Goal: Transaction & Acquisition: Purchase product/service

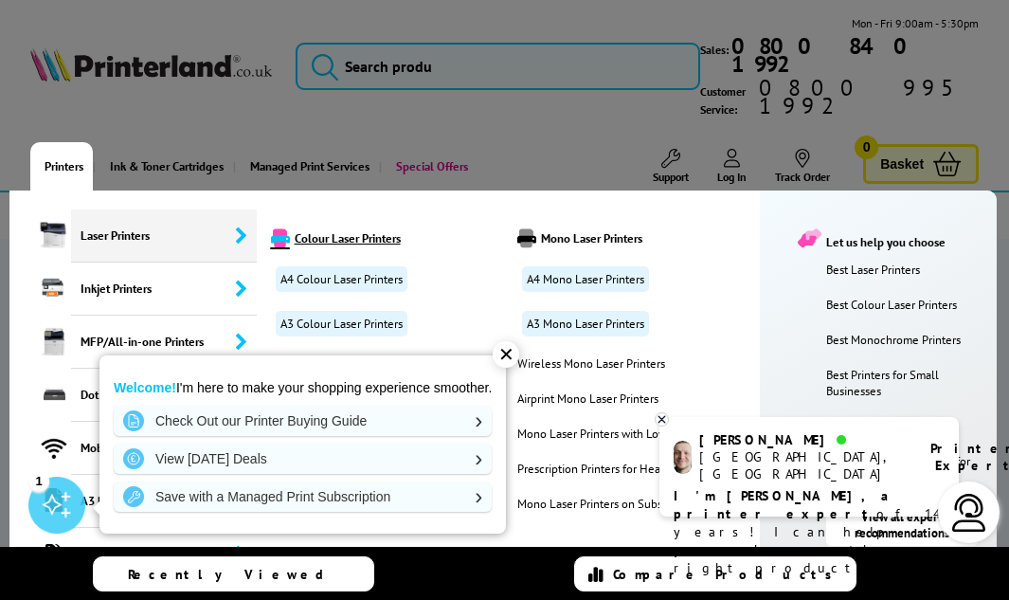
click at [333, 228] on link "Colour Laser Printers" at bounding box center [387, 237] width 242 height 19
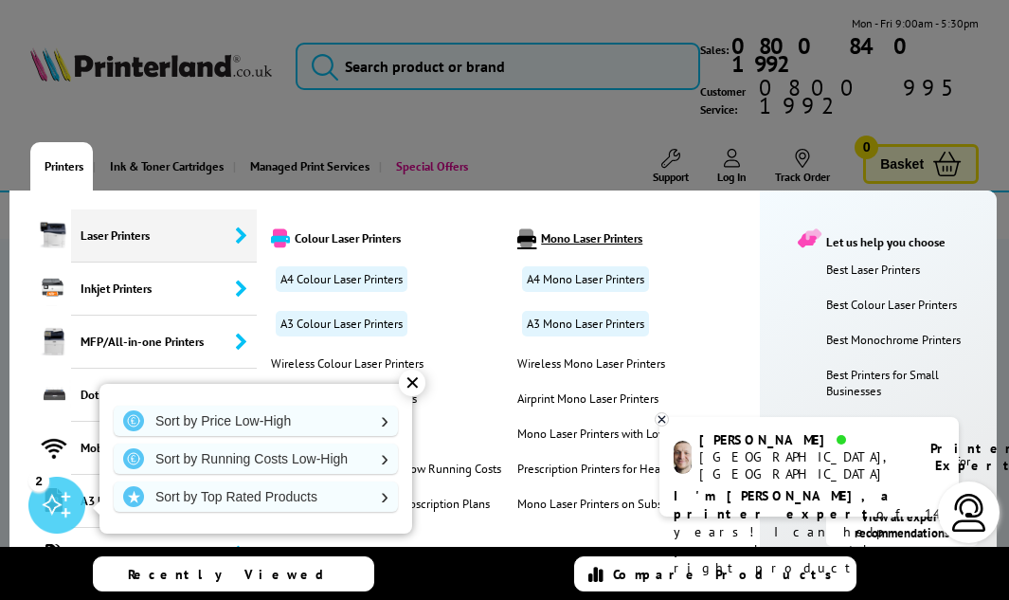
click at [627, 228] on link "Mono Laser Printers" at bounding box center [634, 237] width 242 height 19
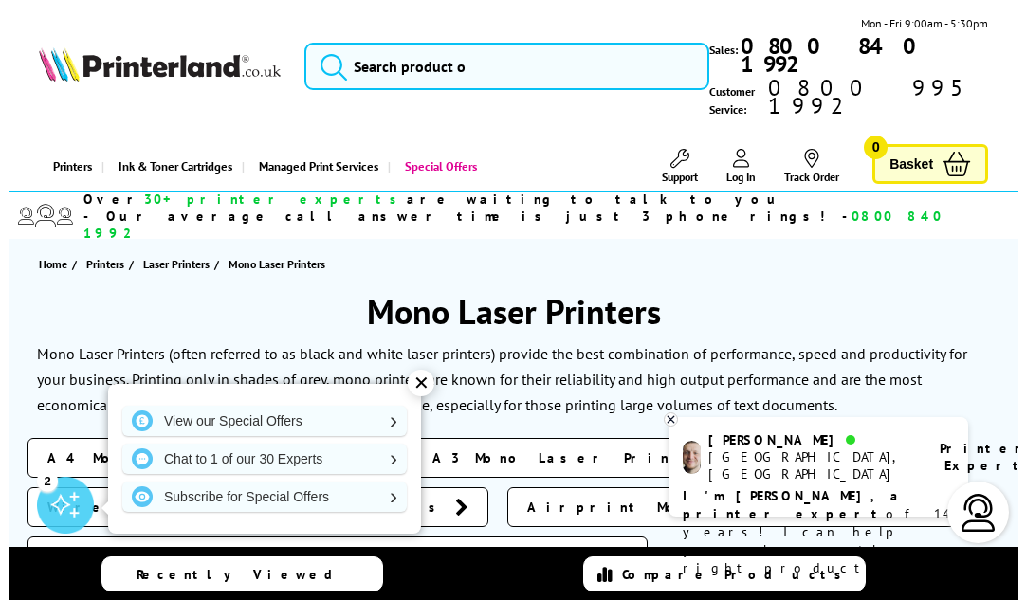
scroll to position [27, 0]
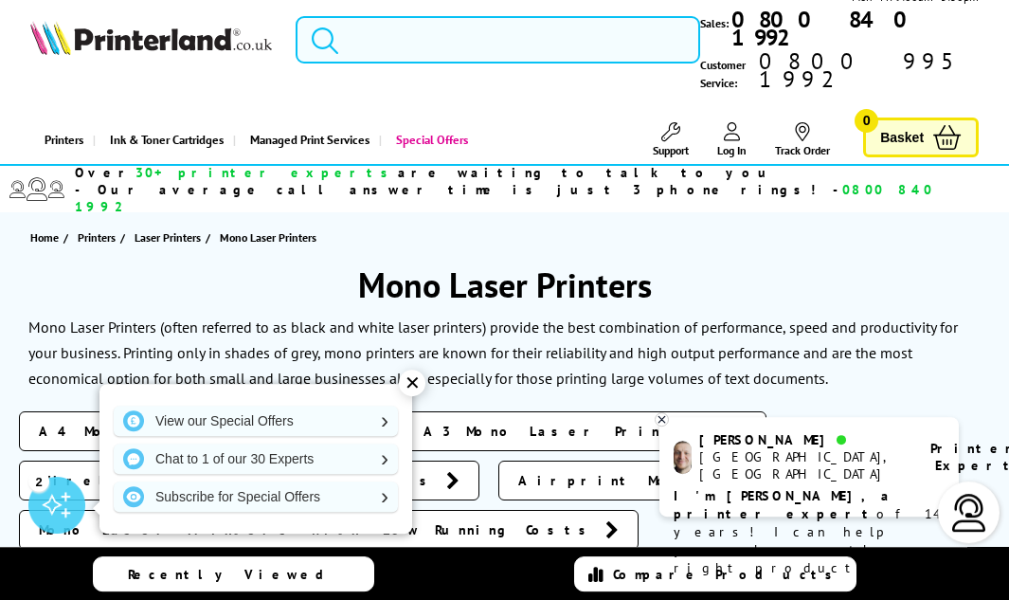
click at [428, 27] on input "search" at bounding box center [498, 39] width 405 height 47
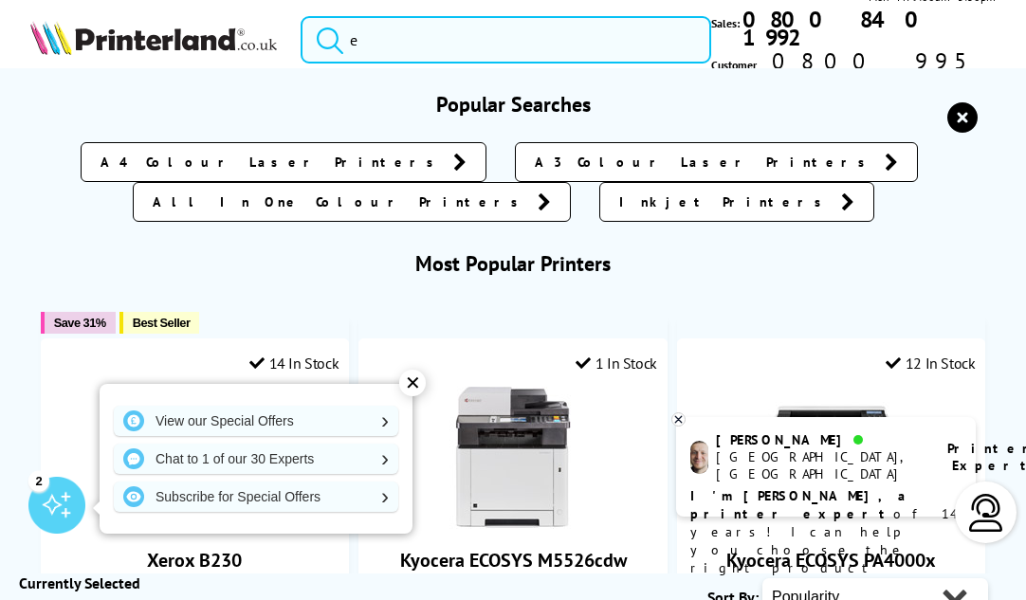
scroll to position [0, 0]
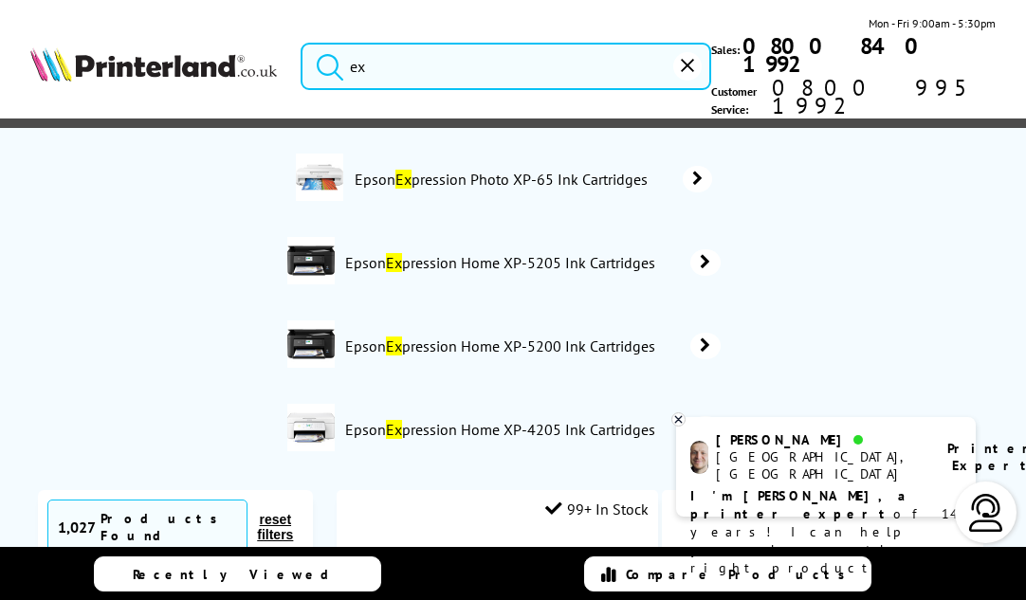
type input "e"
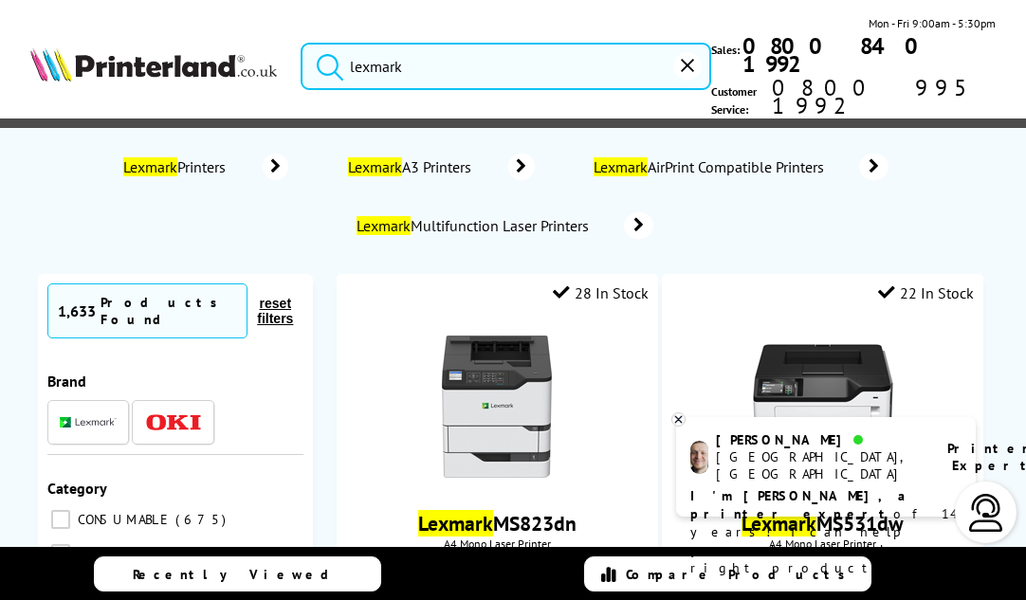
type input "lexmark"
click at [301, 43] on button "submit" at bounding box center [324, 64] width 47 height 42
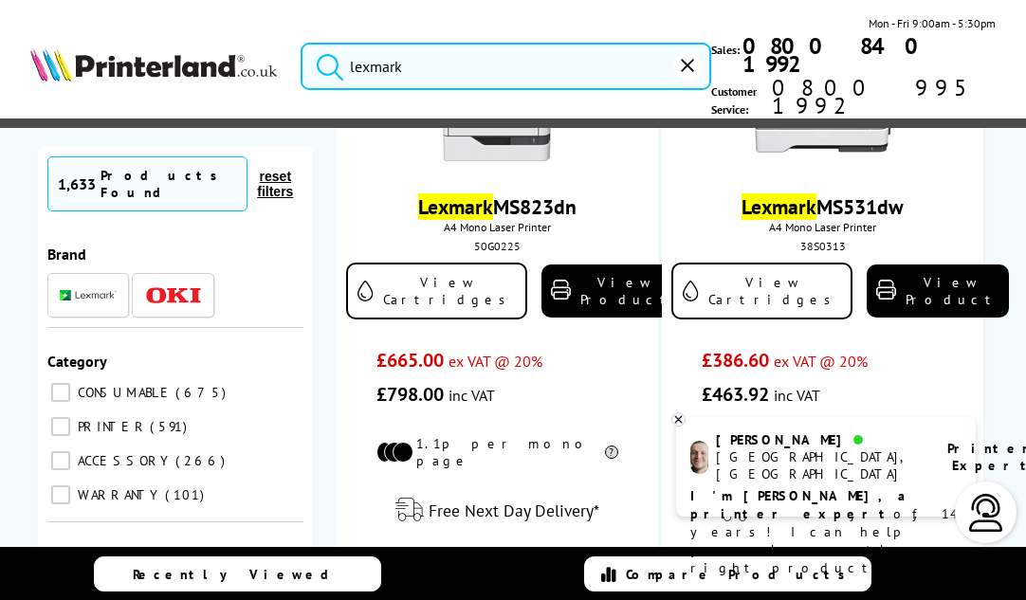
scroll to position [332, 0]
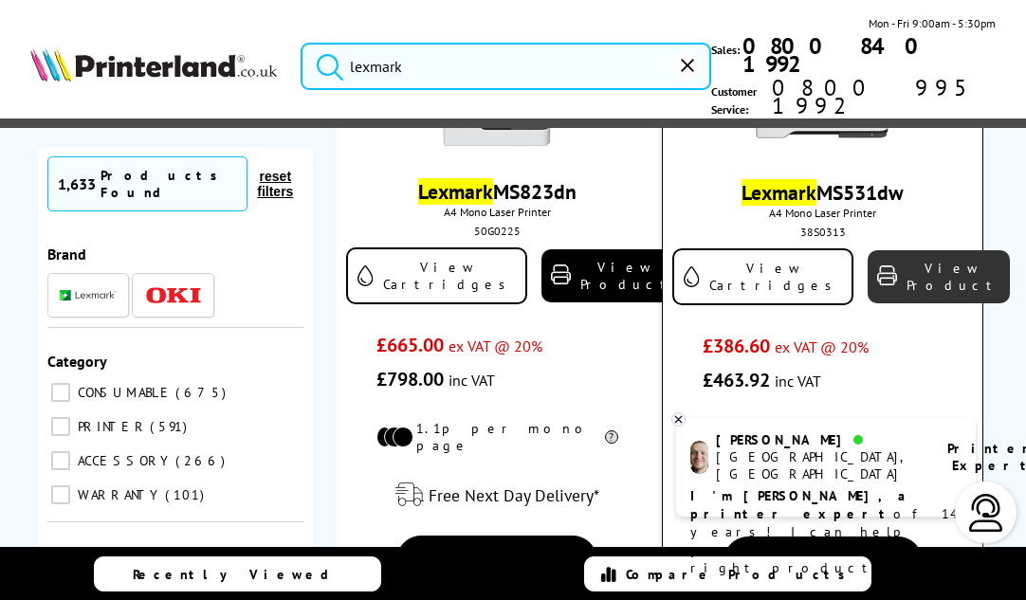
click at [877, 265] on icon at bounding box center [887, 275] width 20 height 20
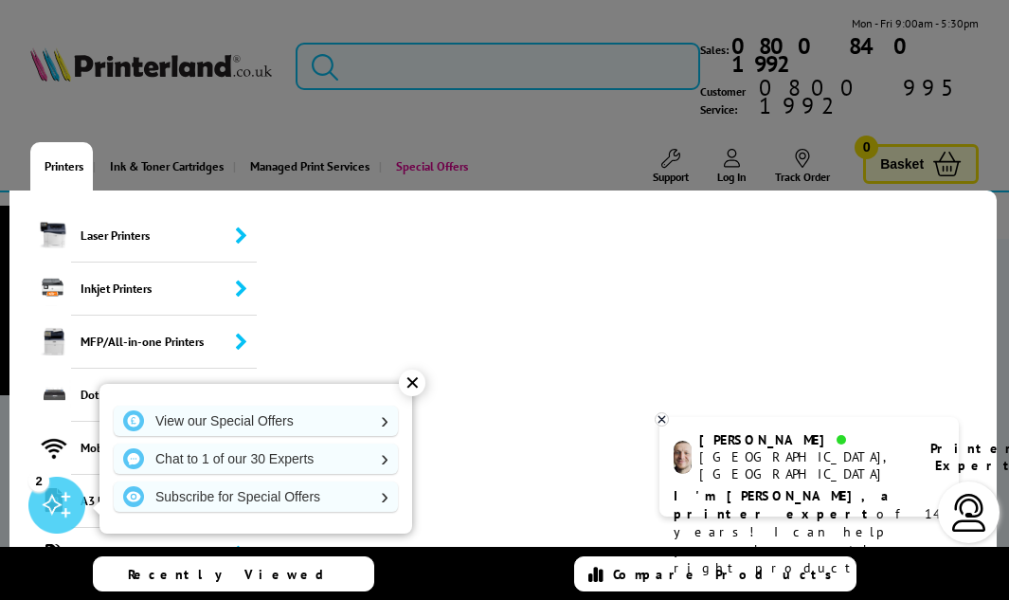
click at [69, 142] on link "Printers" at bounding box center [61, 166] width 63 height 48
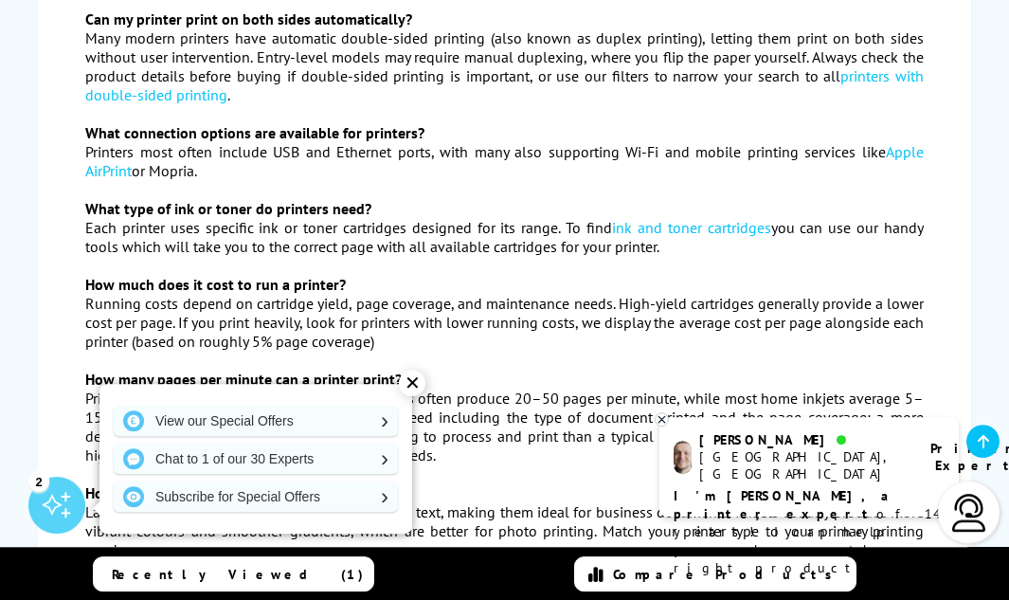
scroll to position [8530, 0]
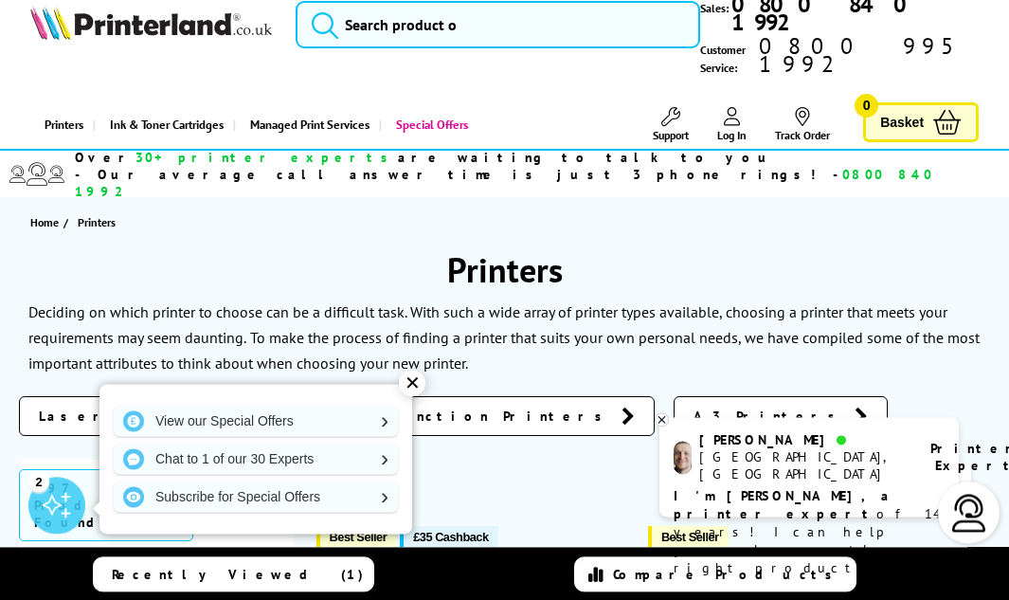
scroll to position [48, 0]
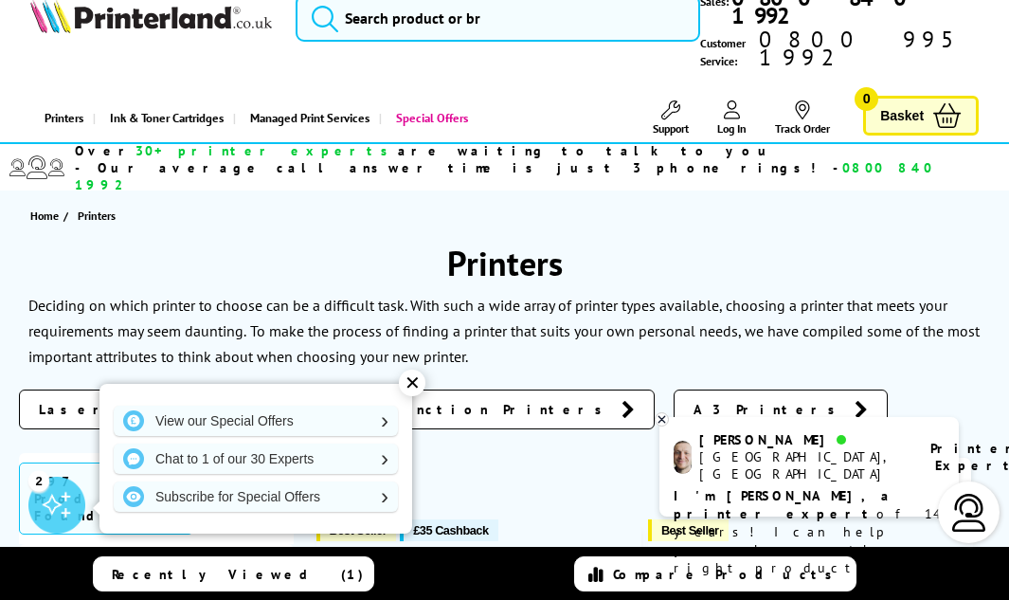
drag, startPoint x: 1013, startPoint y: 587, endPoint x: 1037, endPoint y: 118, distance: 468.8
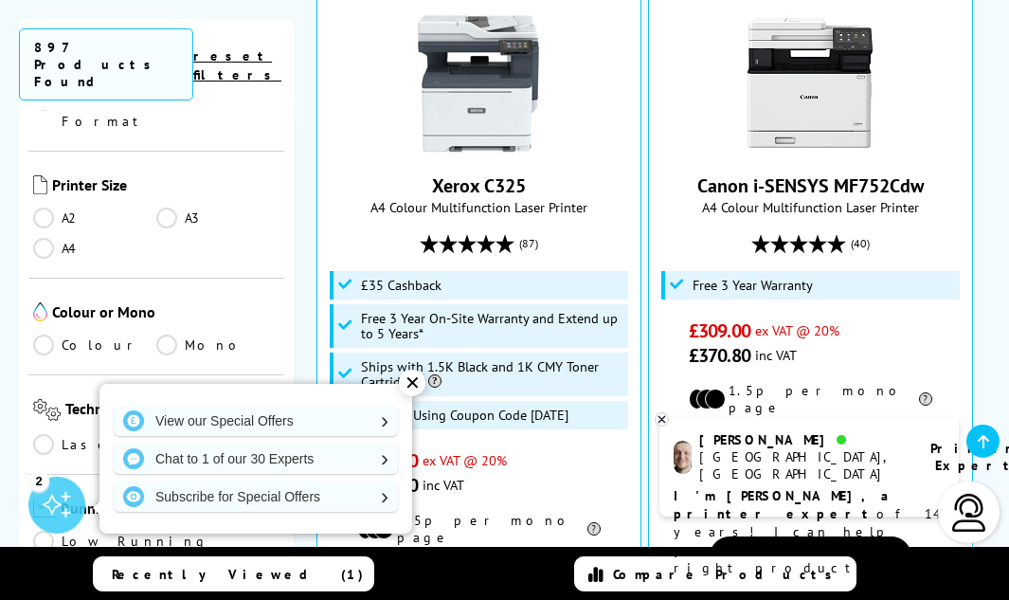
scroll to position [485, 0]
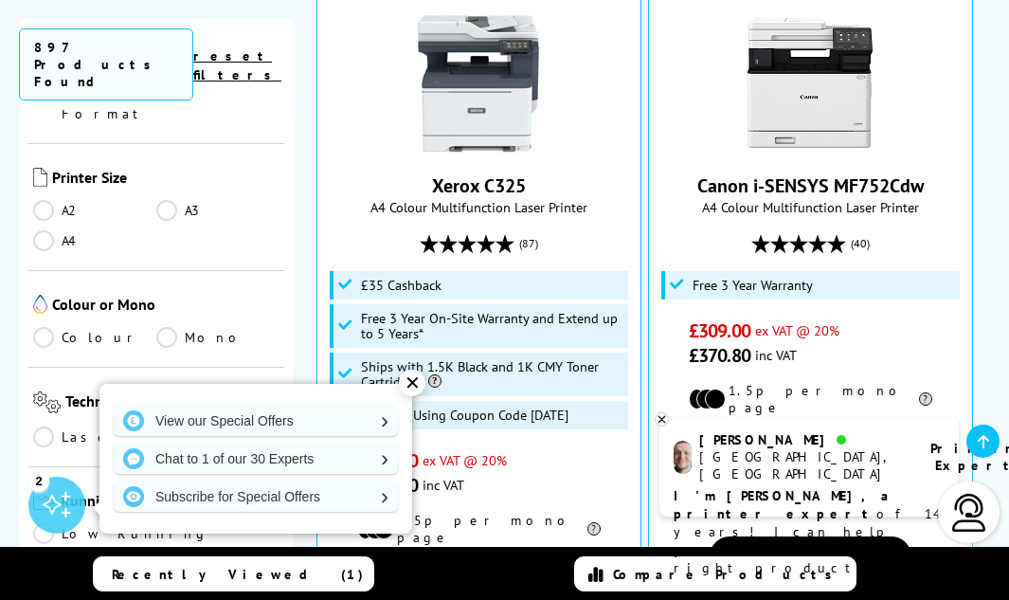
click at [45, 230] on link "A4" at bounding box center [94, 240] width 123 height 21
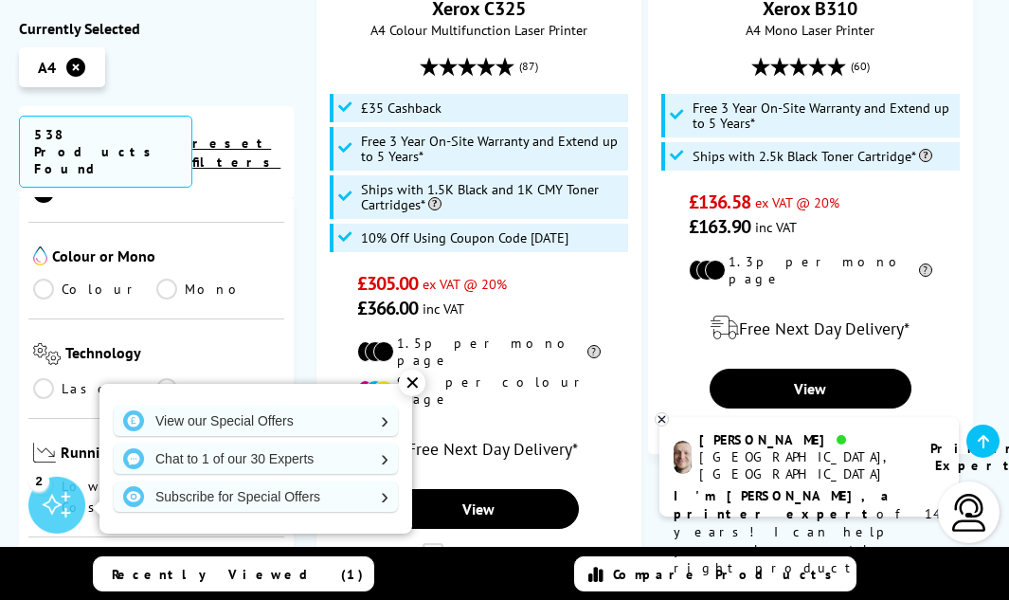
scroll to position [639, 0]
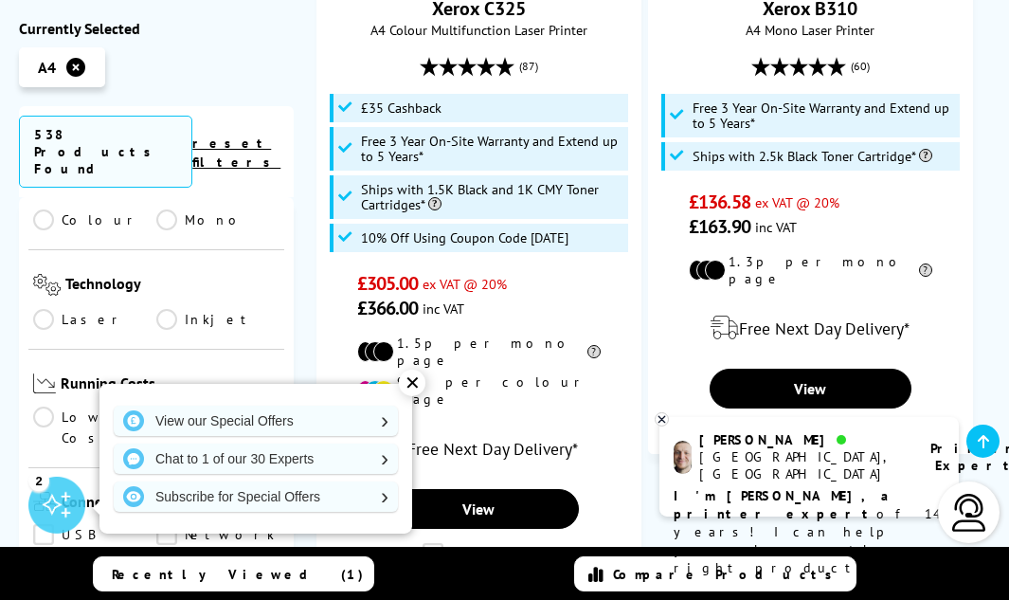
click at [54, 309] on link "Laser" at bounding box center [94, 319] width 123 height 21
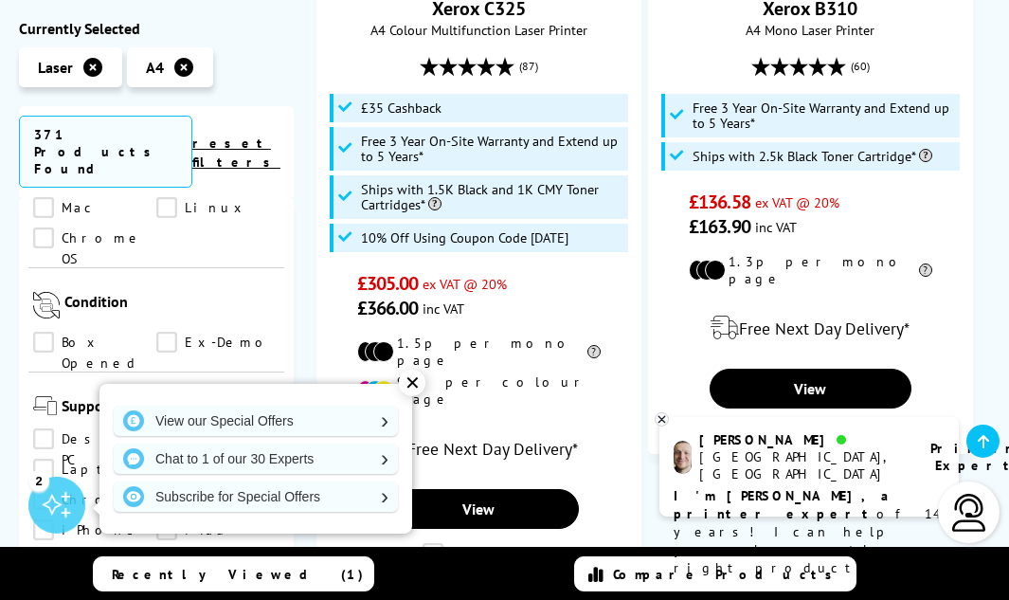
scroll to position [1401, 0]
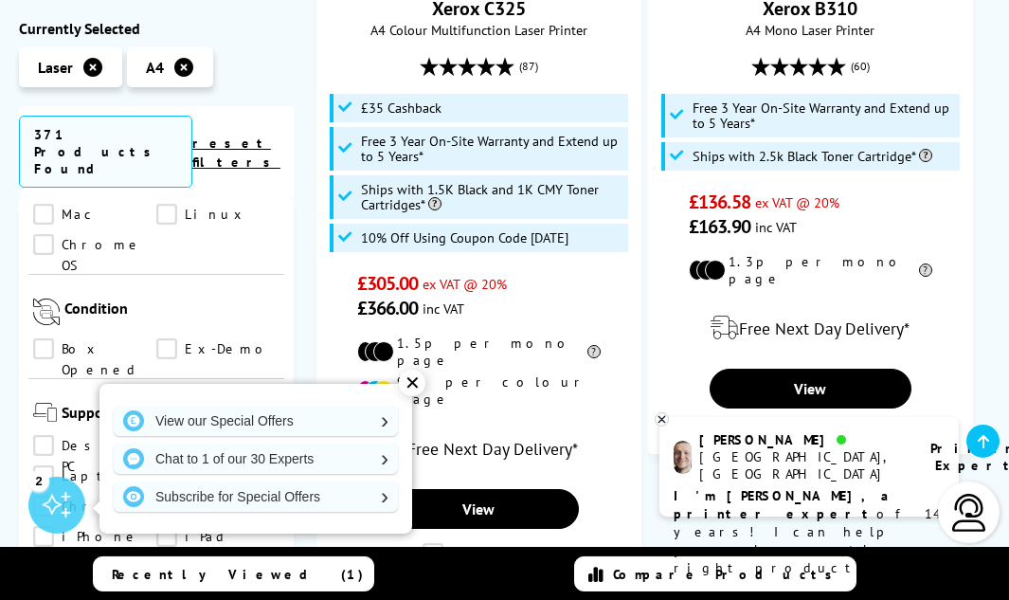
click at [156, 526] on link "iPhone" at bounding box center [94, 536] width 123 height 21
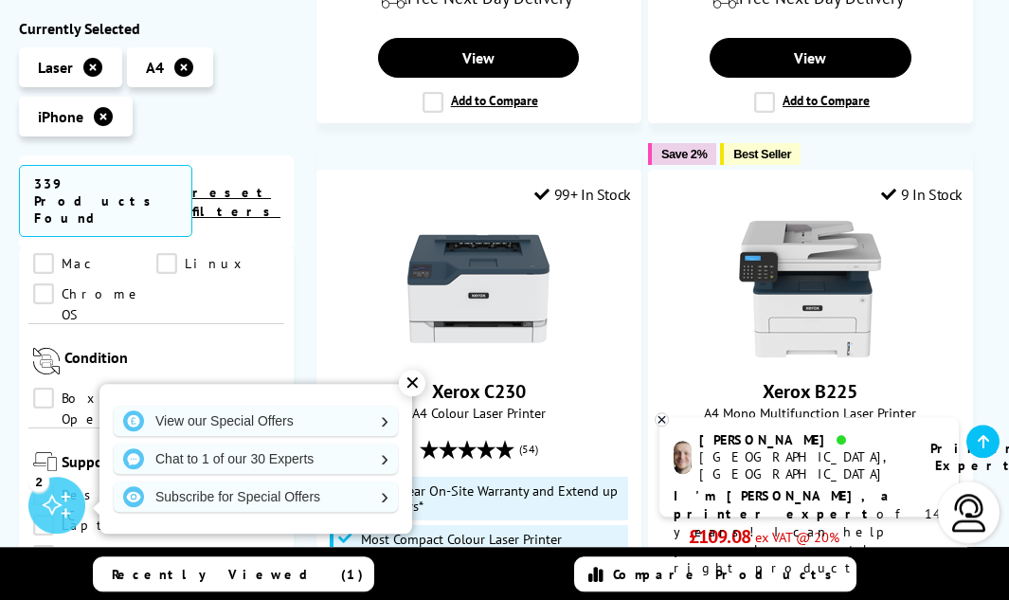
scroll to position [2678, 0]
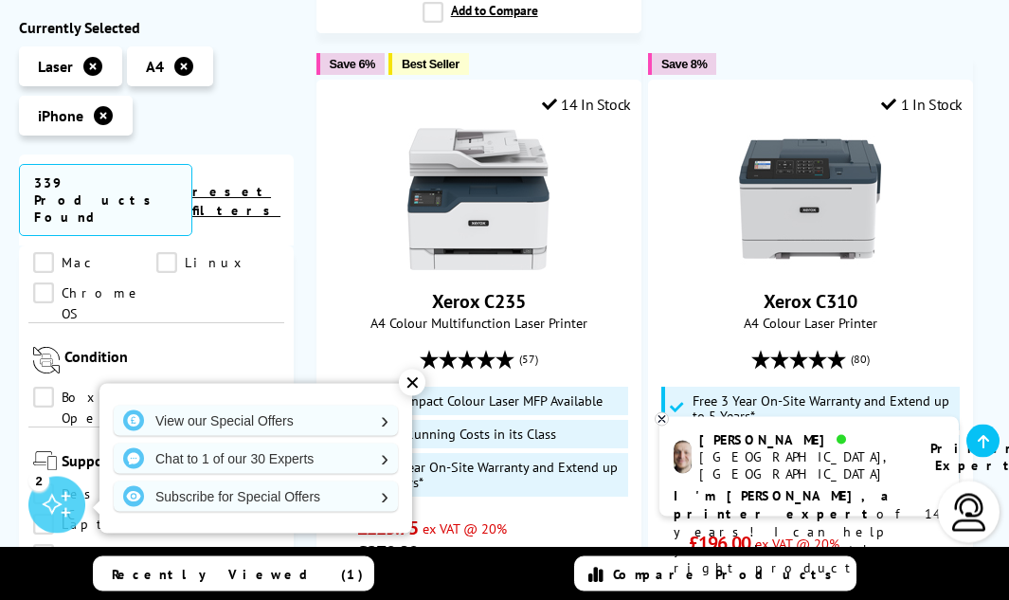
scroll to position [3420, 0]
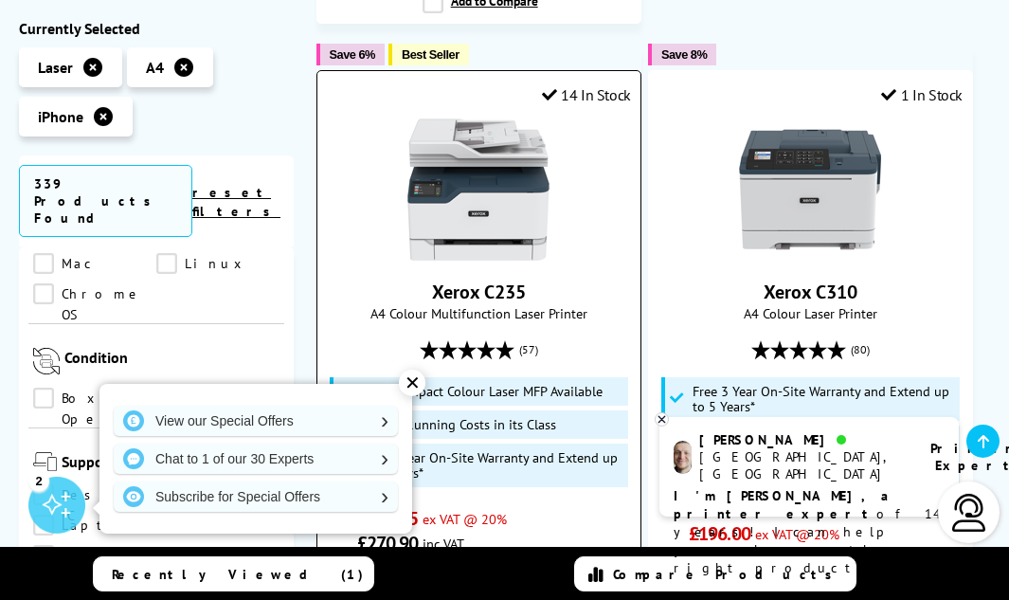
click at [409, 385] on div "✕" at bounding box center [412, 383] width 27 height 27
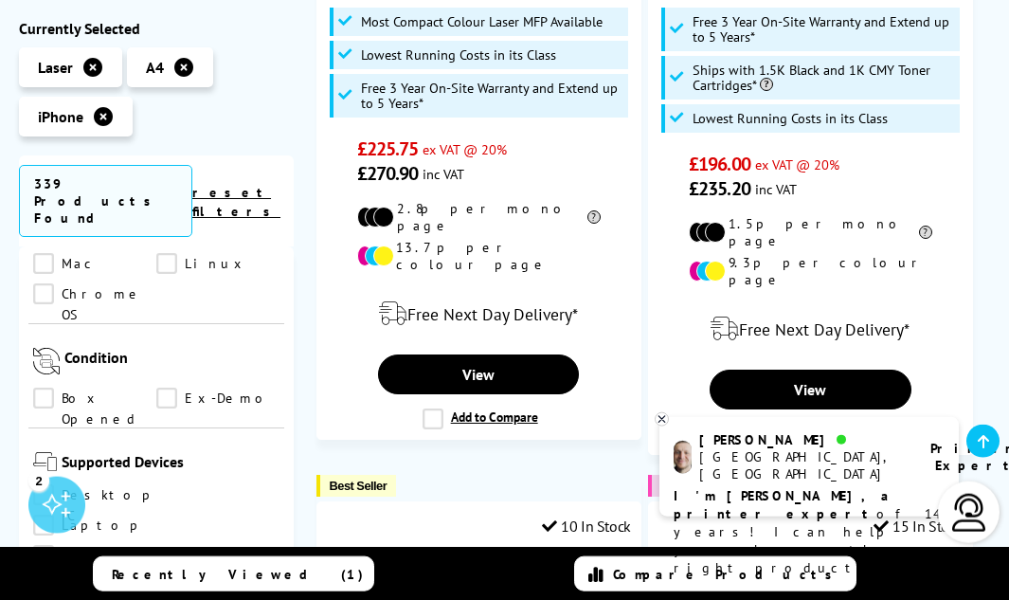
scroll to position [3870, 0]
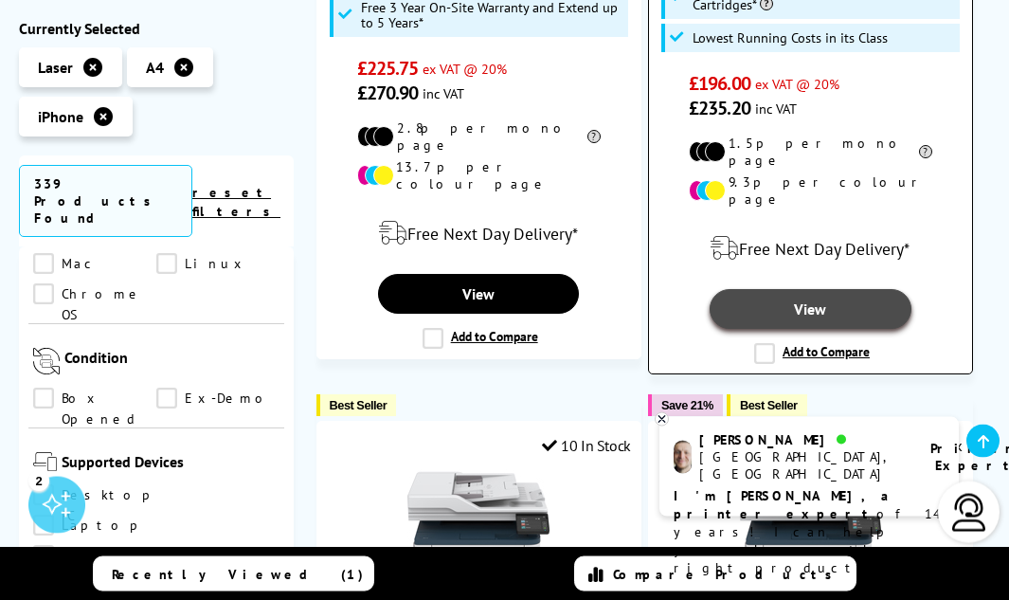
click at [811, 289] on link "View" at bounding box center [811, 309] width 202 height 40
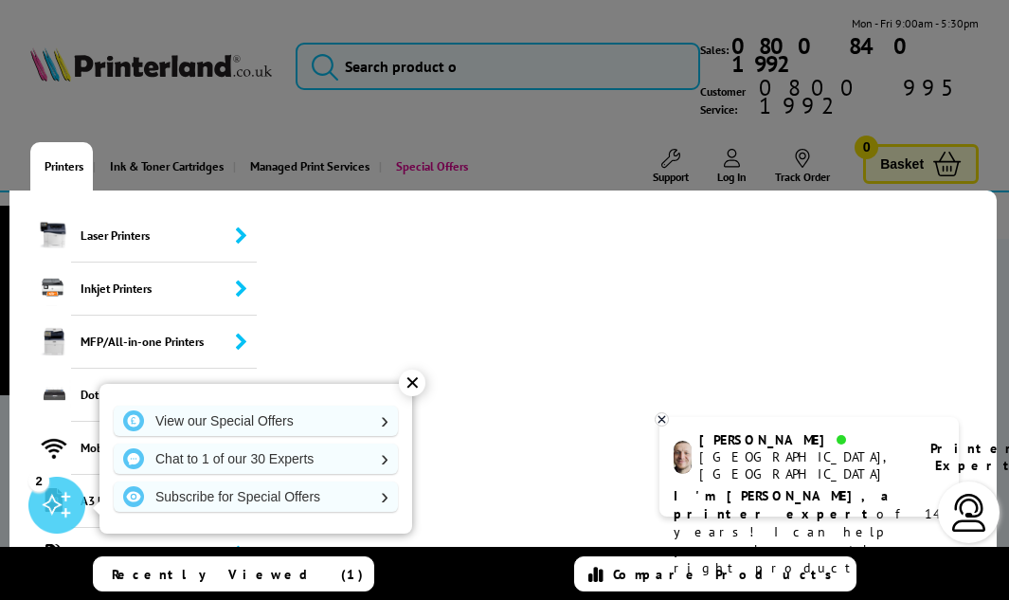
click at [70, 142] on link "Printers" at bounding box center [61, 166] width 63 height 48
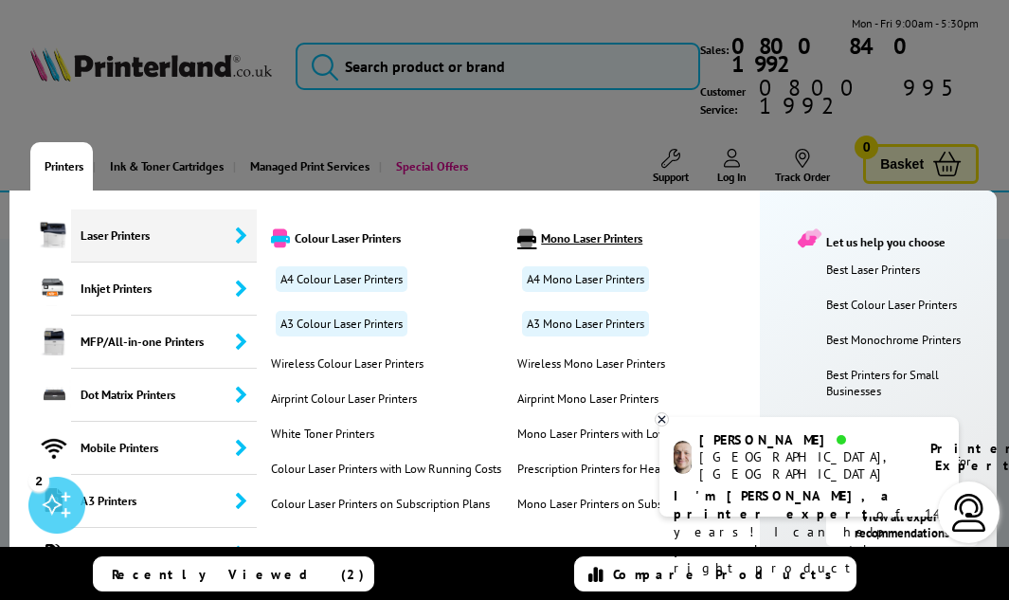
click at [580, 228] on link "Mono Laser Printers" at bounding box center [634, 237] width 242 height 19
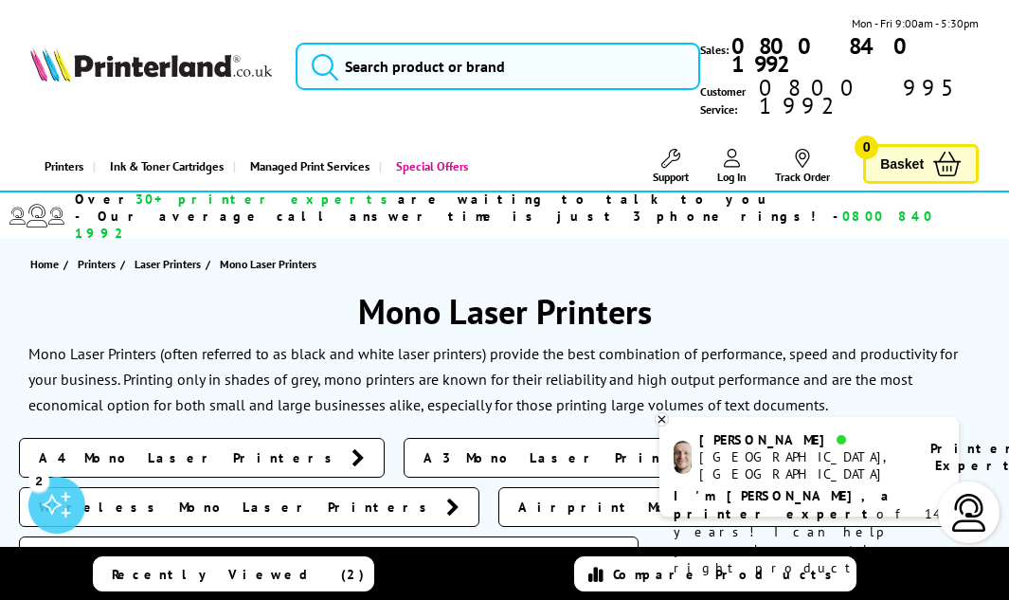
click at [128, 448] on span "A4 Mono Laser Printers" at bounding box center [190, 457] width 303 height 19
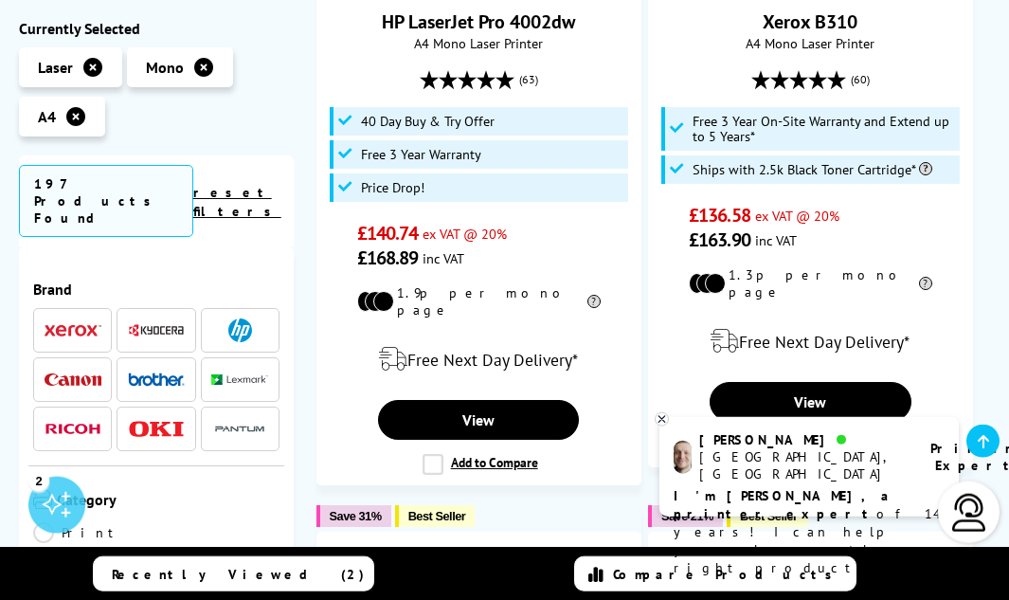
scroll to position [2150, 0]
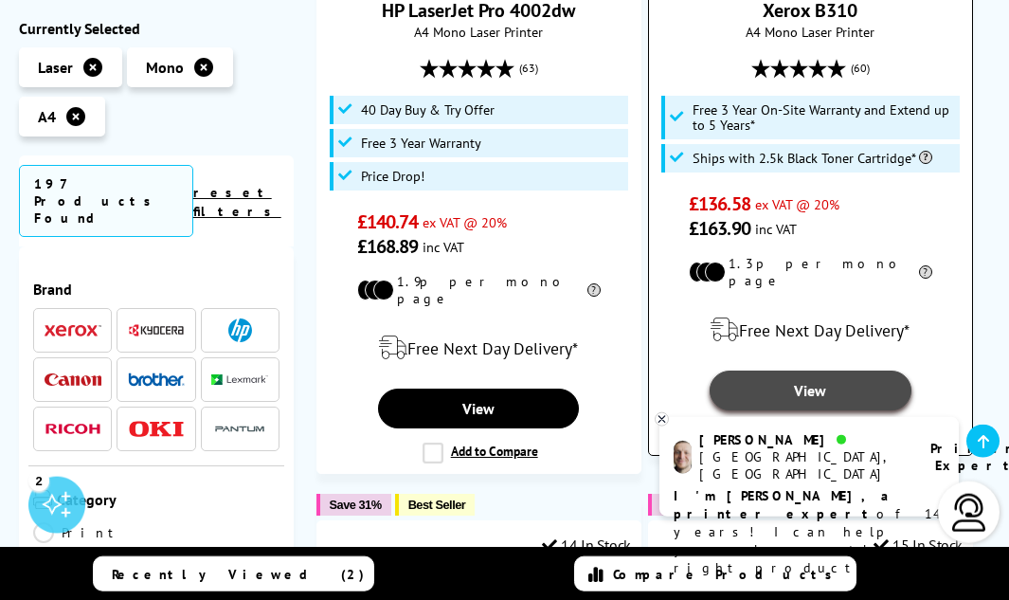
click at [807, 371] on link "View" at bounding box center [811, 391] width 202 height 40
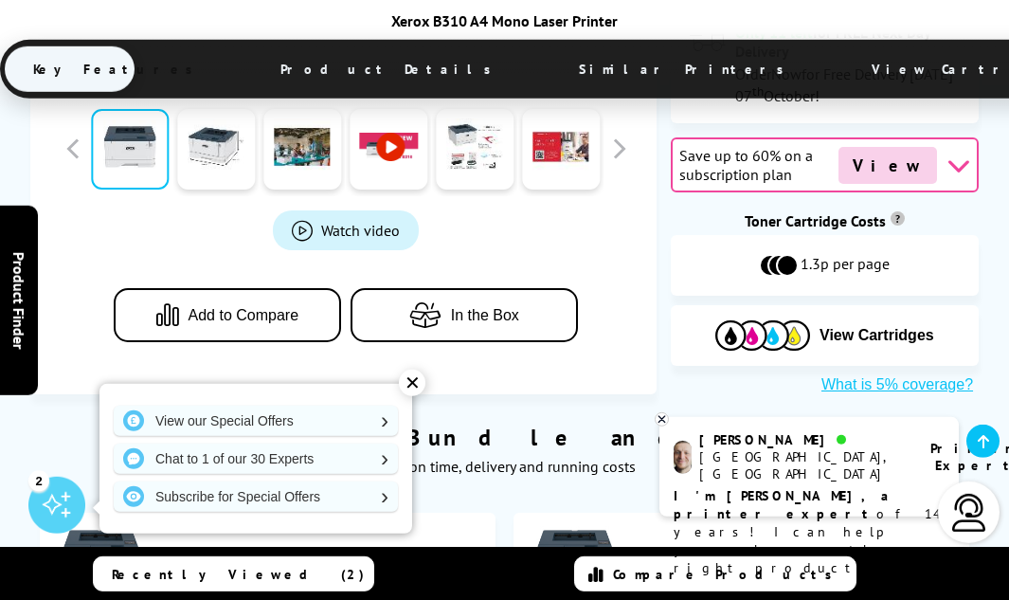
scroll to position [991, 0]
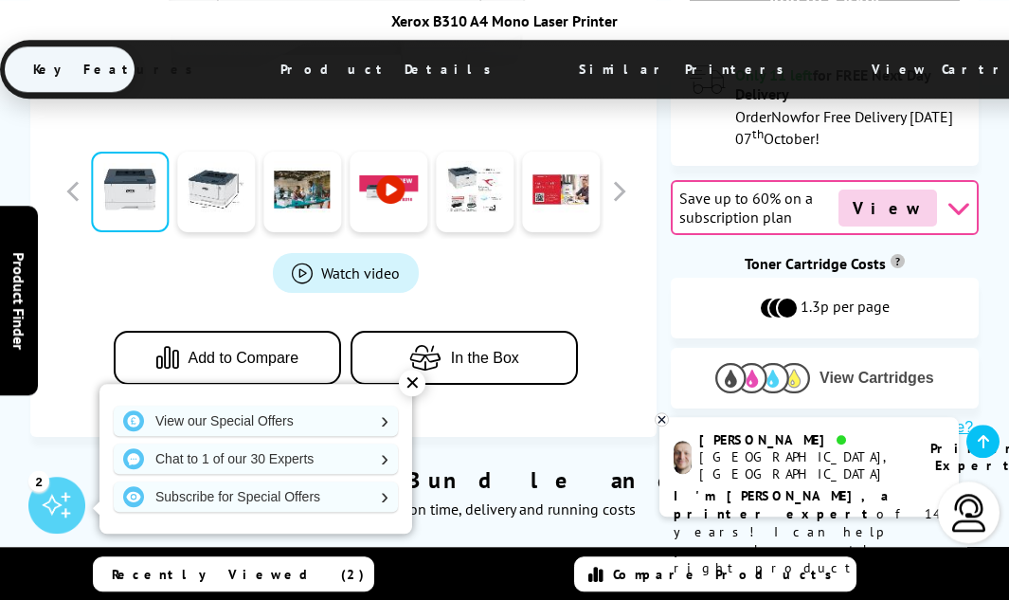
click at [878, 370] on span "View Cartridges" at bounding box center [877, 378] width 115 height 17
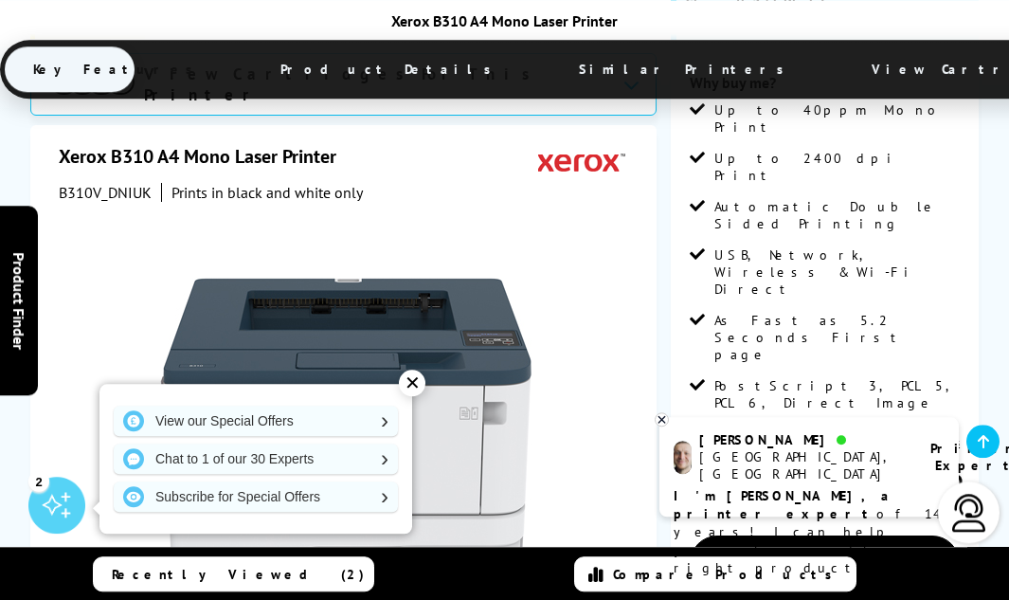
scroll to position [493, 0]
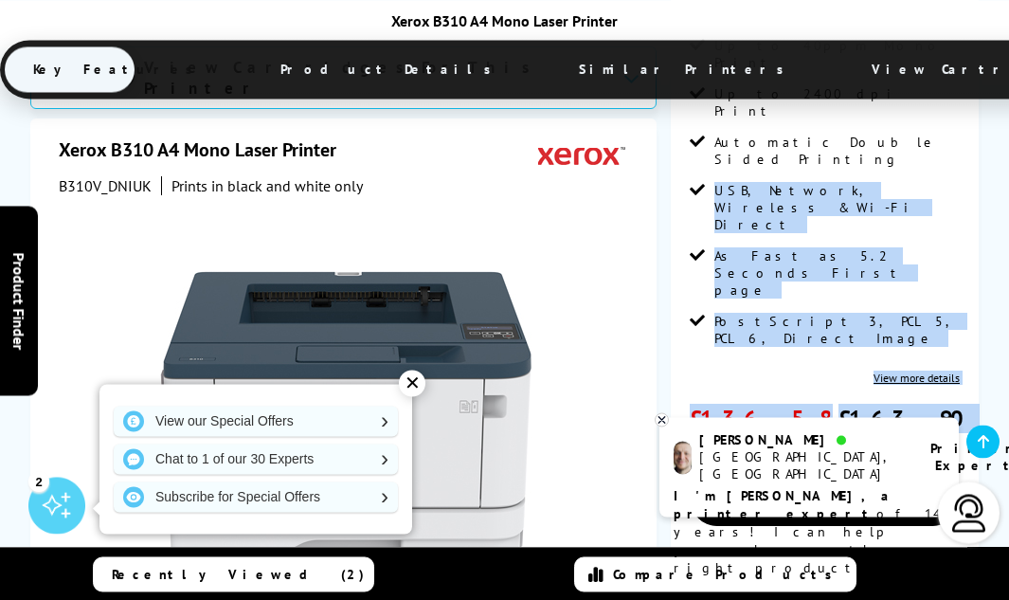
drag, startPoint x: 1008, startPoint y: 77, endPoint x: 1014, endPoint y: 98, distance: 21.9
click at [1008, 98] on div "Key Features Product Details Similar Printers View Cartridges What’s in the Box…" at bounding box center [836, 69] width 1673 height 59
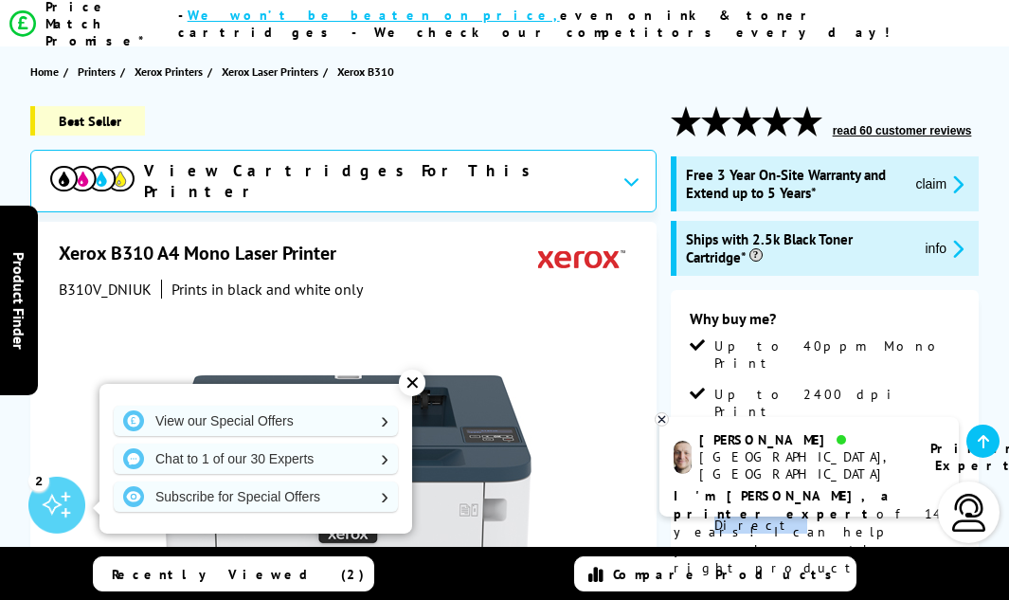
scroll to position [0, 0]
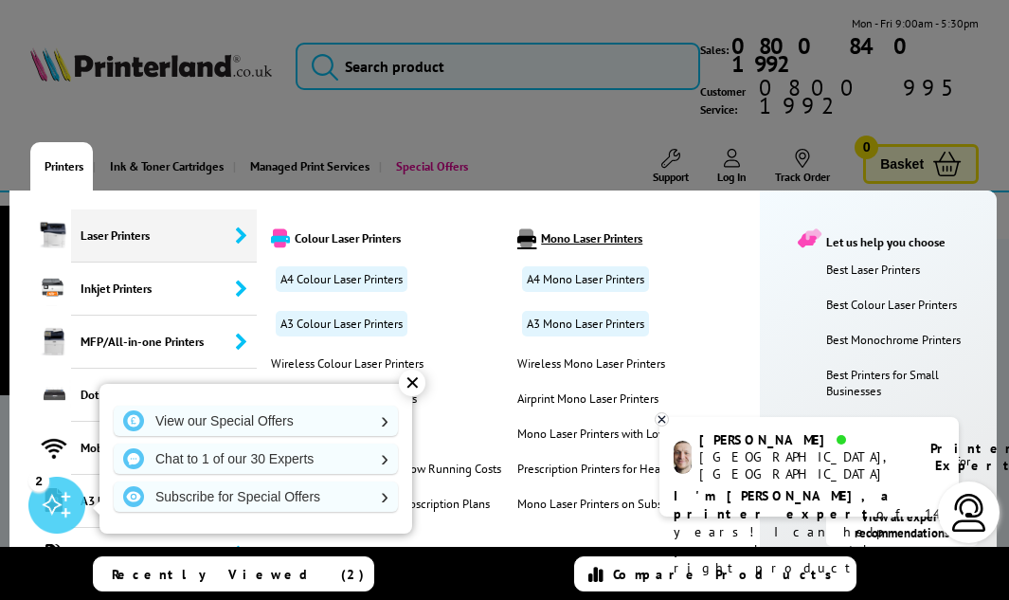
click at [623, 228] on link "Mono Laser Printers" at bounding box center [634, 237] width 242 height 19
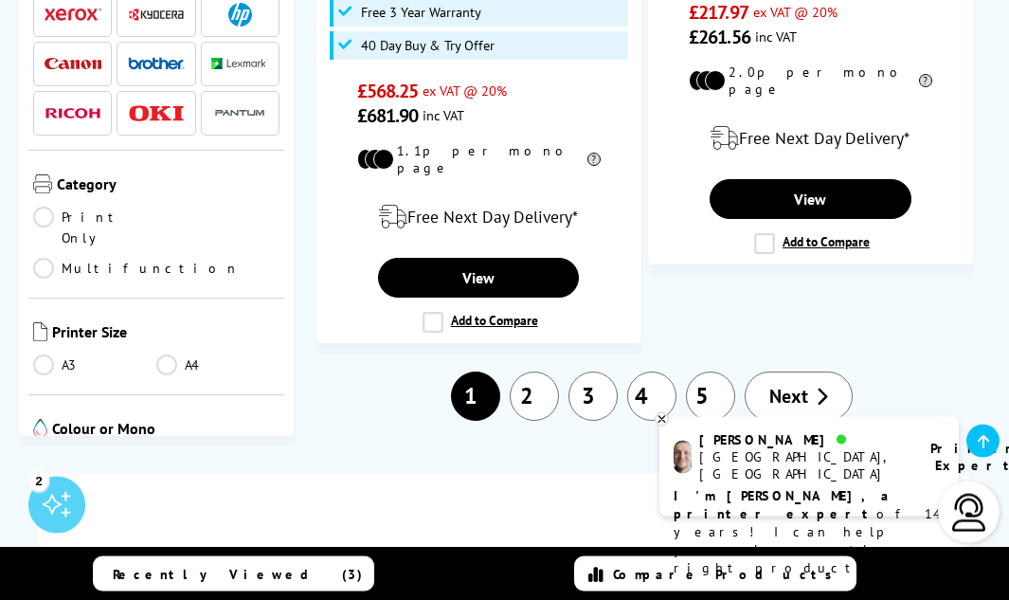
scroll to position [4686, 0]
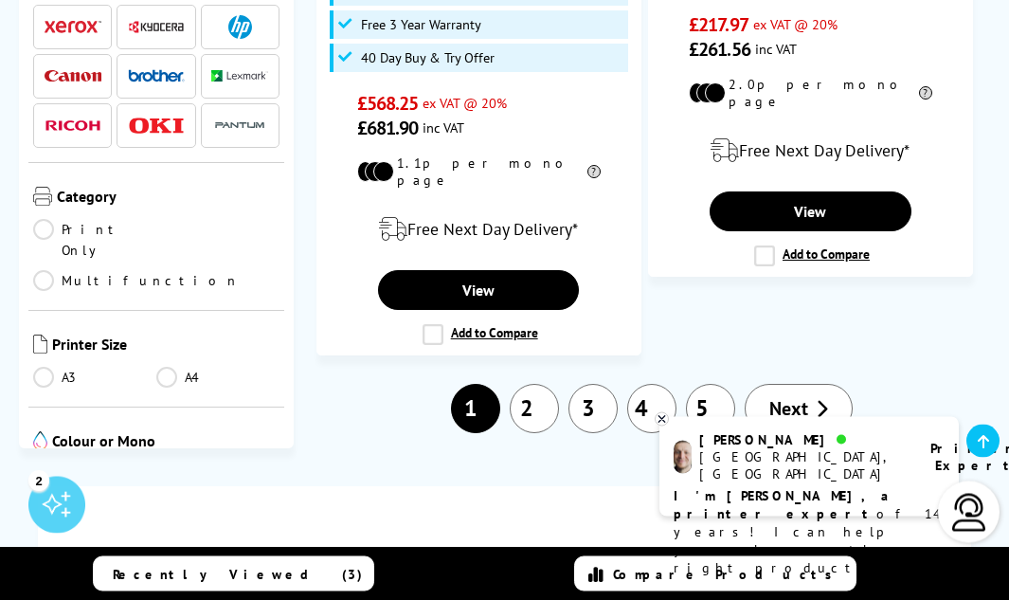
click at [160, 368] on link "A4" at bounding box center [217, 378] width 123 height 21
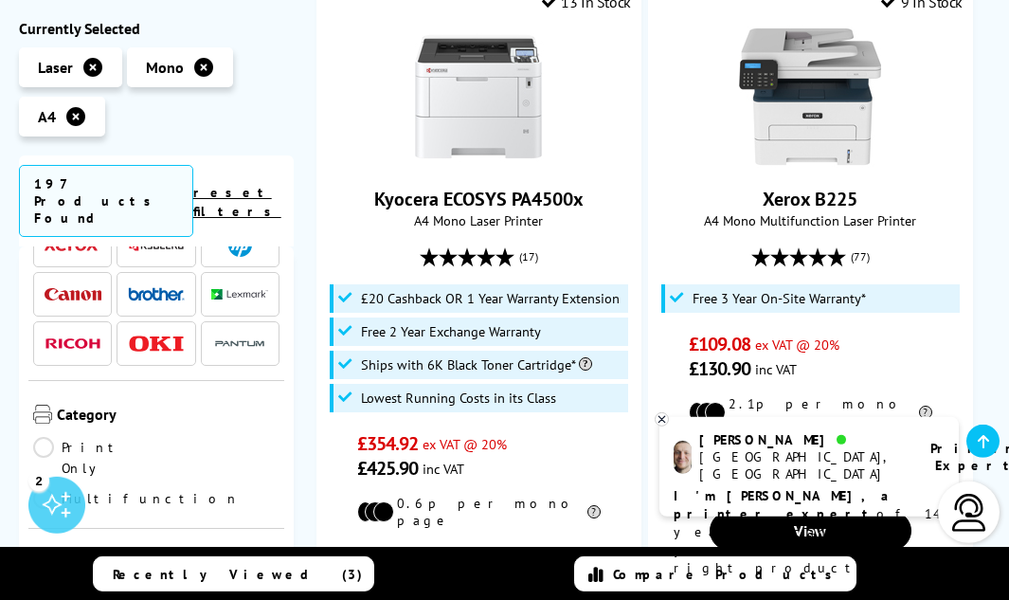
scroll to position [91, 0]
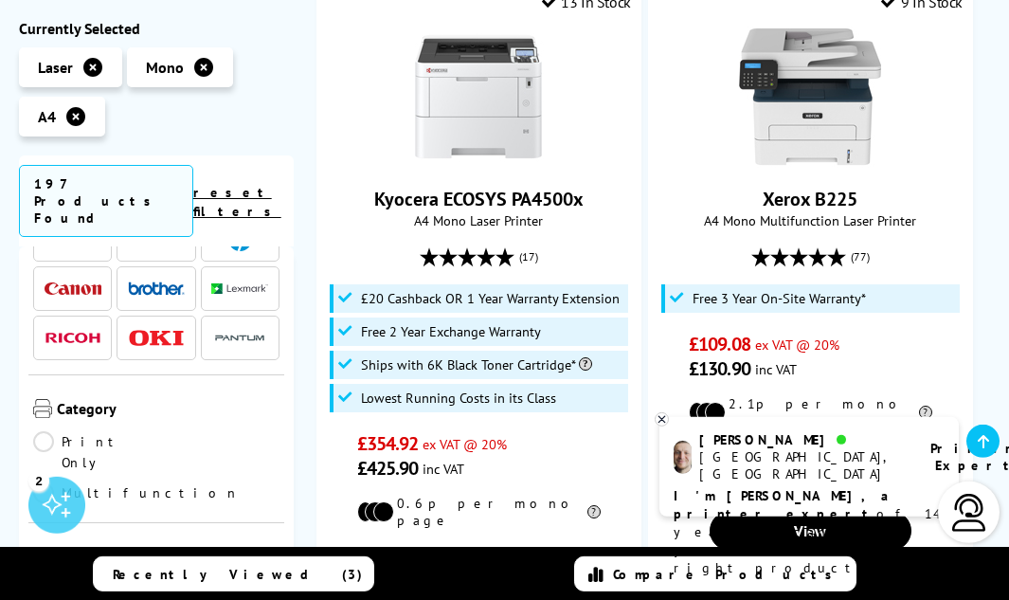
click at [223, 283] on img at bounding box center [239, 288] width 57 height 11
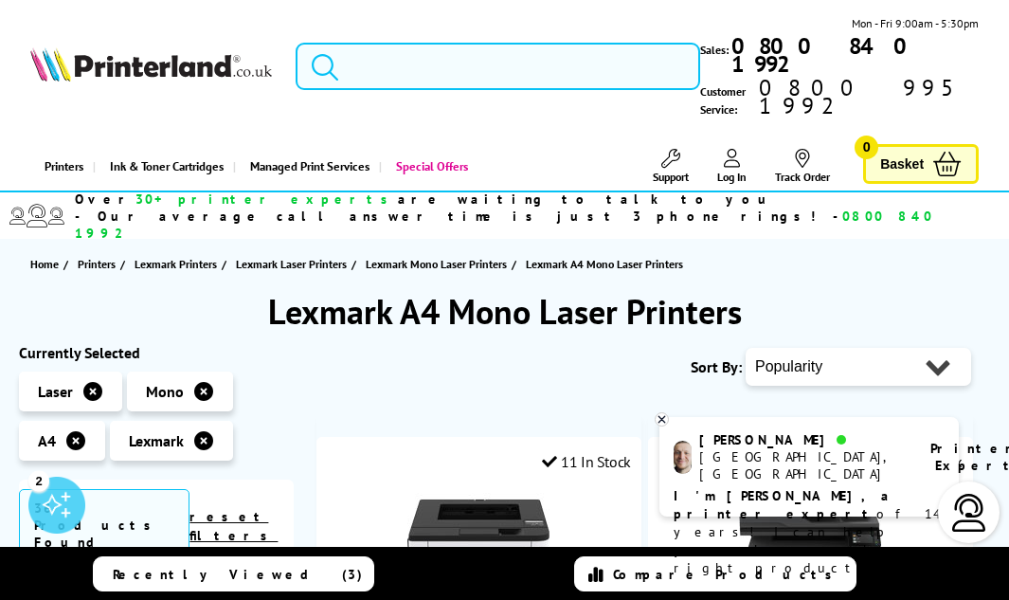
click at [381, 43] on input "search" at bounding box center [498, 66] width 405 height 47
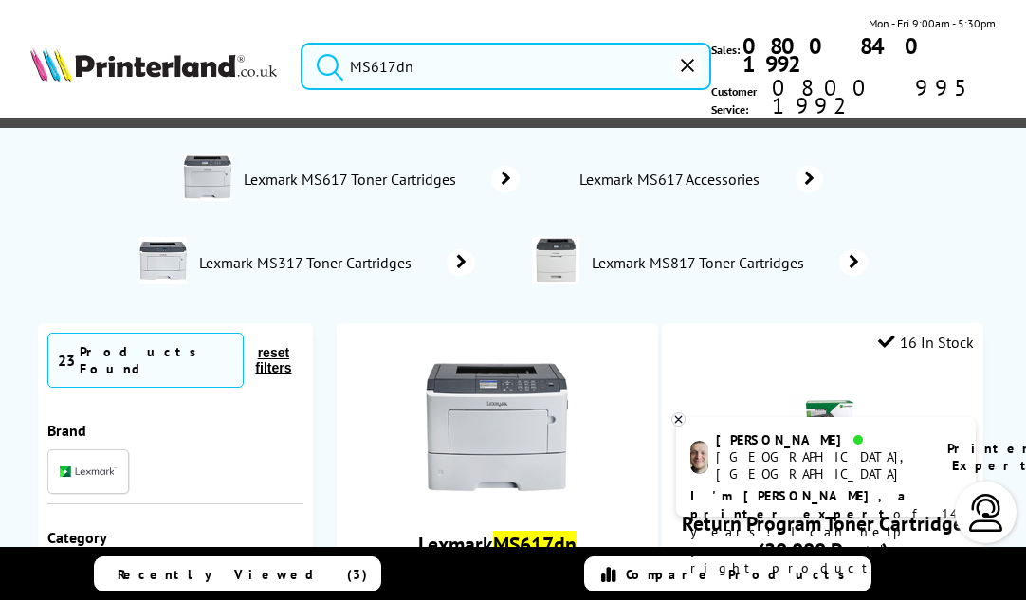
type input "MS617dn"
click at [301, 43] on button "submit" at bounding box center [324, 64] width 47 height 42
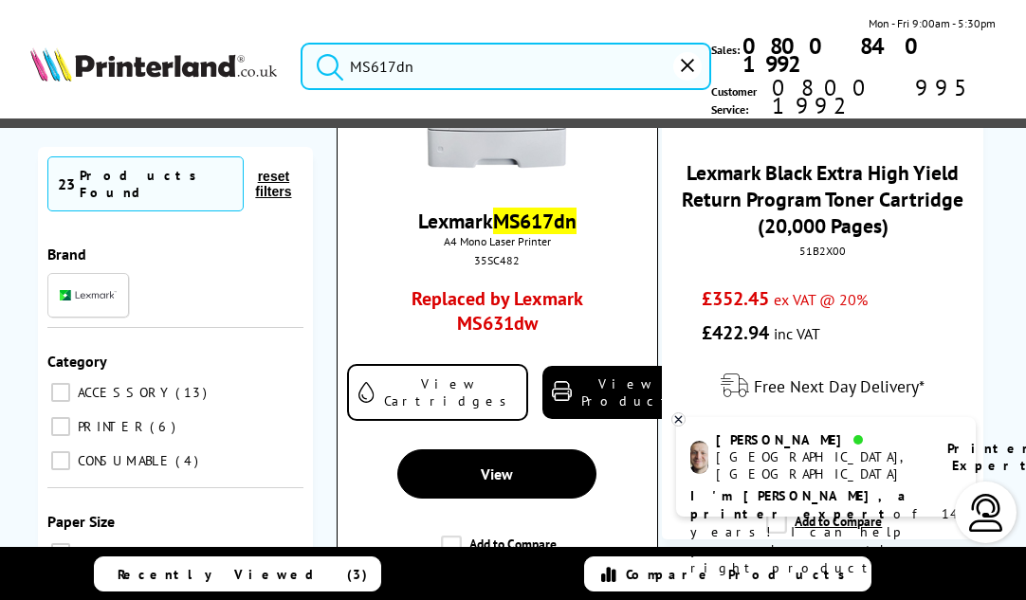
scroll to position [325, 0]
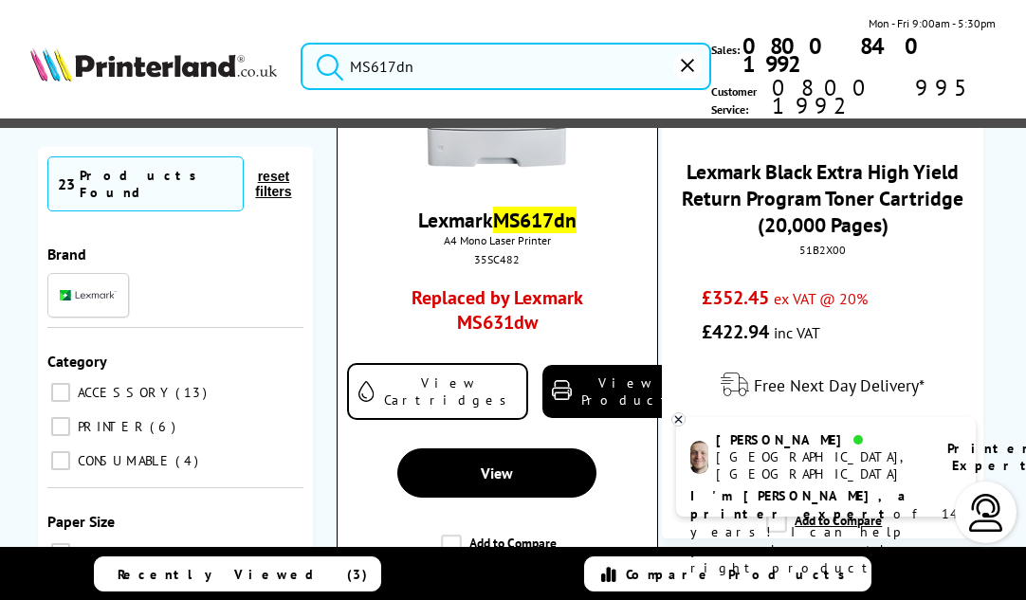
click at [518, 285] on link "Replaced by Lexmark MS631dw" at bounding box center [496, 314] width 241 height 59
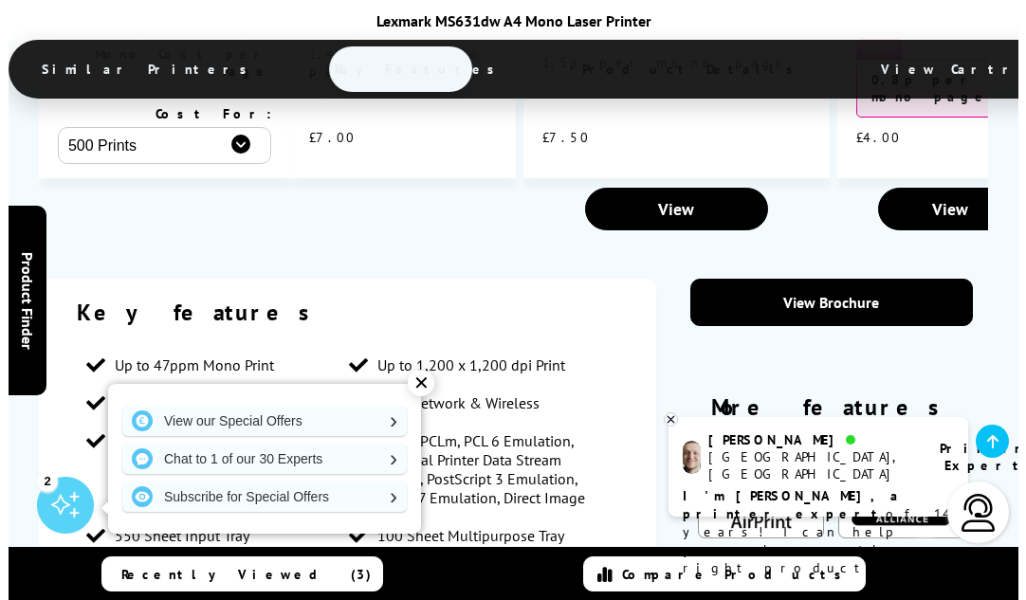
scroll to position [3176, 0]
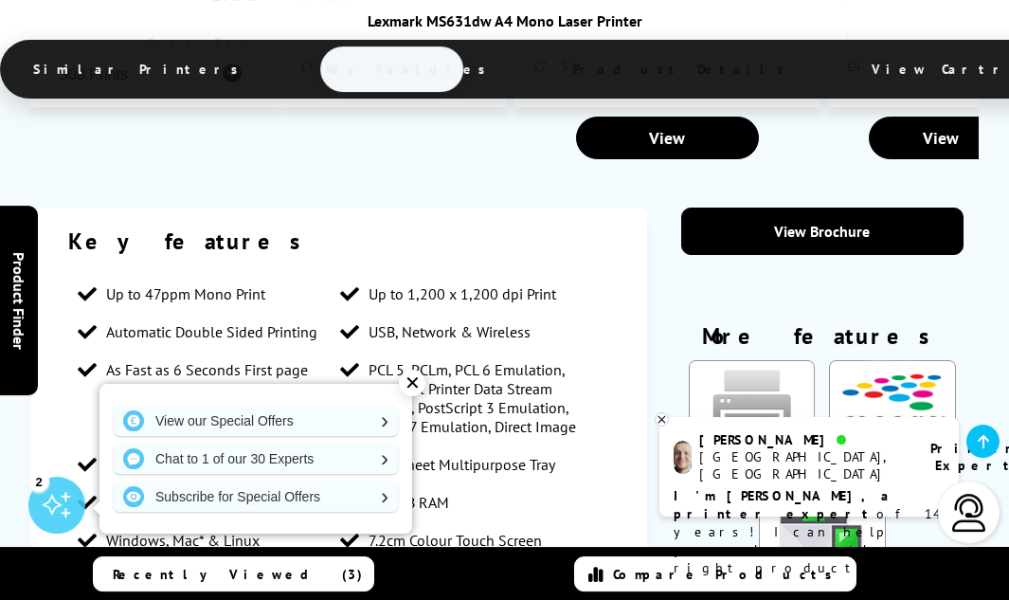
click at [796, 485] on img "KeyFeatureModal296" at bounding box center [822, 538] width 127 height 107
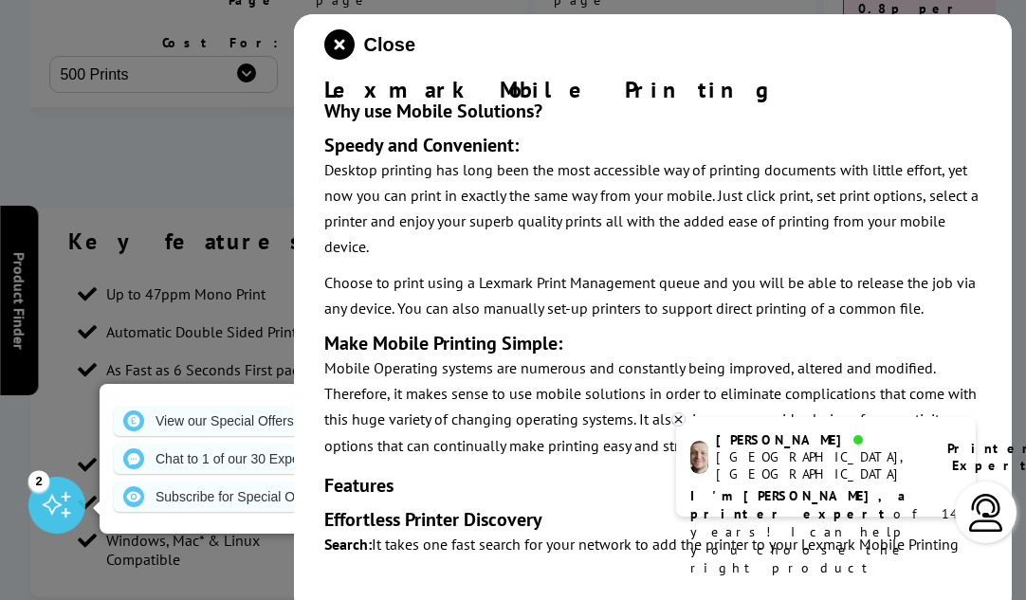
scroll to position [0, 0]
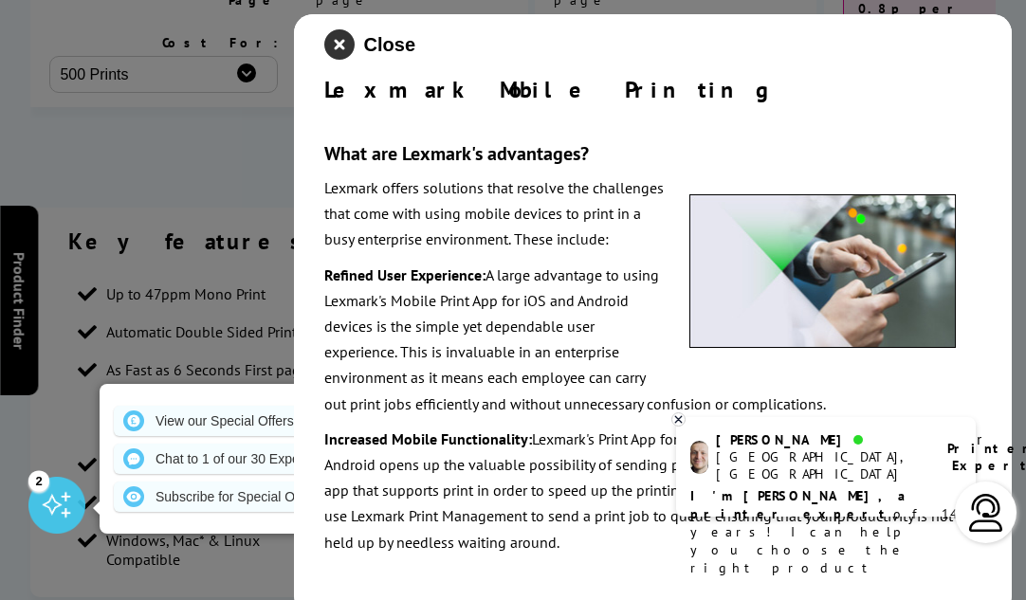
click at [337, 50] on icon "close modal" at bounding box center [339, 44] width 30 height 30
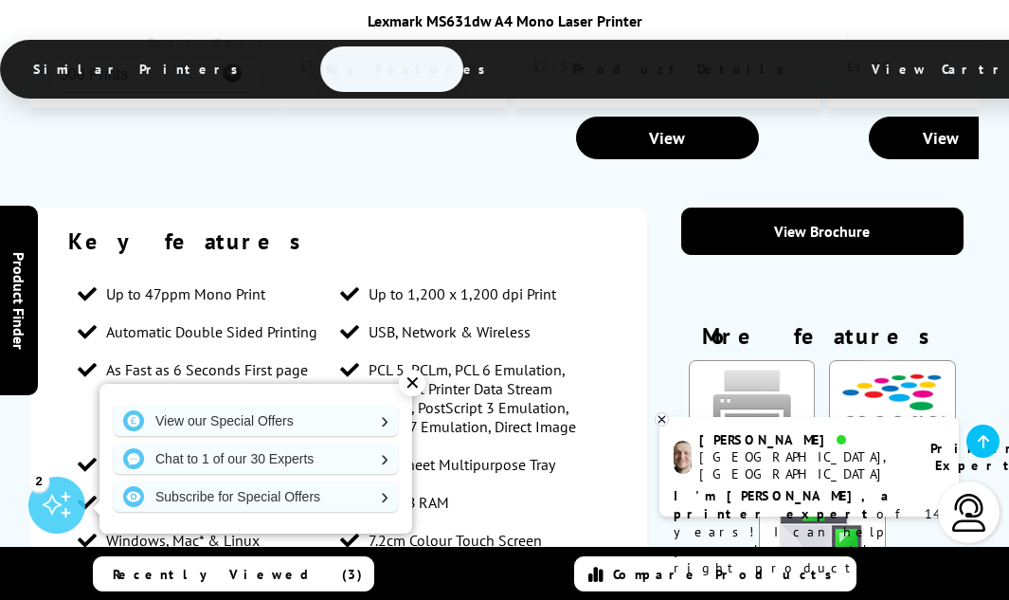
click at [733, 360] on img "KeyFeatureModal85" at bounding box center [752, 413] width 127 height 107
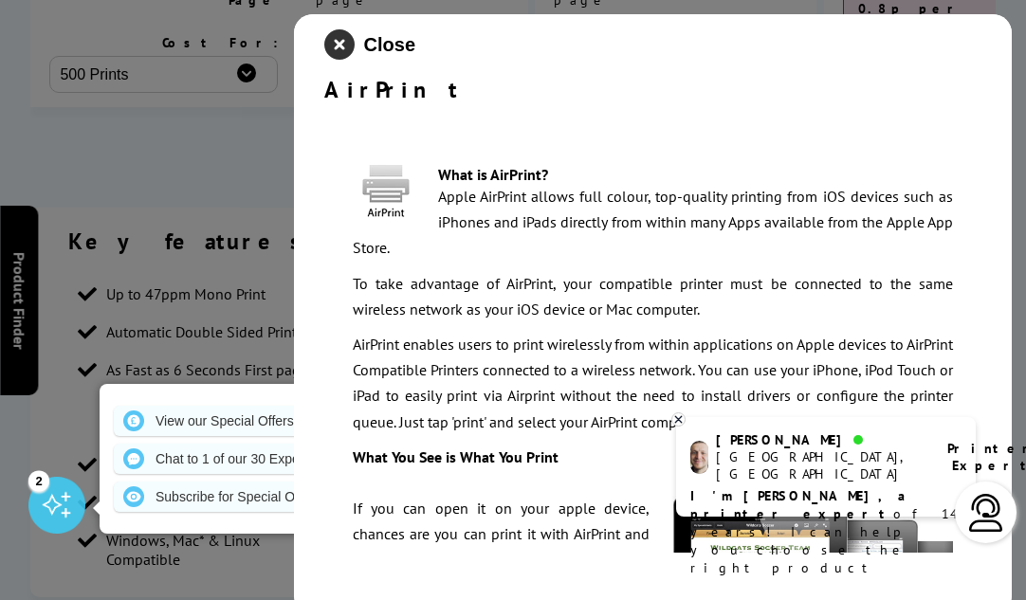
click at [348, 45] on icon "close modal" at bounding box center [339, 44] width 30 height 30
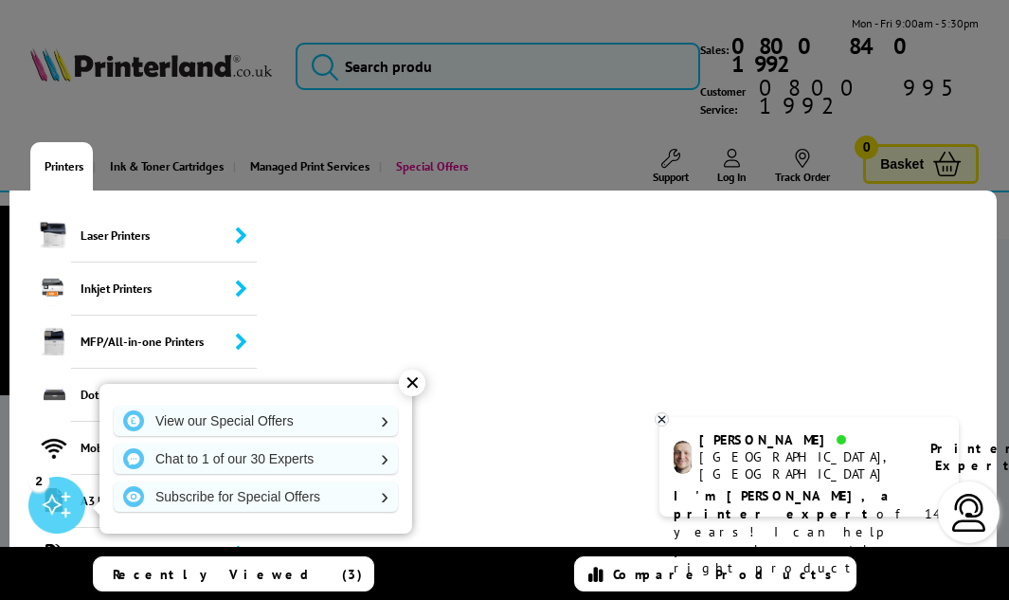
click at [69, 142] on link "Printers" at bounding box center [61, 166] width 63 height 48
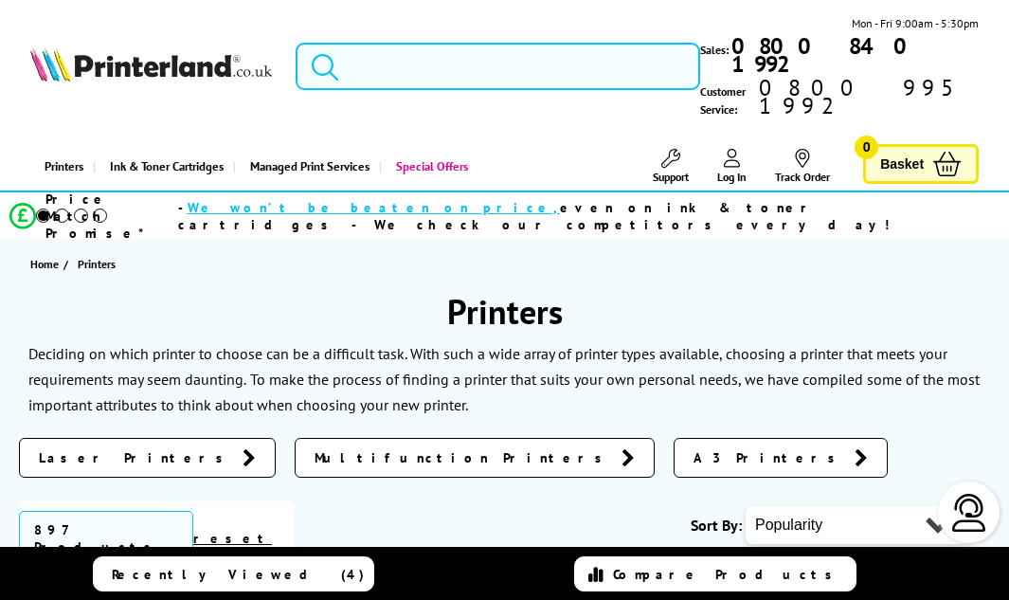
click at [66, 142] on link "Printers" at bounding box center [61, 166] width 63 height 48
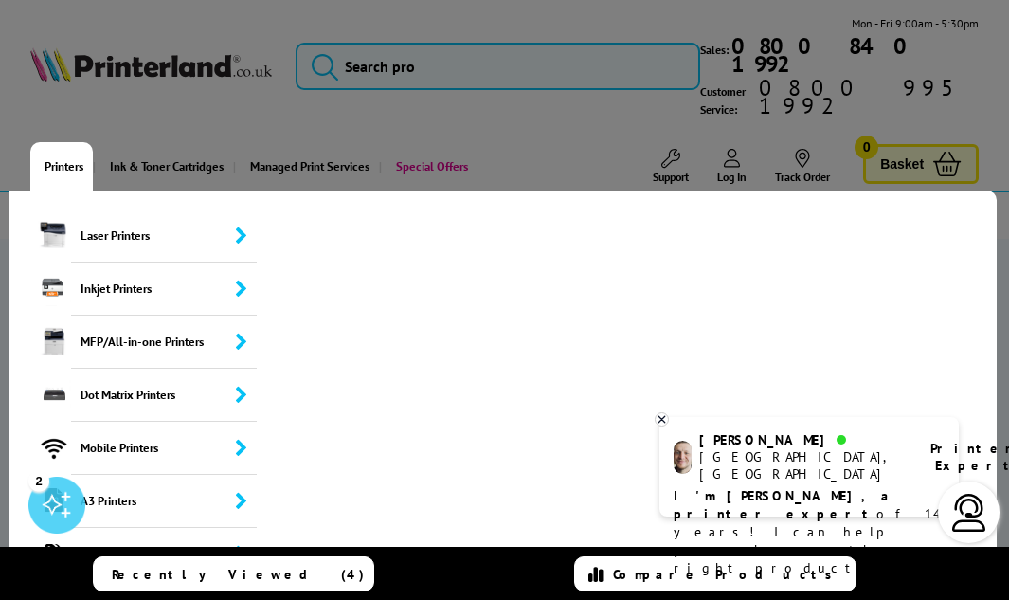
click at [81, 142] on link "Printers" at bounding box center [61, 166] width 63 height 48
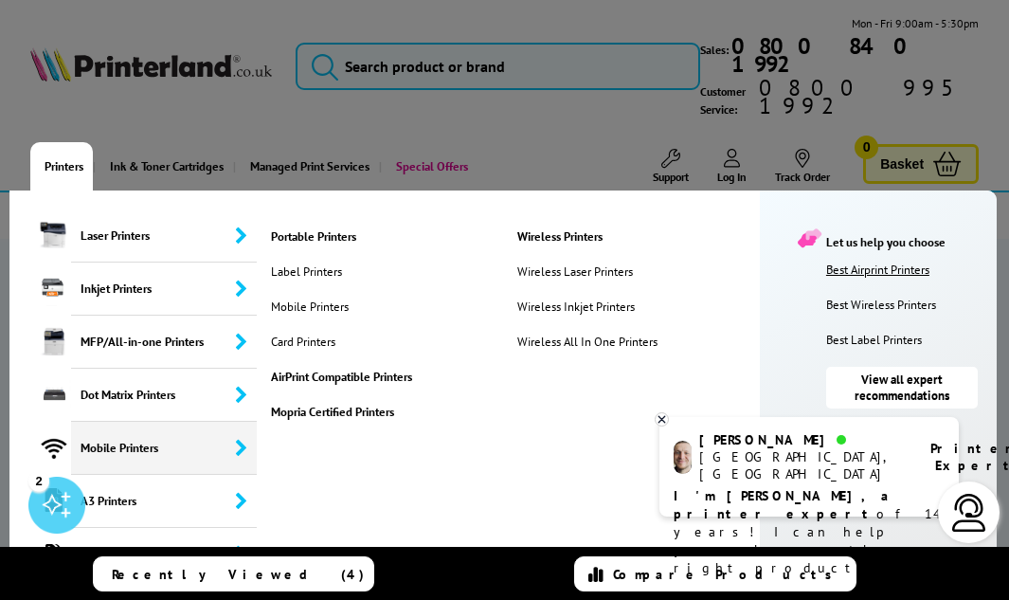
click at [858, 262] on link "Best Airprint Printers" at bounding box center [907, 270] width 161 height 16
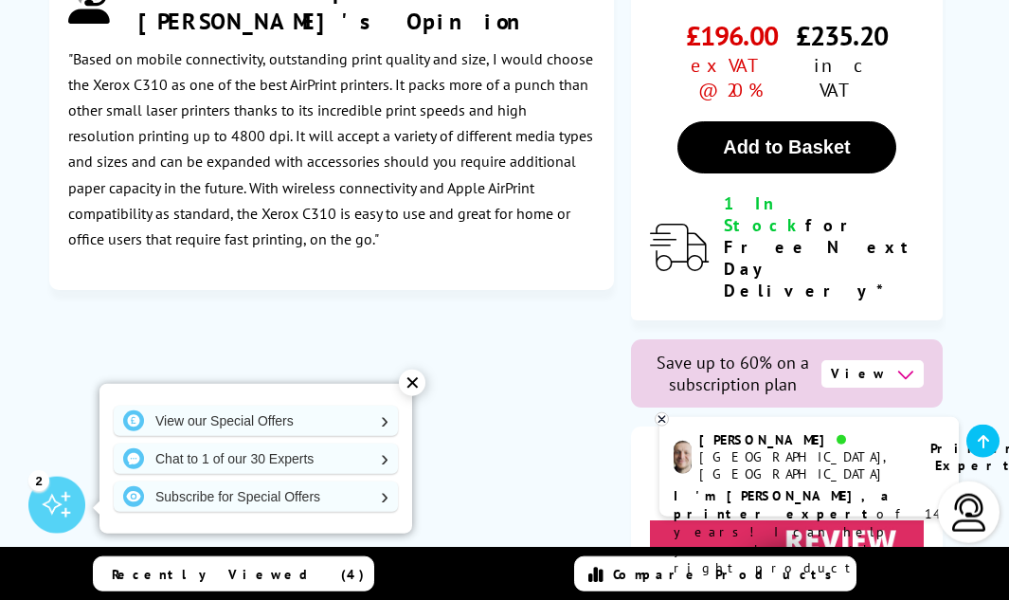
scroll to position [7411, 0]
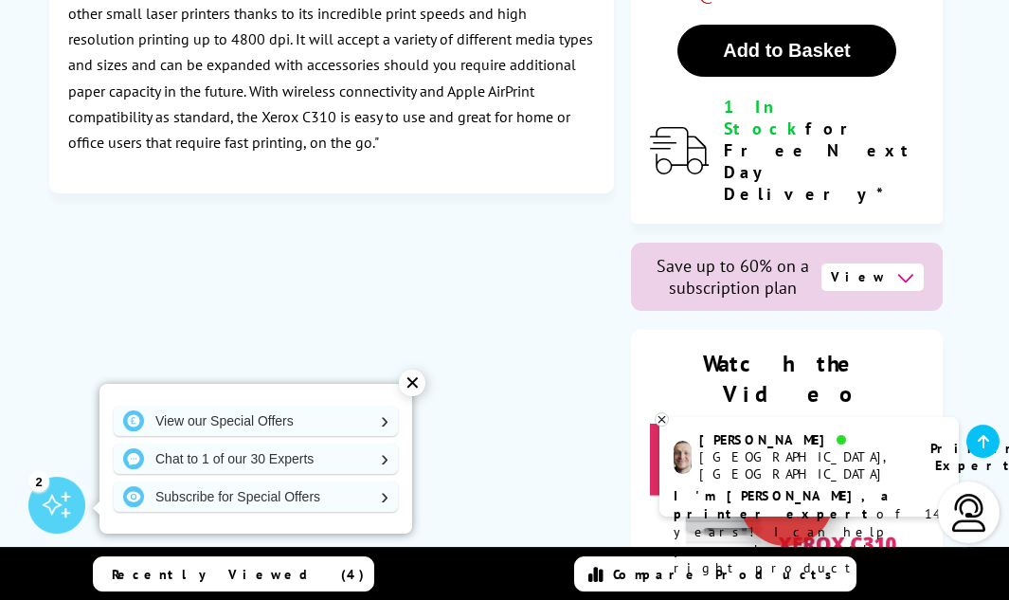
type input "**********"
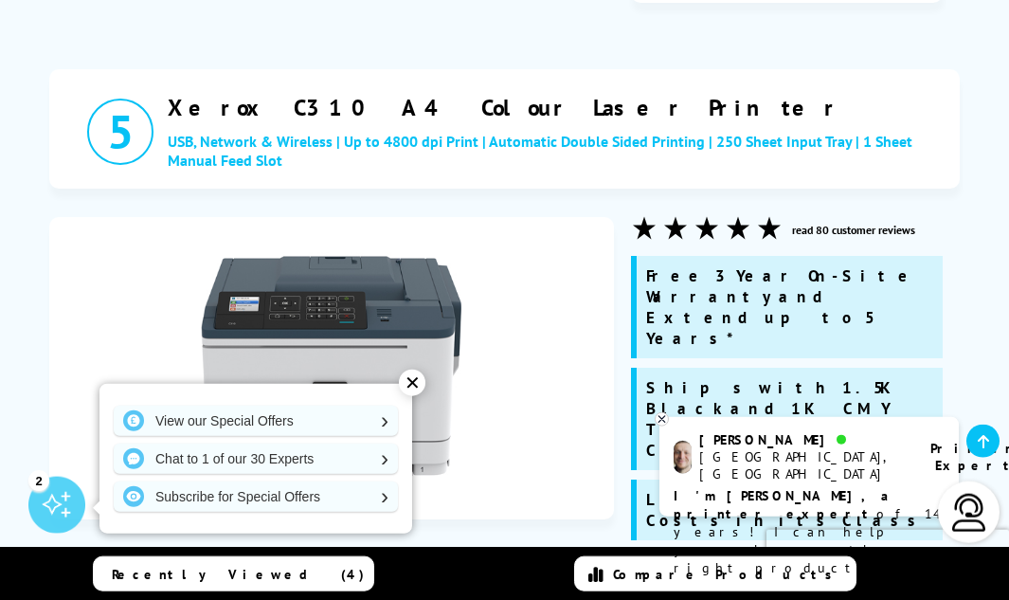
scroll to position [6451, 0]
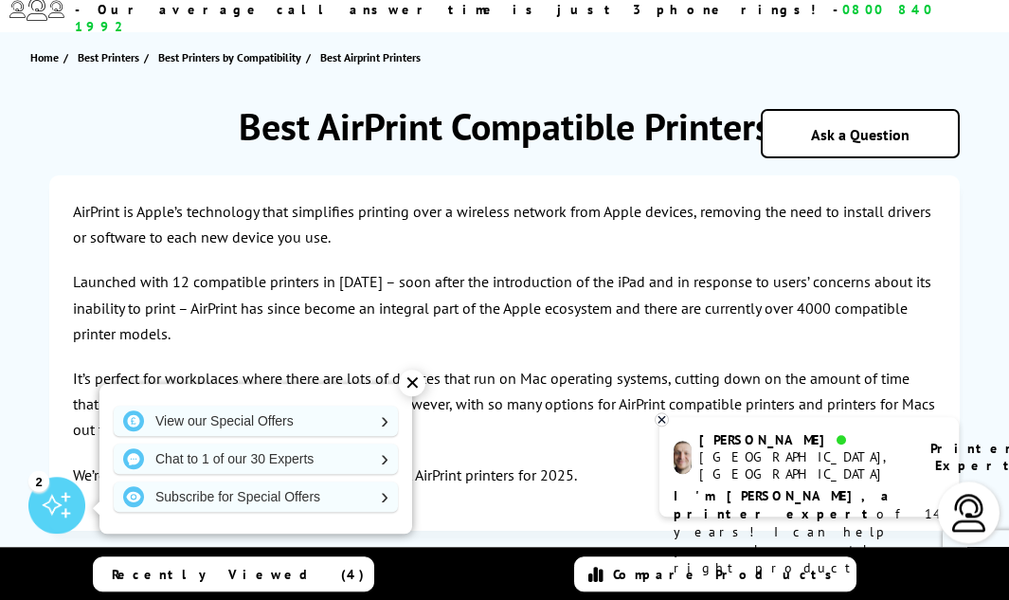
scroll to position [0, 0]
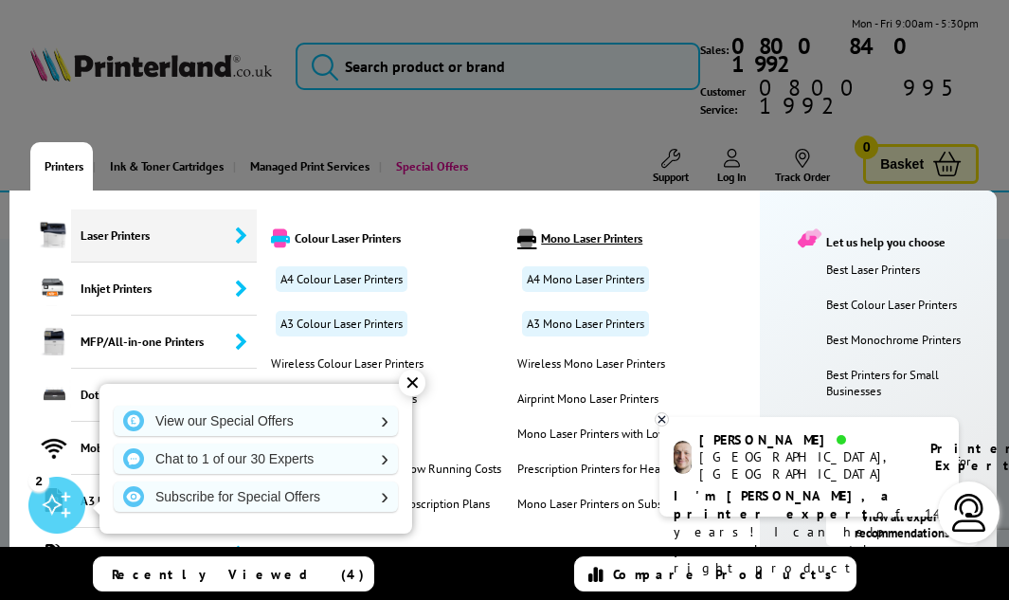
click at [621, 228] on link "Mono Laser Printers" at bounding box center [634, 237] width 242 height 19
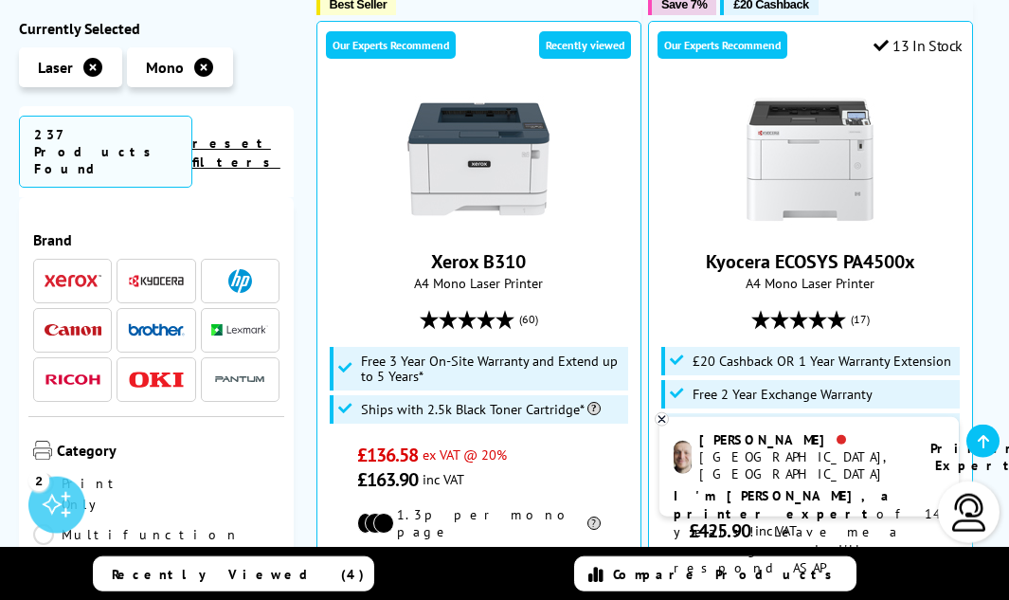
scroll to position [831, 0]
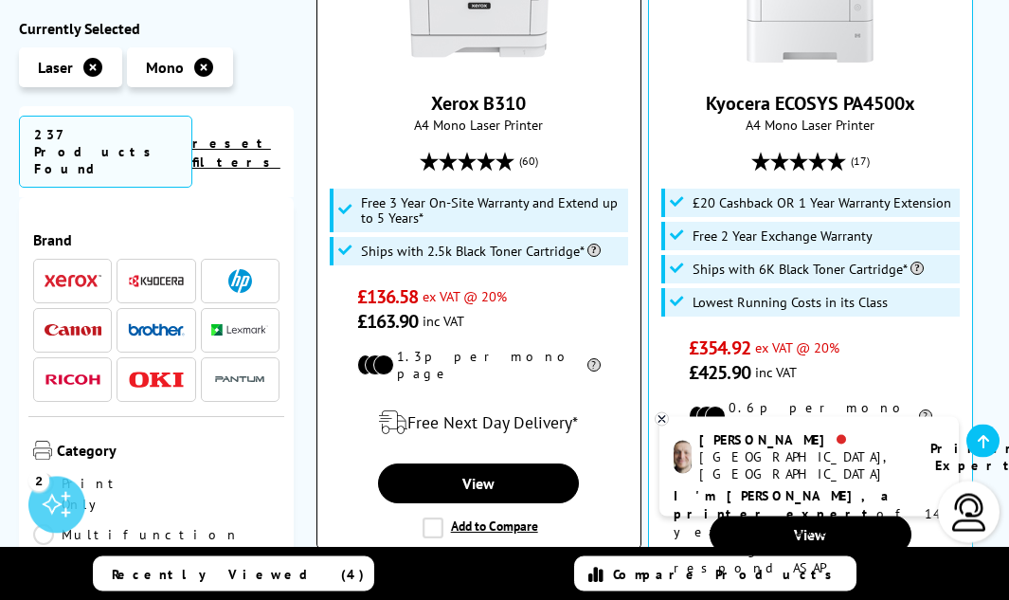
drag, startPoint x: 433, startPoint y: 433, endPoint x: 444, endPoint y: 429, distance: 11.1
click at [434, 518] on label "Add to Compare" at bounding box center [481, 528] width 116 height 21
click at [0, 0] on input "Add to Compare" at bounding box center [0, 0] width 0 height 0
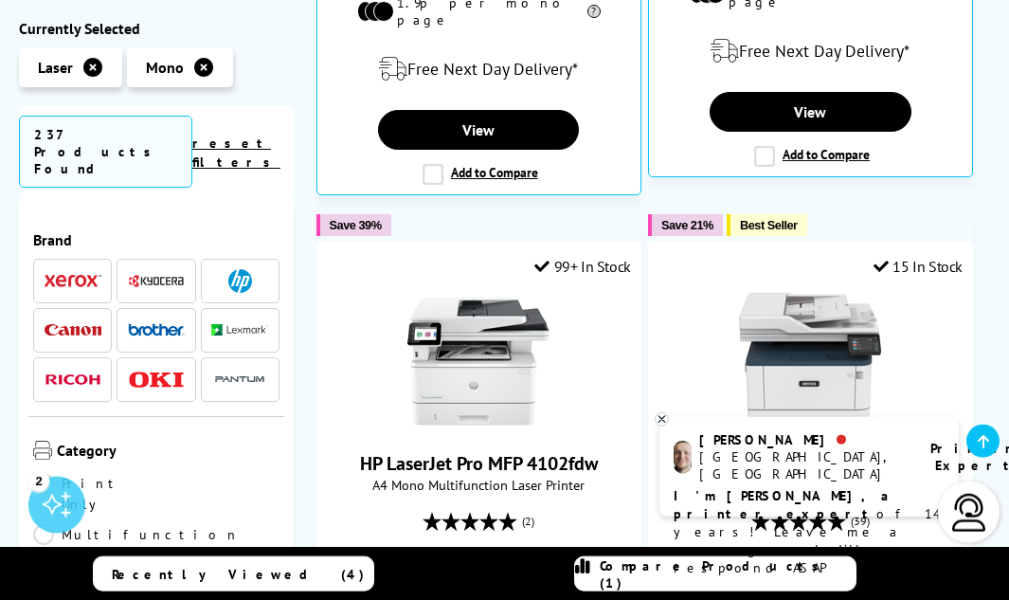
scroll to position [1915, 0]
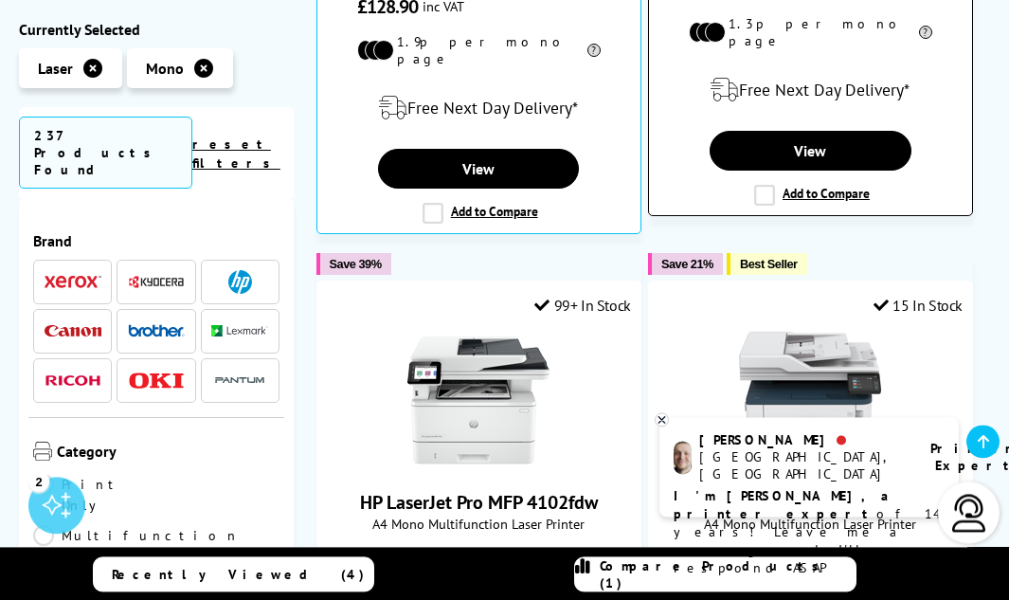
click at [763, 185] on label "Add to Compare" at bounding box center [812, 195] width 116 height 21
drag, startPoint x: 815, startPoint y: 88, endPoint x: 818, endPoint y: 98, distance: 9.9
click at [816, 185] on label "Add to Compare" at bounding box center [812, 195] width 116 height 21
click at [0, 0] on input "Add to Compare" at bounding box center [0, 0] width 0 height 0
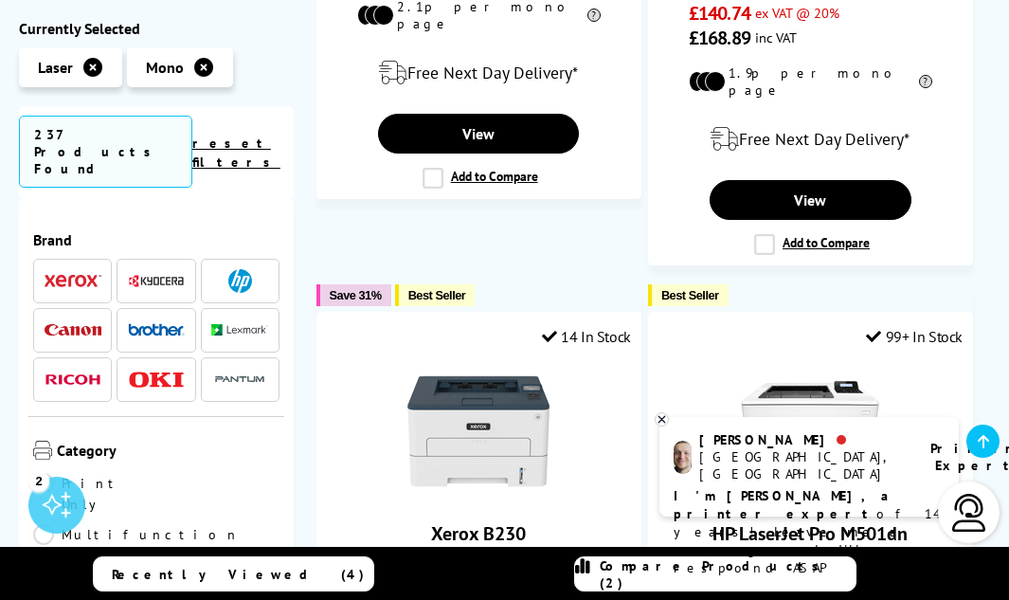
scroll to position [3353, 0]
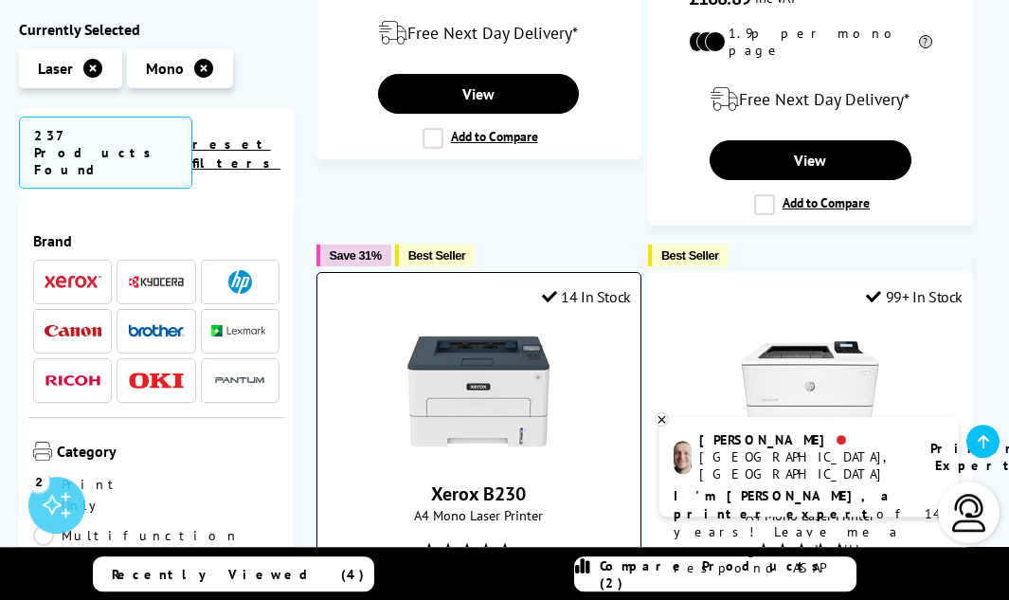
click at [441, 320] on img at bounding box center [479, 391] width 142 height 142
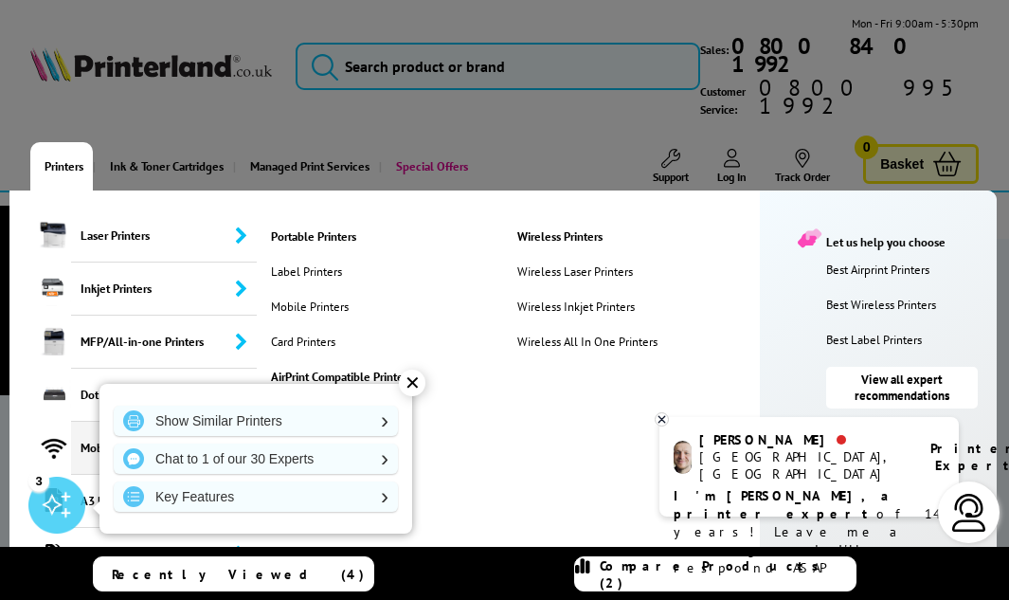
click at [77, 422] on span "Mobile Printers" at bounding box center [164, 448] width 186 height 53
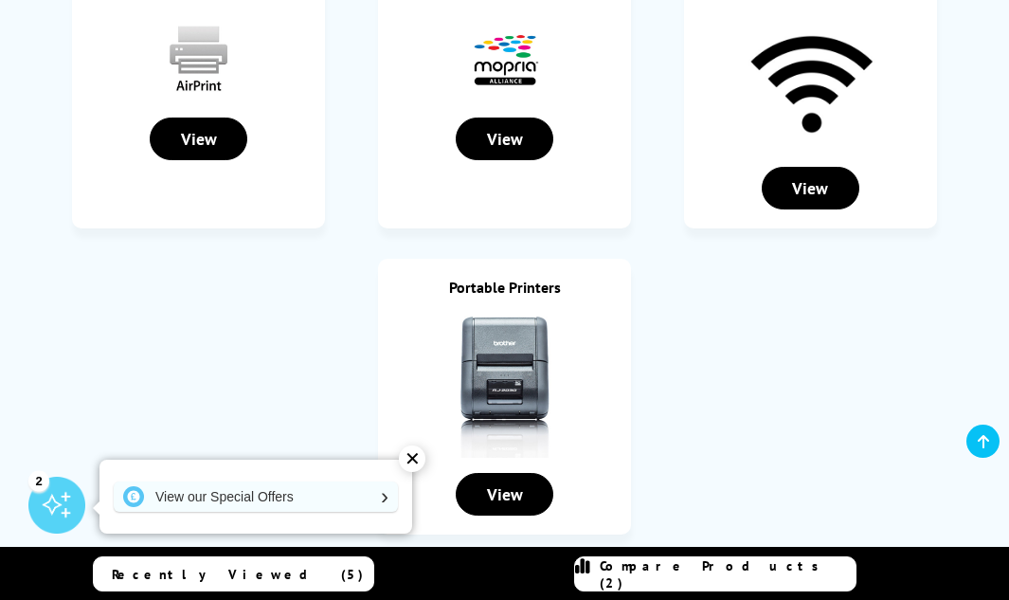
scroll to position [438, 0]
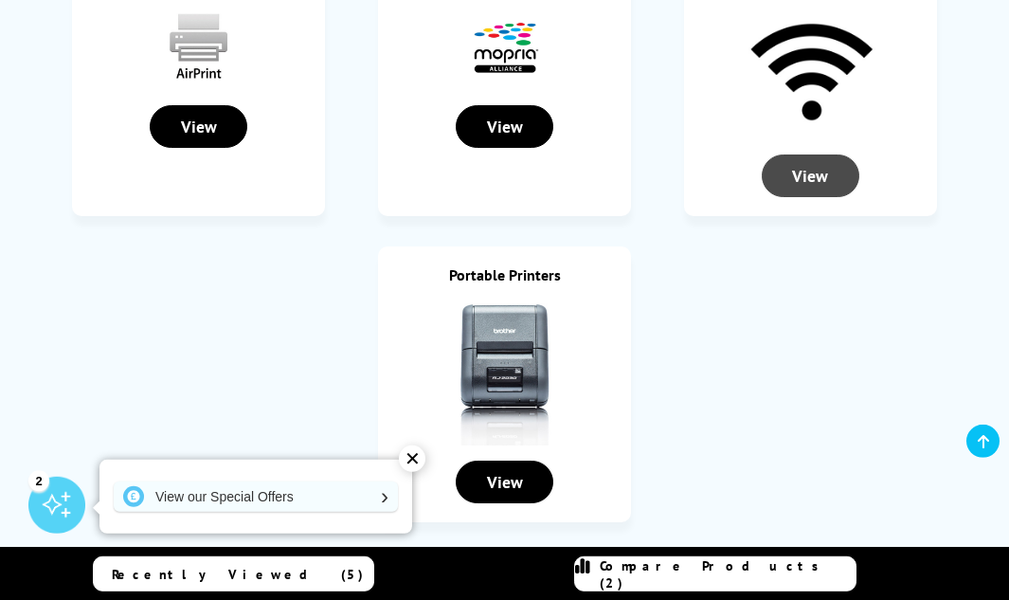
click at [785, 157] on div "View" at bounding box center [811, 175] width 98 height 43
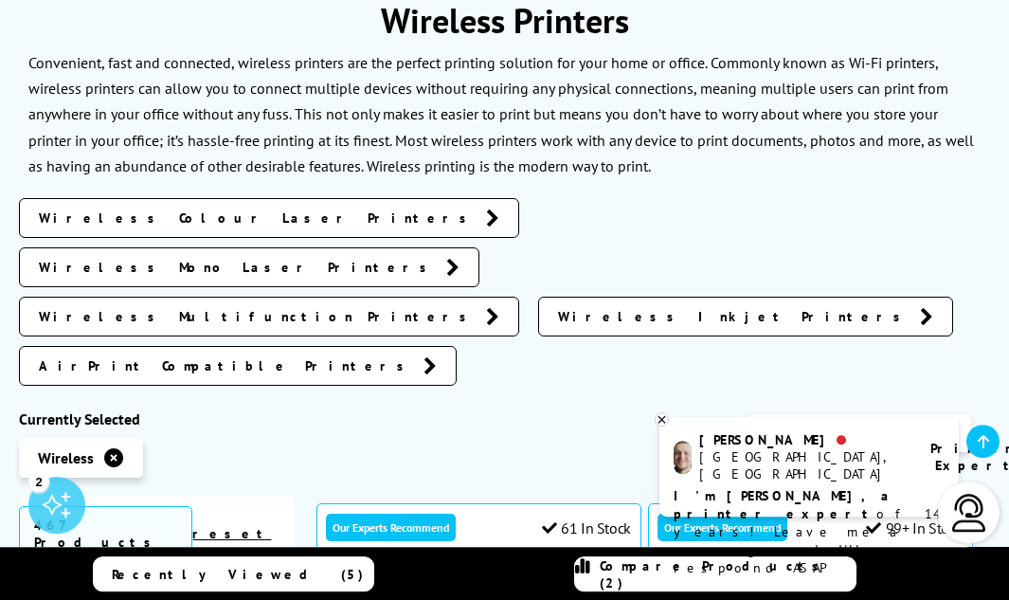
scroll to position [420, 0]
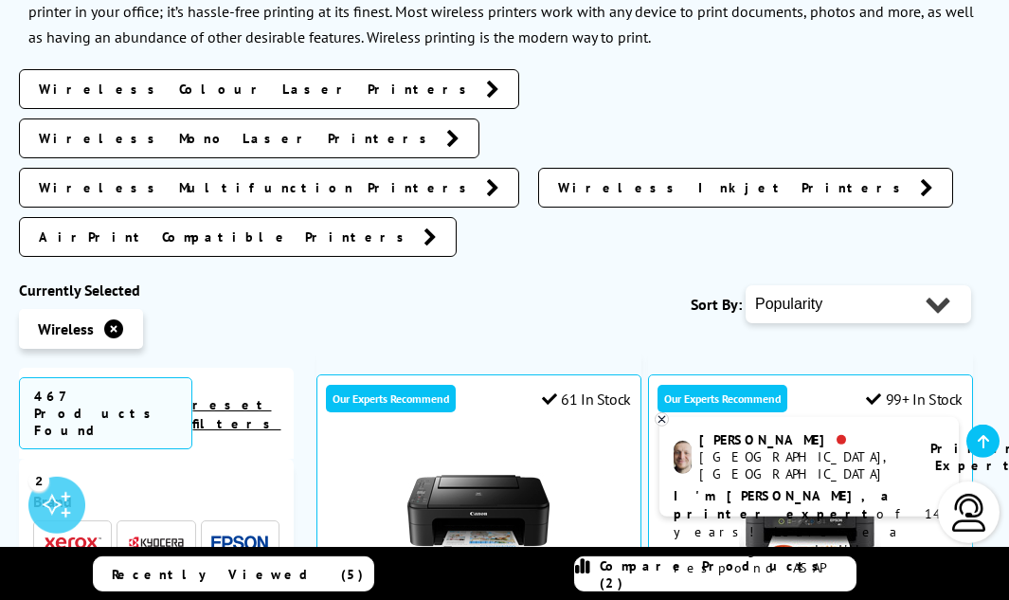
click at [154, 80] on span "Wireless Colour Laser Printers" at bounding box center [258, 89] width 438 height 19
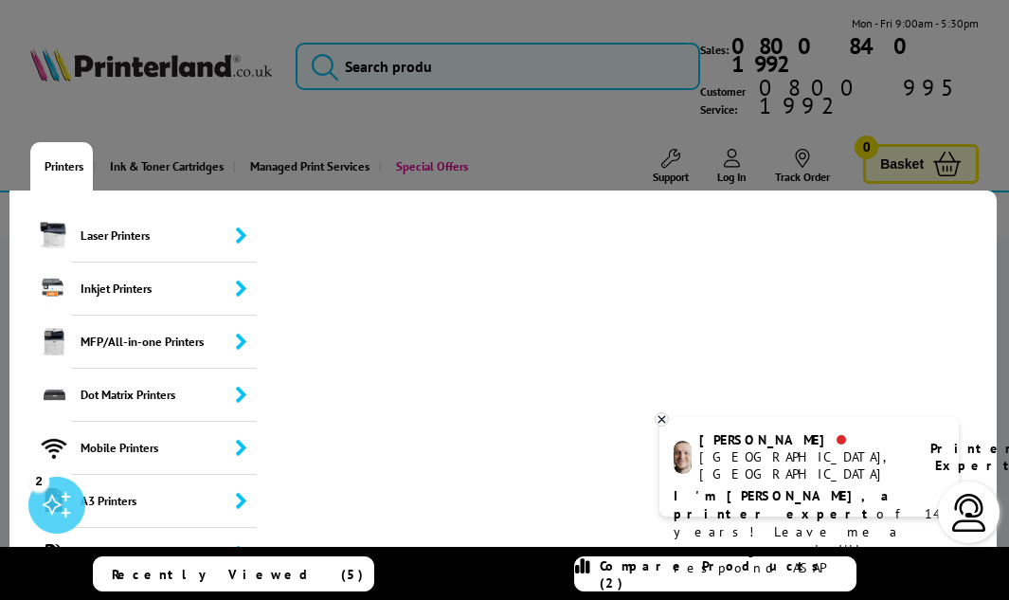
click at [57, 142] on link "Printers" at bounding box center [61, 166] width 63 height 48
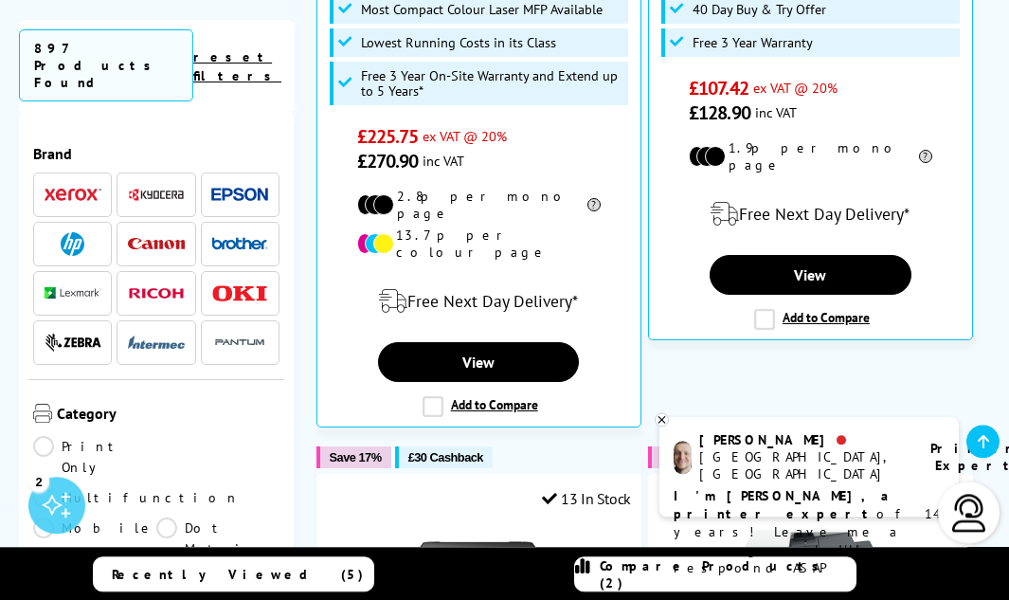
scroll to position [2563, 0]
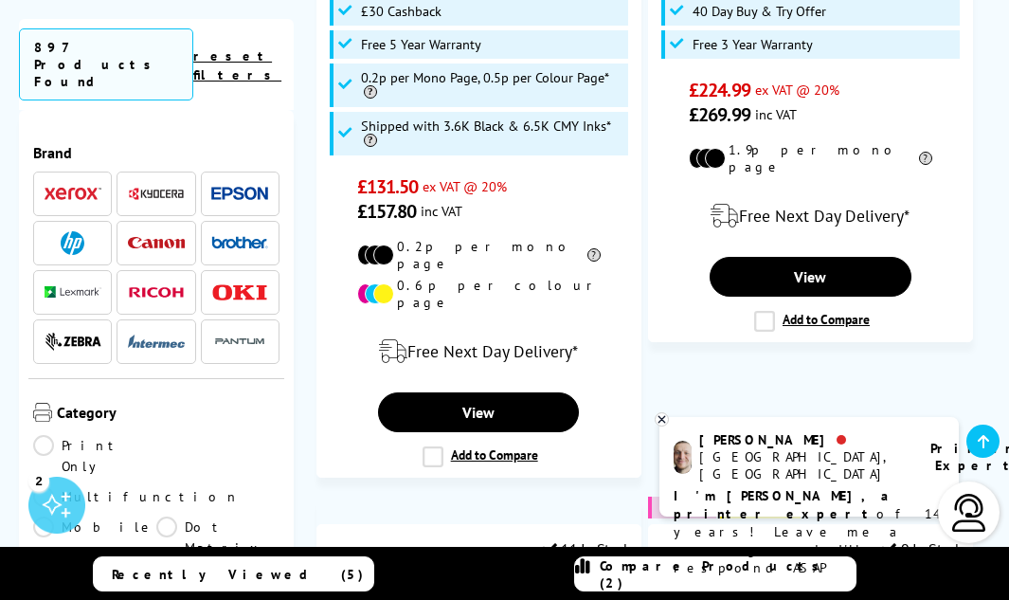
click at [45, 435] on link "Print Only" at bounding box center [94, 456] width 123 height 42
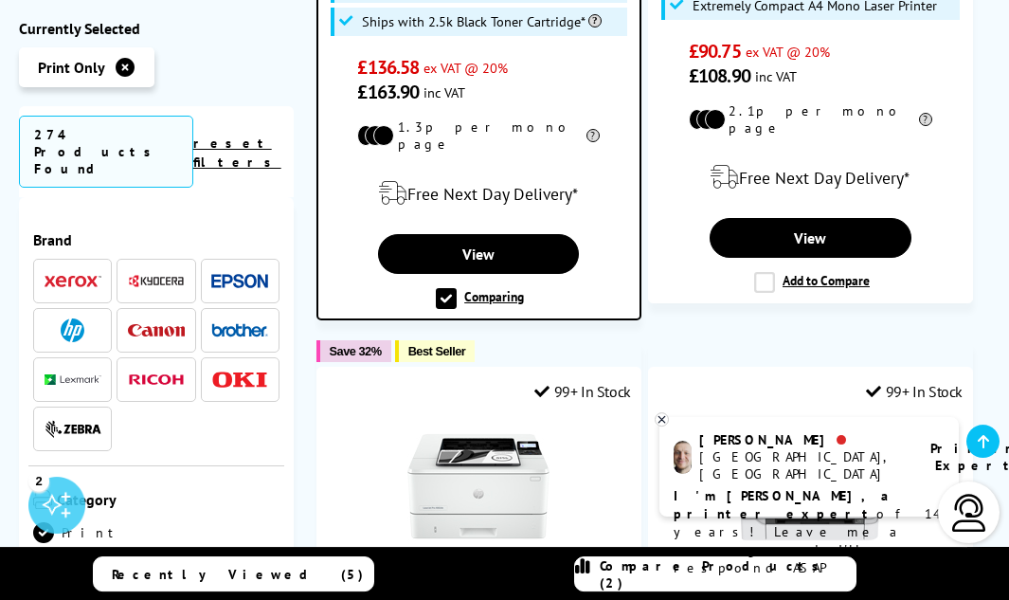
scroll to position [796, 0]
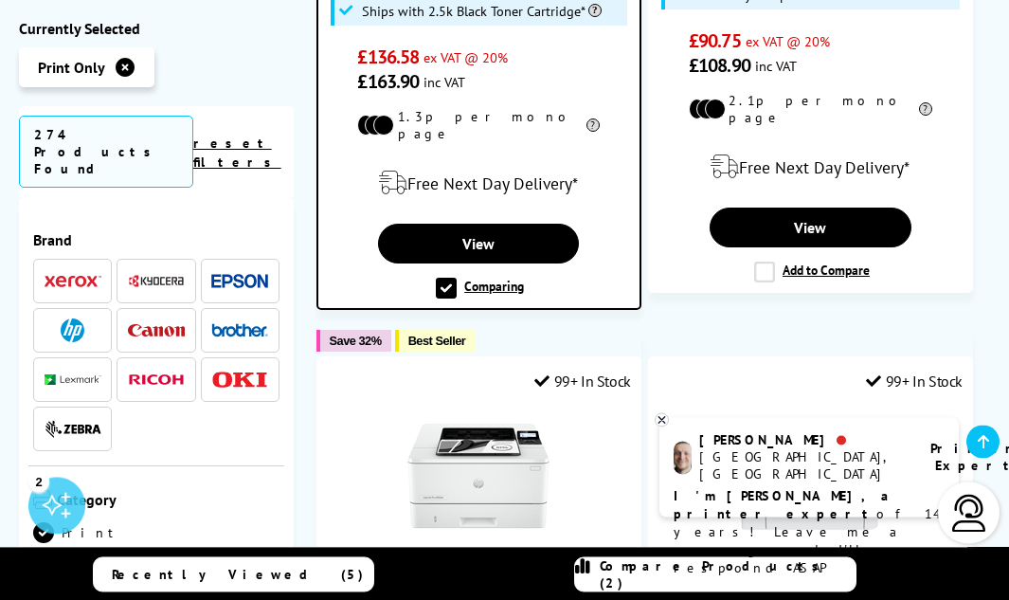
click at [75, 275] on img at bounding box center [73, 281] width 57 height 13
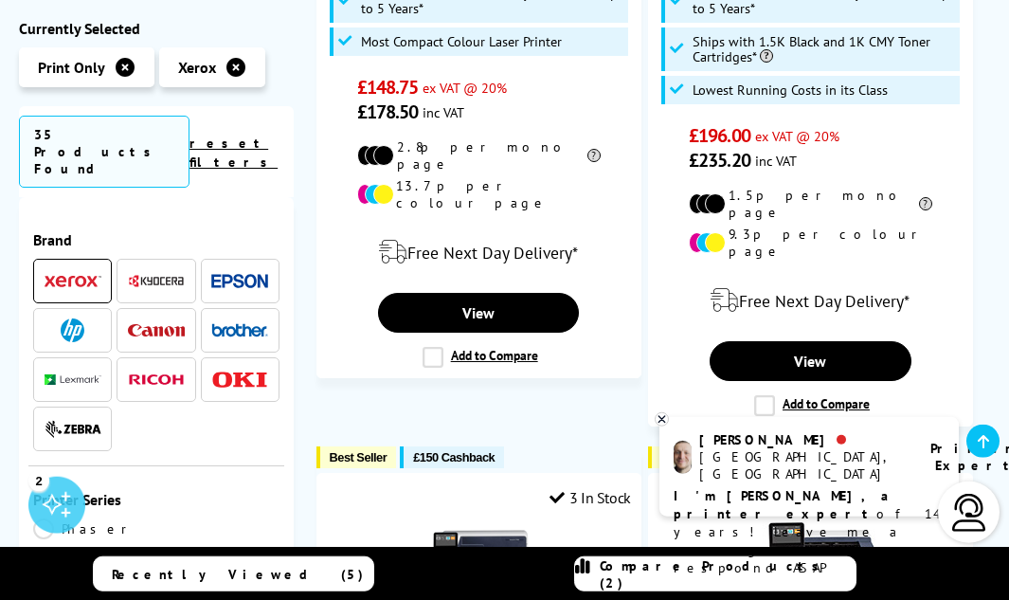
scroll to position [1512, 0]
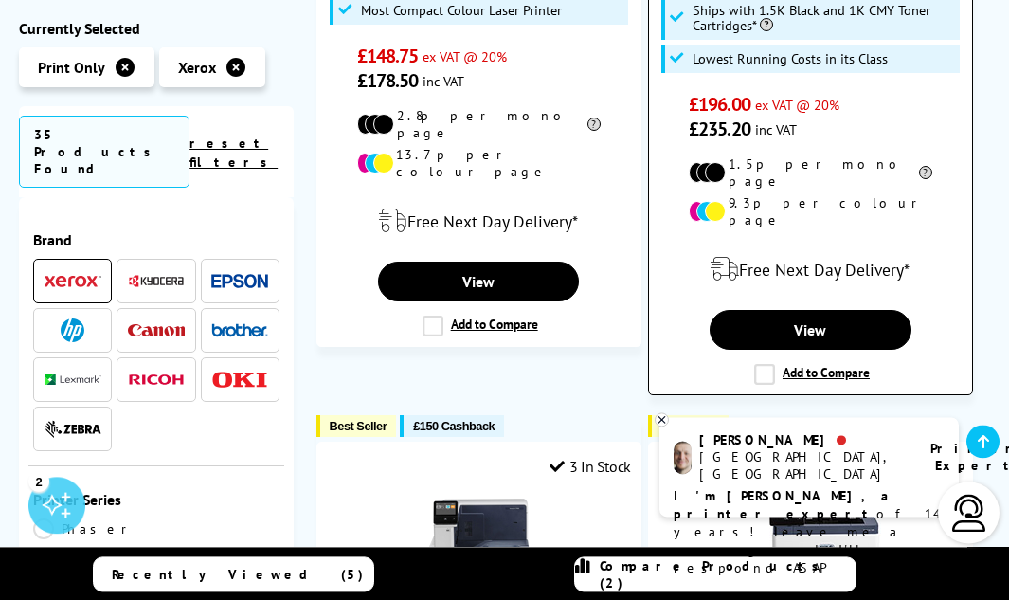
click at [765, 364] on label "Add to Compare" at bounding box center [812, 374] width 116 height 21
click at [0, 0] on input "Add to Compare" at bounding box center [0, 0] width 0 height 0
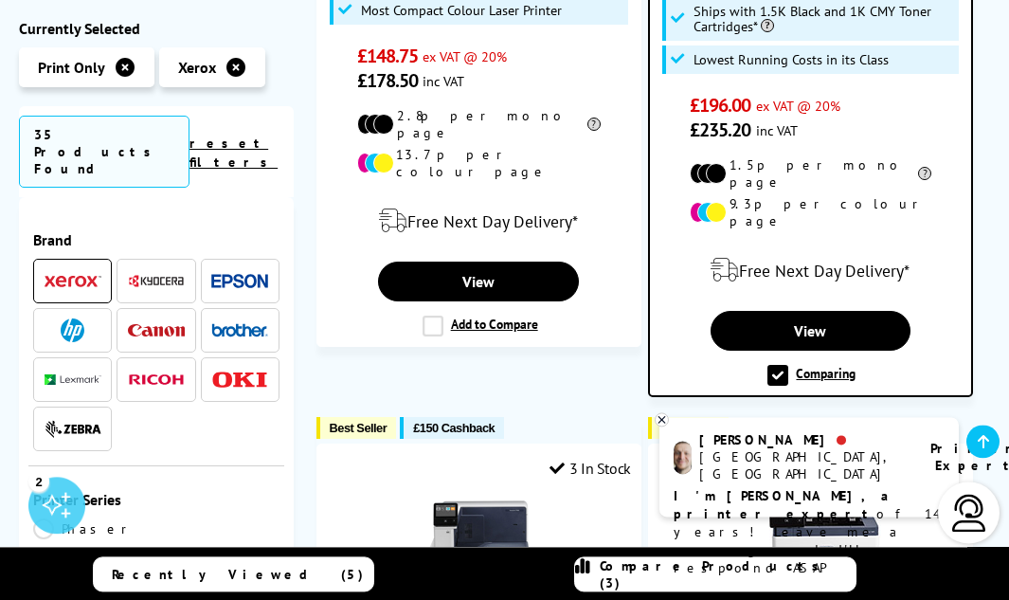
click at [821, 365] on label "Comparing" at bounding box center [812, 375] width 88 height 21
click at [0, 0] on input "Comparing" at bounding box center [0, 0] width 0 height 0
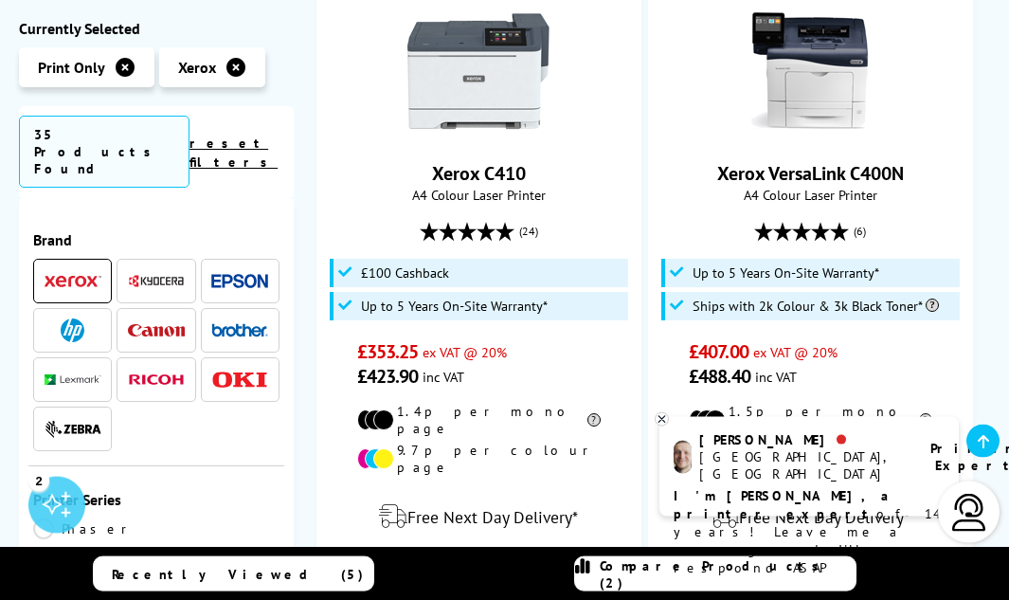
scroll to position [2798, 0]
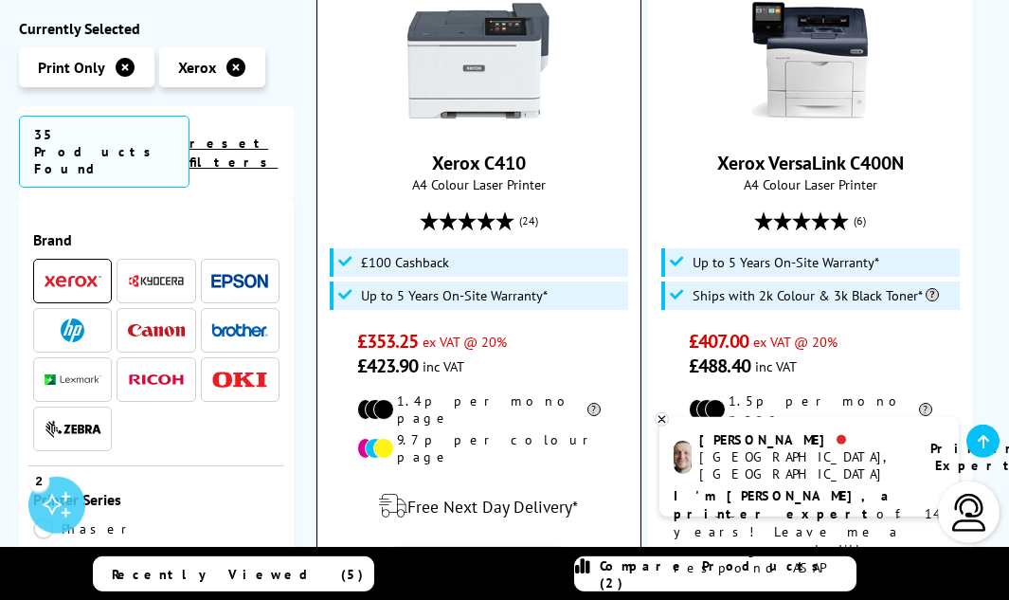
click at [481, 547] on link "View" at bounding box center [479, 567] width 202 height 40
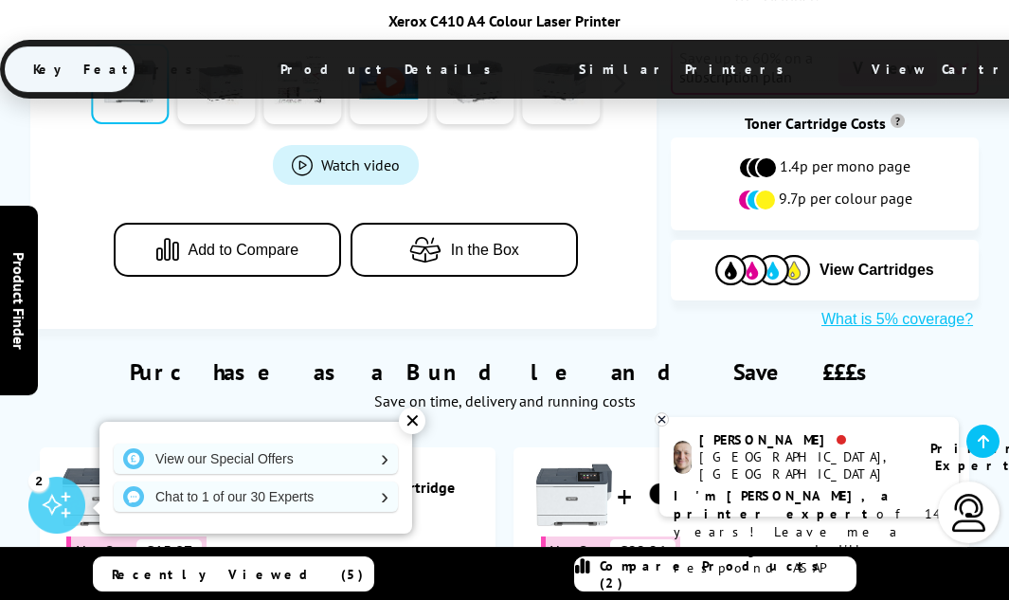
scroll to position [1297, 0]
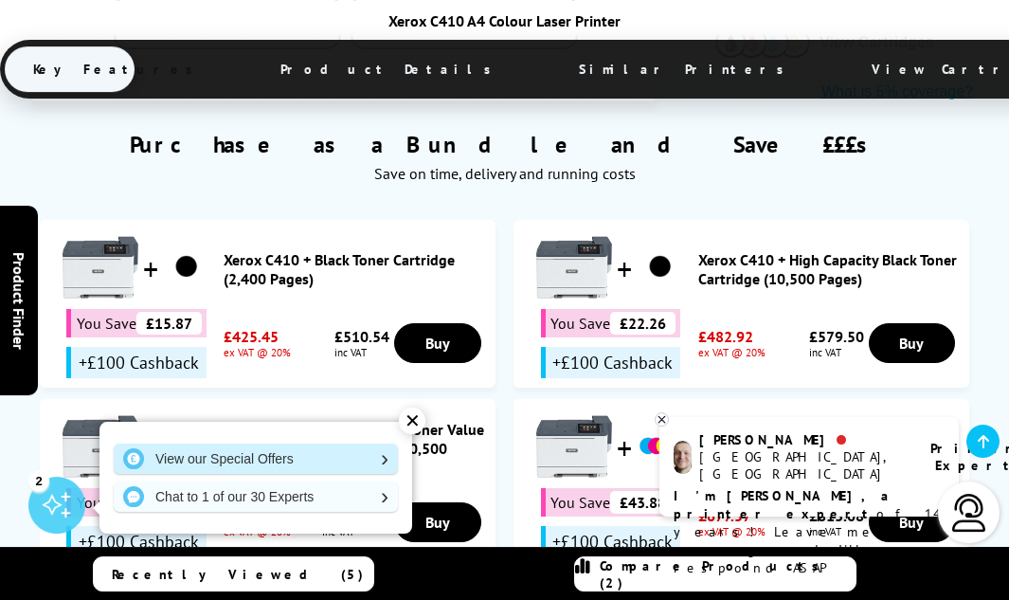
click at [382, 460] on link "View our Special Offers" at bounding box center [256, 459] width 284 height 30
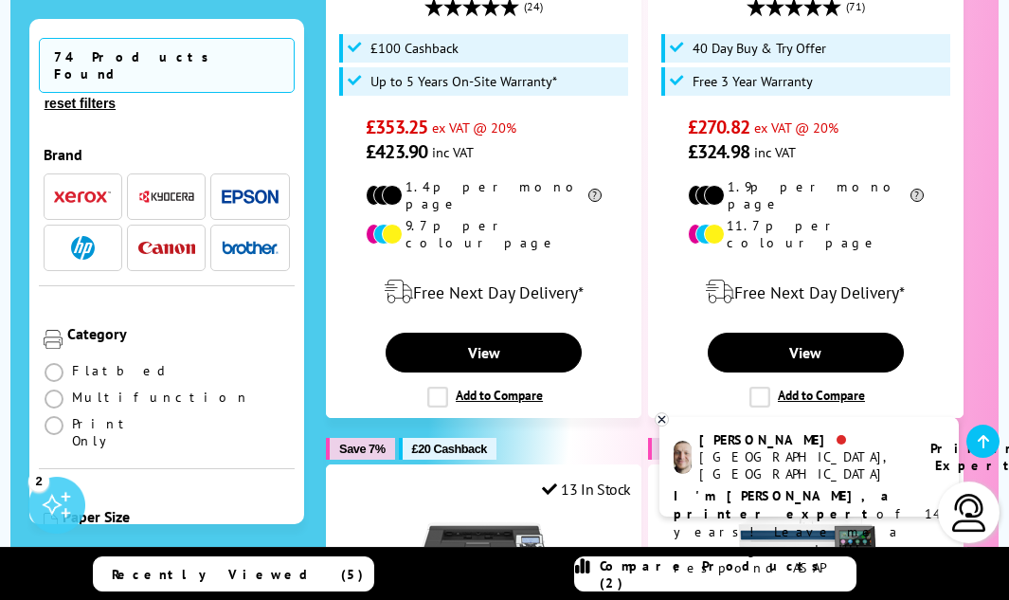
scroll to position [1554, 0]
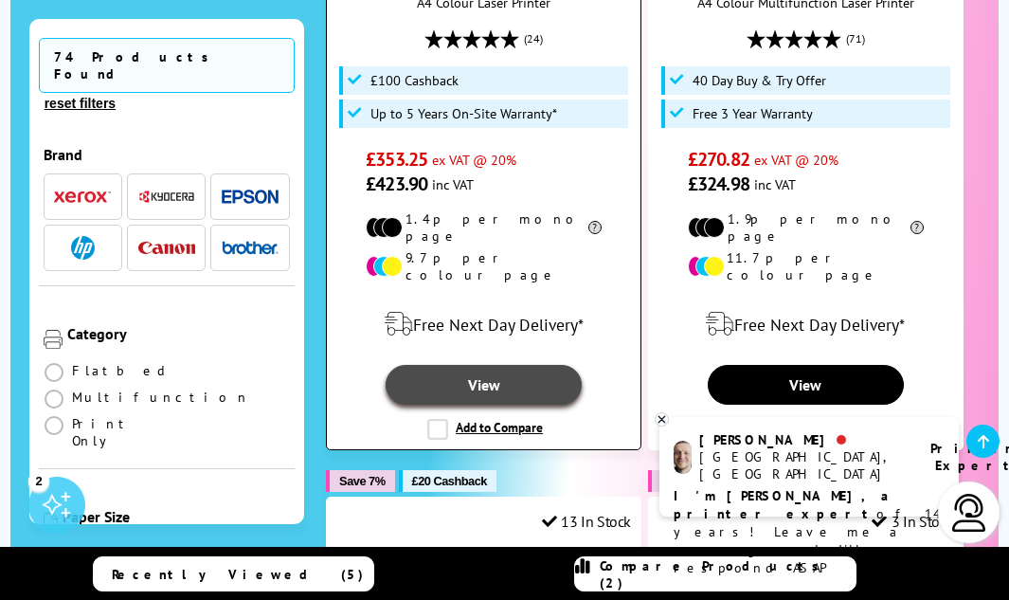
click at [520, 365] on link "View" at bounding box center [484, 385] width 196 height 40
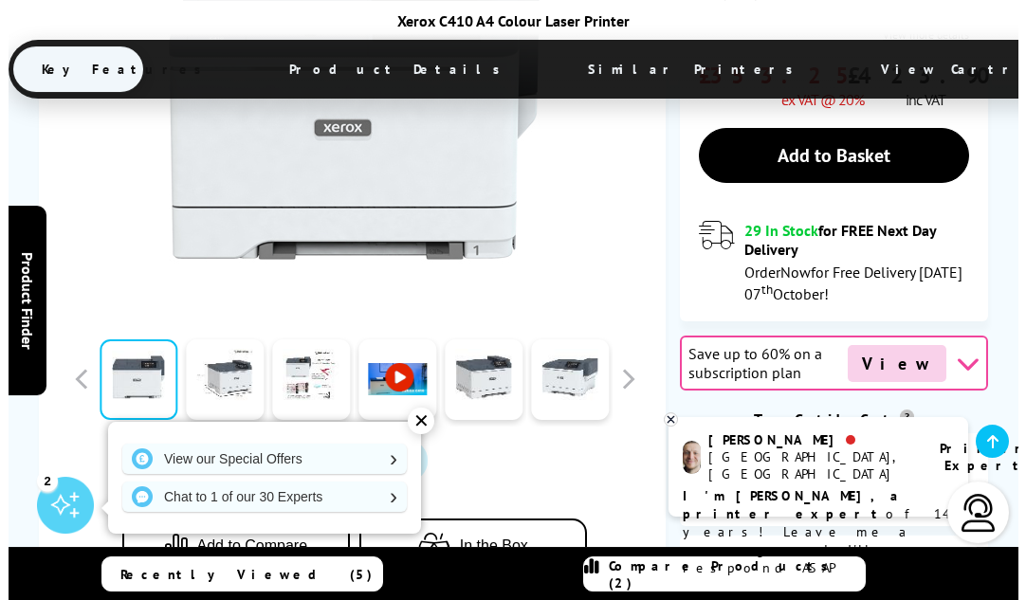
scroll to position [751, 0]
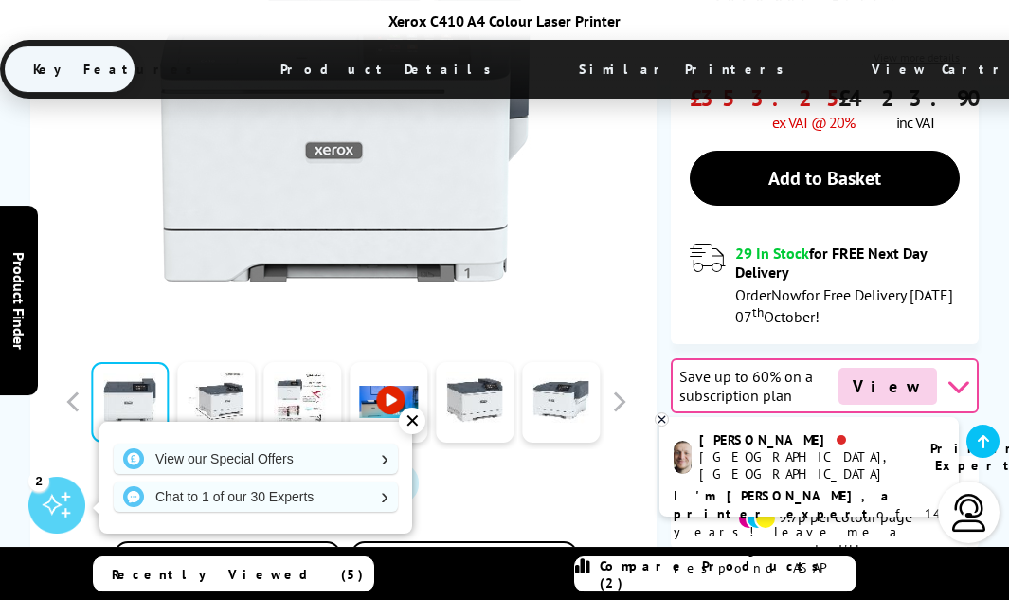
click at [325, 474] on span "Watch video" at bounding box center [360, 483] width 79 height 19
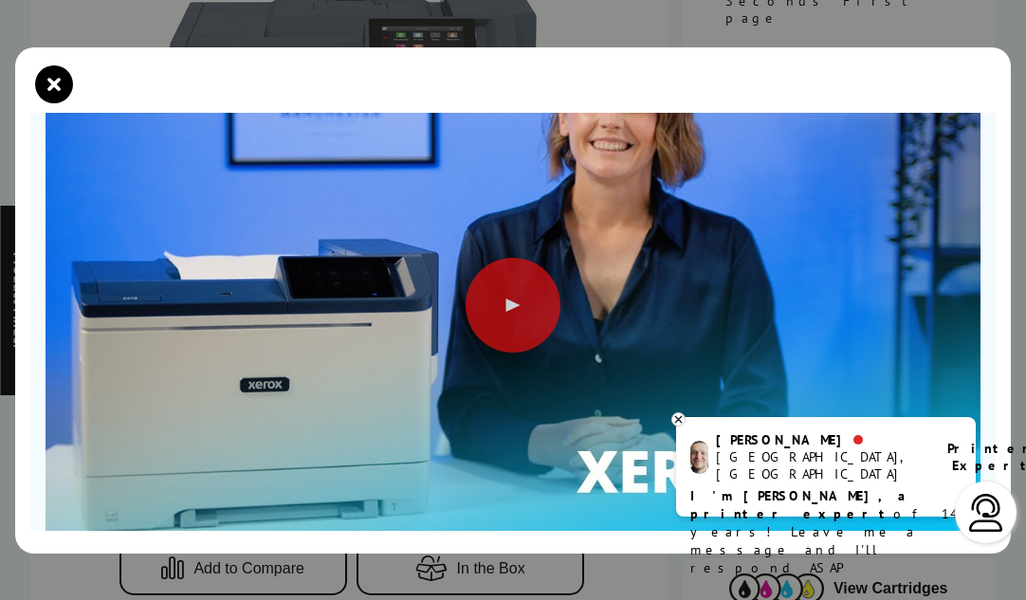
scroll to position [233, 0]
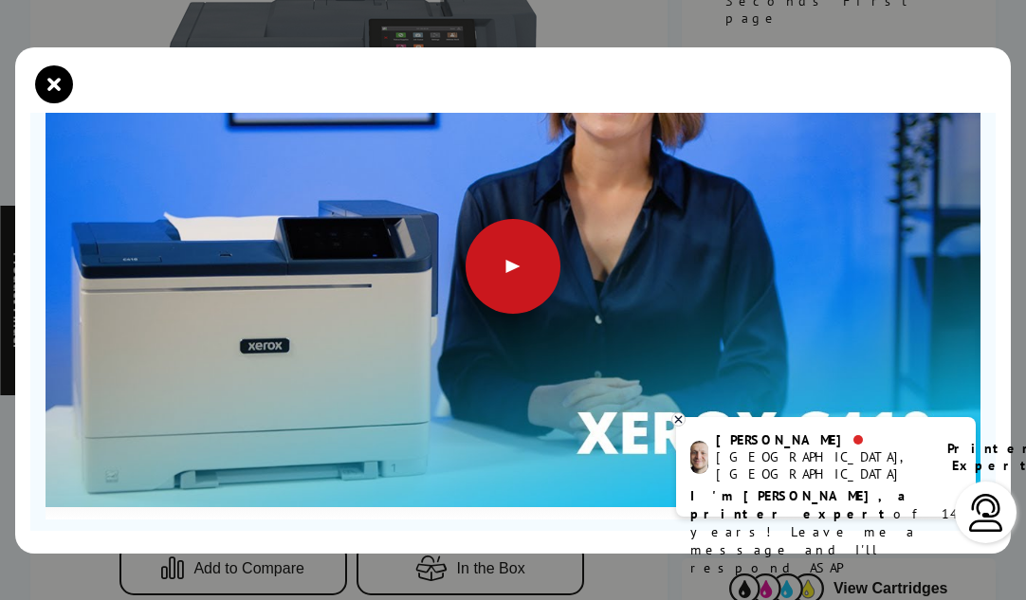
click at [491, 267] on div at bounding box center [512, 266] width 95 height 95
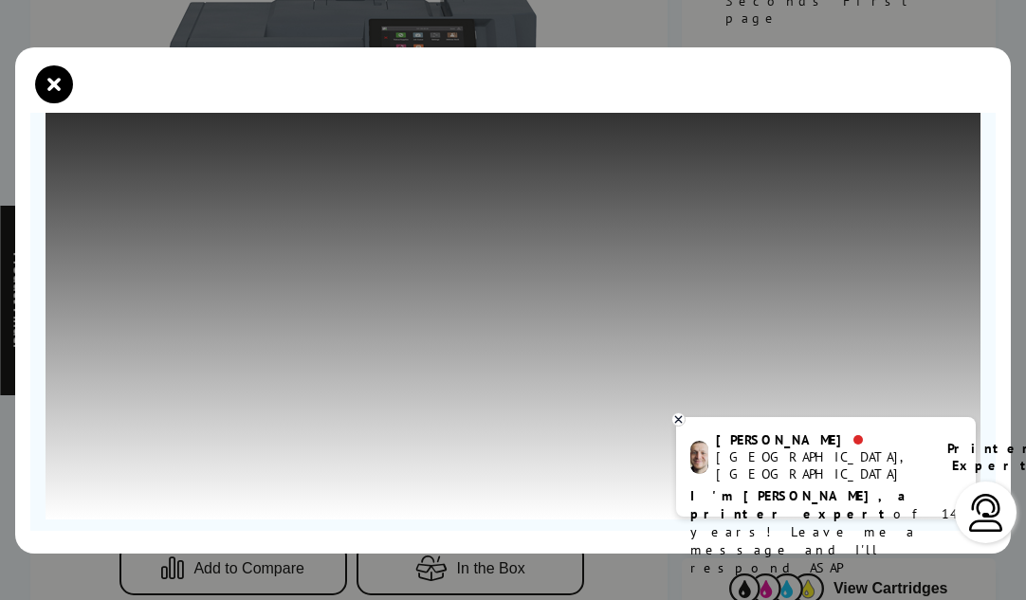
click at [983, 518] on img at bounding box center [986, 513] width 38 height 38
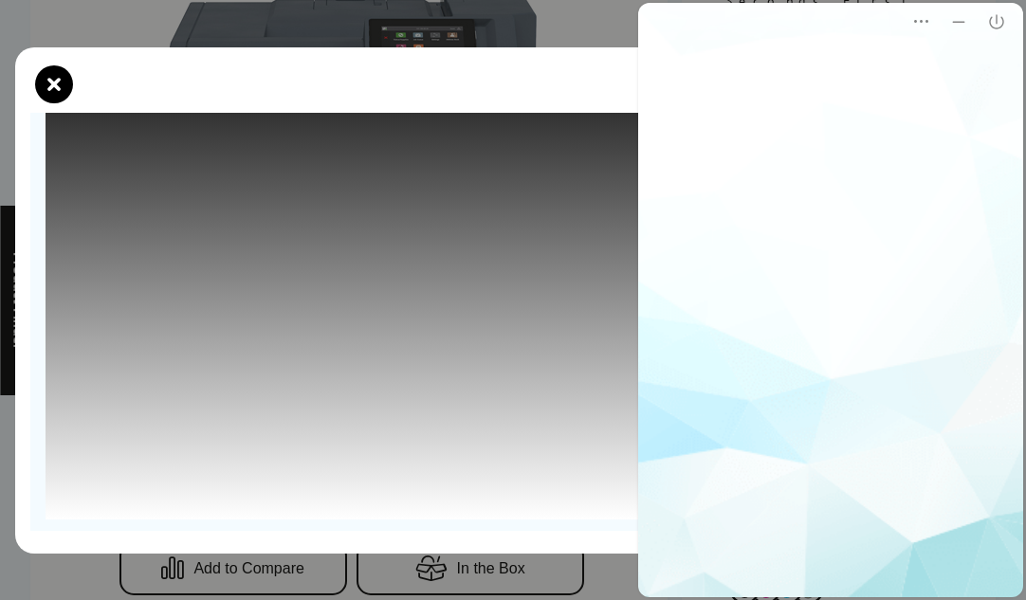
scroll to position [0, 0]
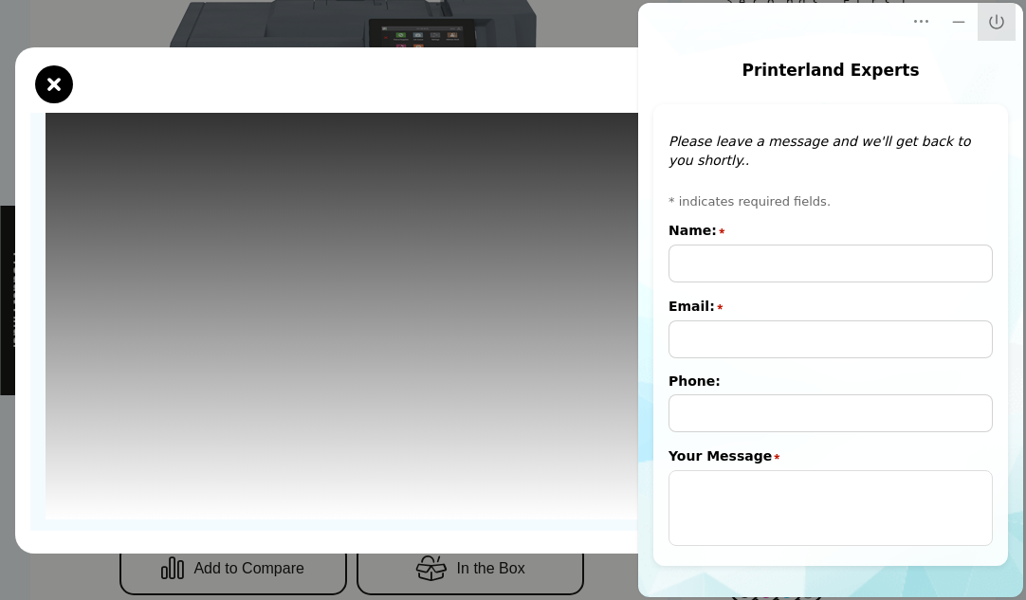
click at [1002, 22] on icon "Close" at bounding box center [996, 21] width 19 height 19
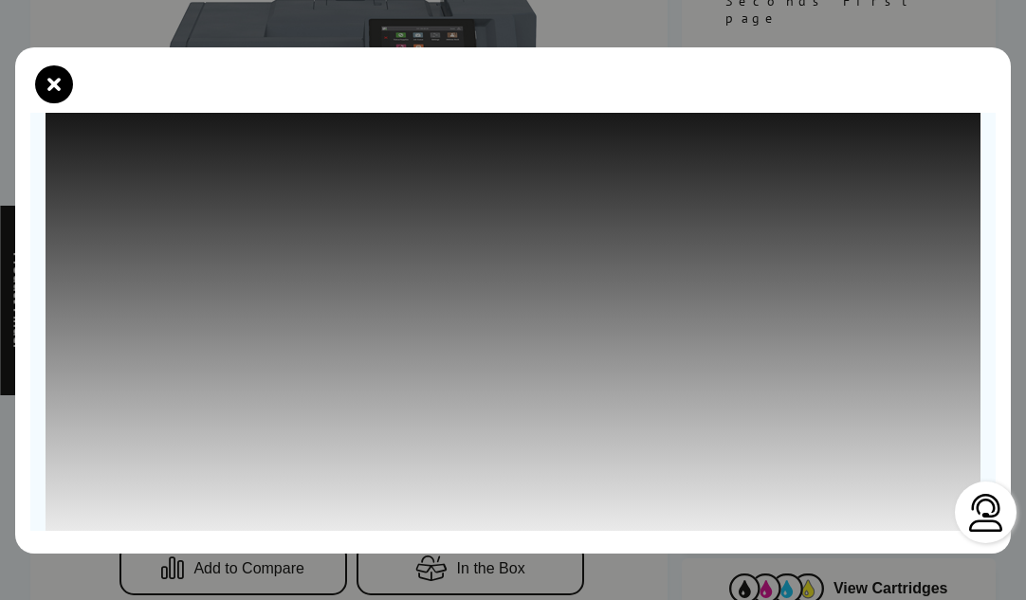
scroll to position [176, 0]
click at [975, 519] on img at bounding box center [986, 513] width 38 height 38
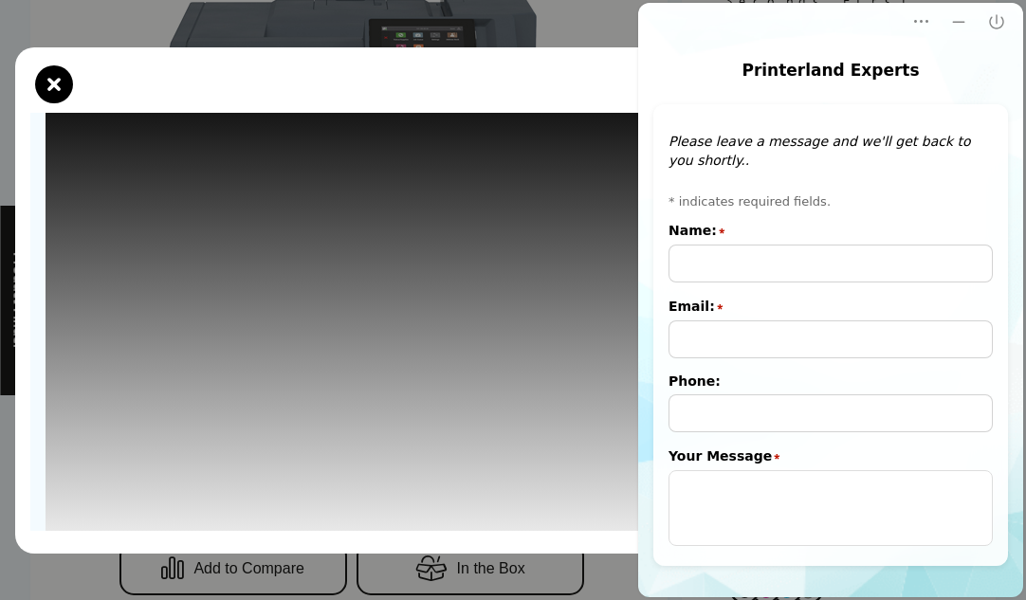
scroll to position [0, 0]
click at [216, 542] on div at bounding box center [512, 300] width 995 height 506
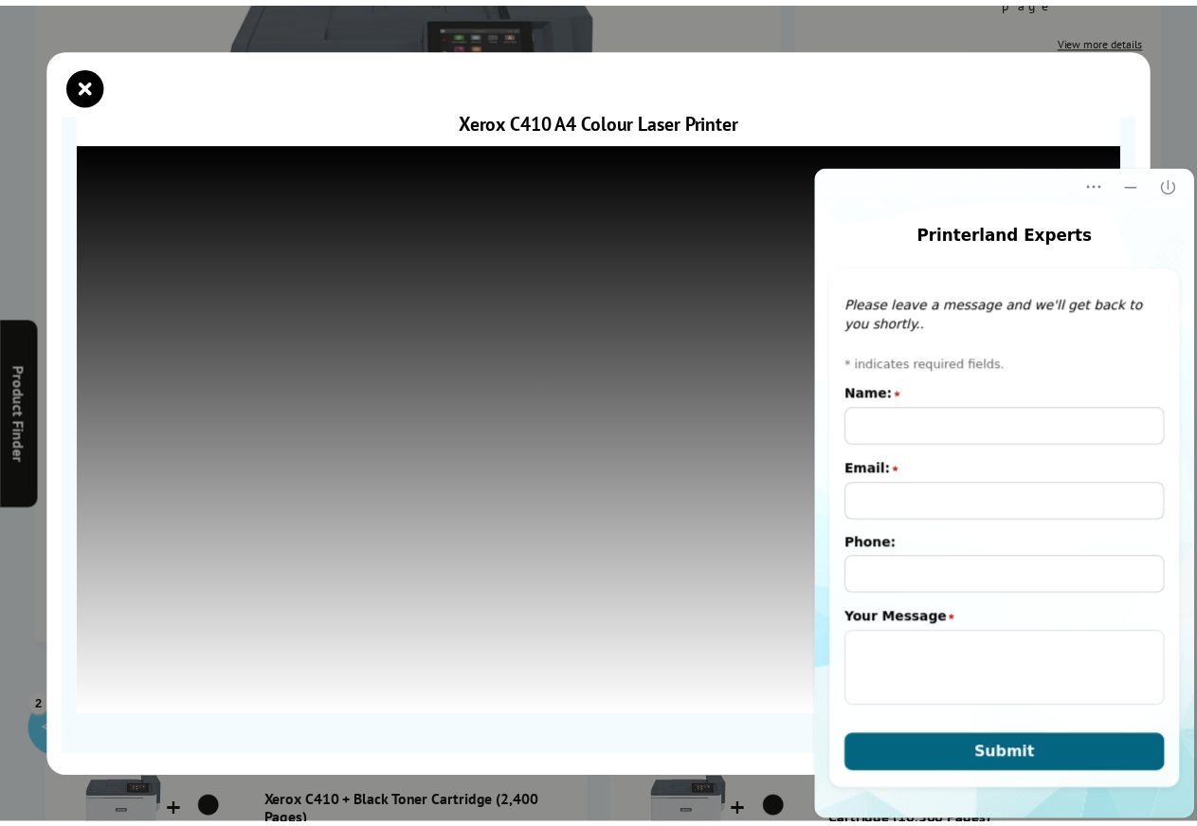
scroll to position [95, 0]
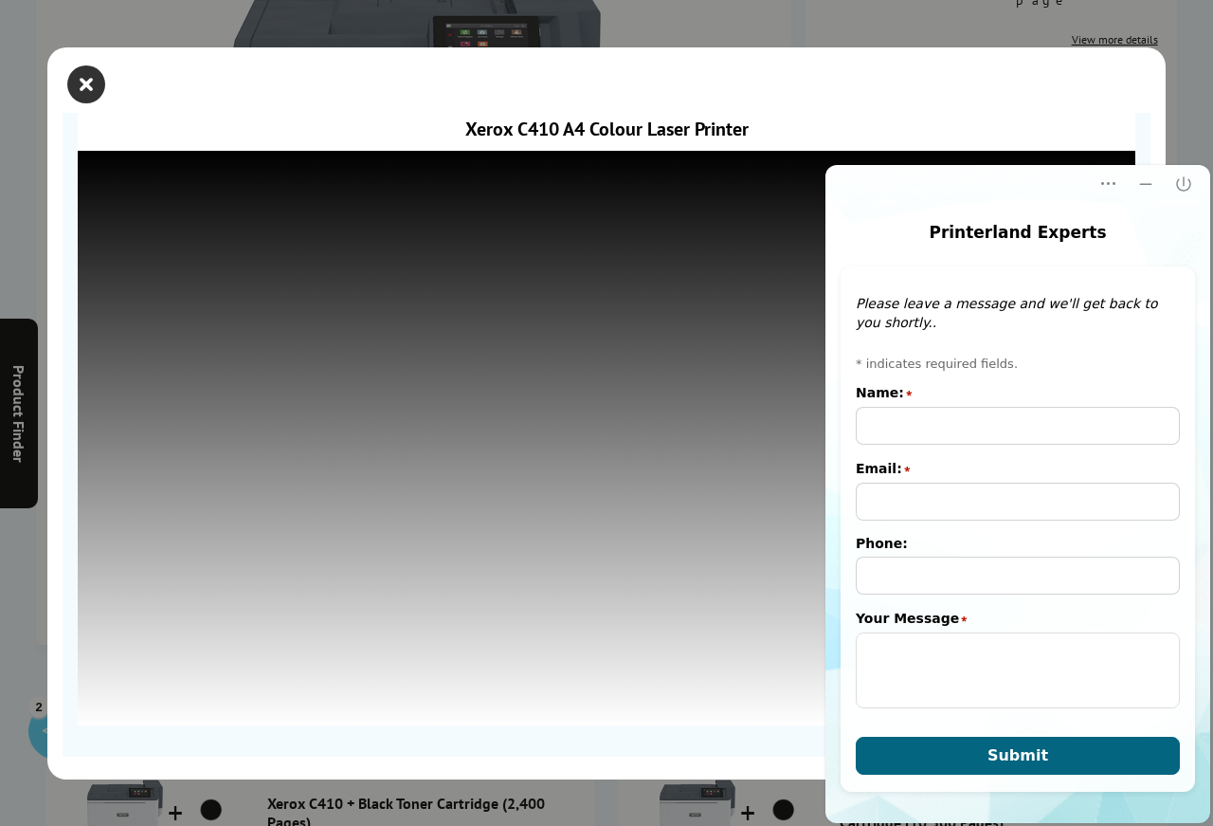
click at [84, 88] on icon "close modal" at bounding box center [86, 84] width 38 height 38
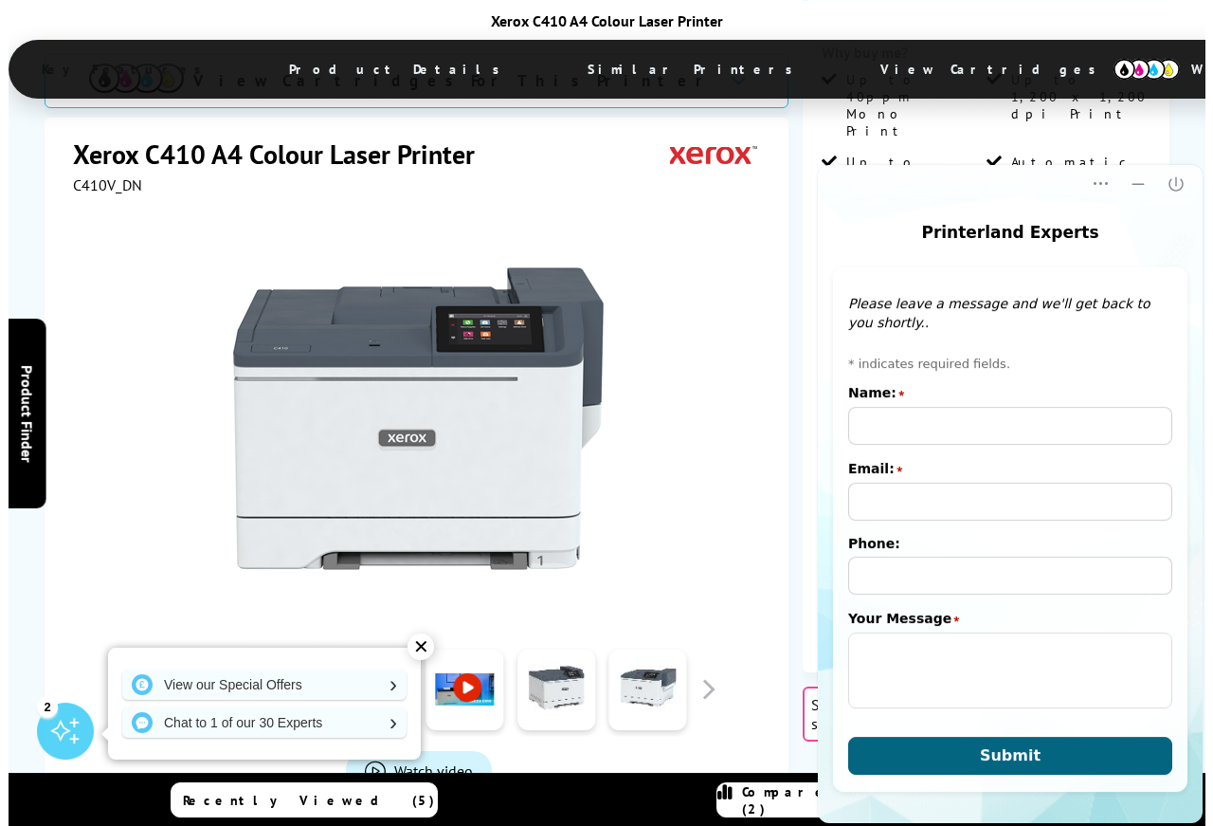
scroll to position [435, 0]
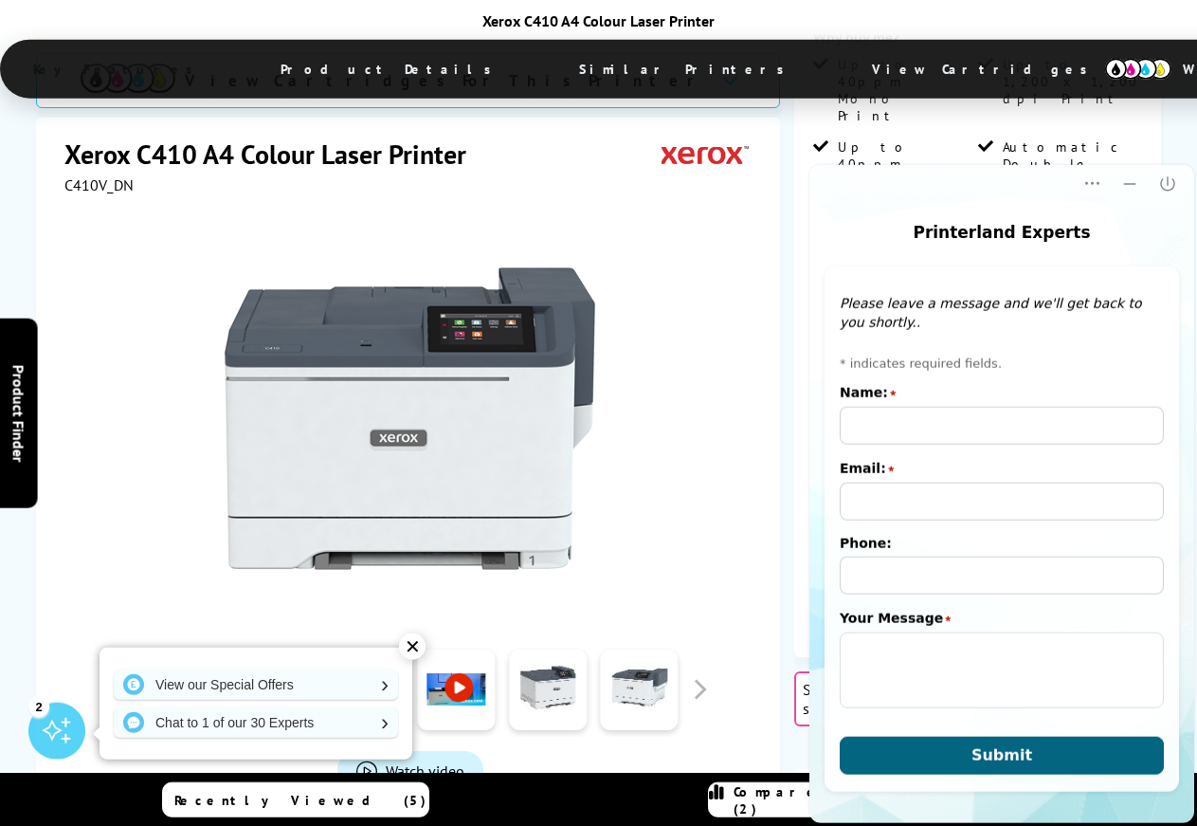
click at [172, 599] on link at bounding box center [181, 689] width 78 height 81
click at [171, 599] on link at bounding box center [181, 689] width 78 height 81
click at [427, 599] on span "Watch video" at bounding box center [425, 770] width 79 height 19
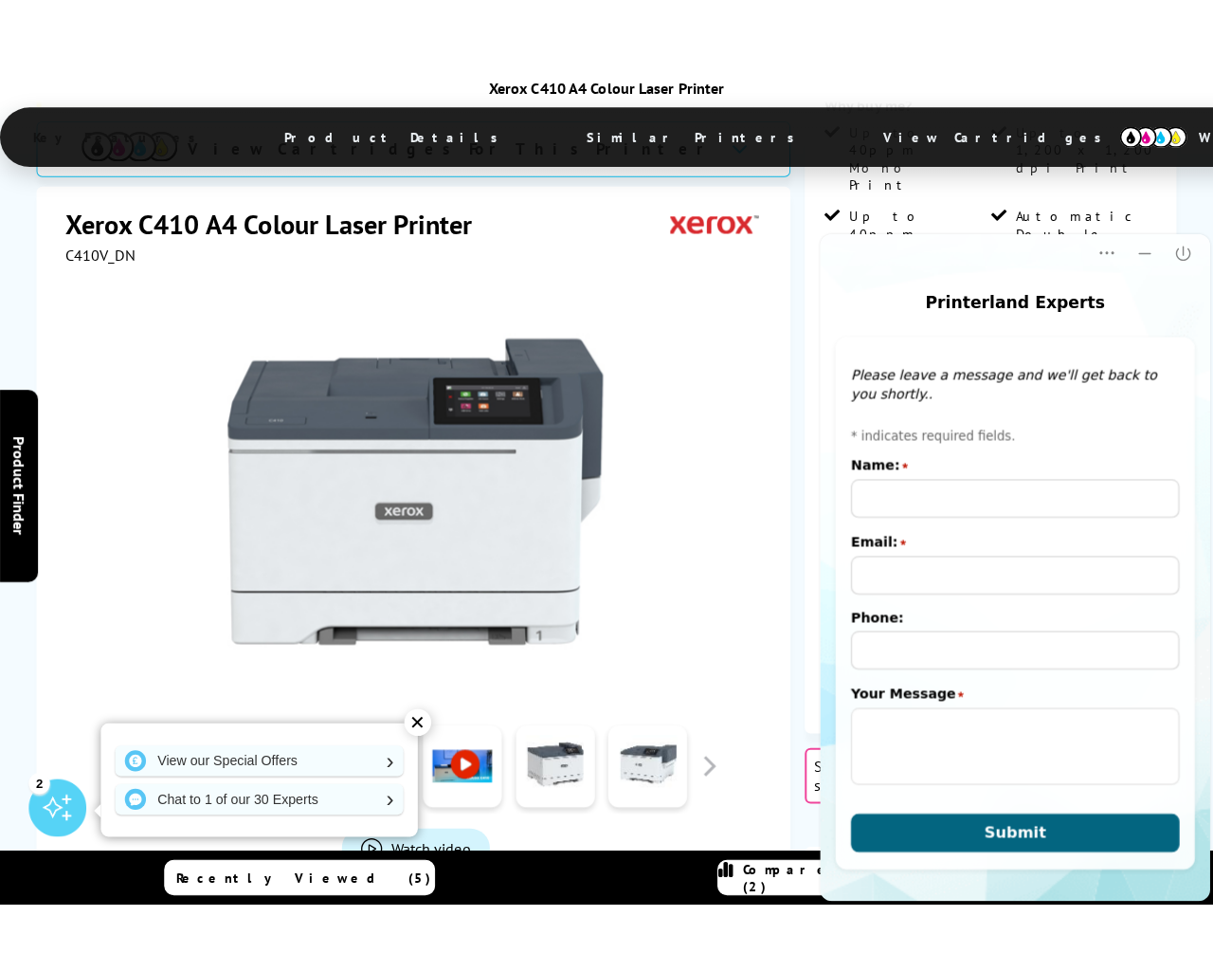
scroll to position [95, 0]
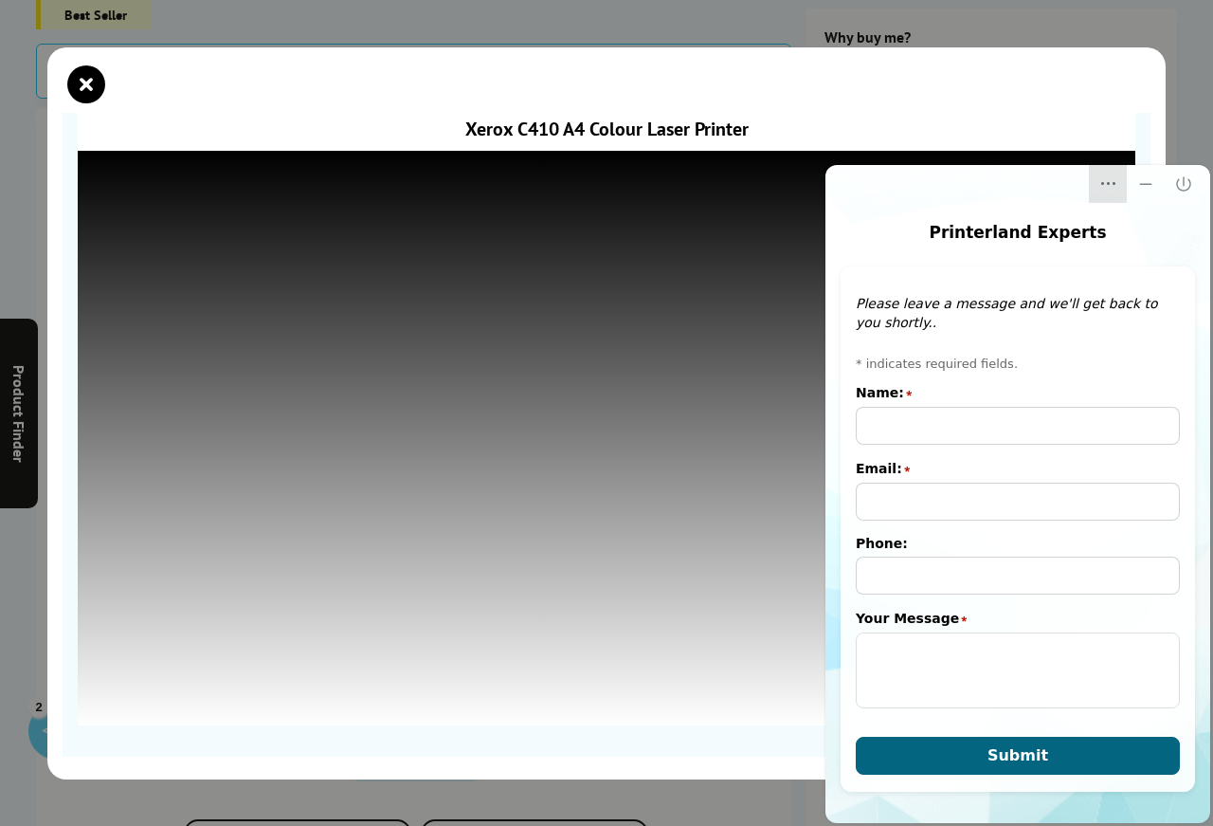
click at [1008, 185] on icon "Dropdown Menu" at bounding box center [1108, 183] width 19 height 19
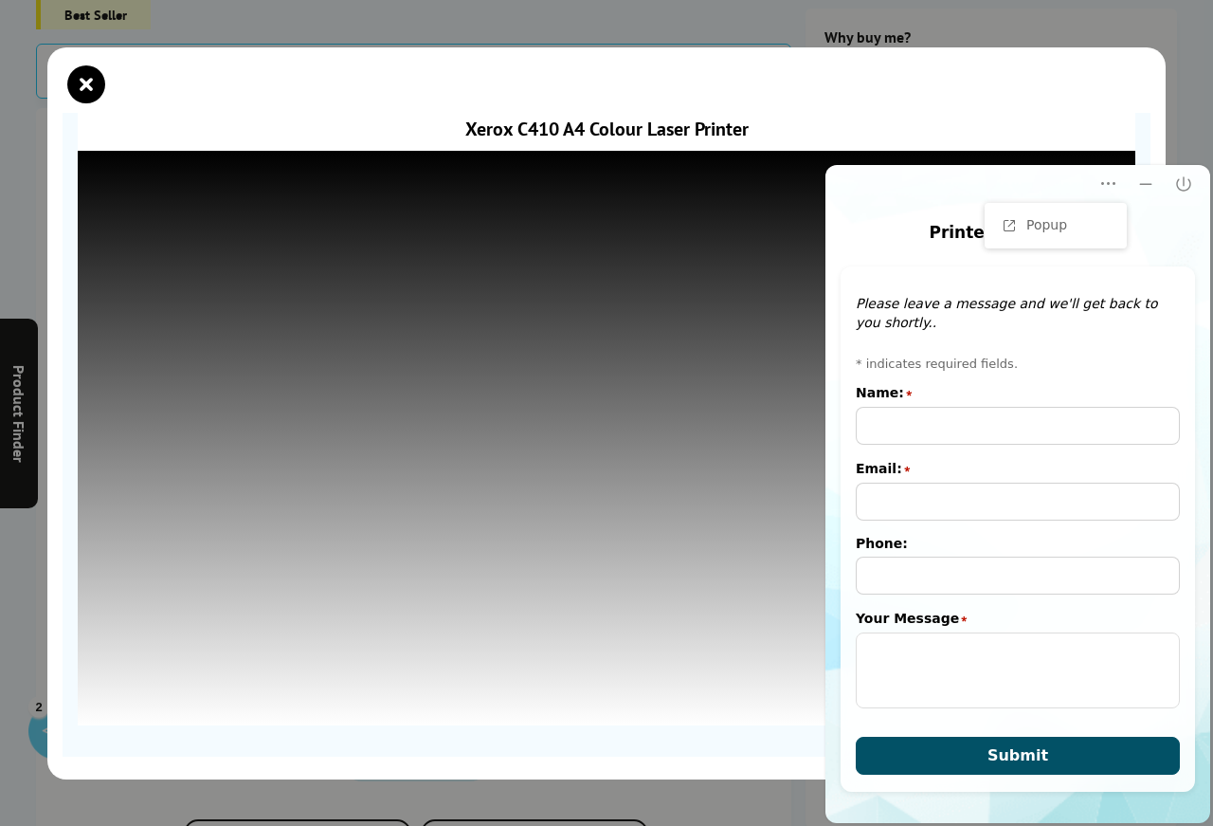
click at [1003, 599] on span "Submit" at bounding box center [1018, 755] width 61 height 18
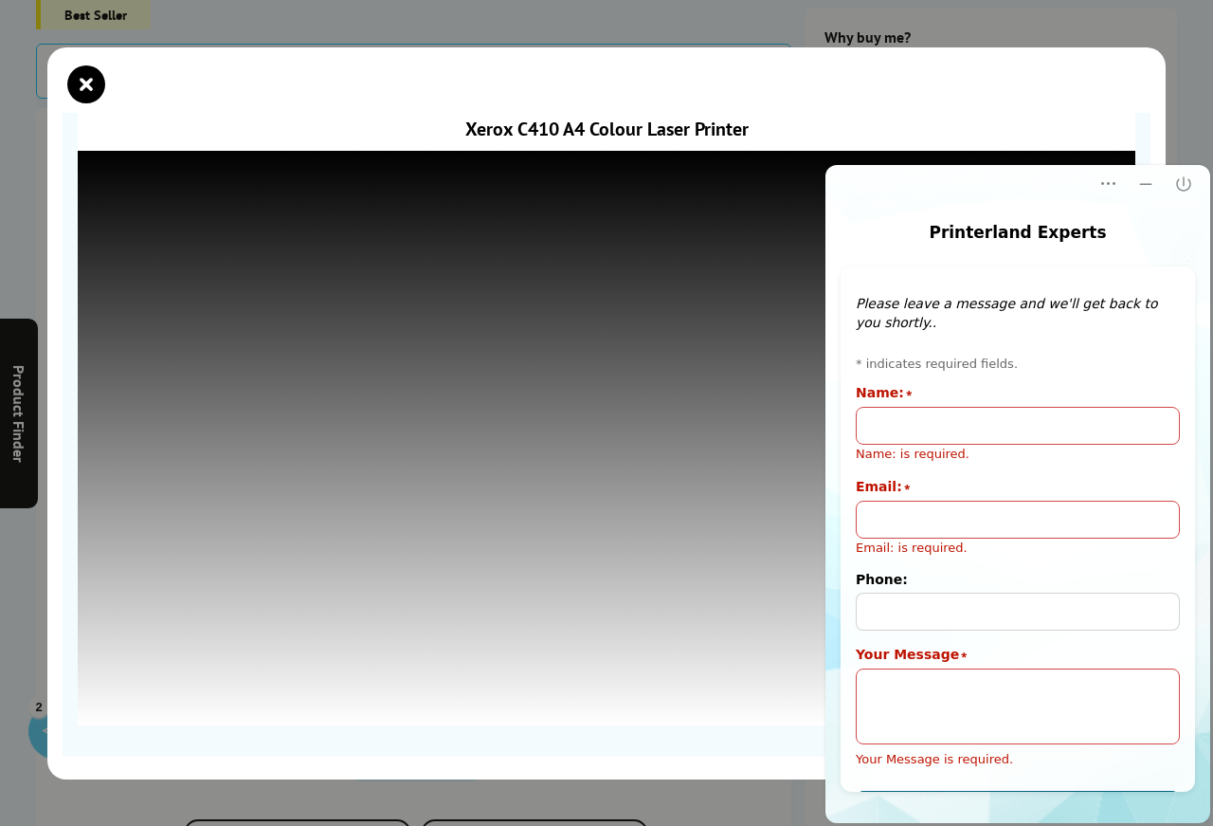
click at [757, 599] on div at bounding box center [606, 413] width 1118 height 732
click at [1008, 185] on icon "Close" at bounding box center [1183, 183] width 19 height 19
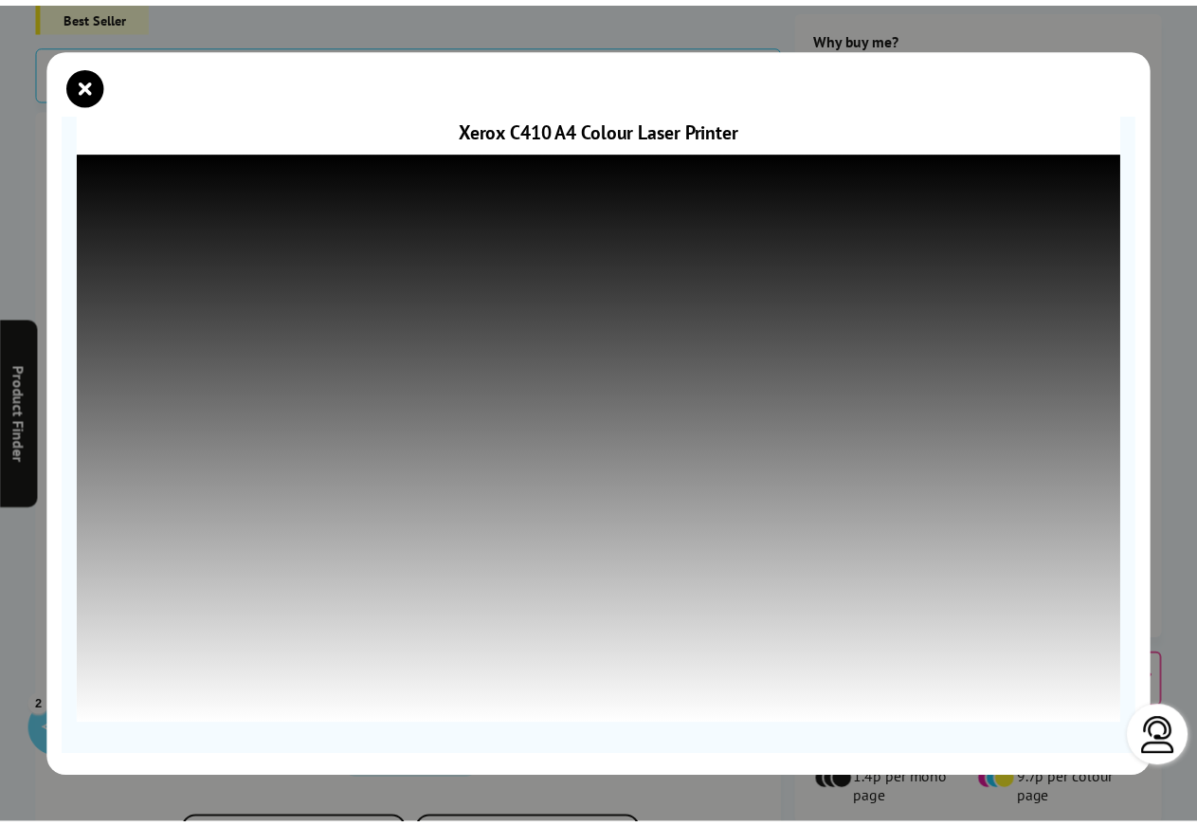
scroll to position [0, 0]
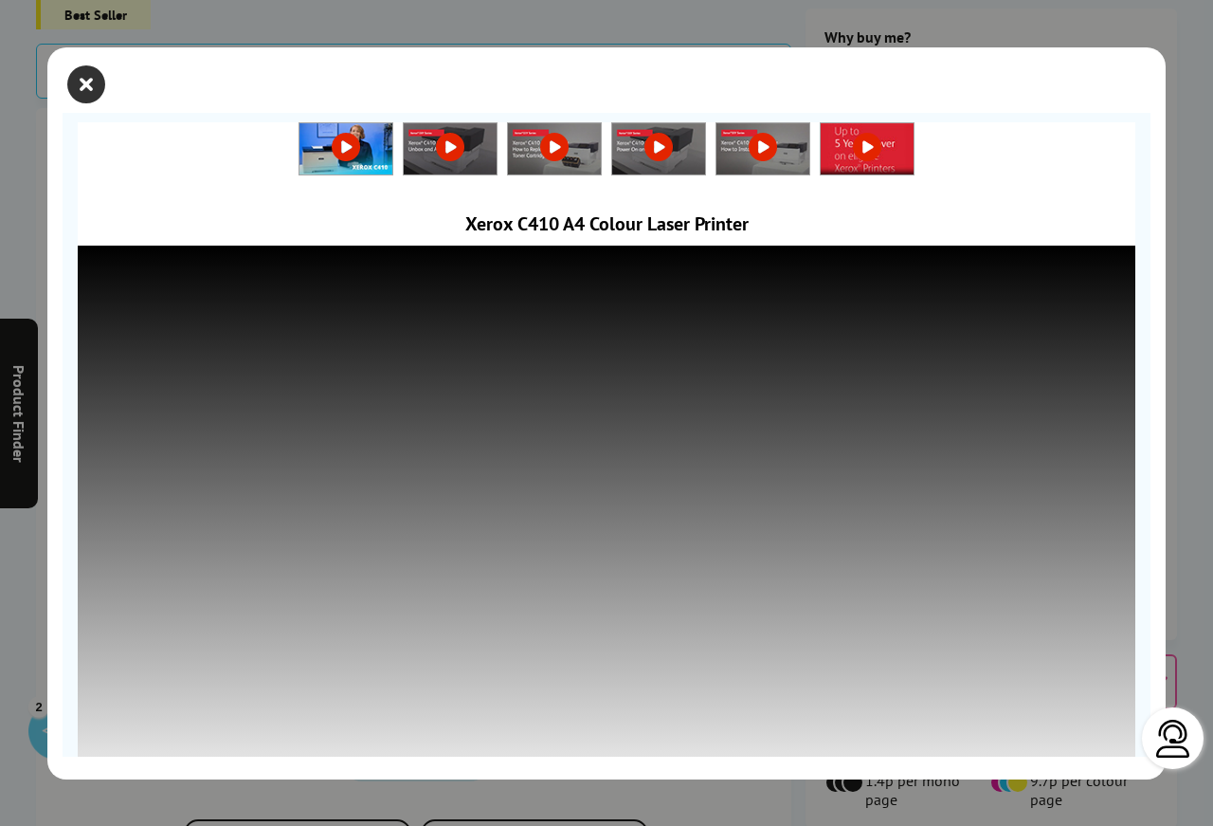
click at [90, 84] on icon "close modal" at bounding box center [86, 84] width 38 height 38
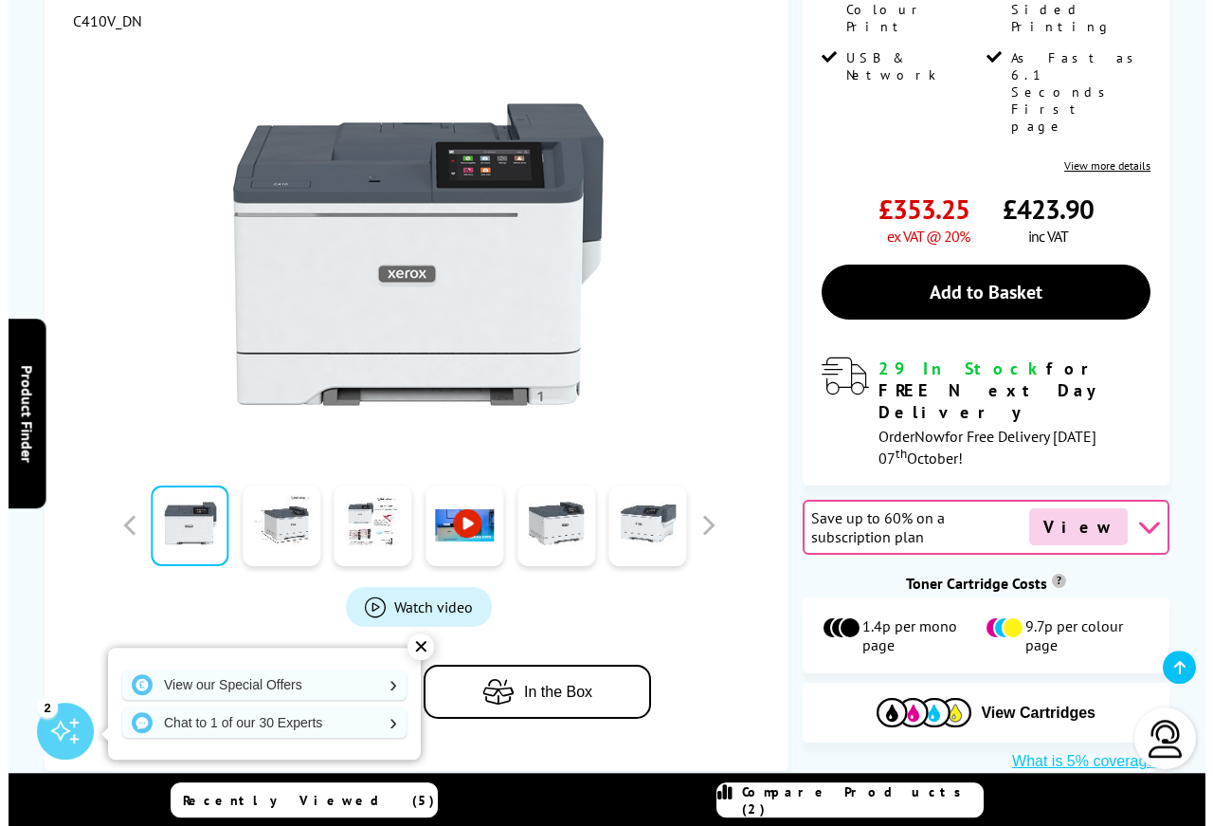
scroll to position [498, 0]
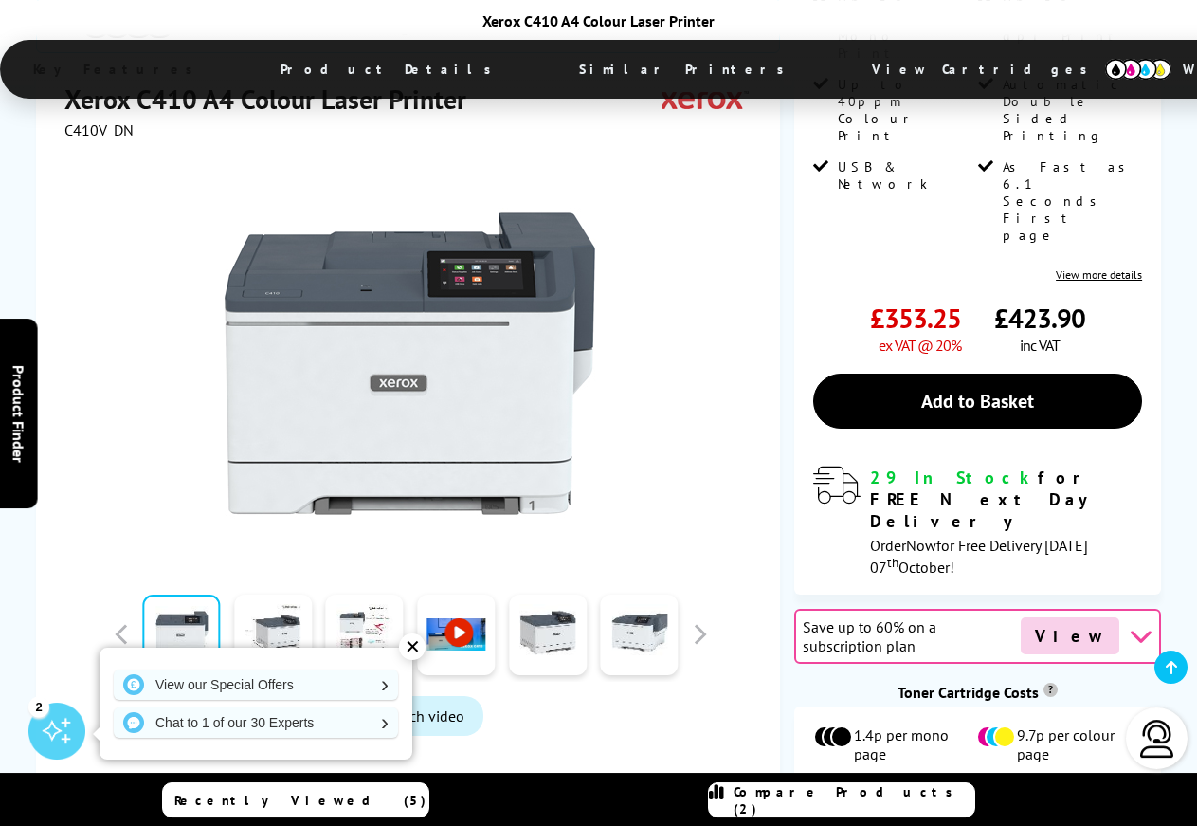
click at [424, 599] on span "Watch video" at bounding box center [425, 715] width 79 height 19
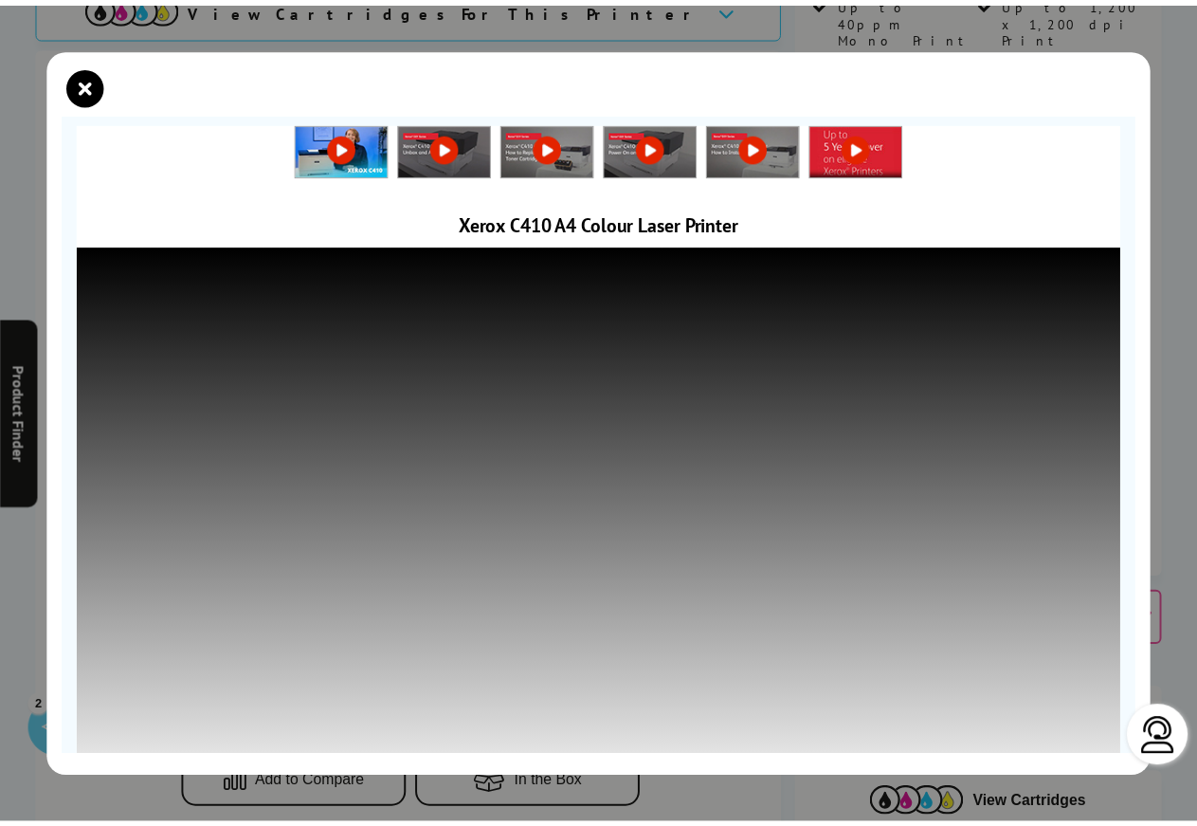
scroll to position [95, 0]
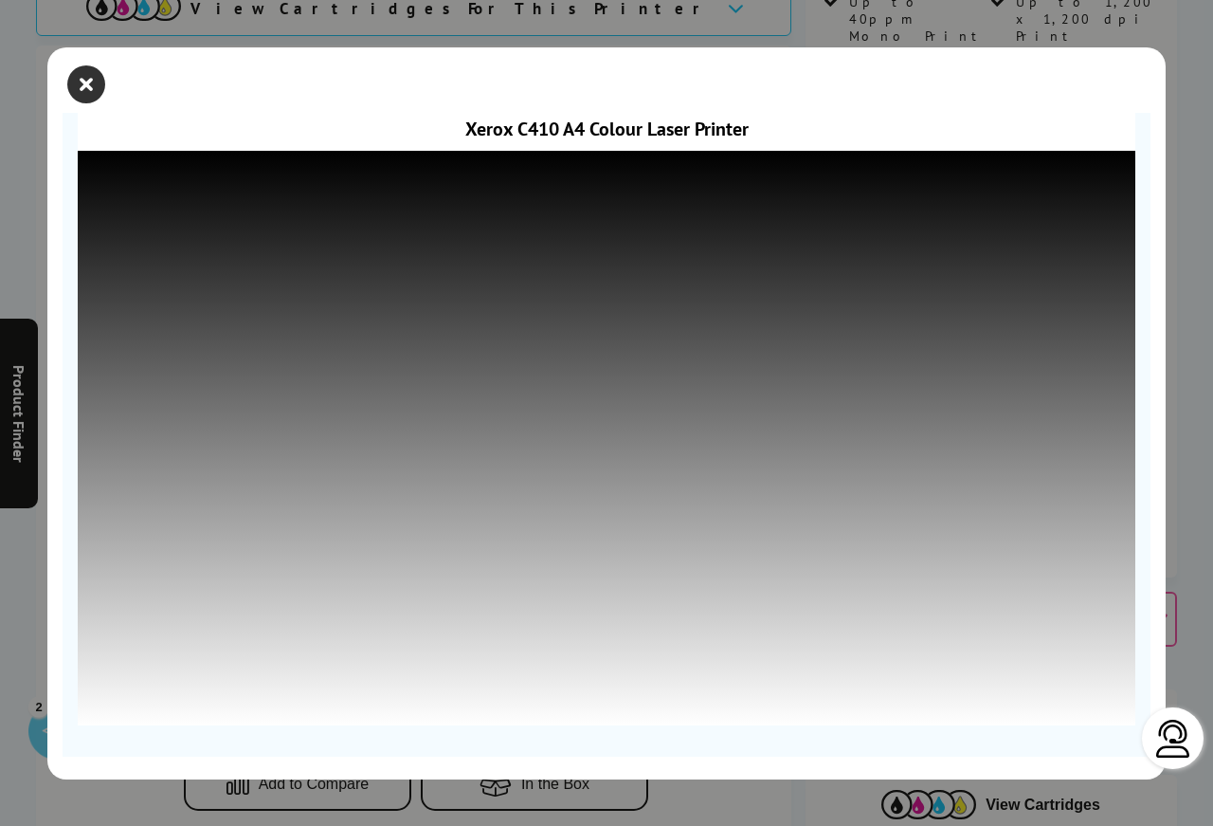
click at [88, 83] on icon "close modal" at bounding box center [86, 84] width 38 height 38
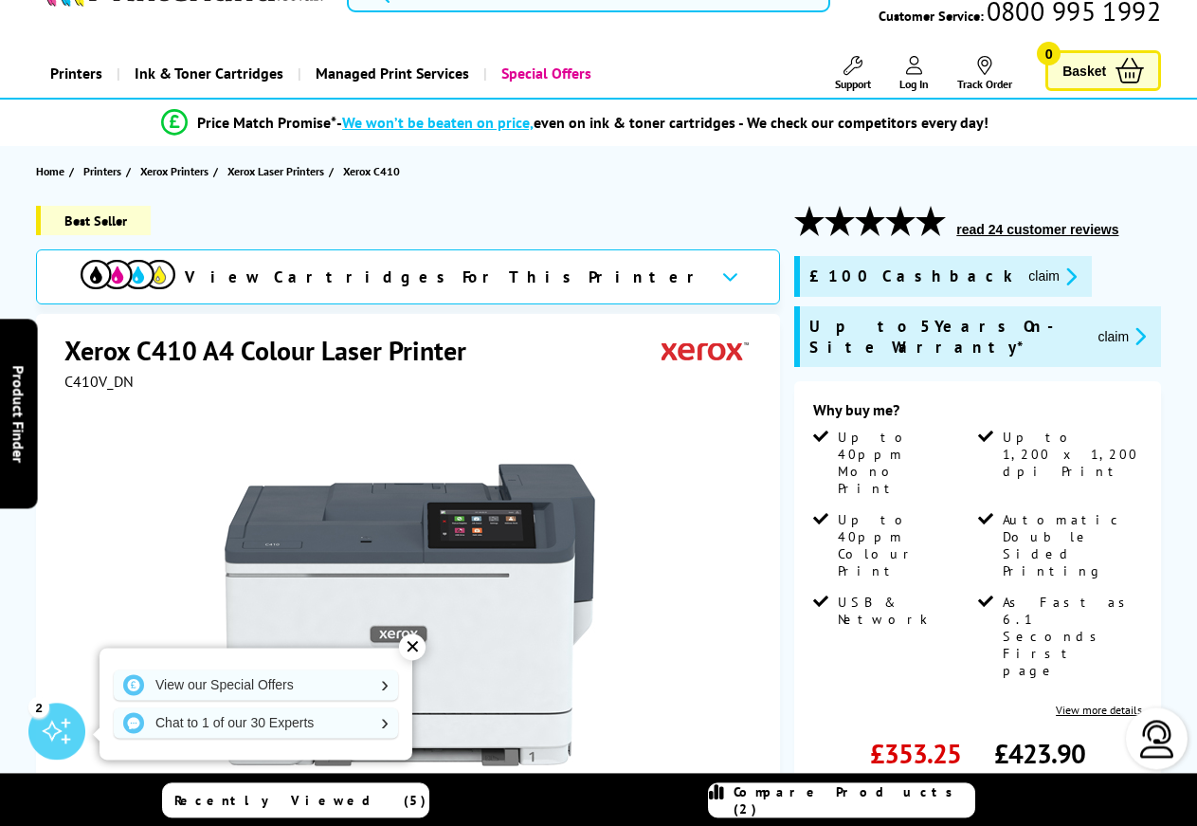
scroll to position [31, 0]
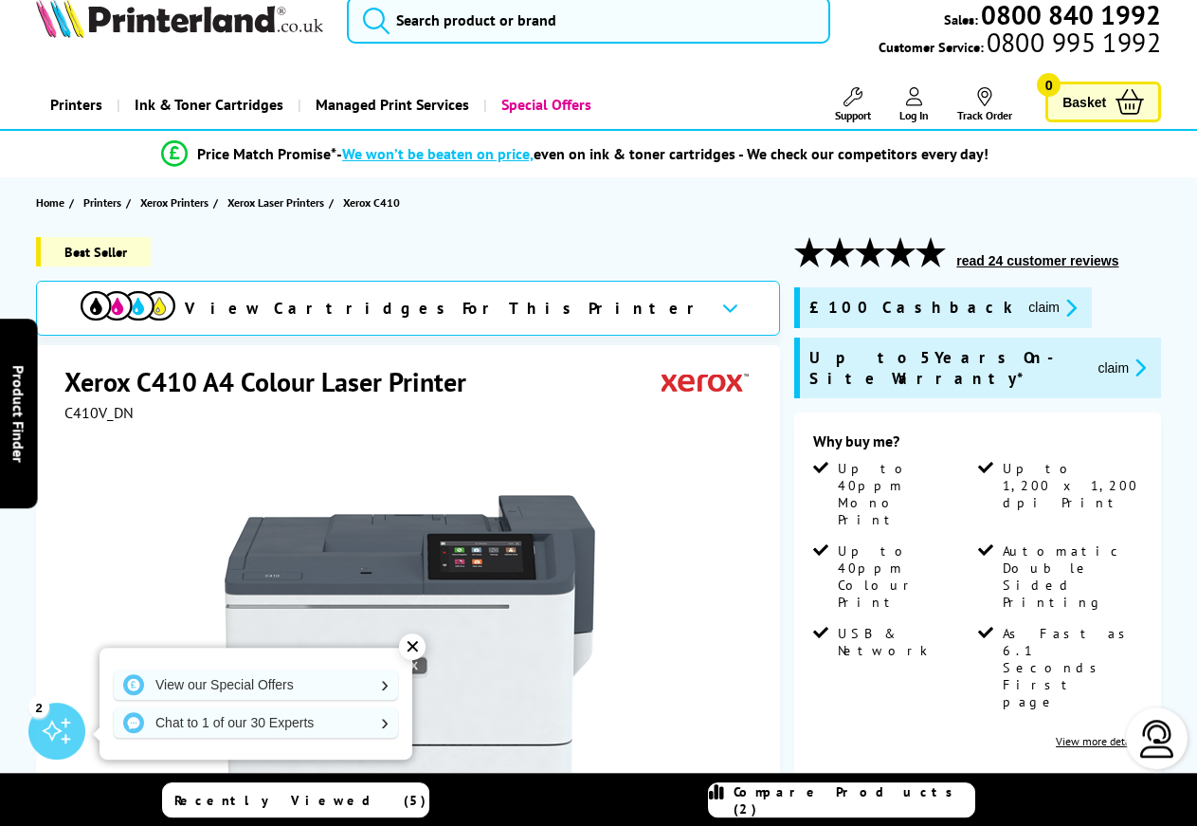
click at [775, 599] on div "Xerox C410 A4 Colour Laser Printer C410V_DN Watch video Add to Compare" at bounding box center [408, 753] width 744 height 817
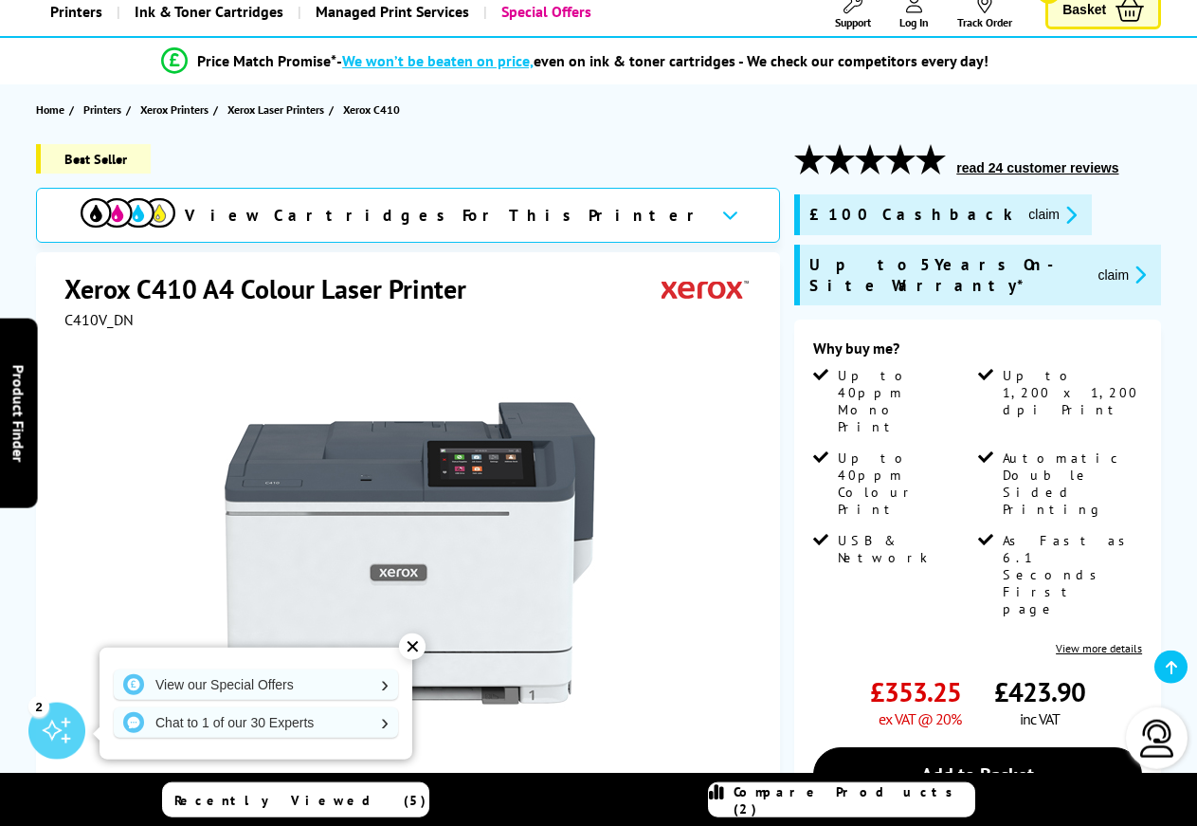
scroll to position [109, 0]
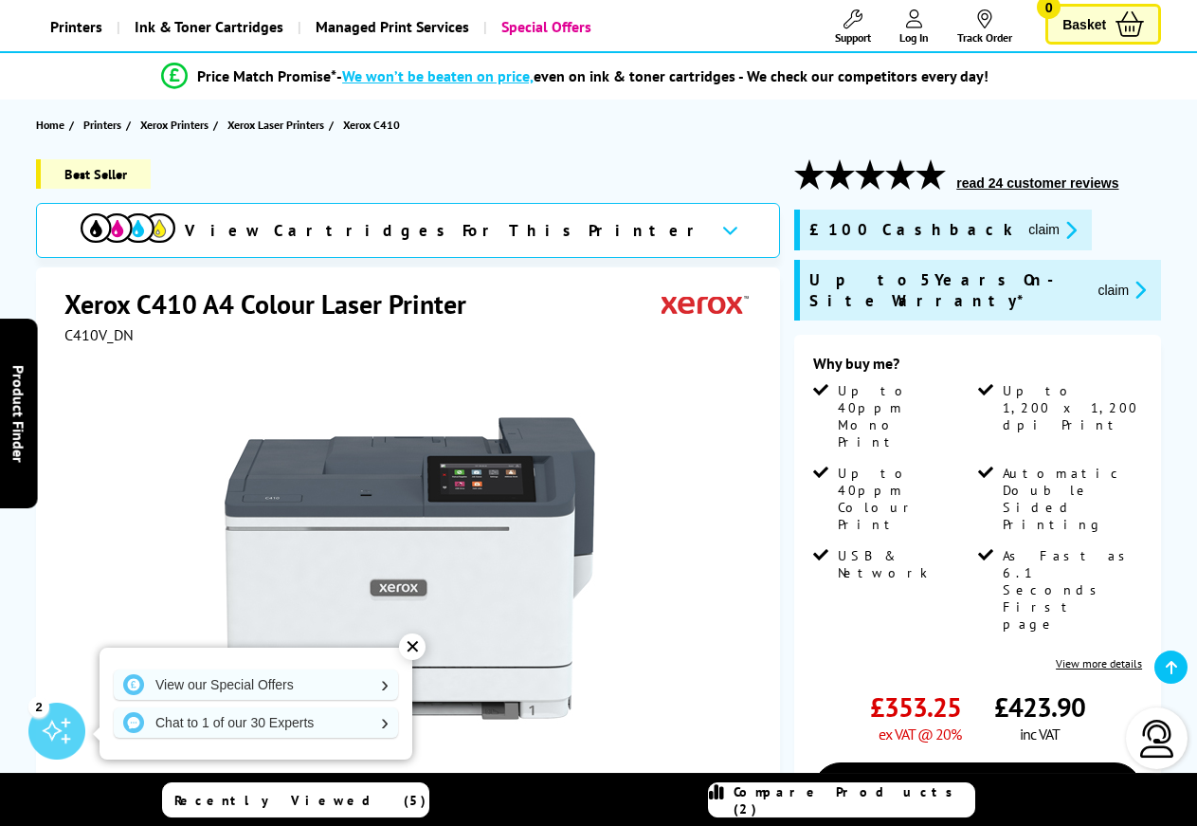
click at [555, 126] on section "Home Printers Xerox Printers Xerox Laser Printers Xerox C410" at bounding box center [598, 125] width 1197 height 50
click at [100, 128] on span "Printers" at bounding box center [102, 125] width 38 height 20
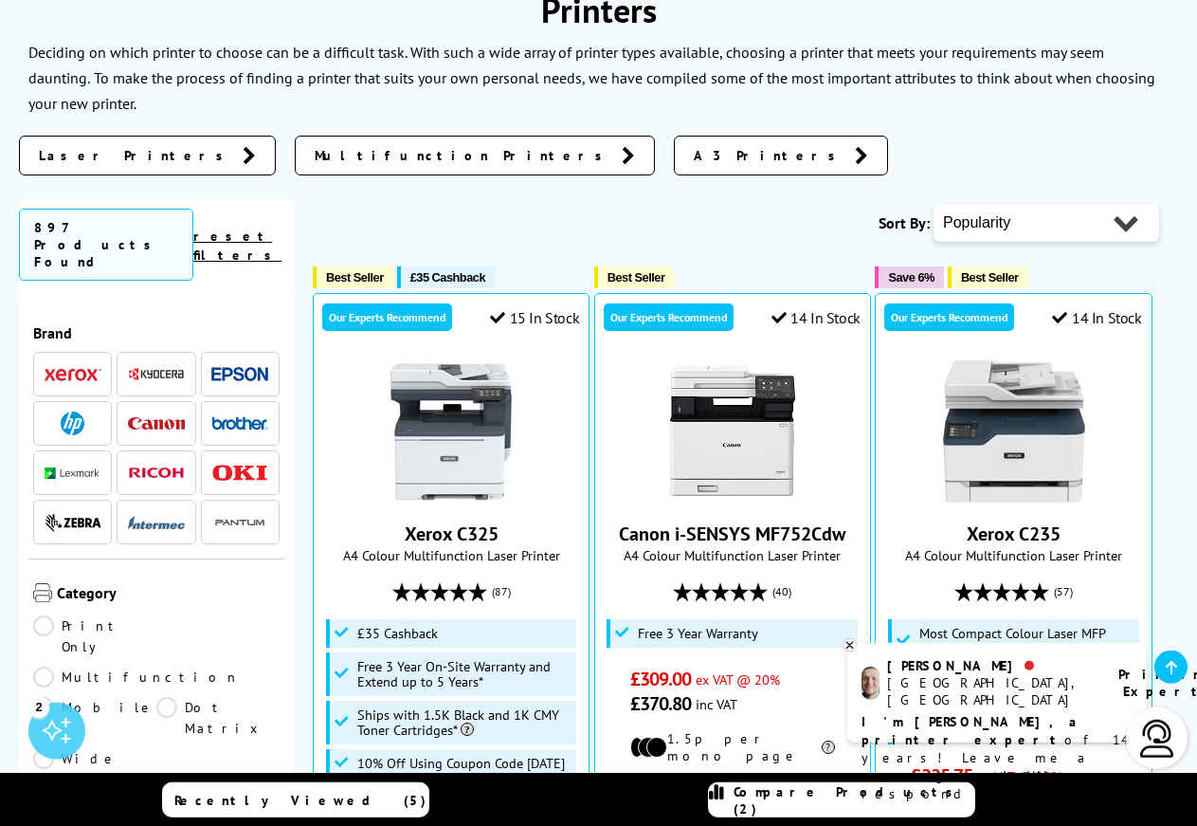
scroll to position [339, 0]
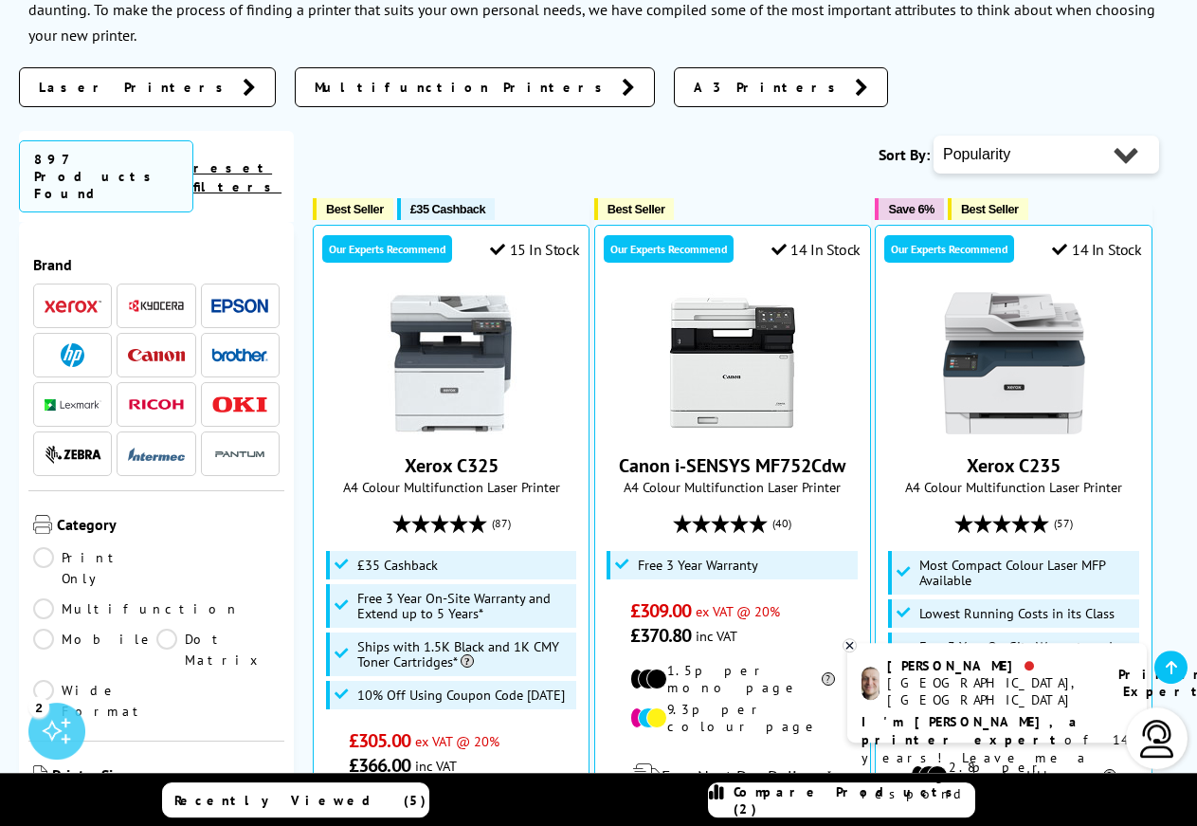
click at [58, 300] on img at bounding box center [73, 306] width 57 height 13
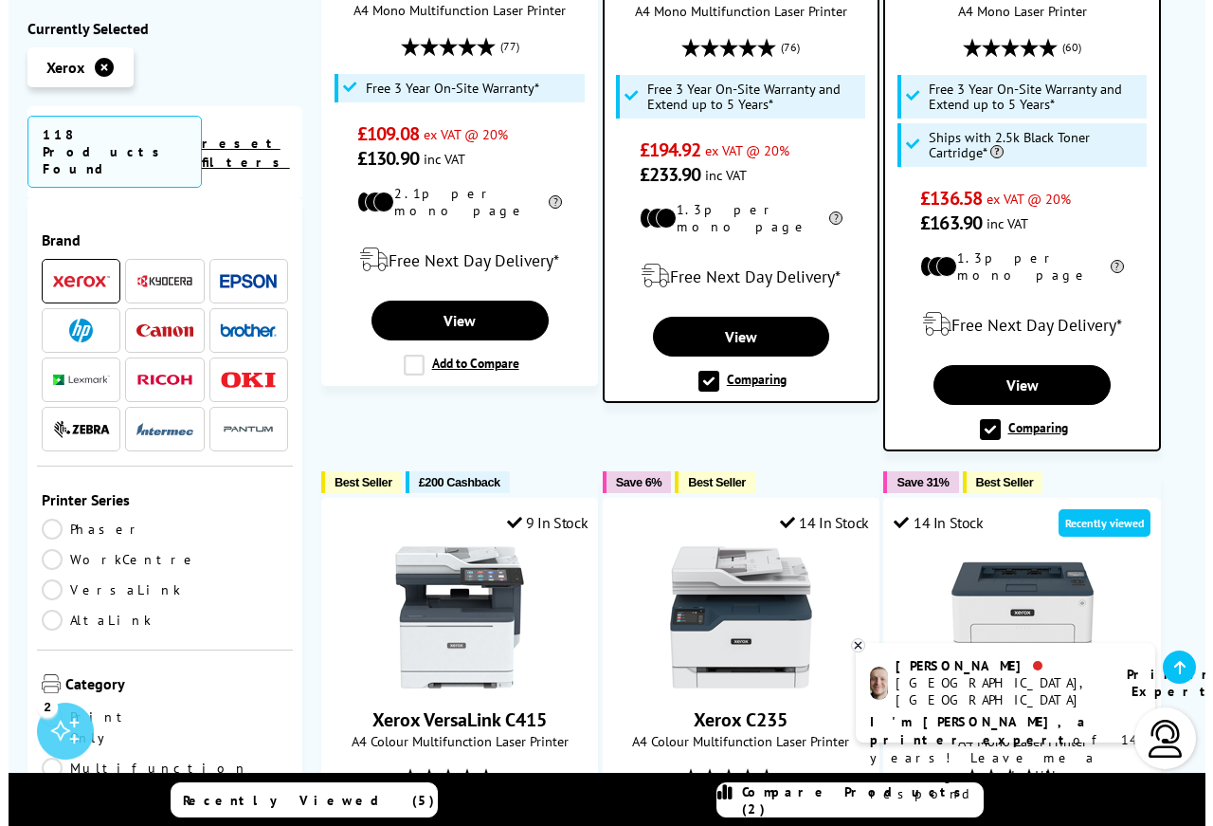
scroll to position [1476, 0]
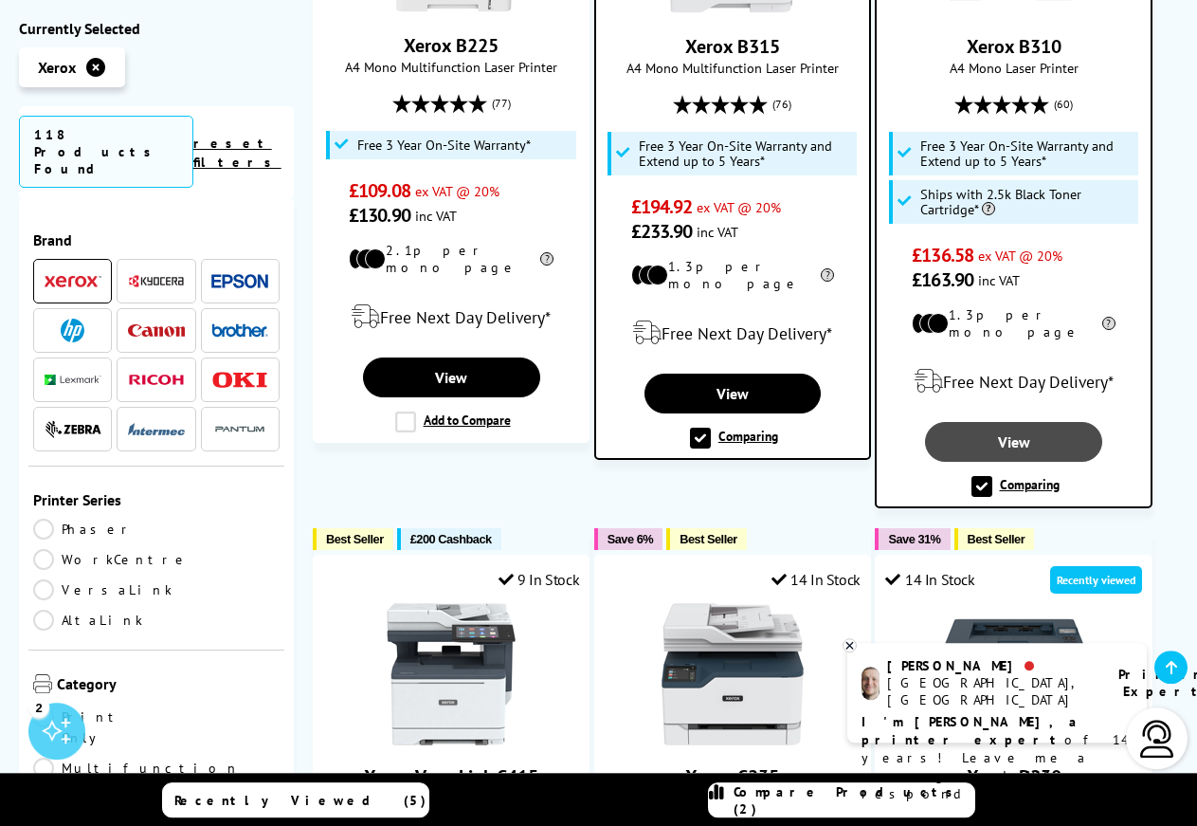
drag, startPoint x: 1013, startPoint y: 429, endPoint x: 1007, endPoint y: 415, distance: 15.7
click at [1007, 415] on div "11 In Stock Recently viewed Xerox B310 A4 Mono Laser Printer (60)" at bounding box center [1013, 166] width 277 height 684
click at [1014, 476] on label "Comparing" at bounding box center [1016, 486] width 88 height 21
click at [0, 0] on input "Comparing" at bounding box center [0, 0] width 0 height 0
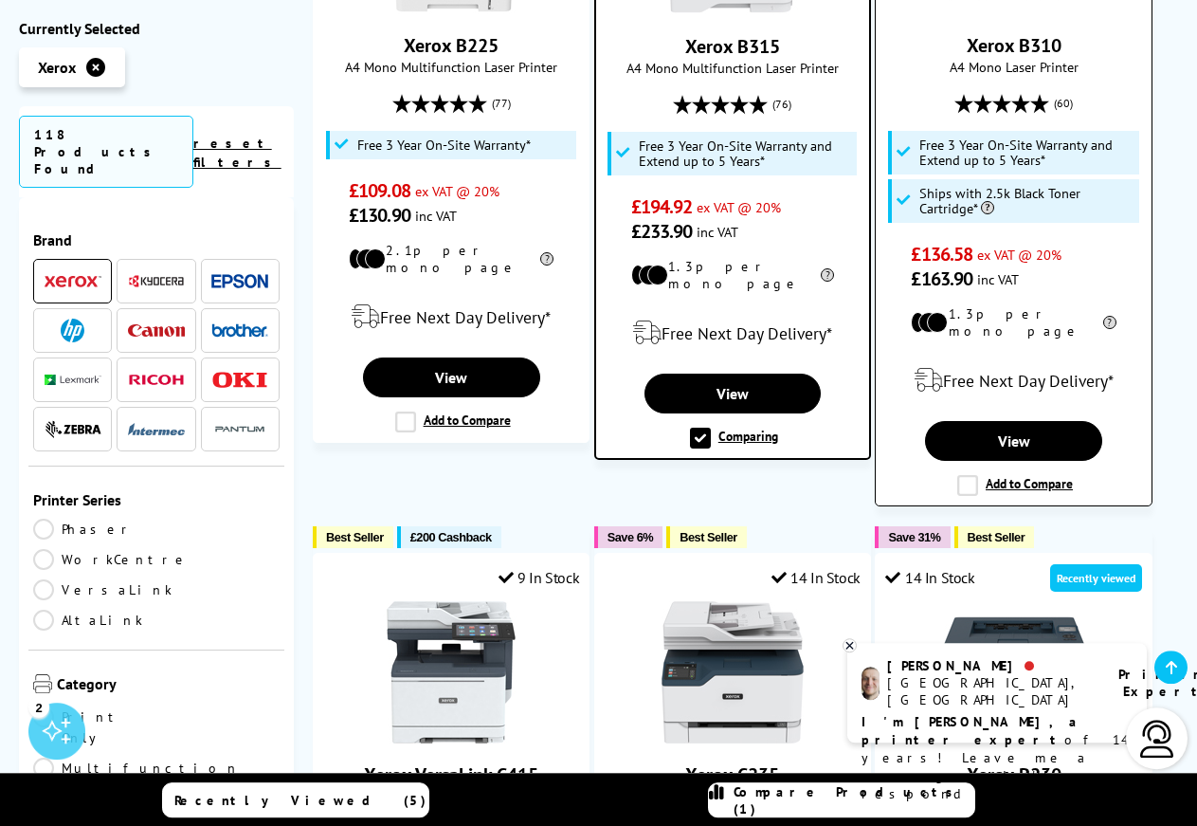
click at [972, 475] on label "Add to Compare" at bounding box center [1015, 485] width 116 height 21
click at [0, 0] on input "Add to Compare" at bounding box center [0, 0] width 0 height 0
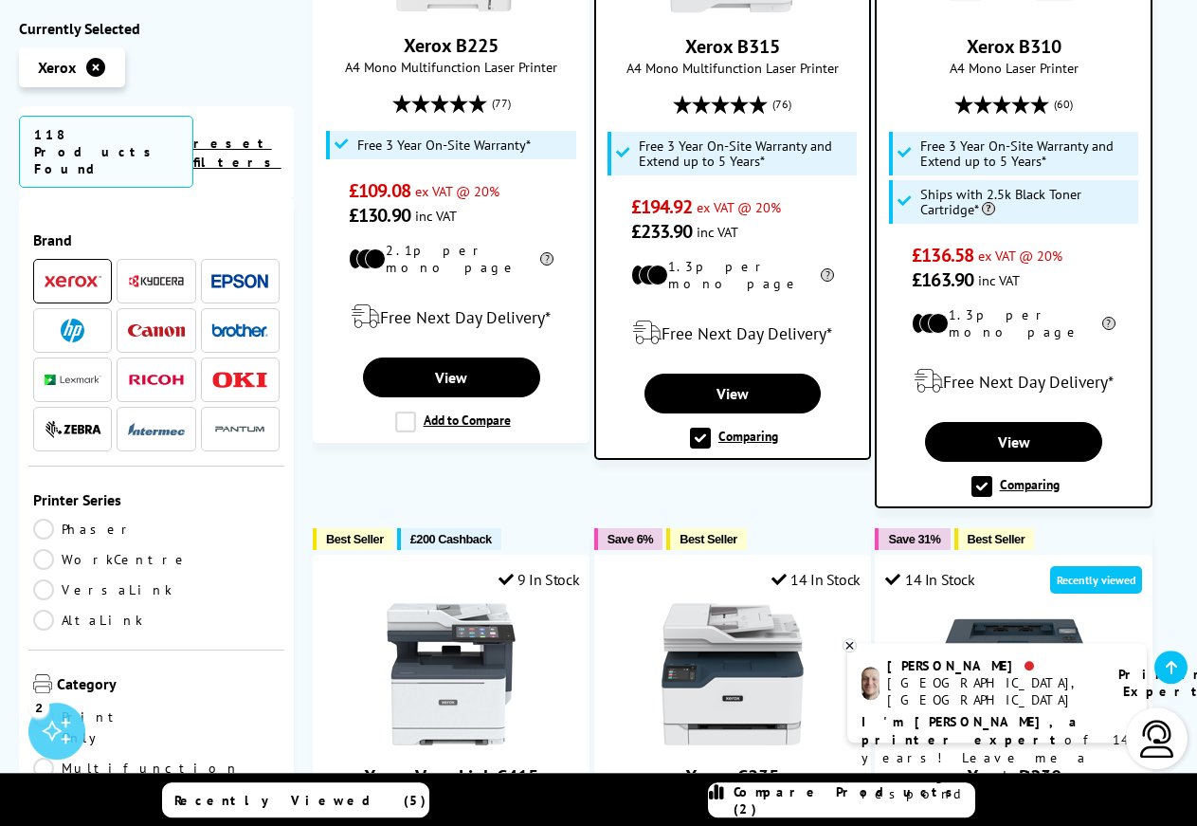
click at [804, 808] on link "Compare Products (2)" at bounding box center [841, 799] width 267 height 35
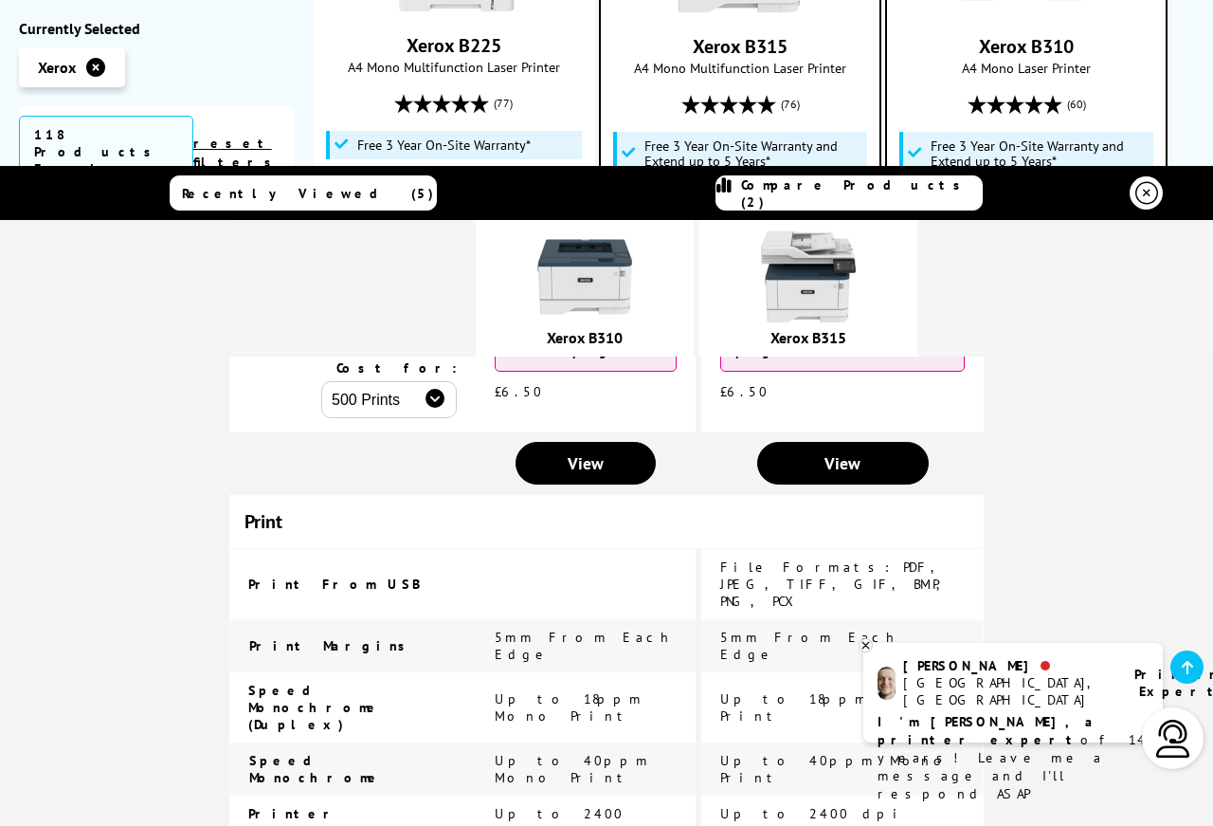
scroll to position [519, 0]
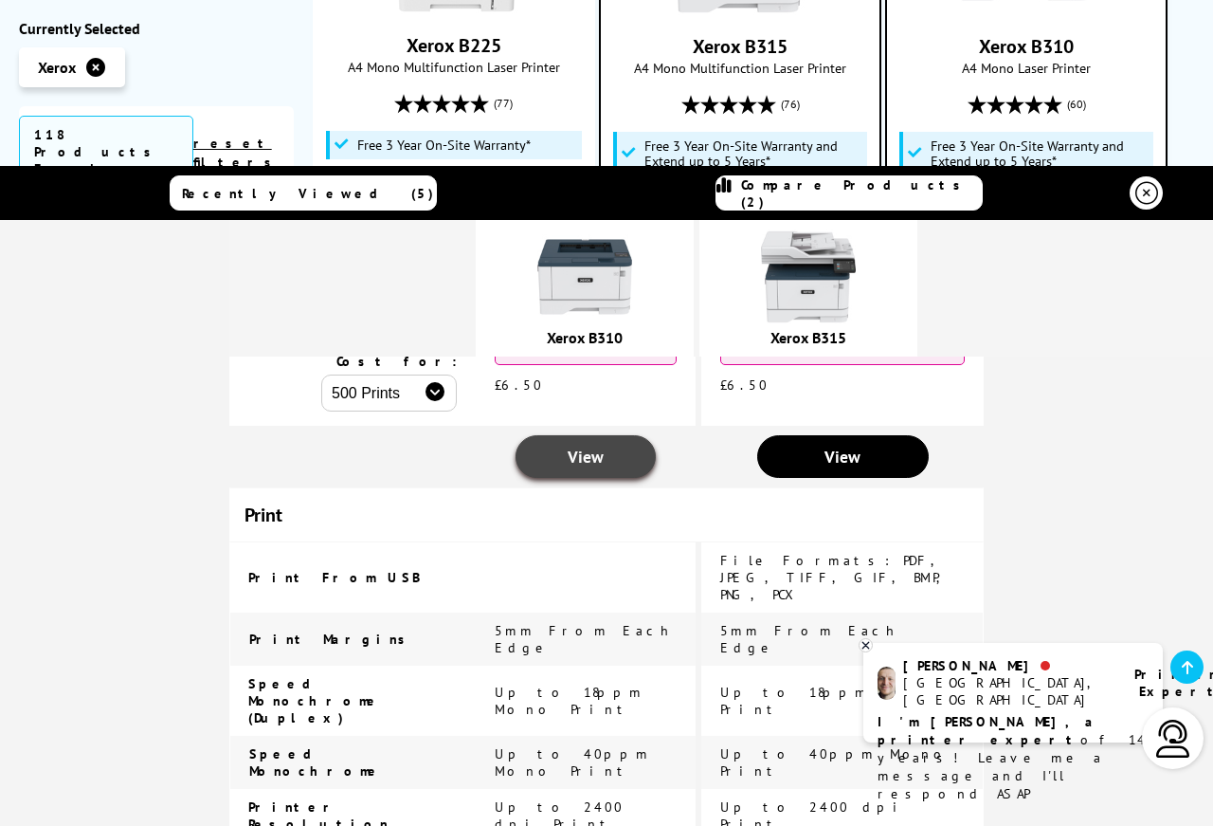
click at [632, 435] on link "View" at bounding box center [586, 456] width 140 height 43
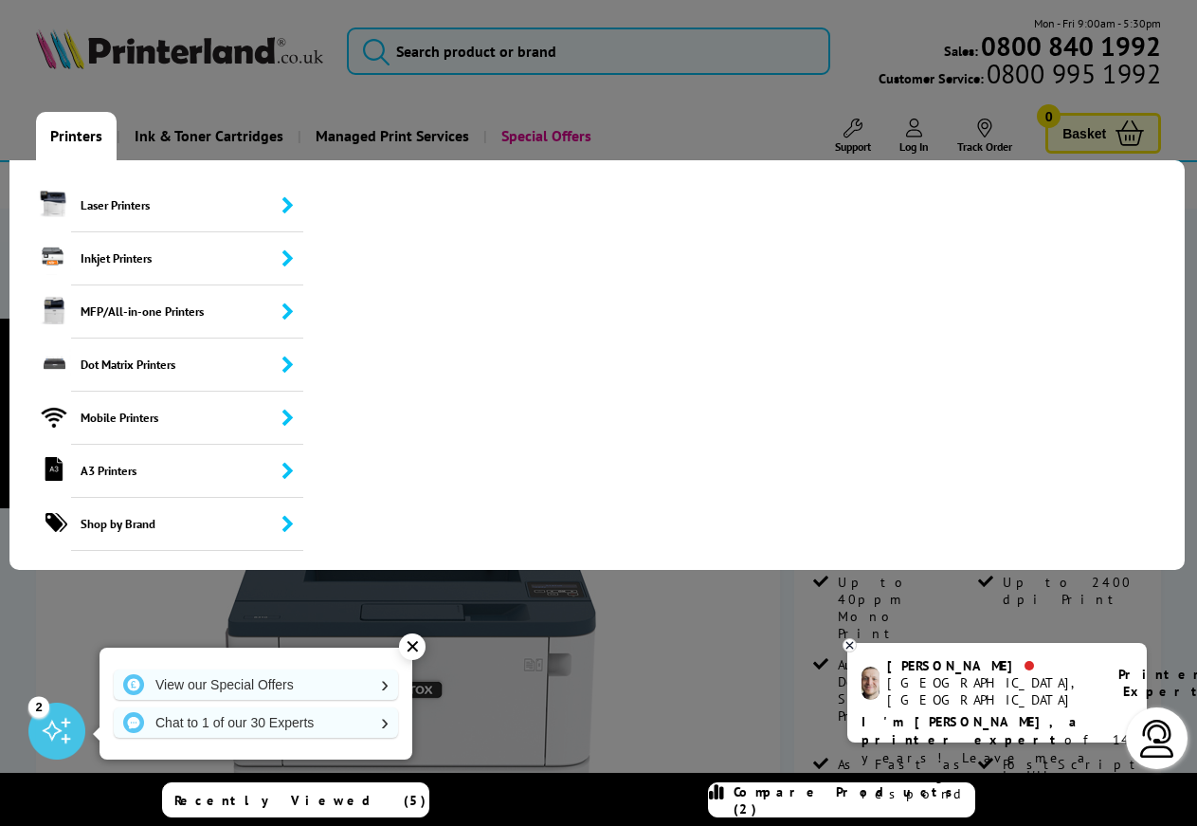
click at [86, 133] on link "Printers" at bounding box center [76, 136] width 81 height 48
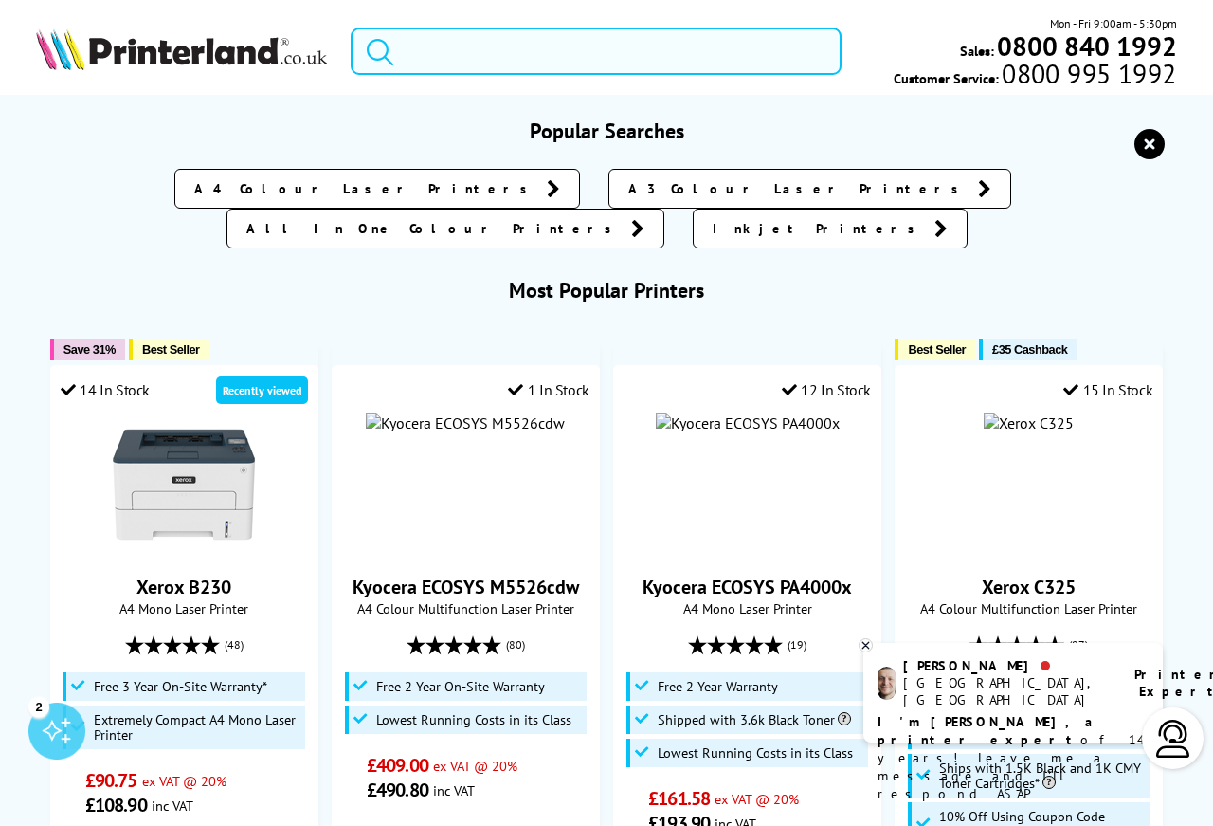
click at [433, 50] on input "search" at bounding box center [596, 50] width 491 height 47
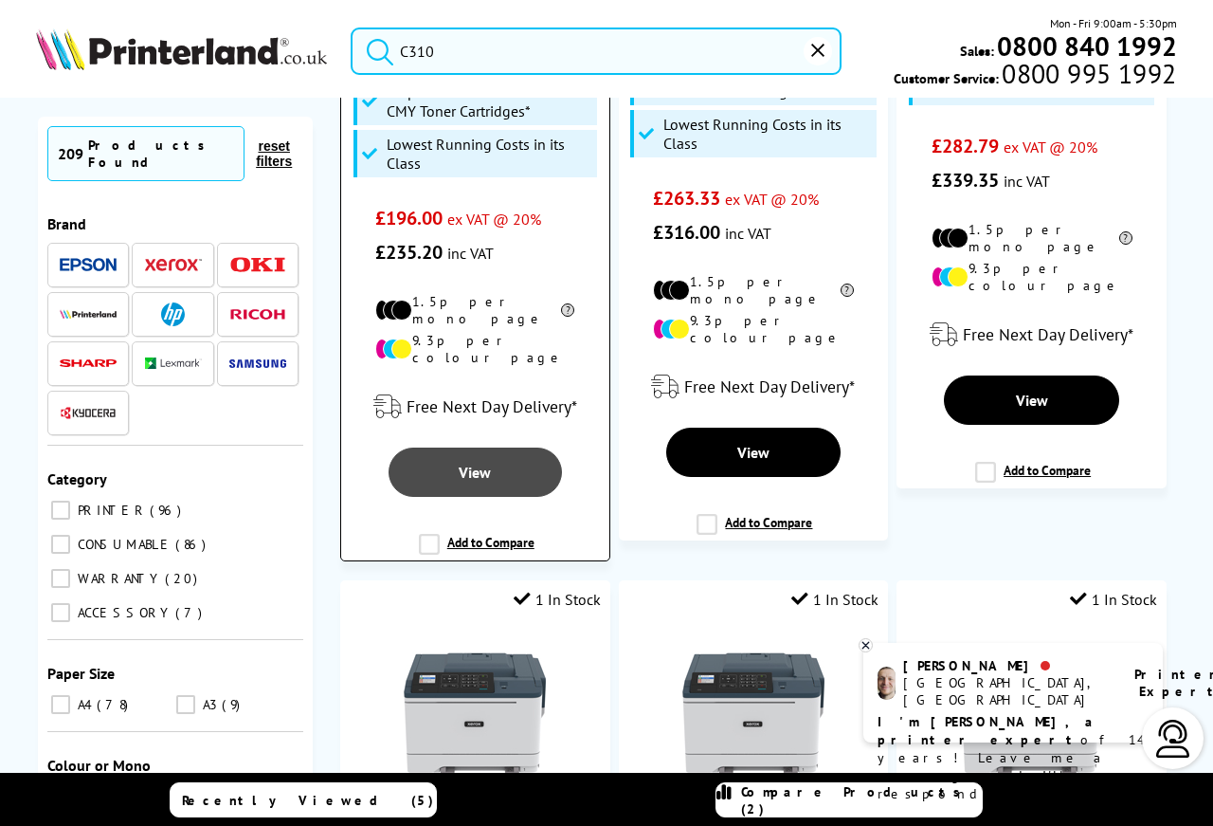
scroll to position [696, 0]
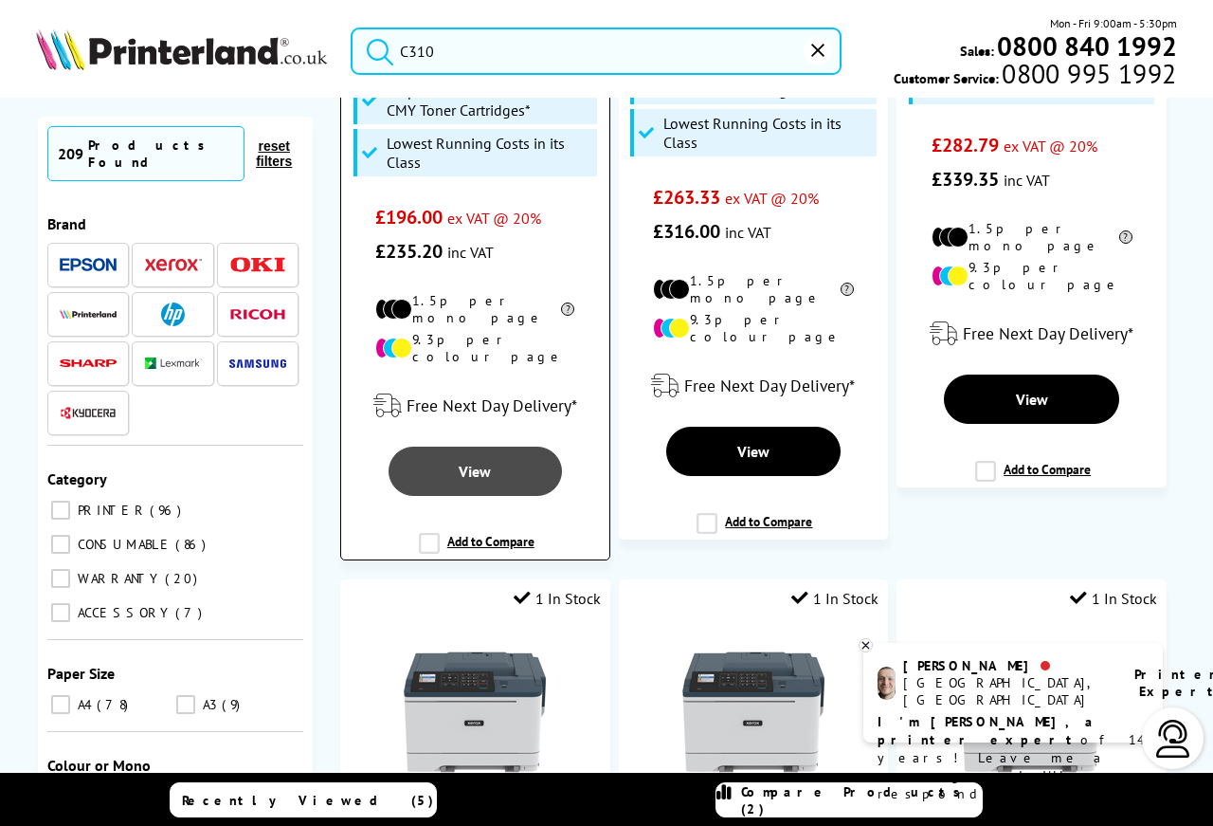
type input "C310"
click at [518, 446] on link "View" at bounding box center [475, 470] width 173 height 49
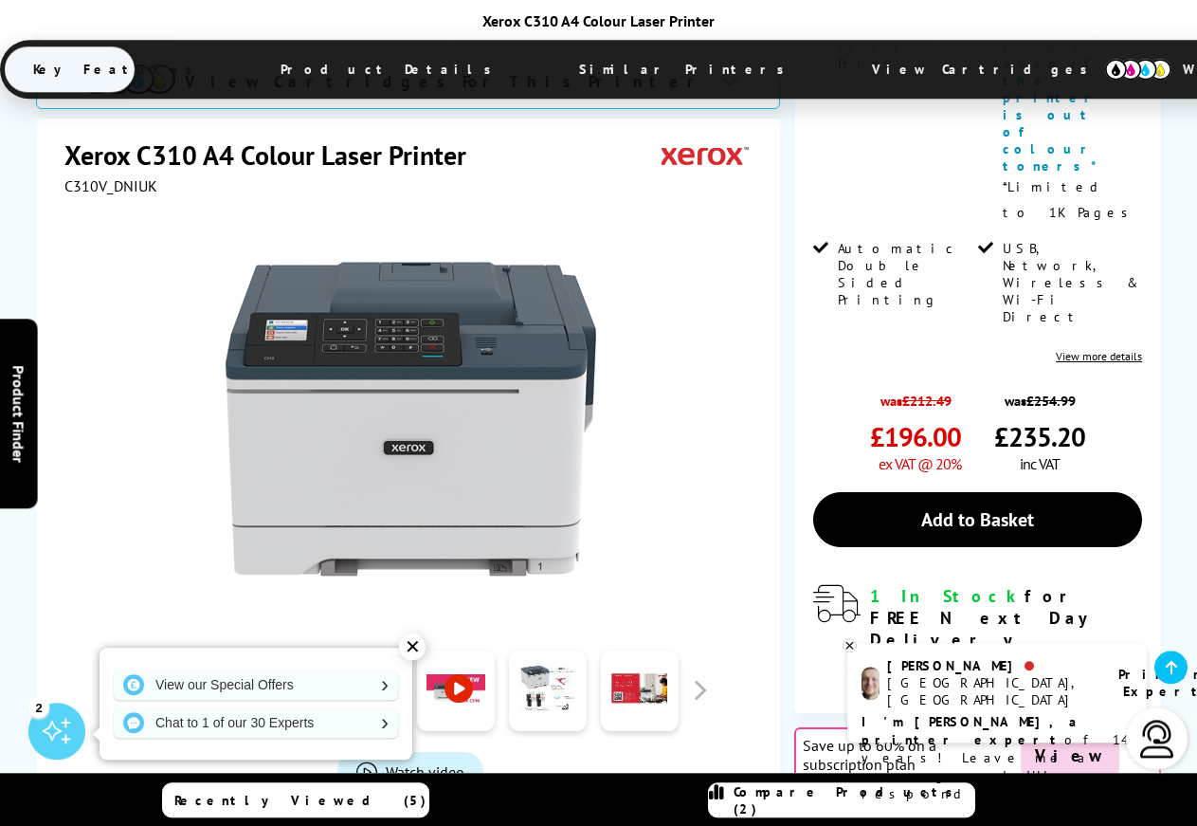
scroll to position [759, 0]
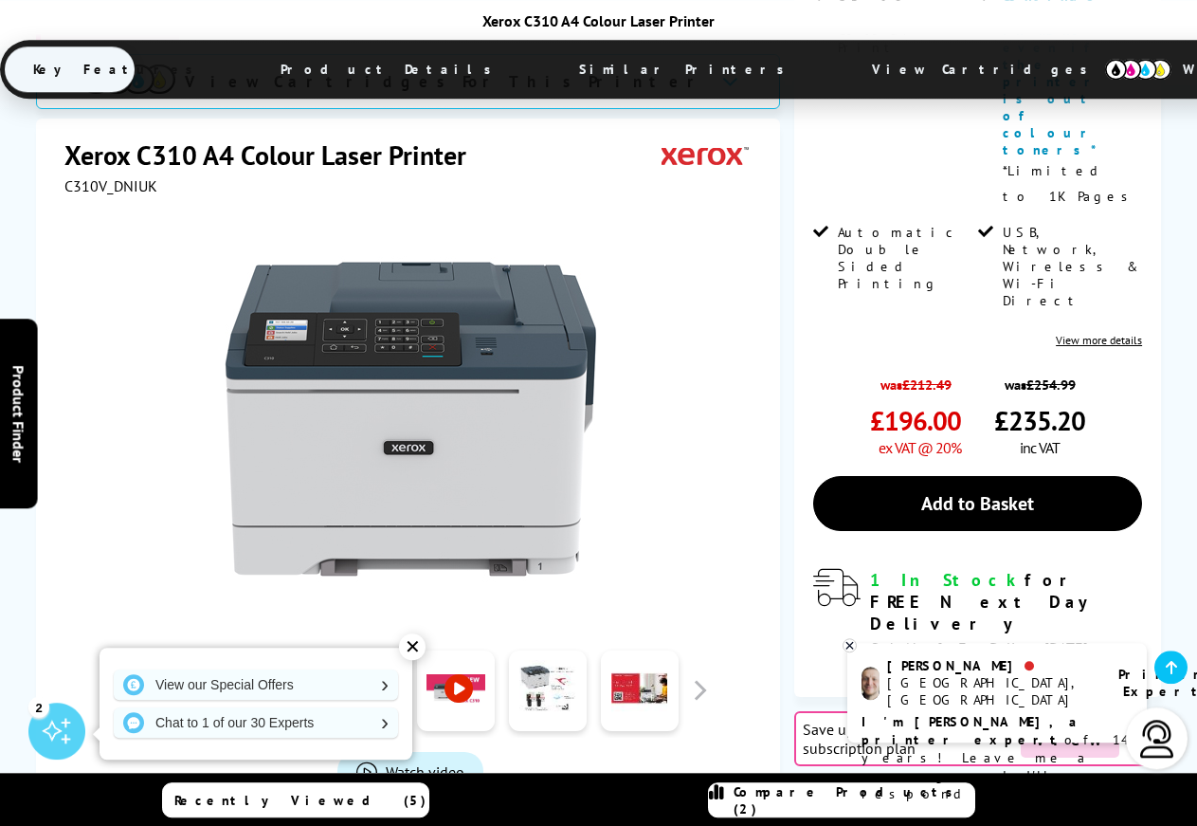
click at [397, 648] on div "✕ View our Special Offers Chat to 1 of our 30 Experts" at bounding box center [256, 698] width 313 height 121
click at [407, 642] on div "✕" at bounding box center [412, 646] width 27 height 27
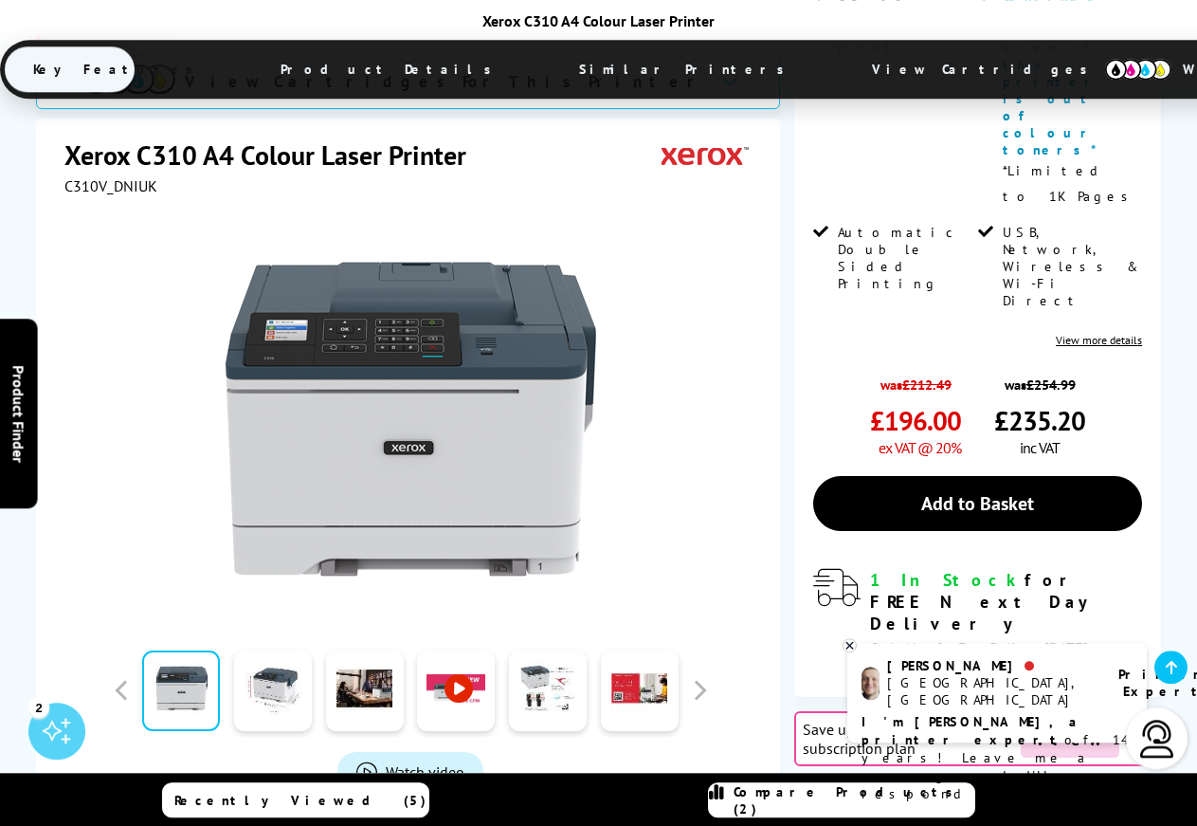
click at [180, 649] on link at bounding box center [181, 689] width 78 height 81
click at [451, 761] on span "Watch video" at bounding box center [425, 770] width 79 height 19
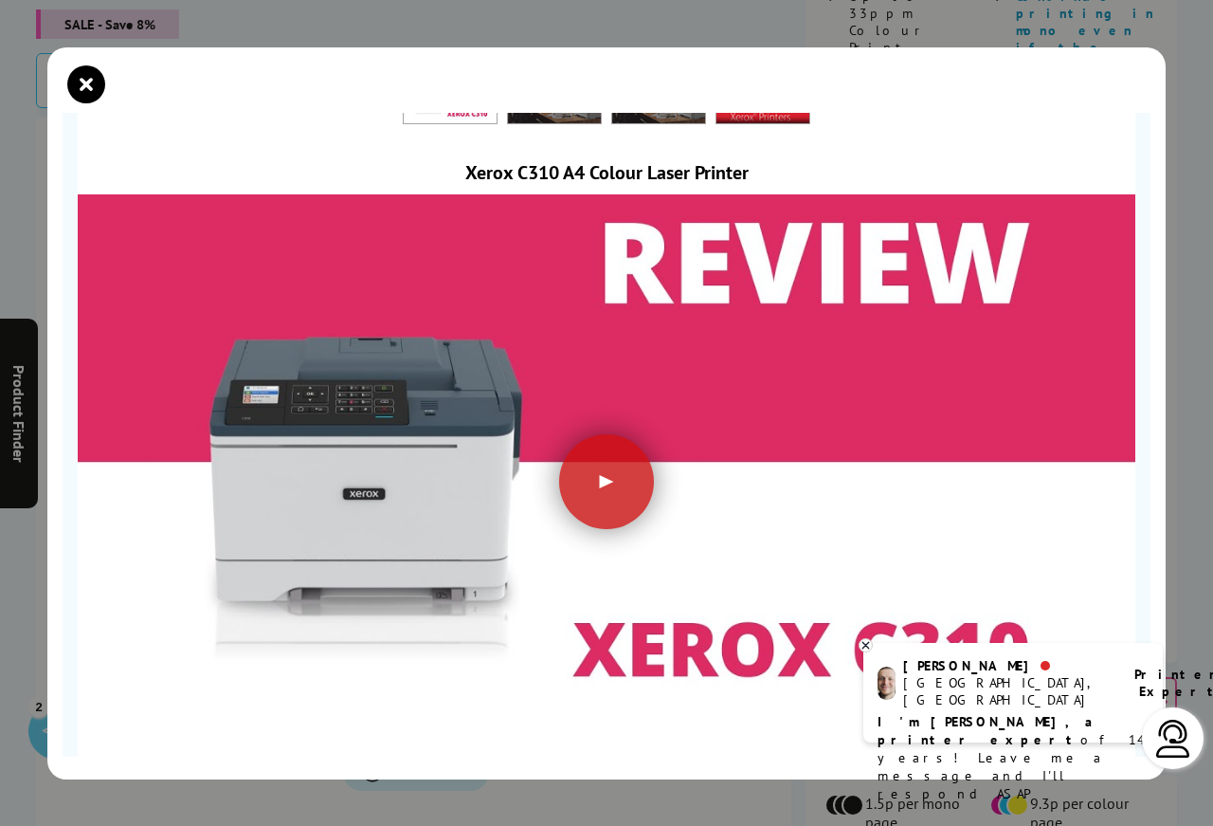
scroll to position [95, 0]
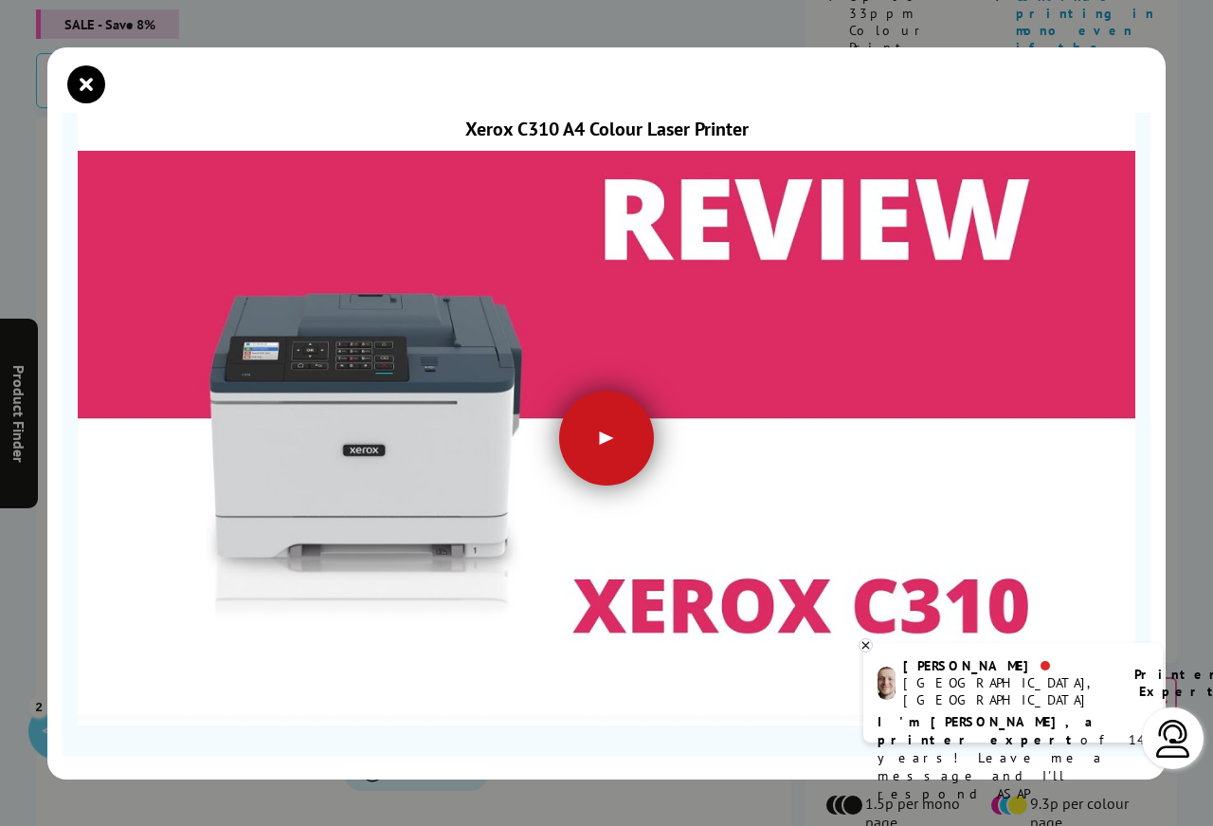
click at [589, 444] on div at bounding box center [606, 438] width 95 height 95
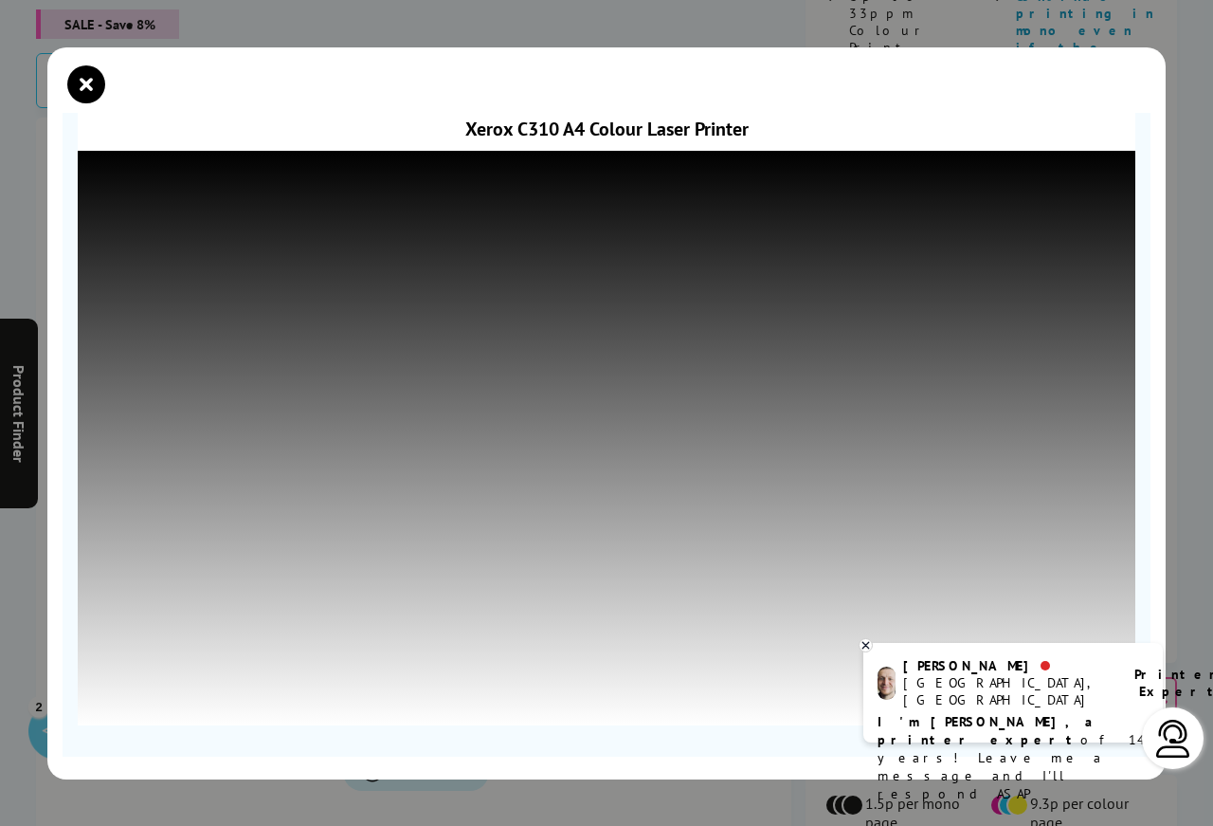
click at [874, 647] on div "[PERSON_NAME], [GEOGRAPHIC_DATA] Printer Expert I'm [PERSON_NAME], a printer ex…" at bounding box center [1013, 693] width 300 height 100
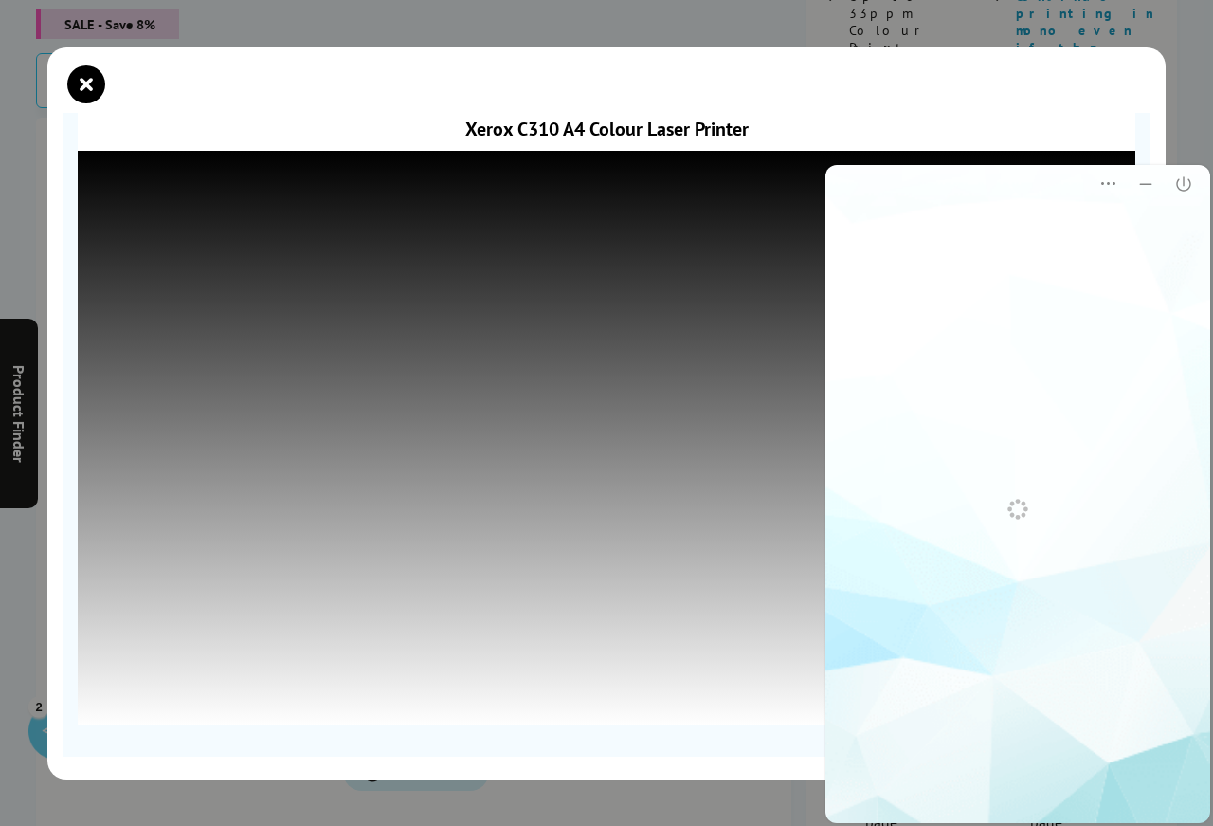
scroll to position [0, 0]
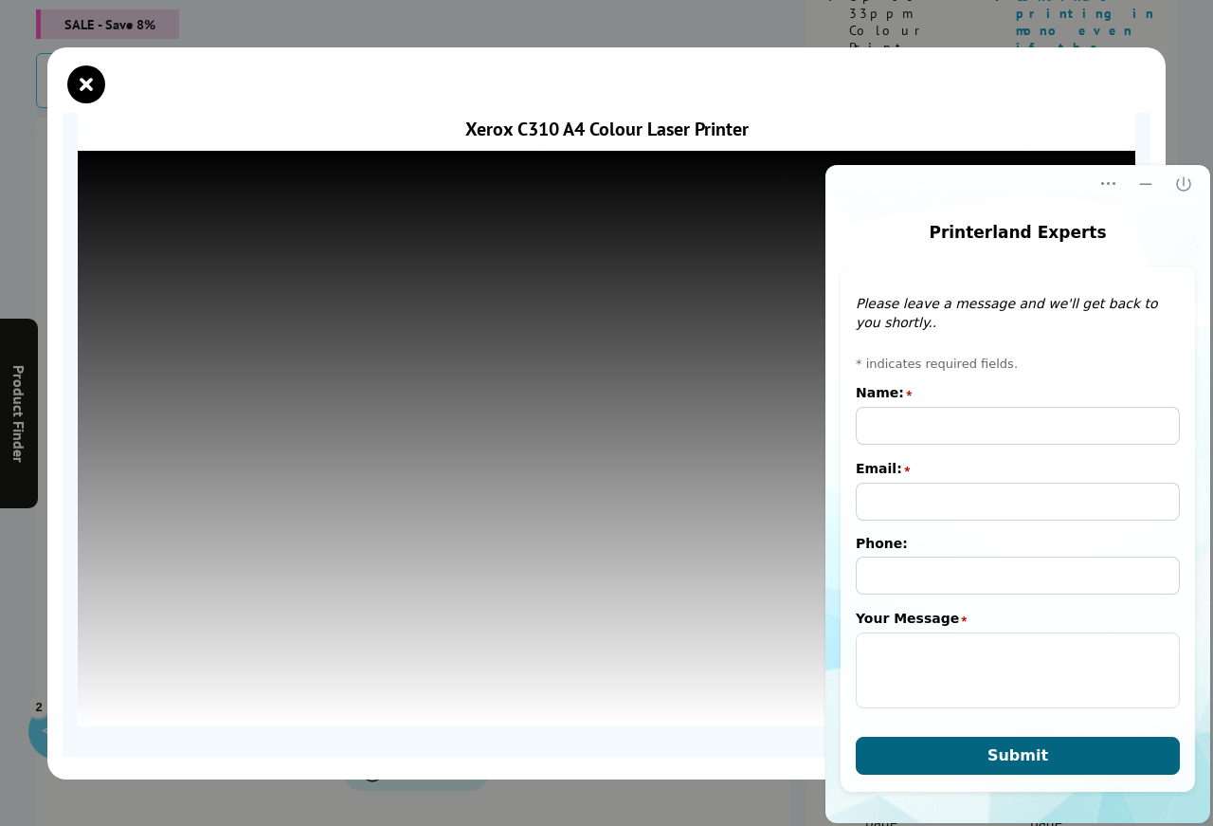
click at [798, 738] on section "Xerox C310 A4 Colour Laser Printer" at bounding box center [607, 435] width 1088 height 644
click at [1148, 180] on icon "Minimize" at bounding box center [1145, 183] width 19 height 19
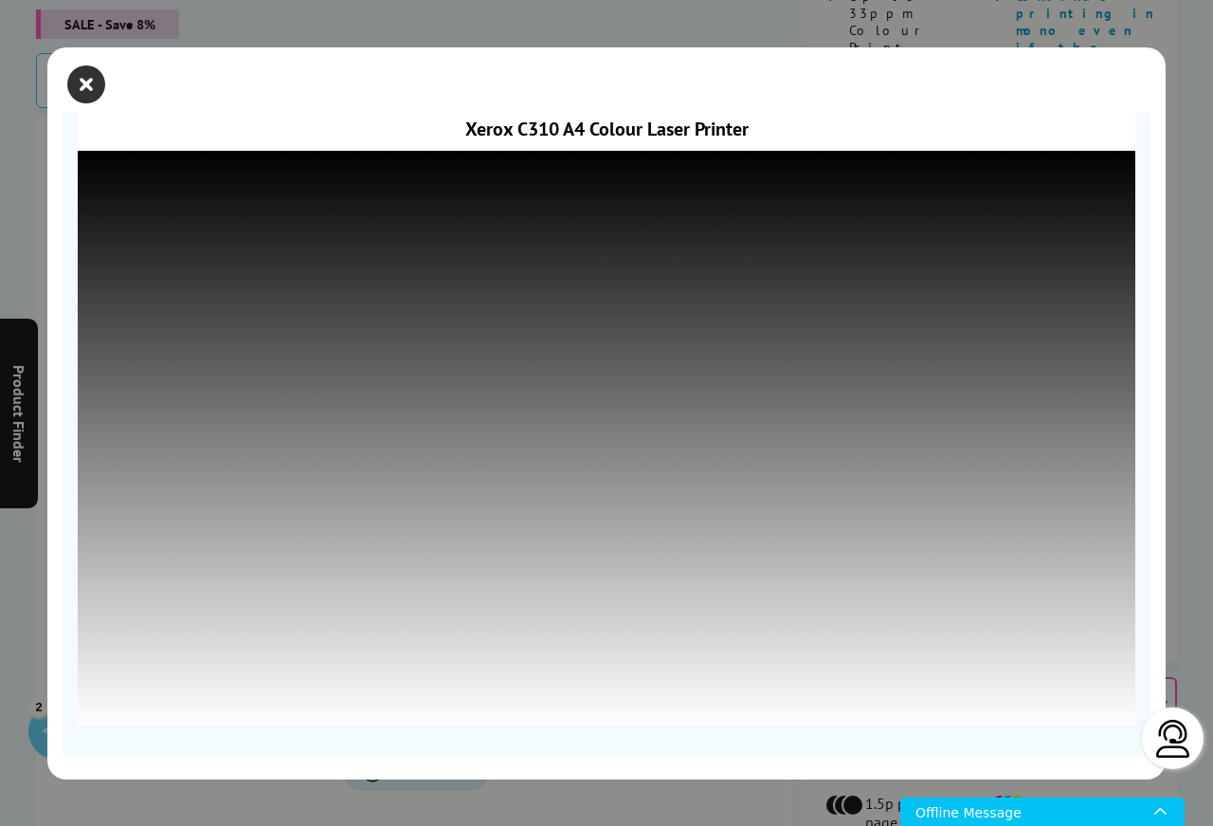
click at [86, 79] on icon "close modal" at bounding box center [86, 84] width 38 height 38
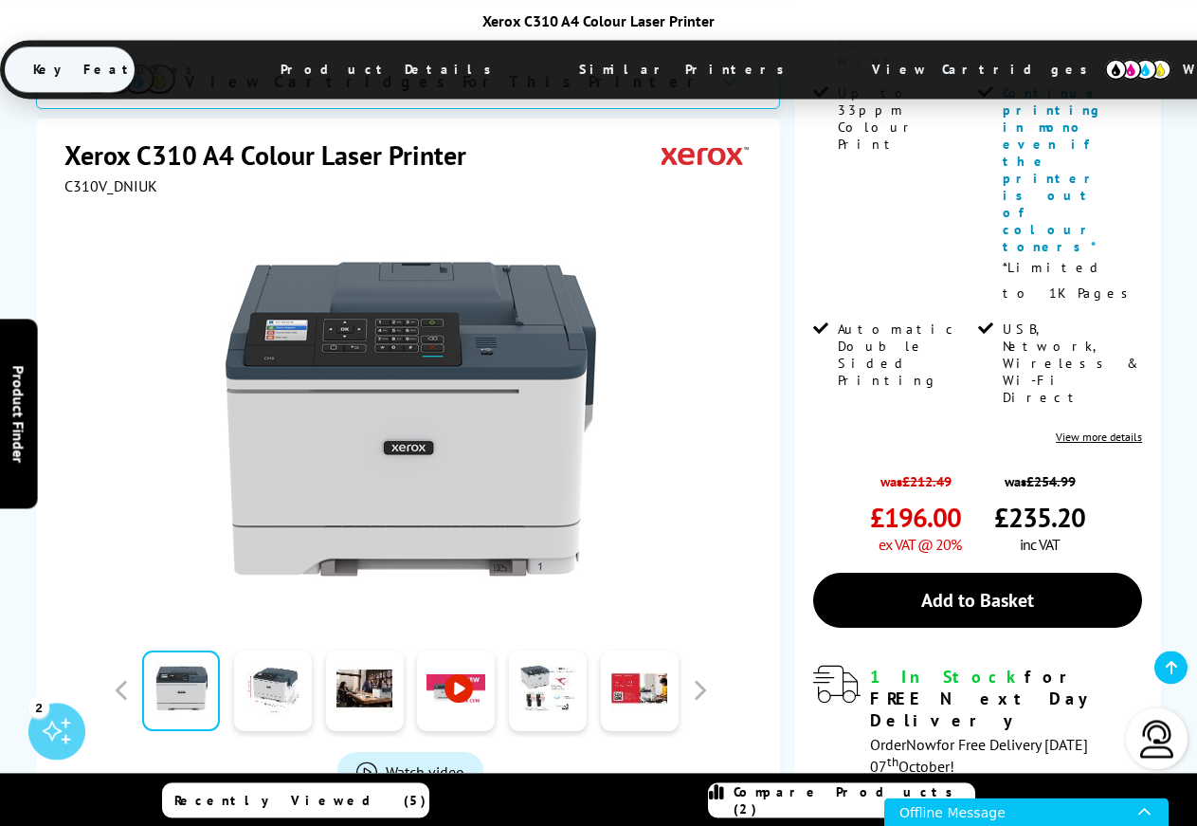
scroll to position [597, 0]
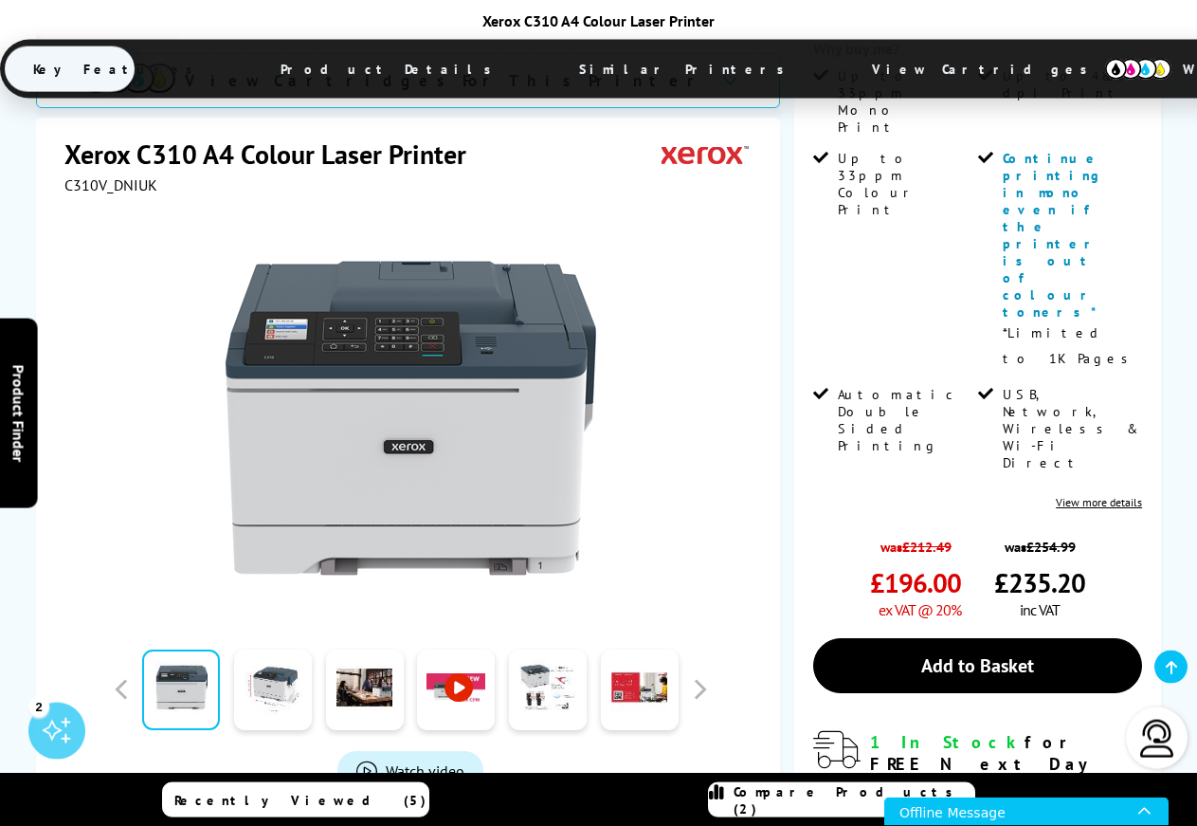
click at [459, 649] on link at bounding box center [456, 689] width 78 height 81
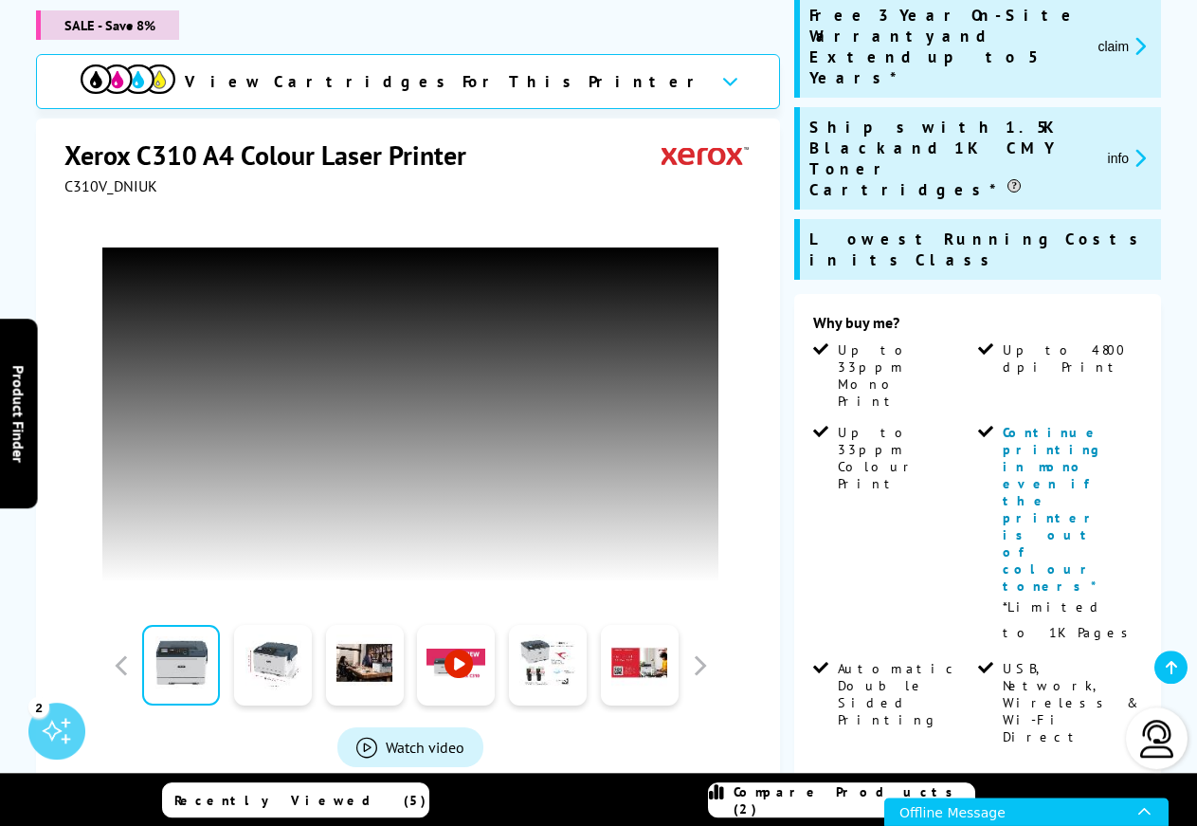
scroll to position [0, 0]
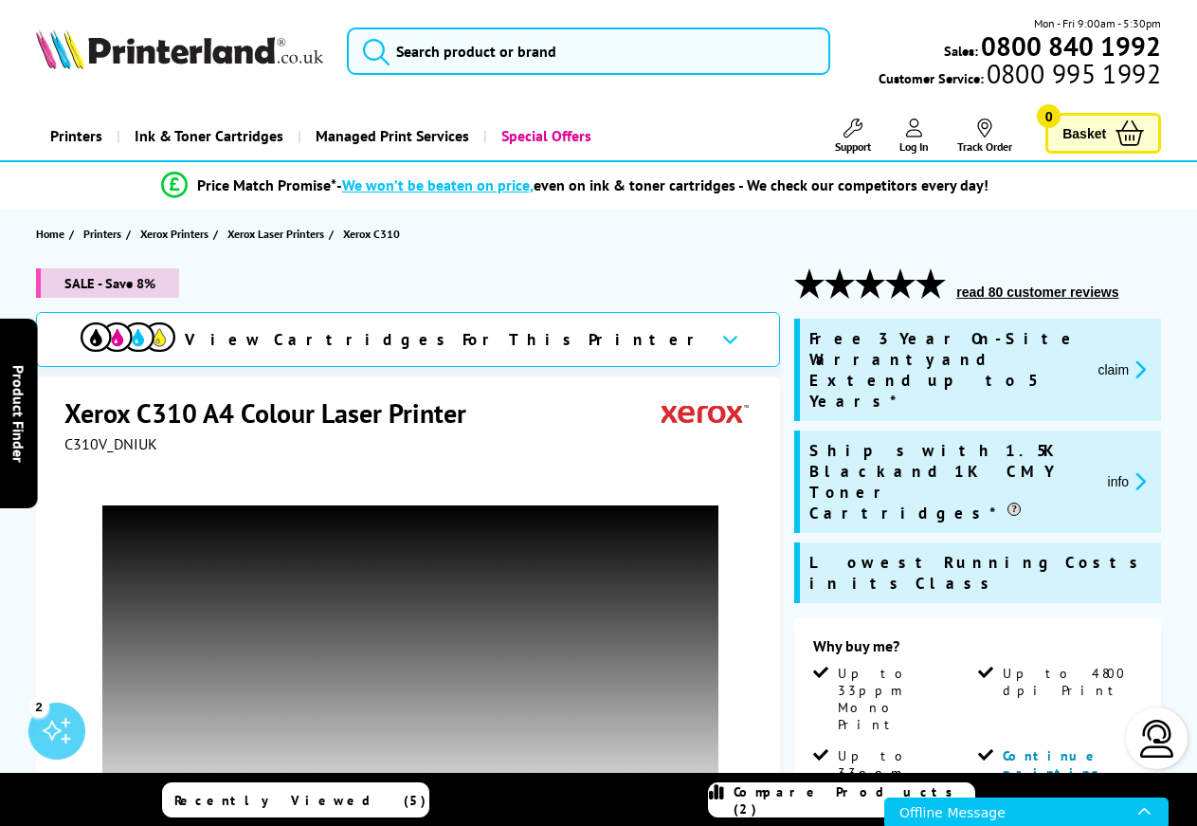
click at [658, 241] on section "Home Printers Xerox Printers Xerox Laser Printers Xerox C310" at bounding box center [598, 234] width 1197 height 50
click at [722, 342] on icon at bounding box center [730, 339] width 16 height 10
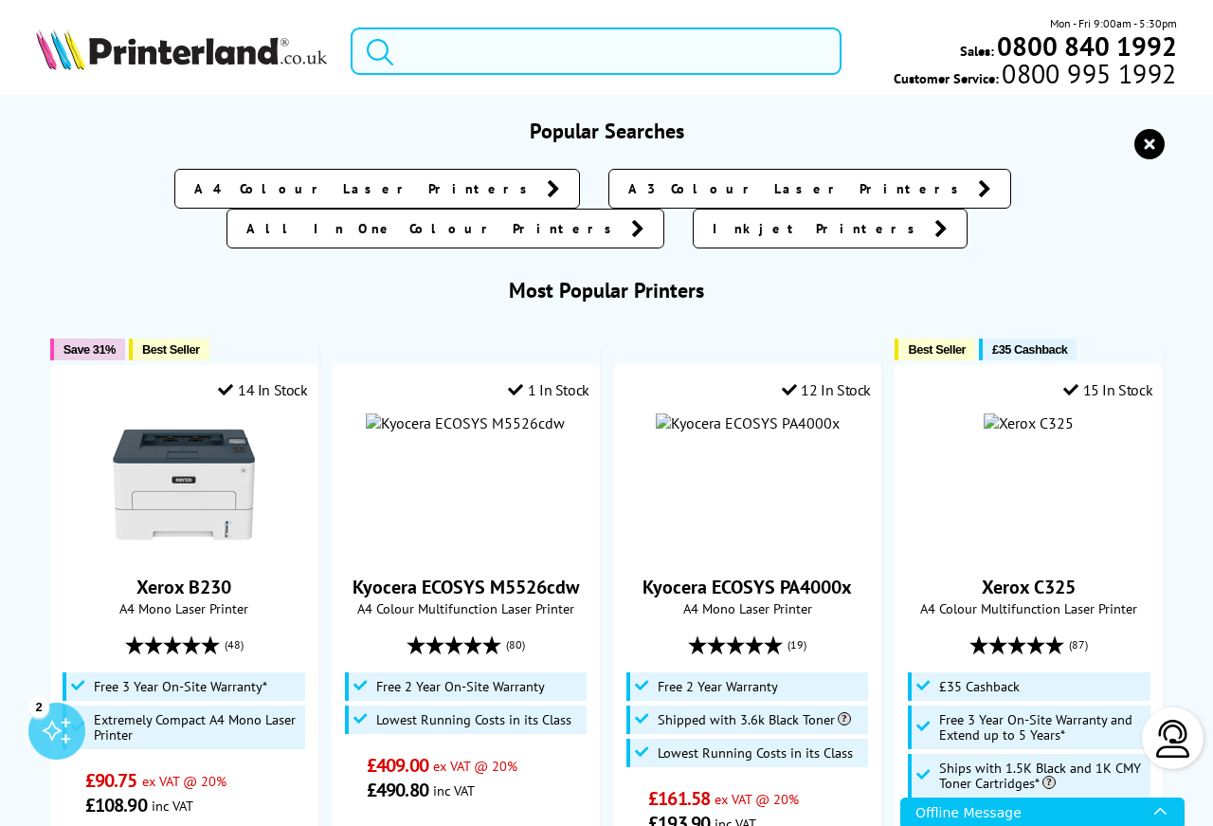
click at [510, 54] on input "search" at bounding box center [596, 50] width 491 height 47
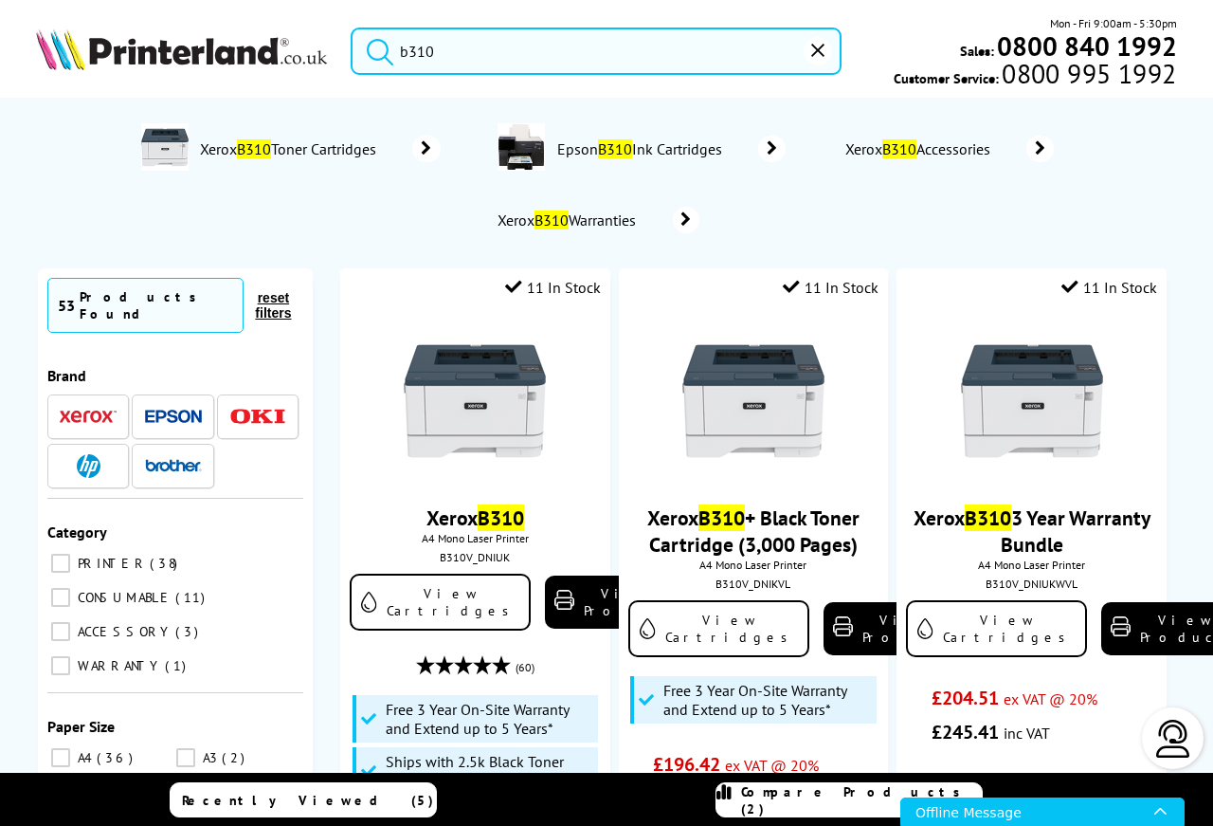
type input "b310"
click at [352, 27] on button "submit" at bounding box center [375, 48] width 47 height 42
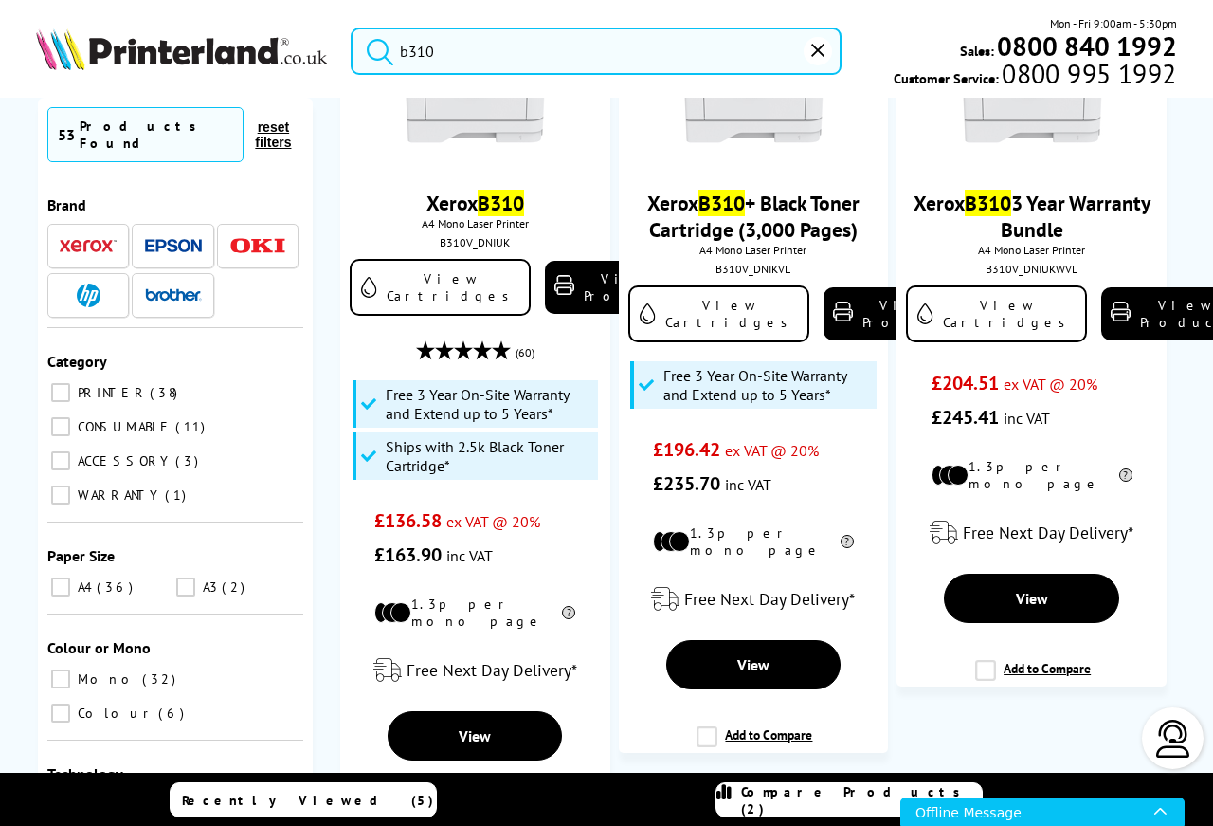
scroll to position [351, 0]
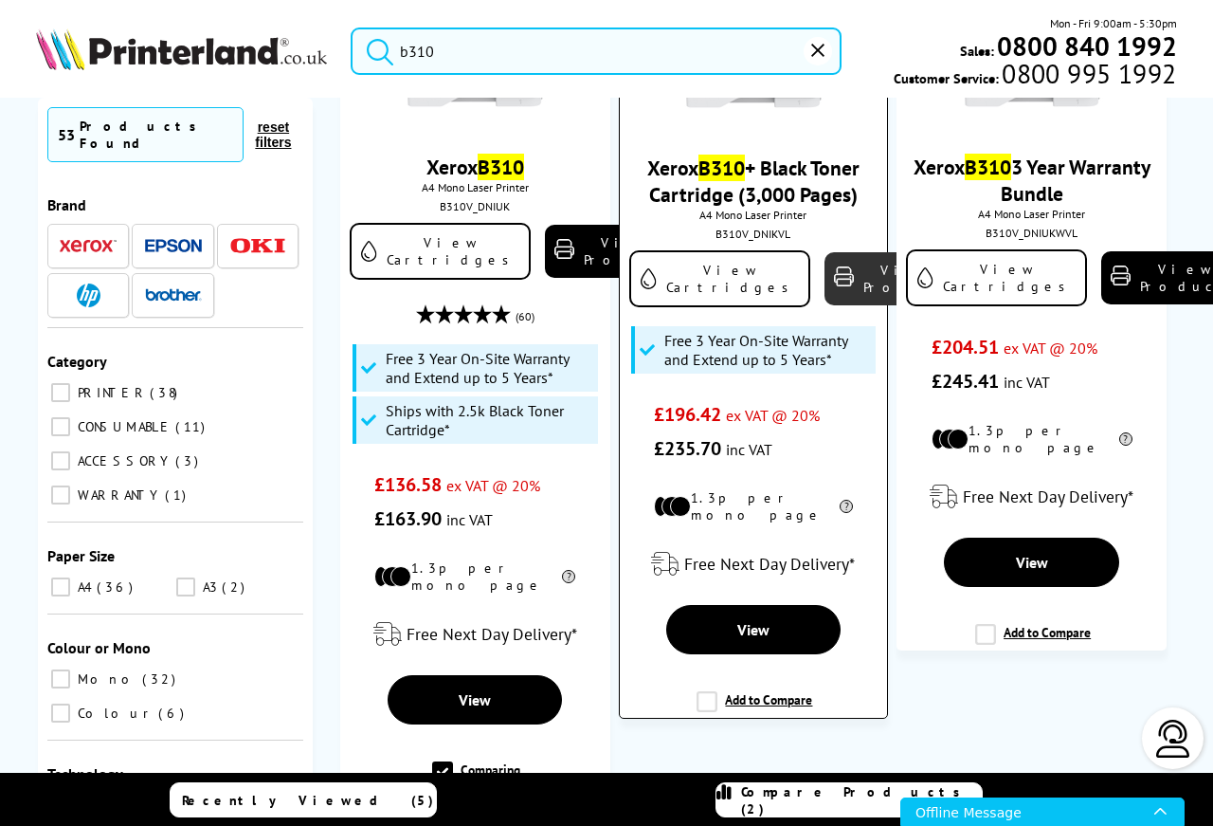
click at [825, 293] on link "View Product" at bounding box center [896, 278] width 142 height 53
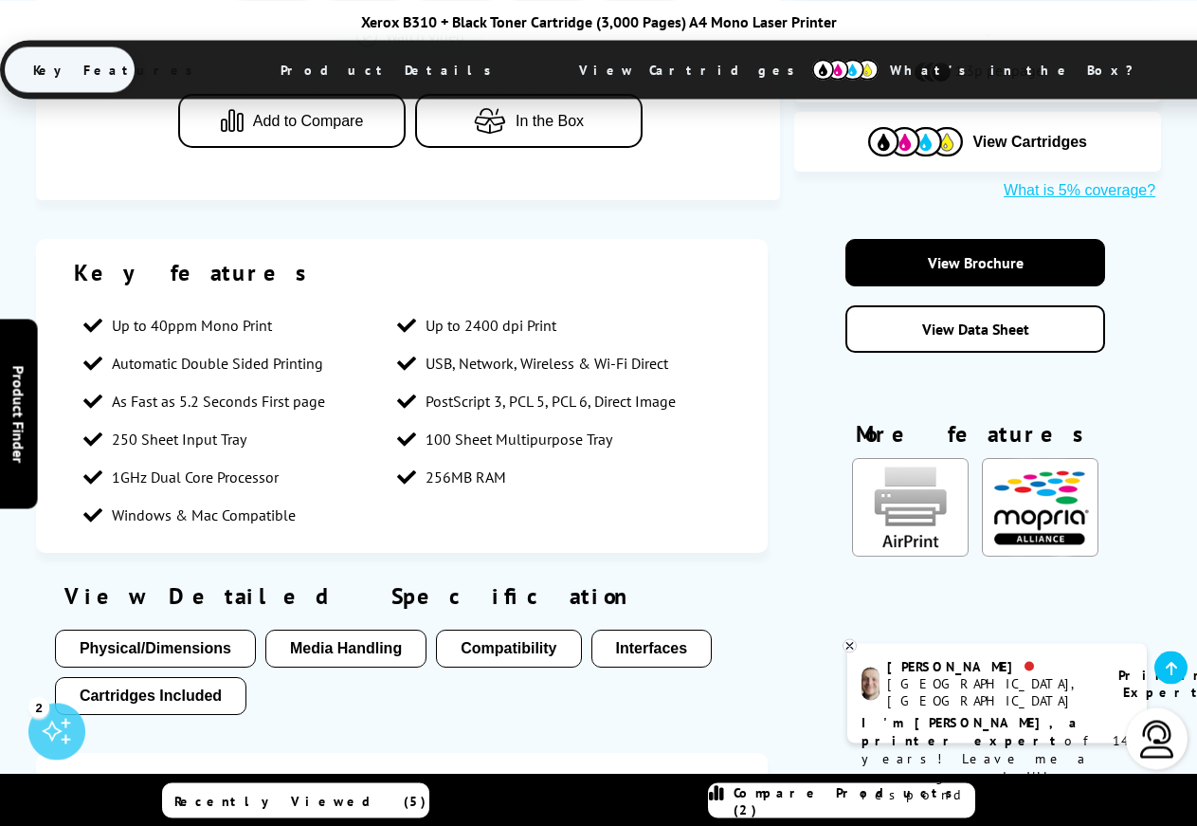
scroll to position [892, 0]
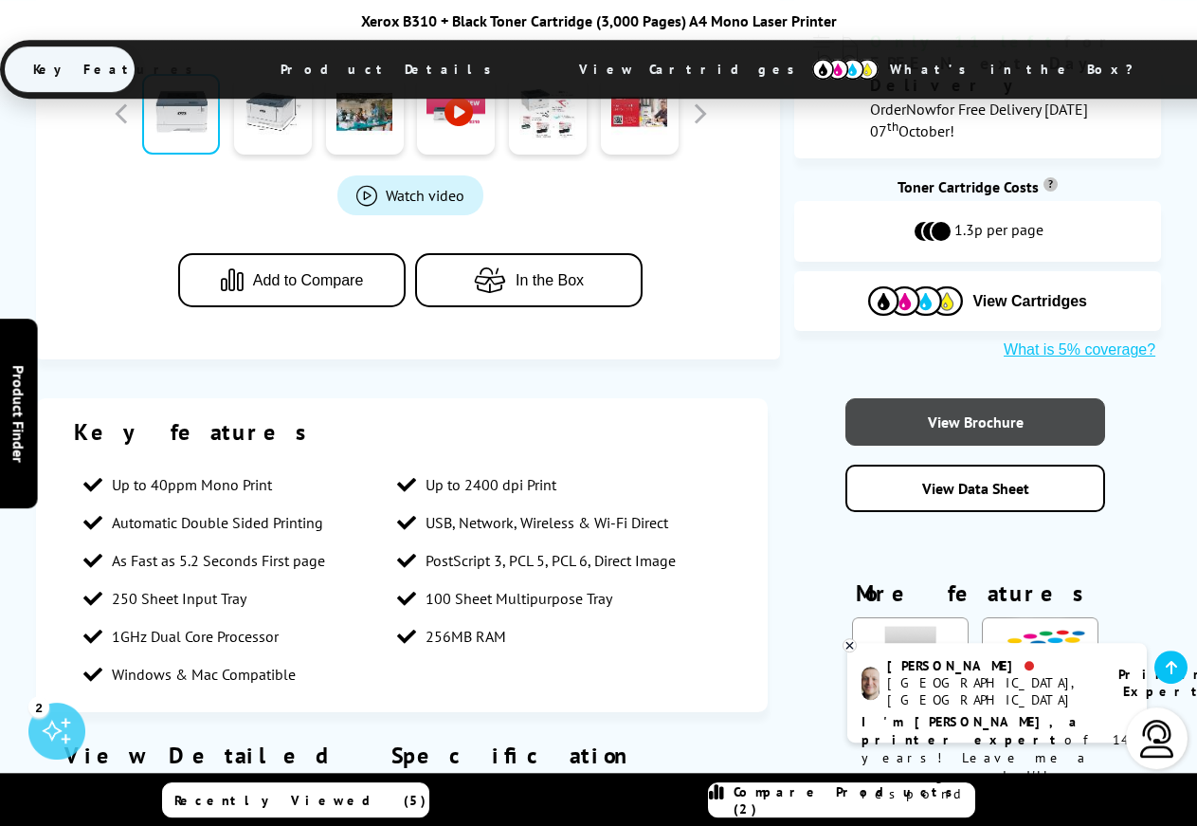
click at [970, 398] on link "View Brochure" at bounding box center [975, 421] width 260 height 47
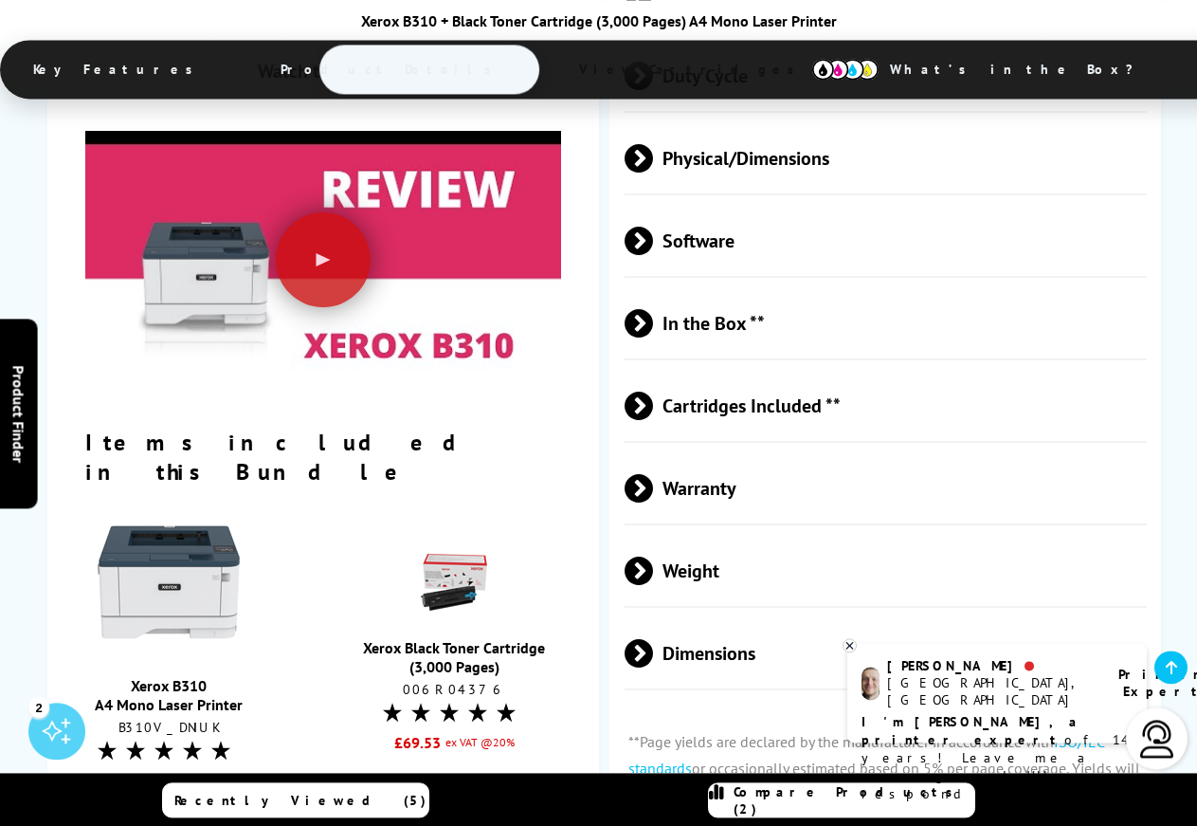
scroll to position [2967, 0]
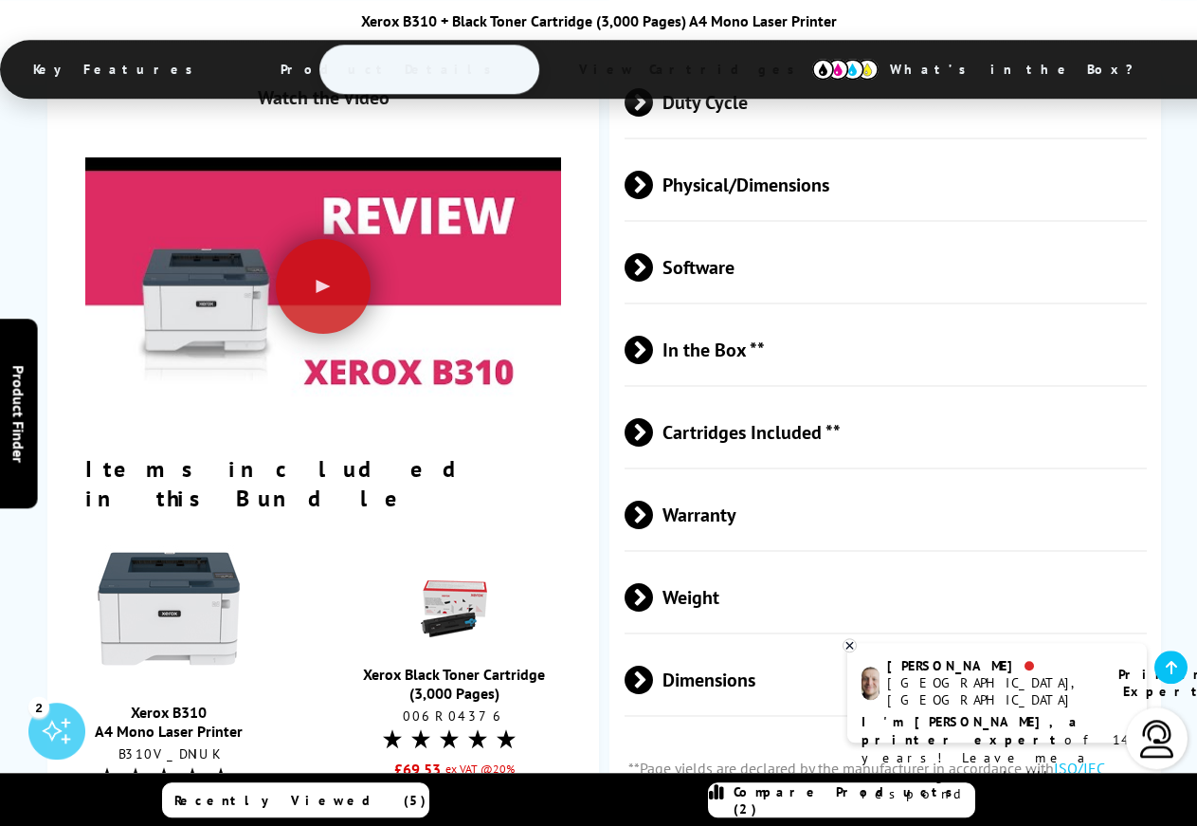
click at [712, 314] on span "In the Box **" at bounding box center [886, 349] width 522 height 71
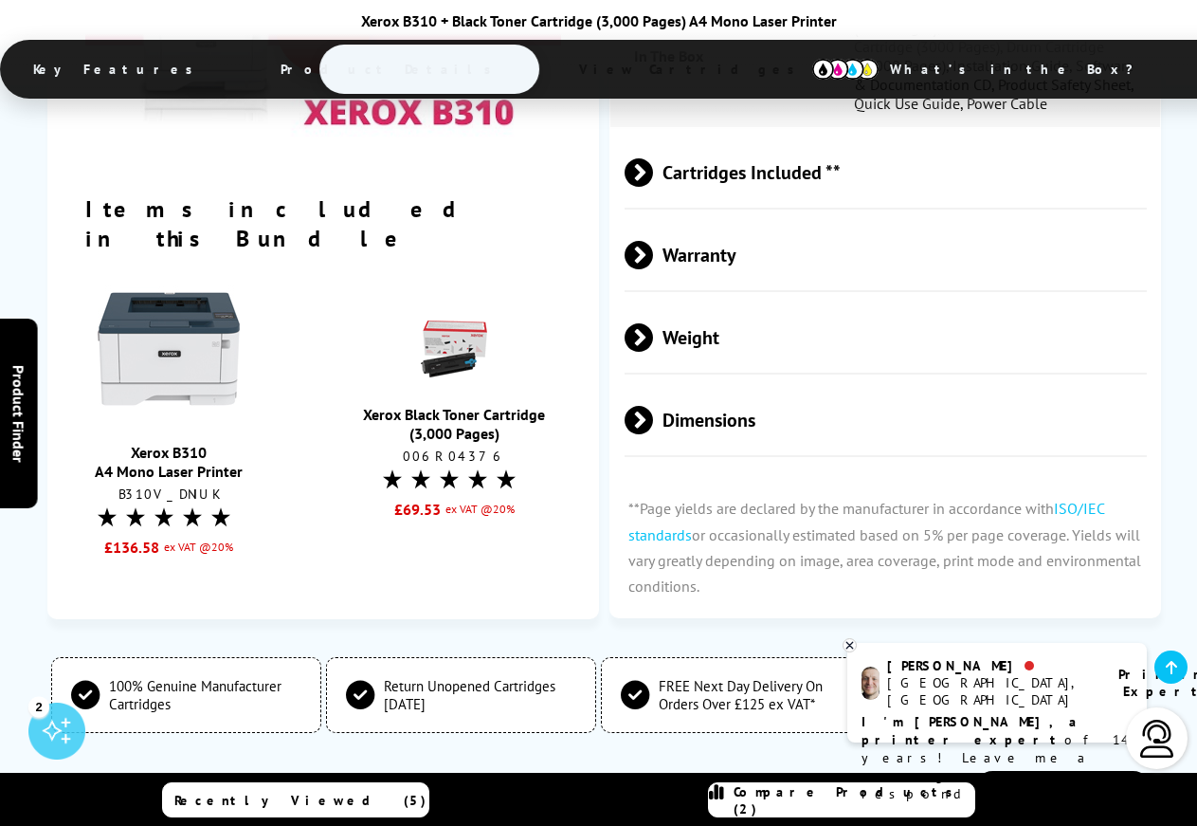
scroll to position [3375, 0]
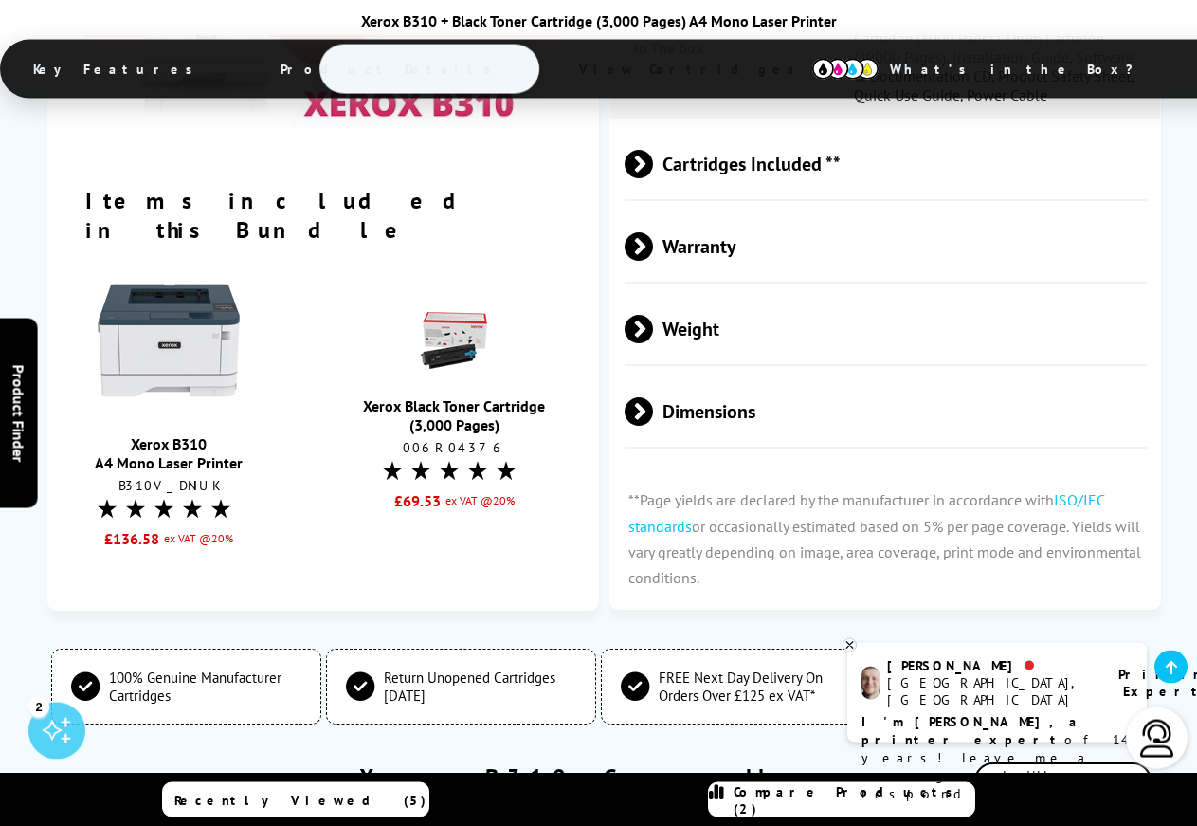
click at [198, 270] on img at bounding box center [169, 339] width 142 height 142
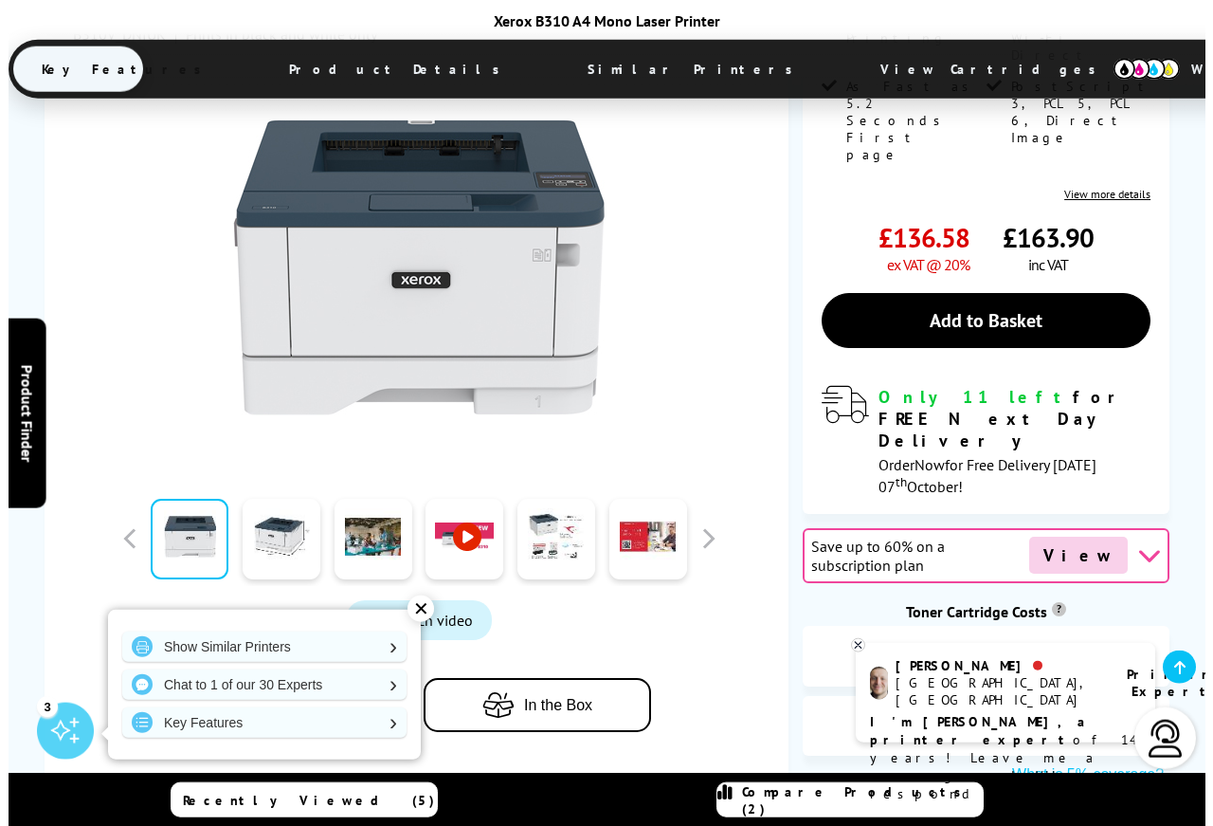
scroll to position [781, 0]
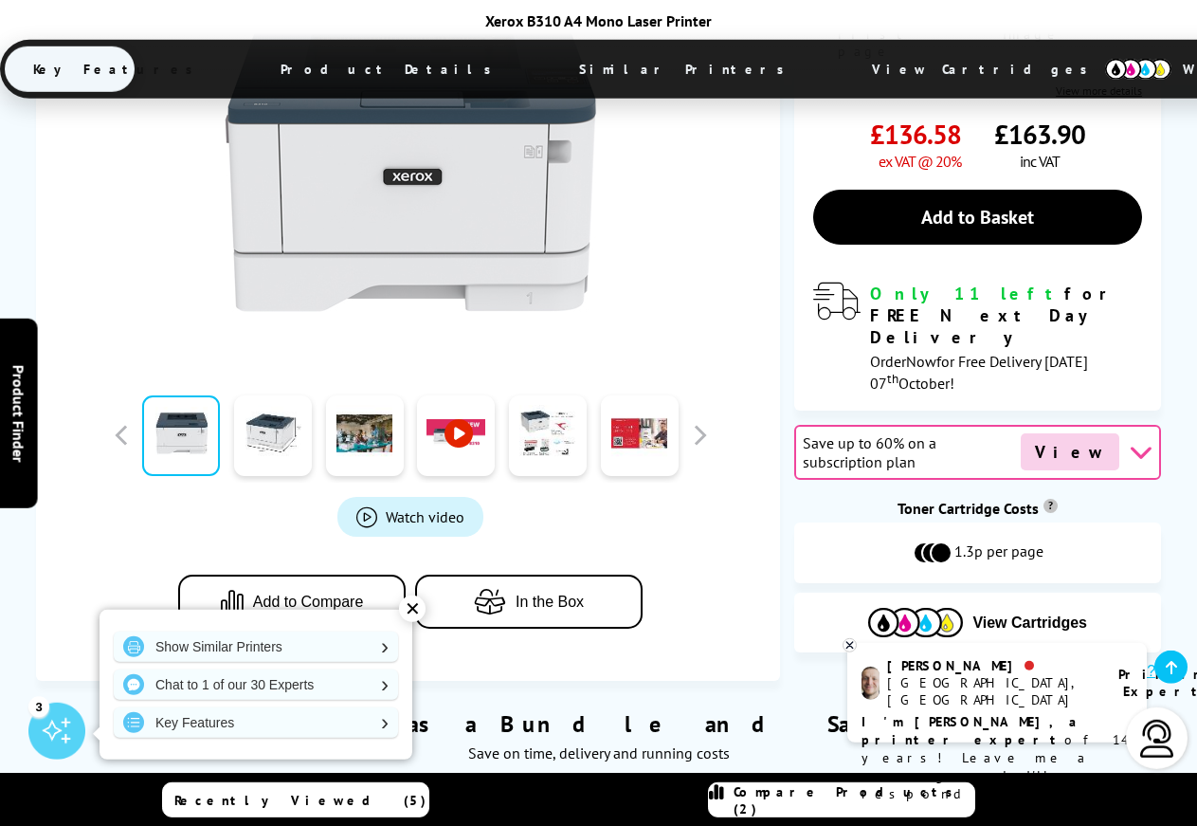
click at [369, 506] on span "Product_All_Videos" at bounding box center [366, 516] width 21 height 21
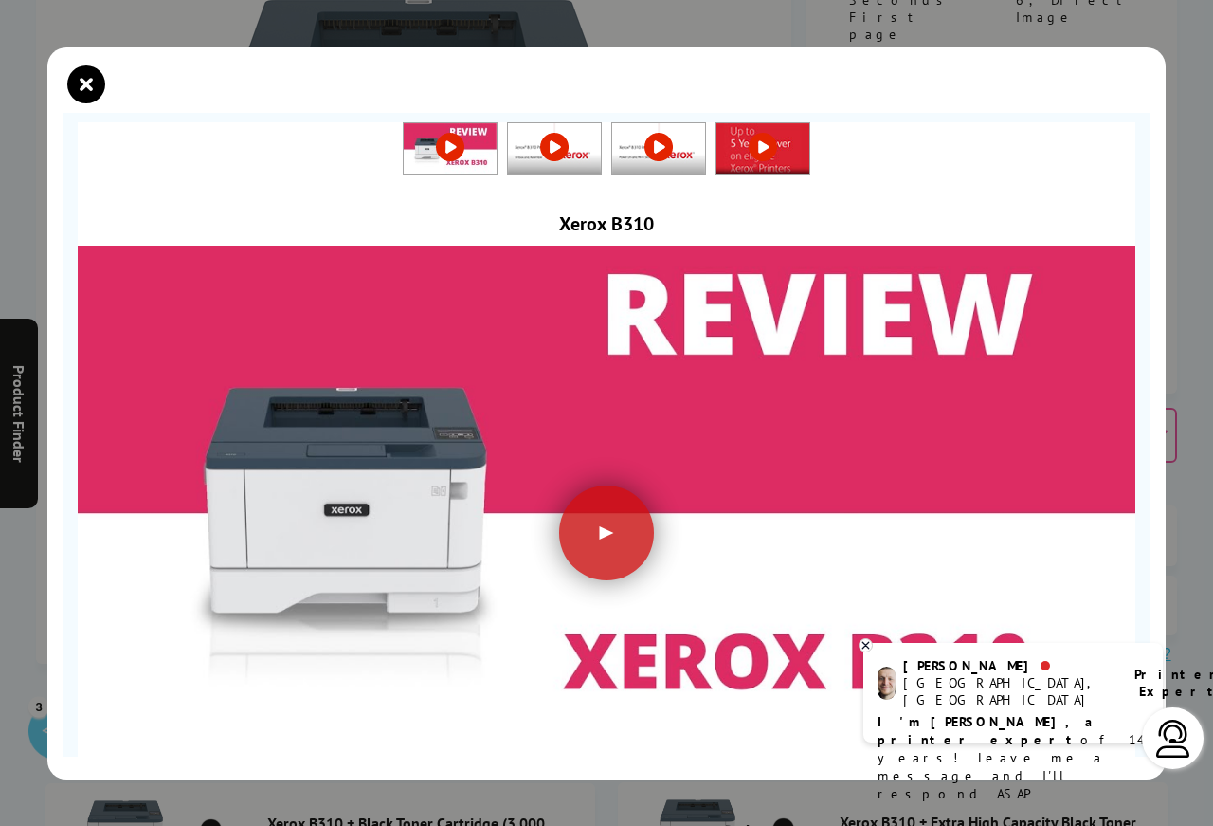
drag, startPoint x: 1131, startPoint y: 218, endPoint x: 1136, endPoint y: 249, distance: 31.8
click at [1136, 249] on section "Xerox B310" at bounding box center [607, 435] width 1088 height 644
click at [441, 143] on link at bounding box center [450, 146] width 93 height 19
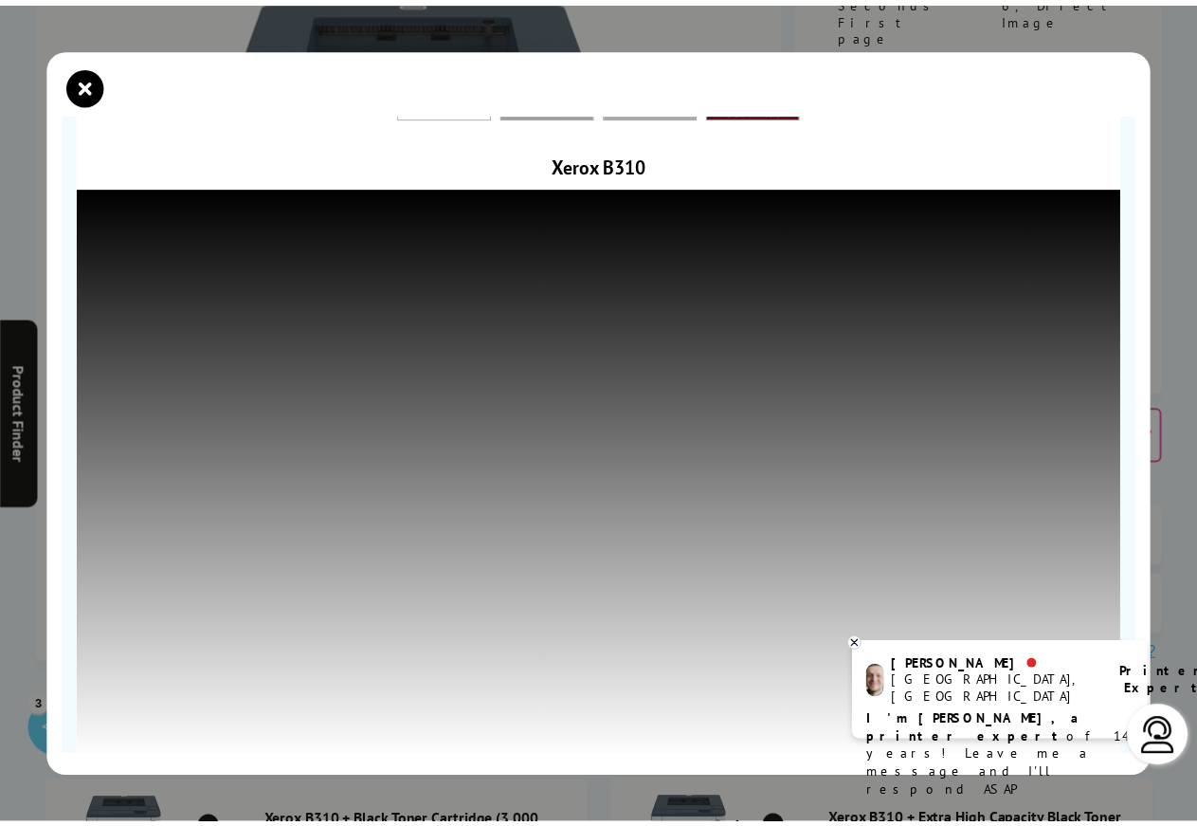
scroll to position [95, 0]
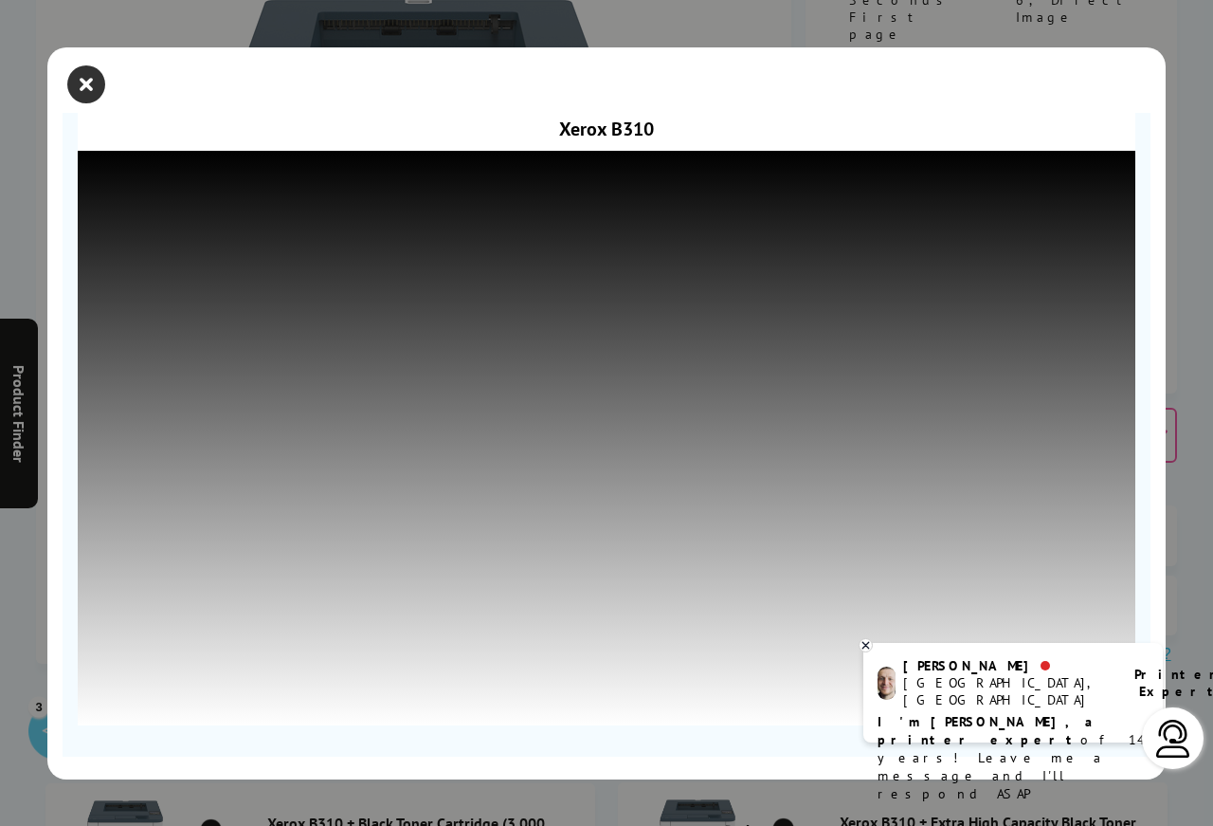
click at [83, 82] on icon "close modal" at bounding box center [86, 84] width 38 height 38
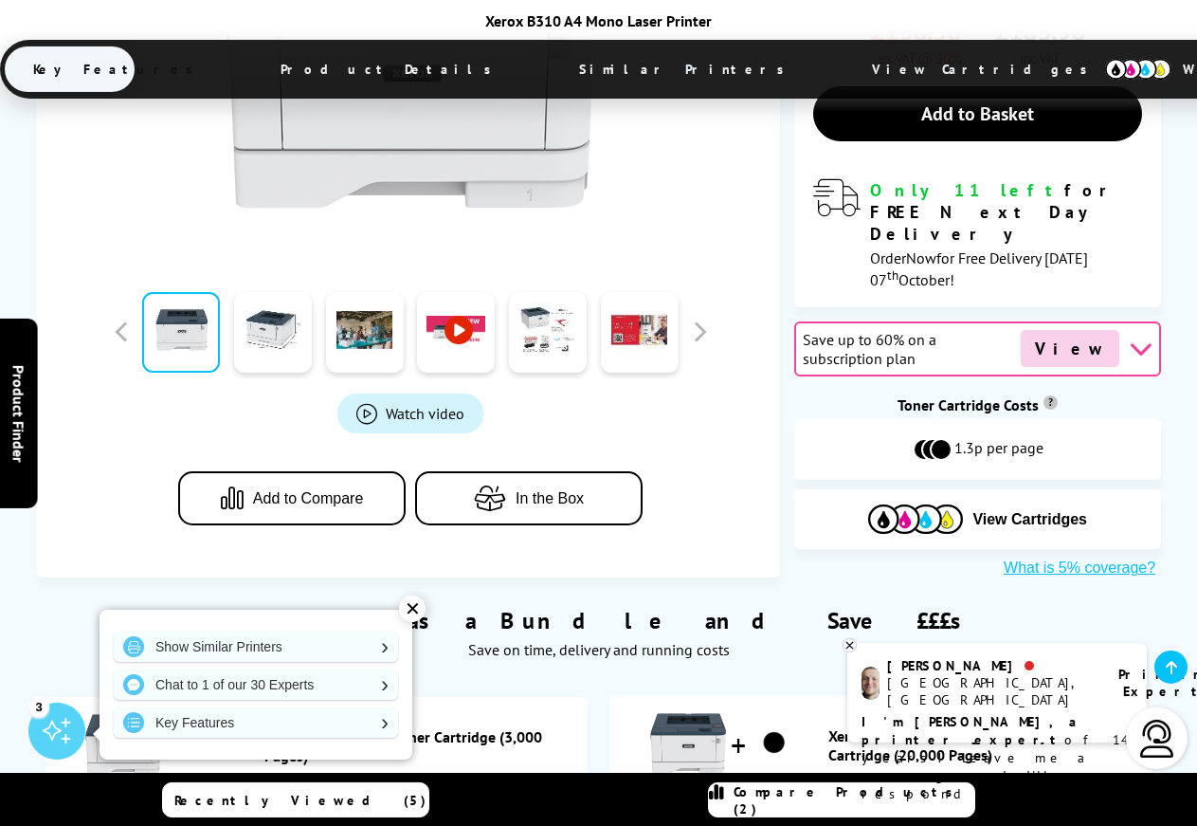
scroll to position [899, 0]
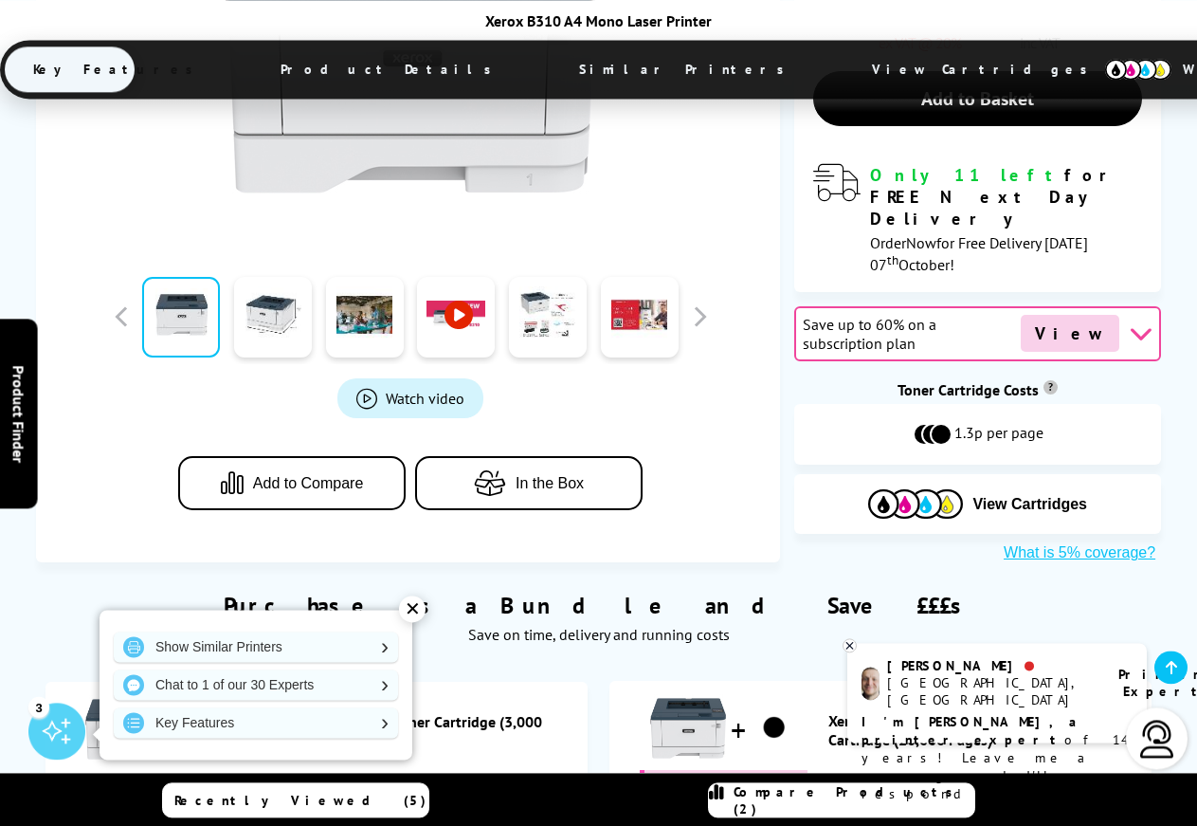
click at [978, 562] on div "Purchase as a Bundle and Save £££s Save on time, delivery and running costs" at bounding box center [598, 607] width 1125 height 91
click at [375, 654] on link "Show Similar Printers" at bounding box center [256, 646] width 284 height 30
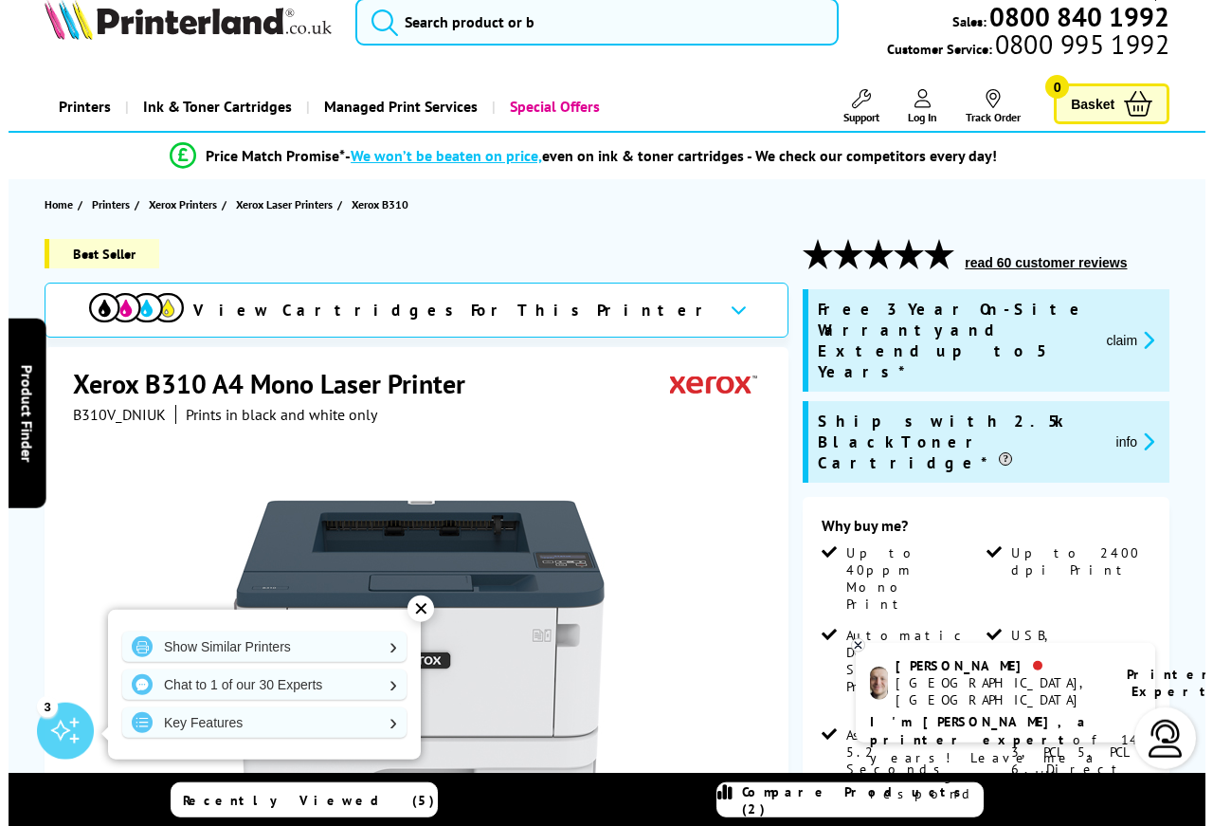
scroll to position [15, 0]
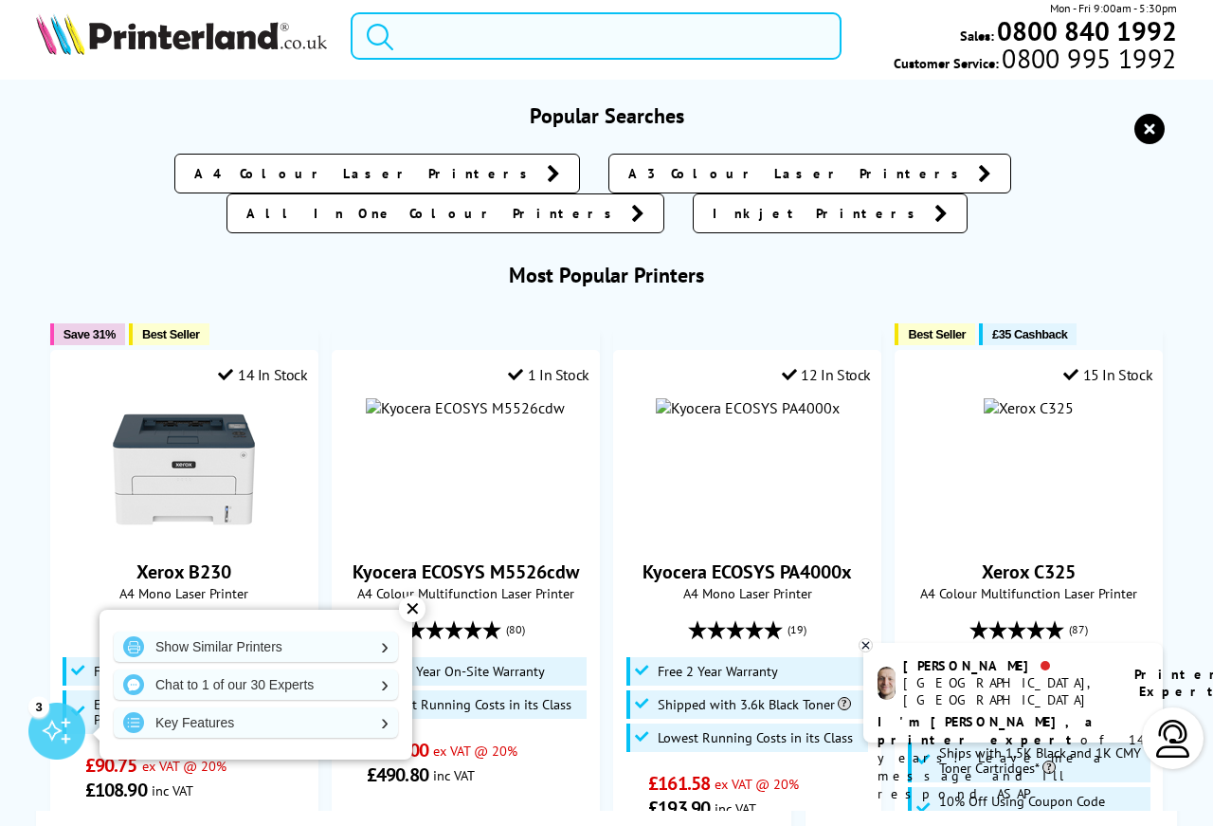
click at [470, 46] on input "search" at bounding box center [596, 35] width 491 height 47
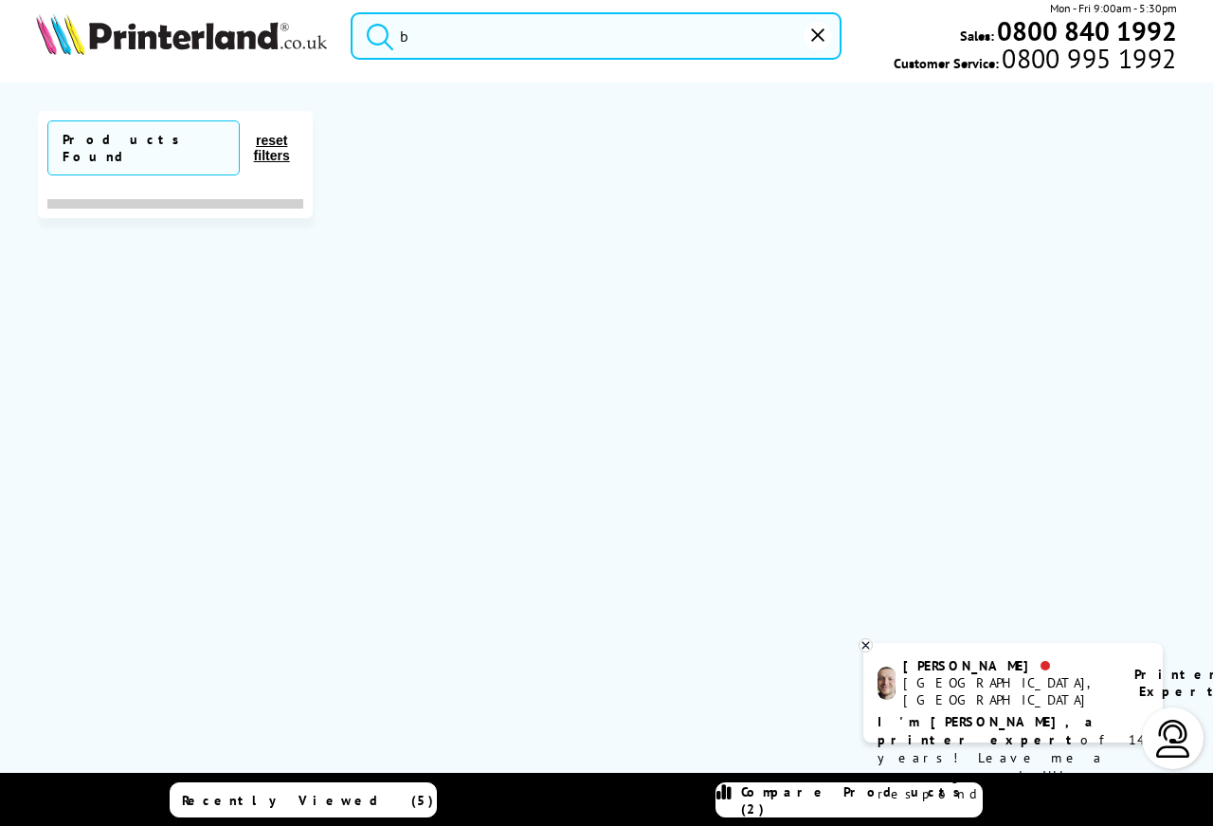
scroll to position [0, 0]
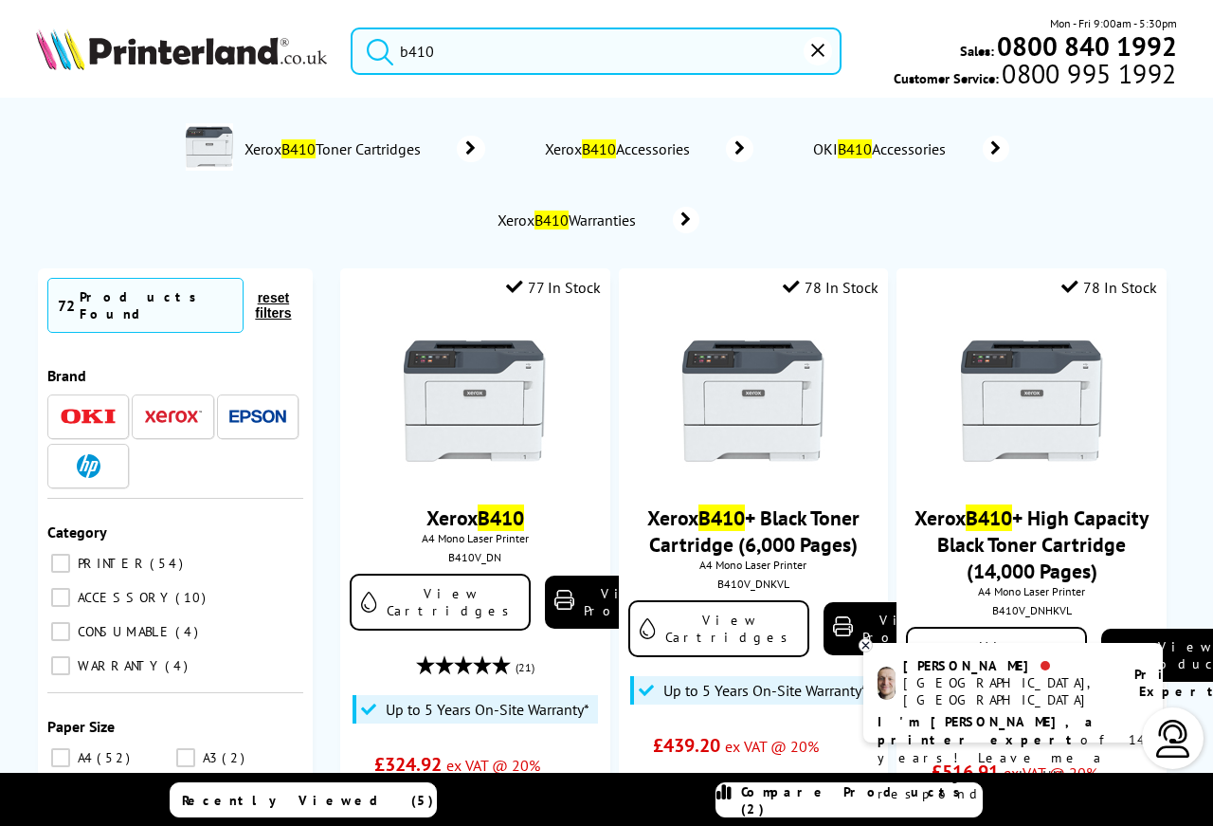
type input "b410"
click at [352, 27] on button "submit" at bounding box center [375, 48] width 47 height 42
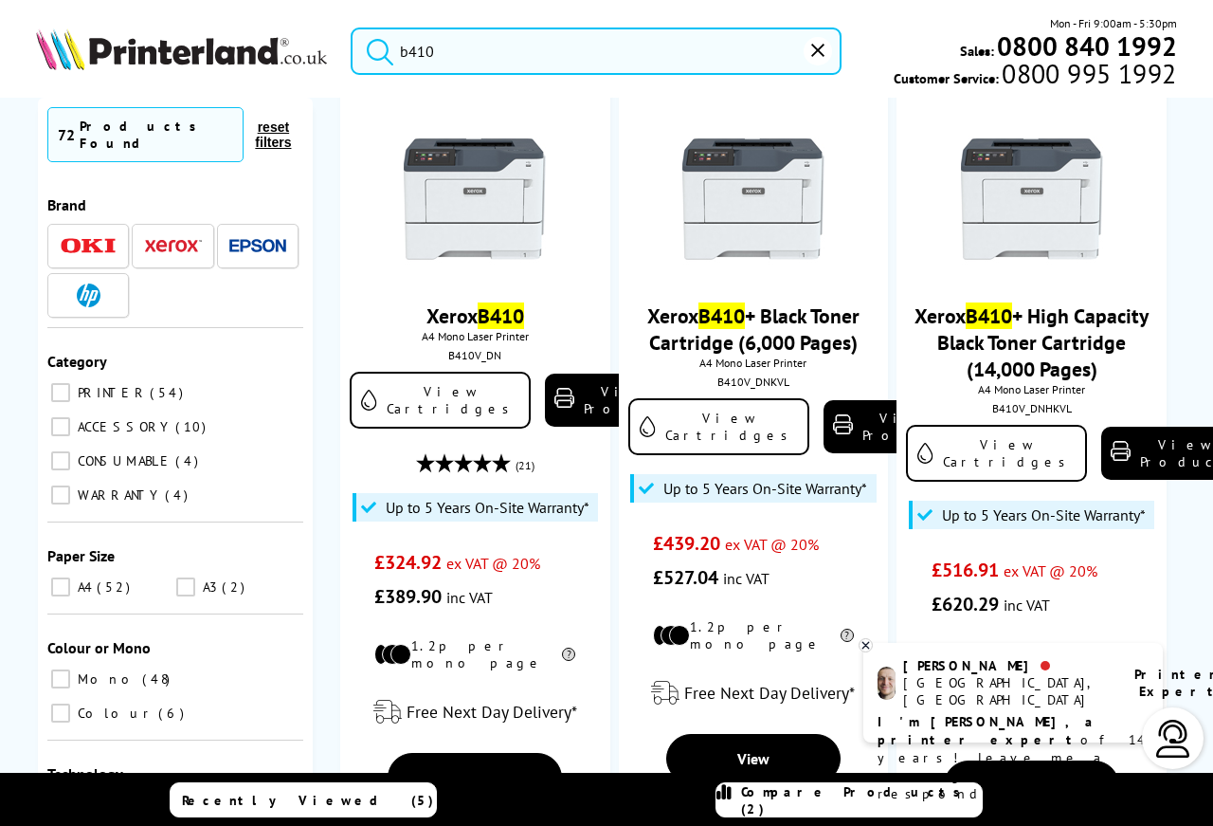
scroll to position [209, 0]
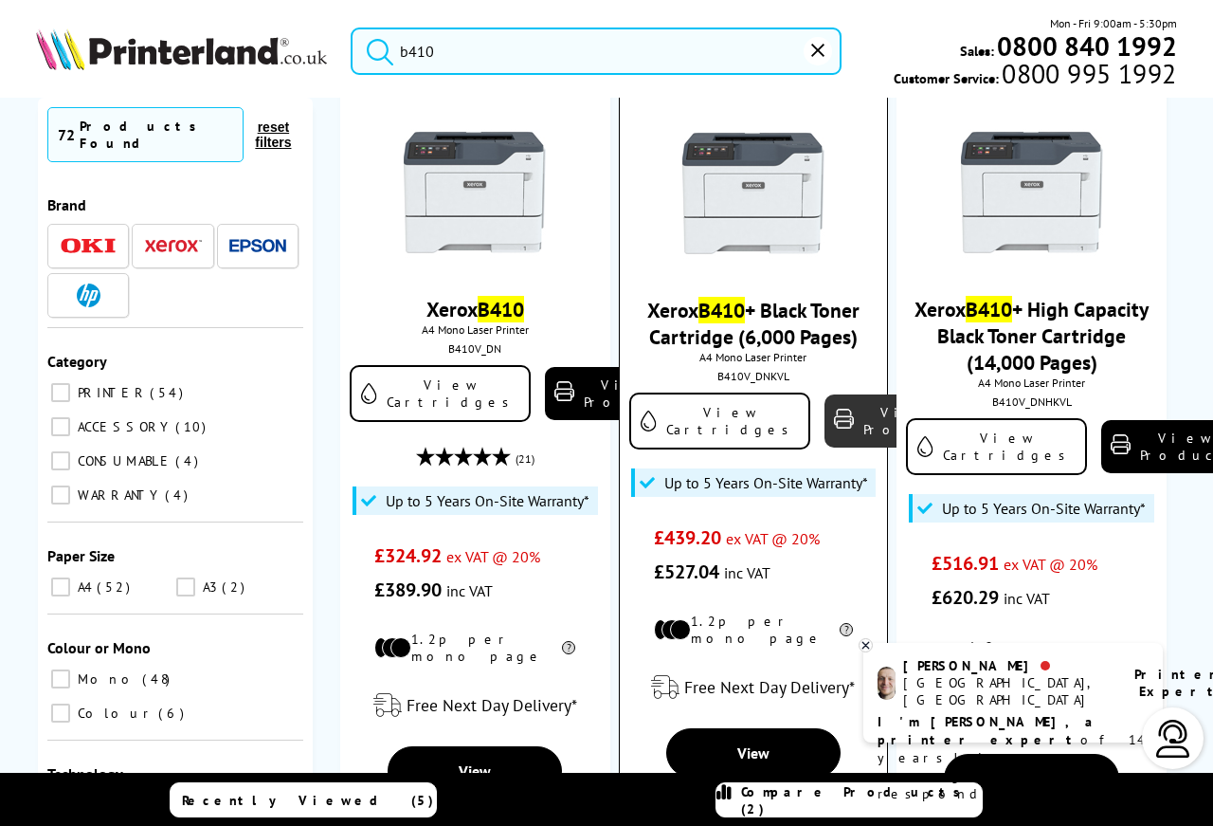
click at [825, 429] on link "View Product" at bounding box center [896, 420] width 142 height 53
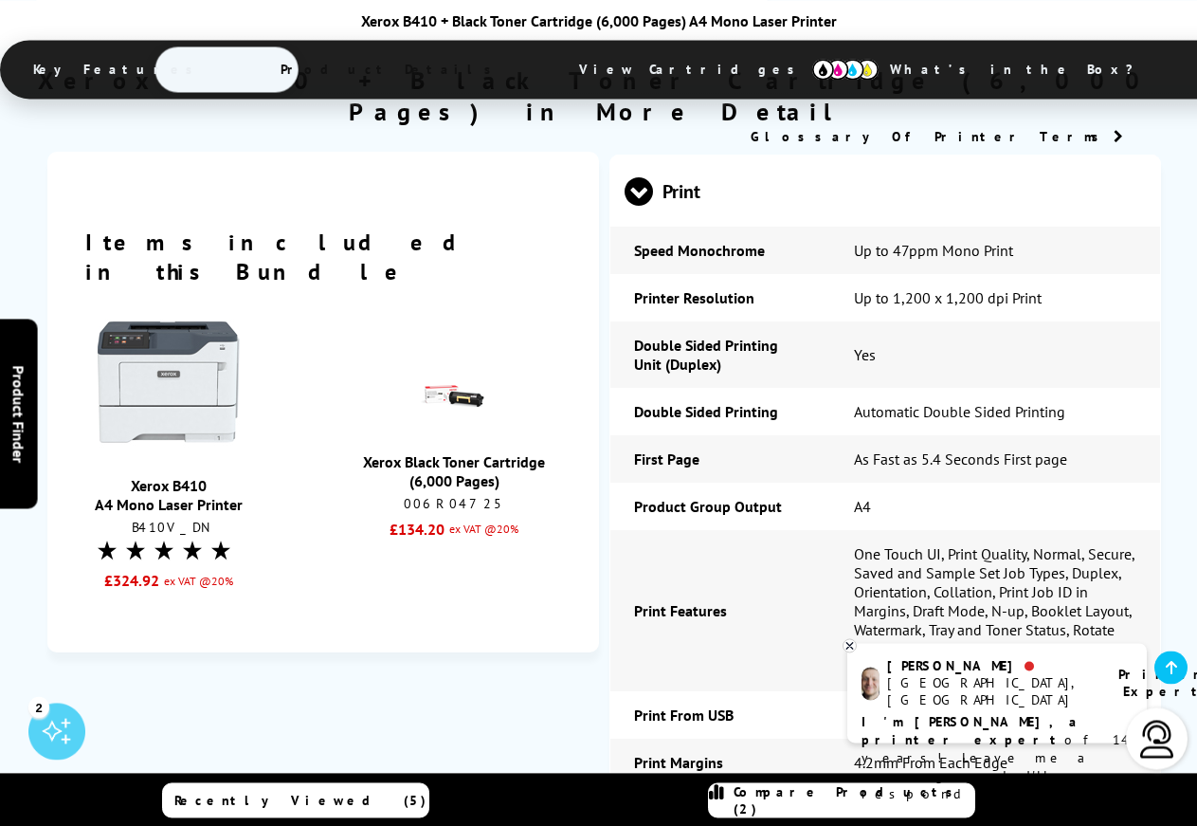
scroll to position [2144, 0]
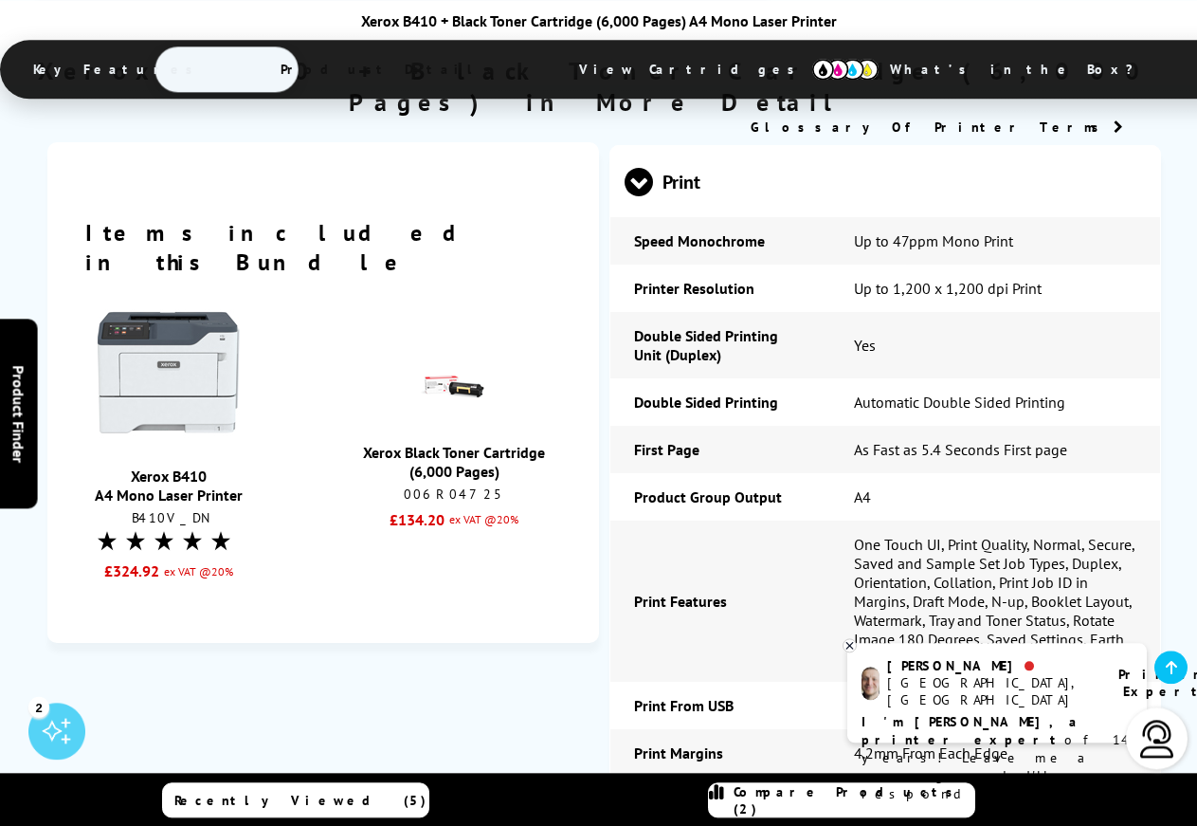
click at [713, 520] on td "Print Features" at bounding box center [720, 600] width 220 height 161
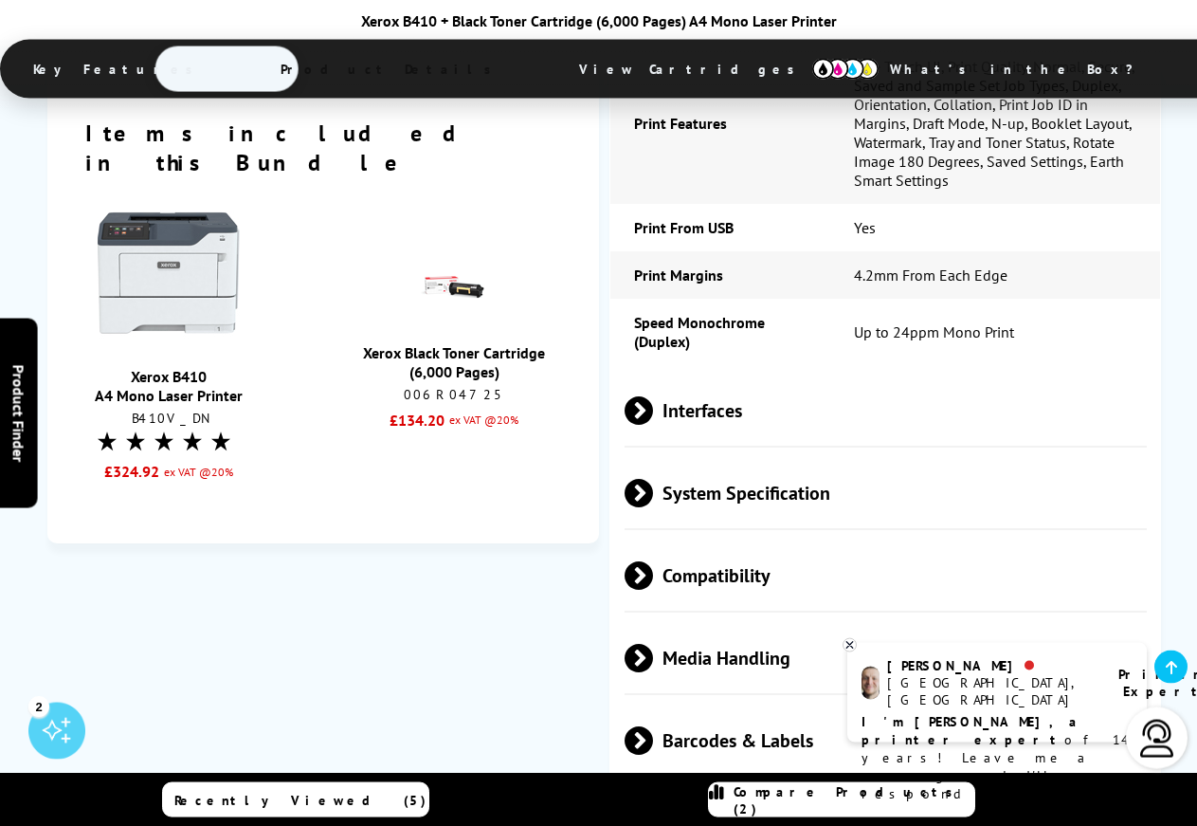
scroll to position [2632, 0]
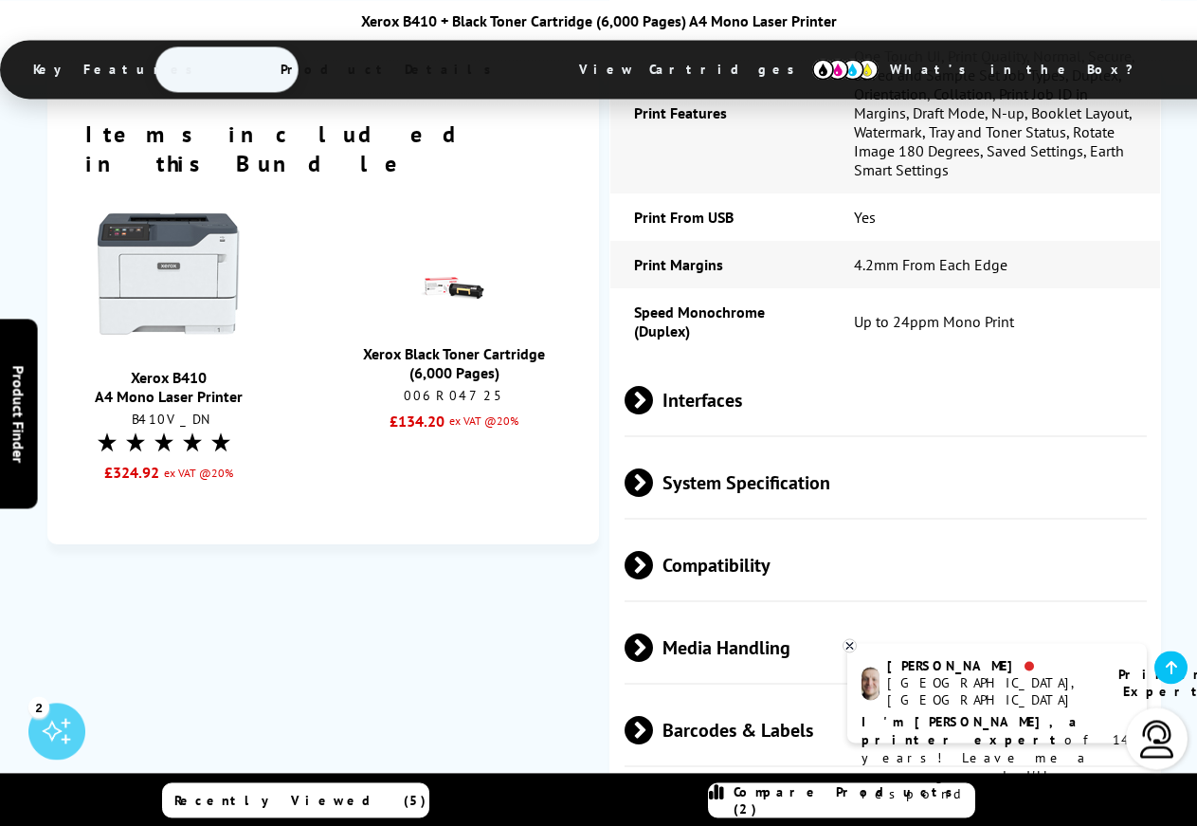
click at [653, 386] on span at bounding box center [653, 400] width 0 height 28
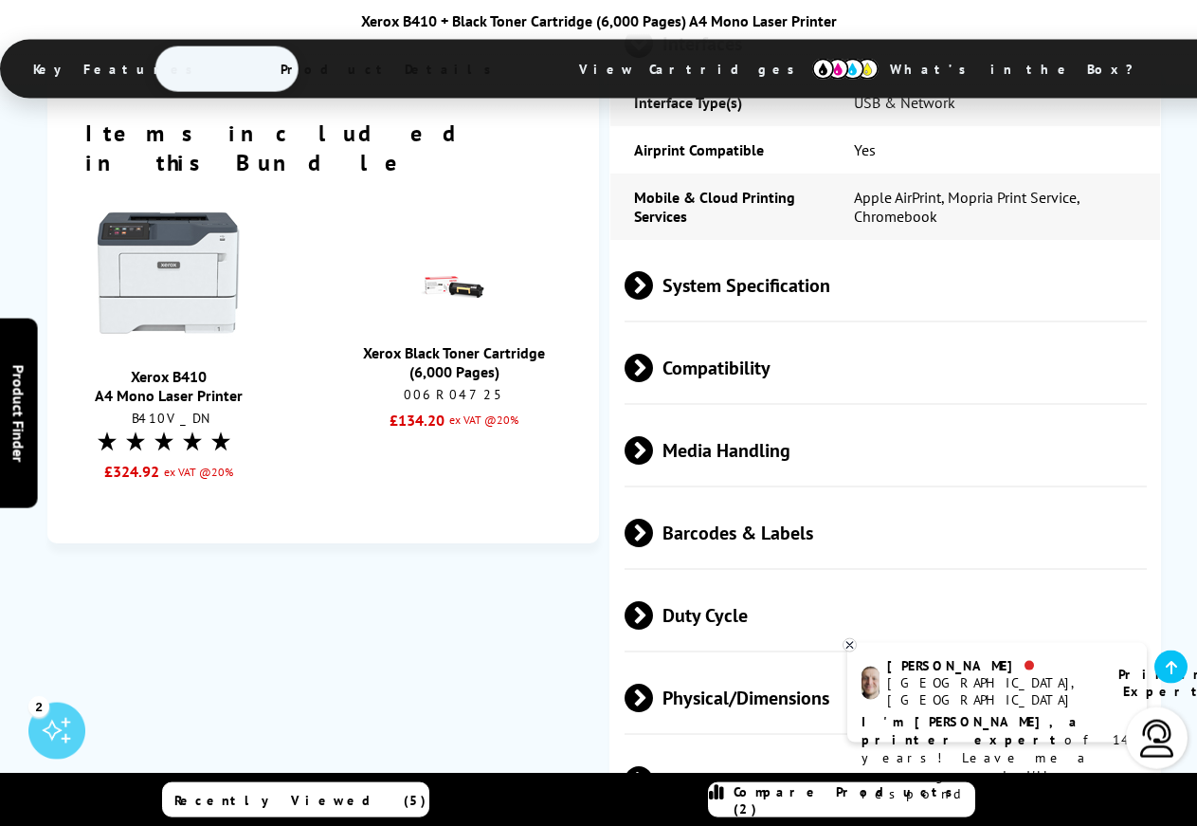
scroll to position [3008, 0]
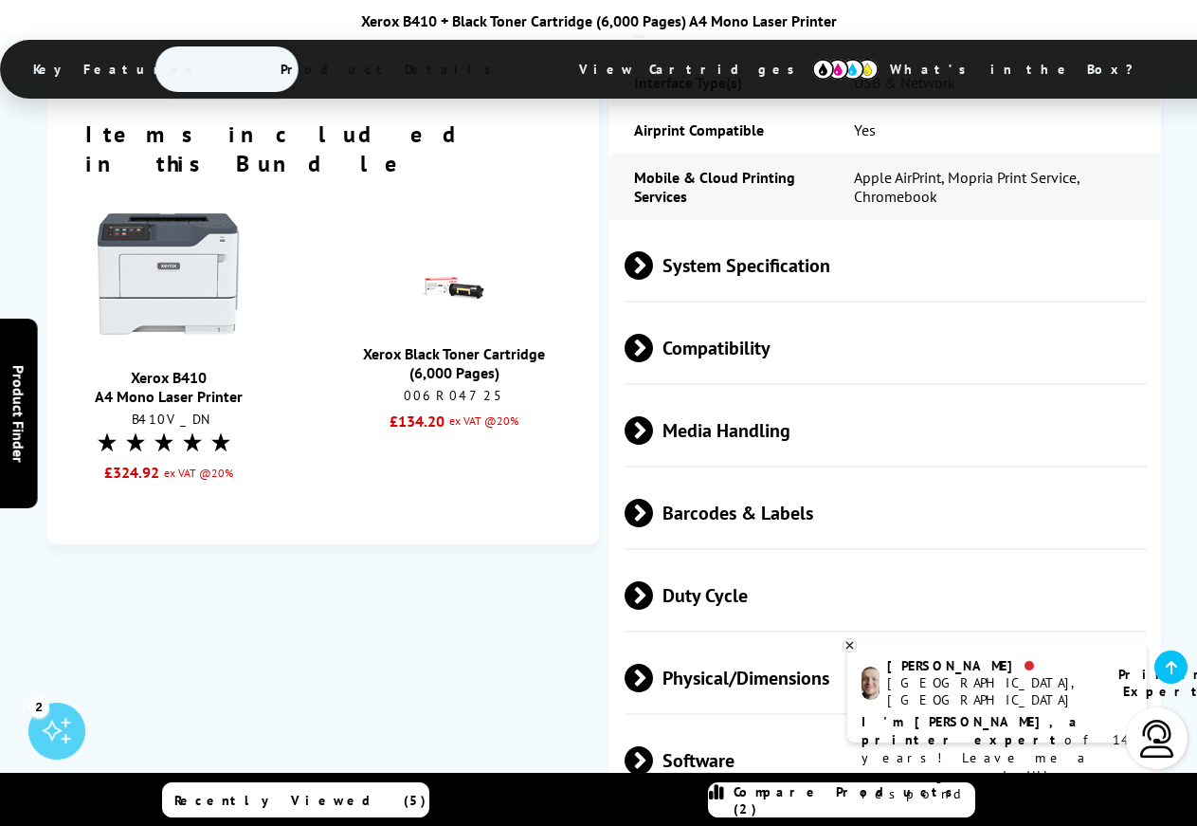
click at [653, 499] on span at bounding box center [653, 513] width 0 height 28
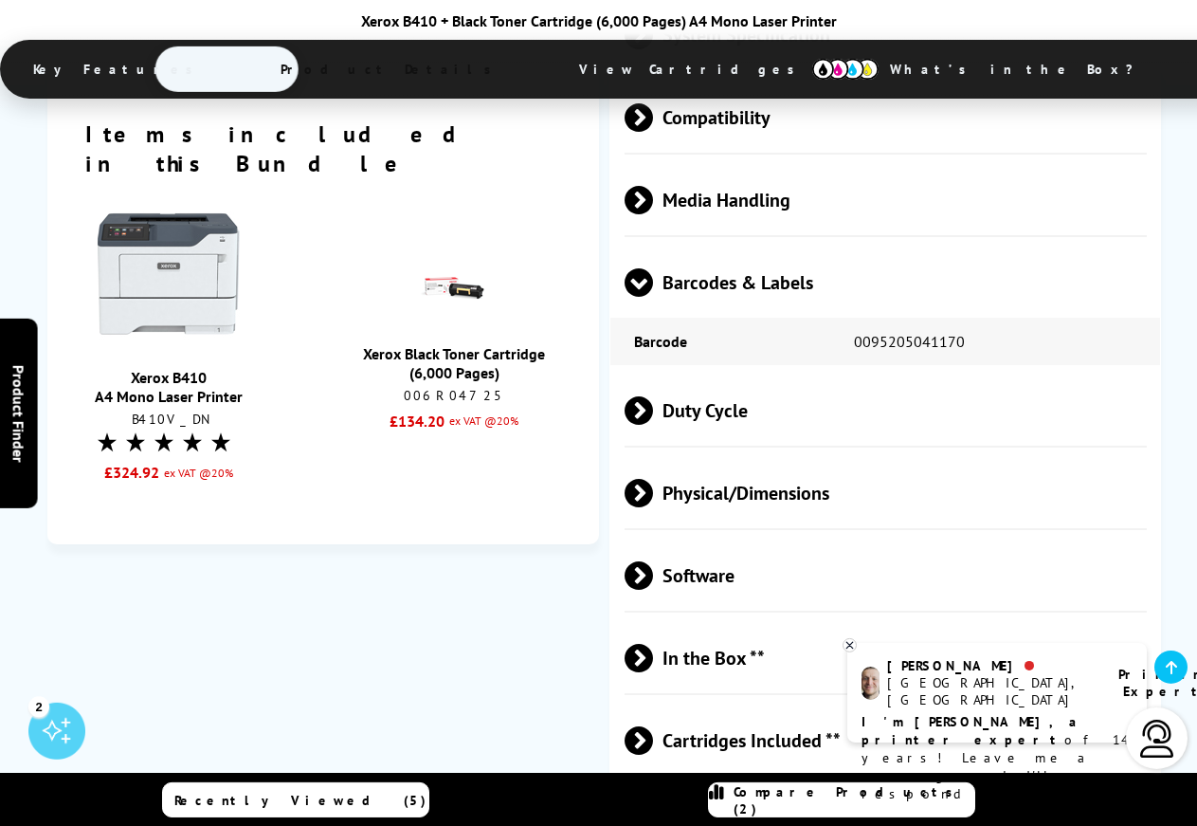
scroll to position [3248, 0]
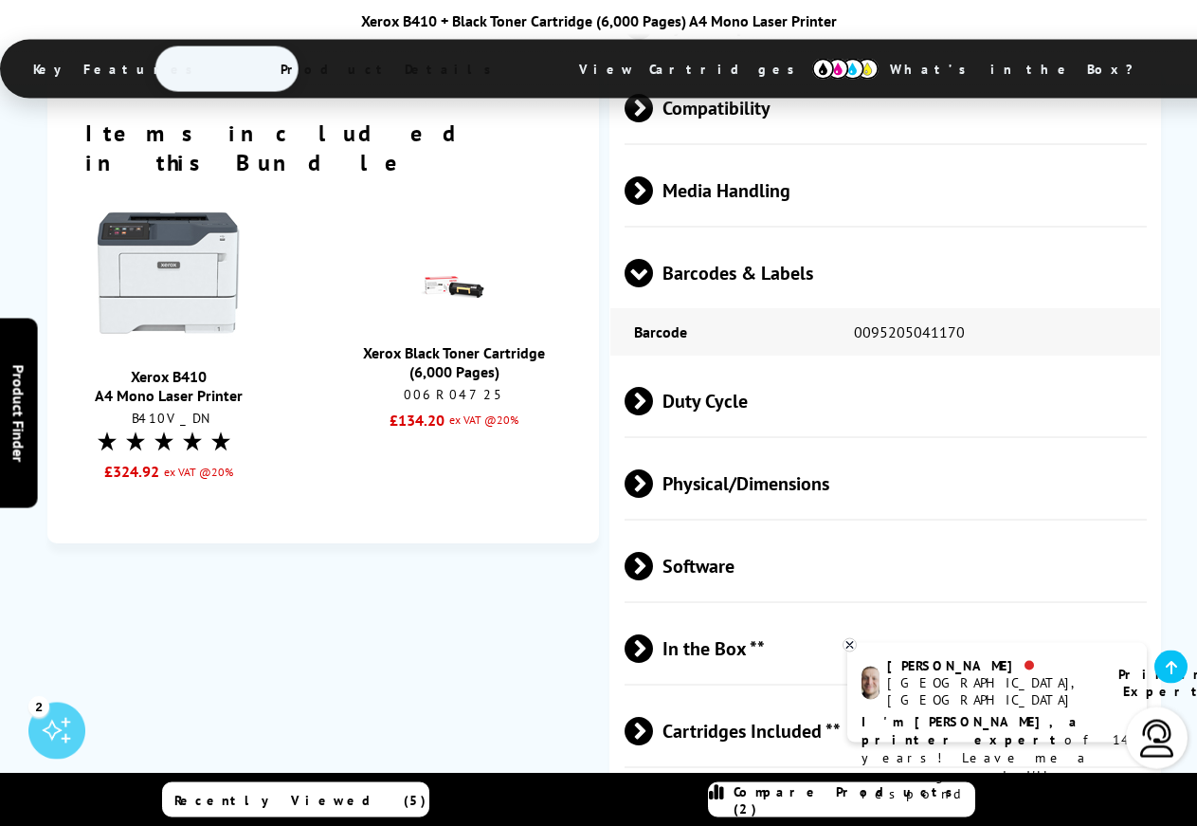
click at [653, 387] on span at bounding box center [653, 401] width 0 height 28
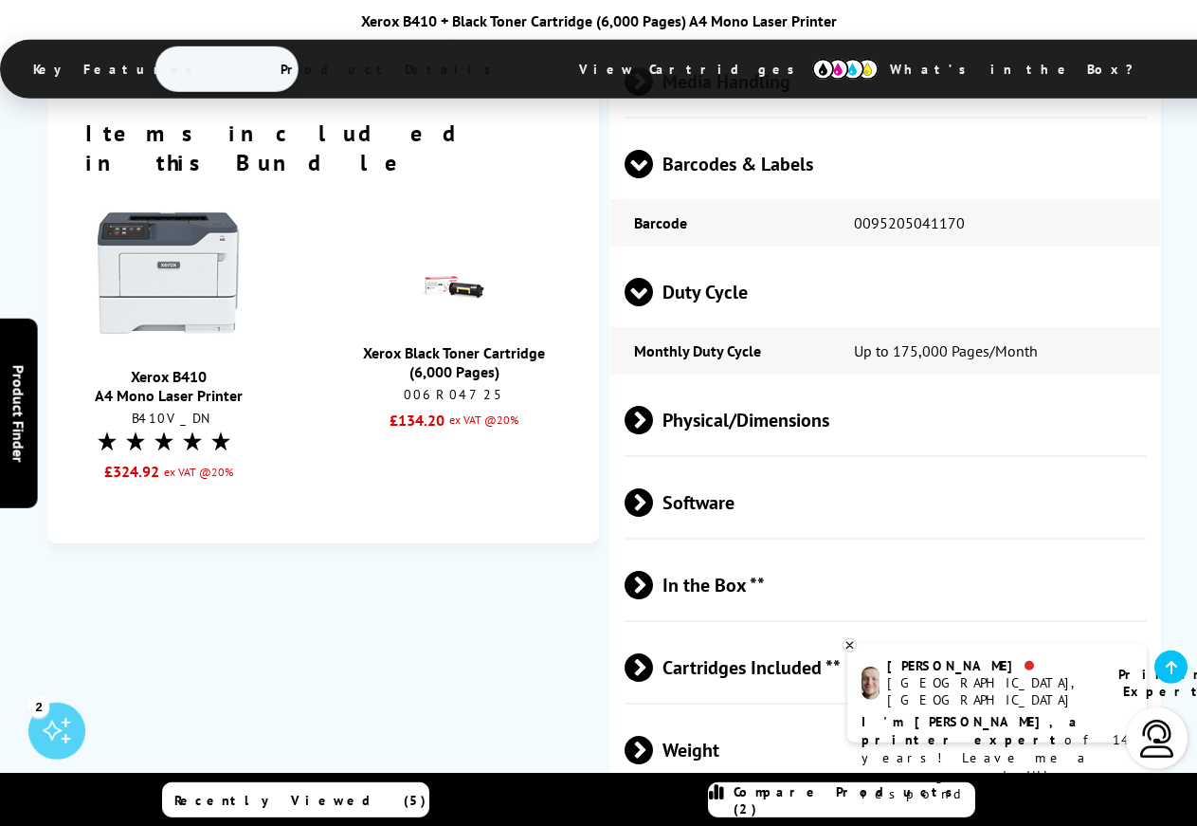
scroll to position [3397, 0]
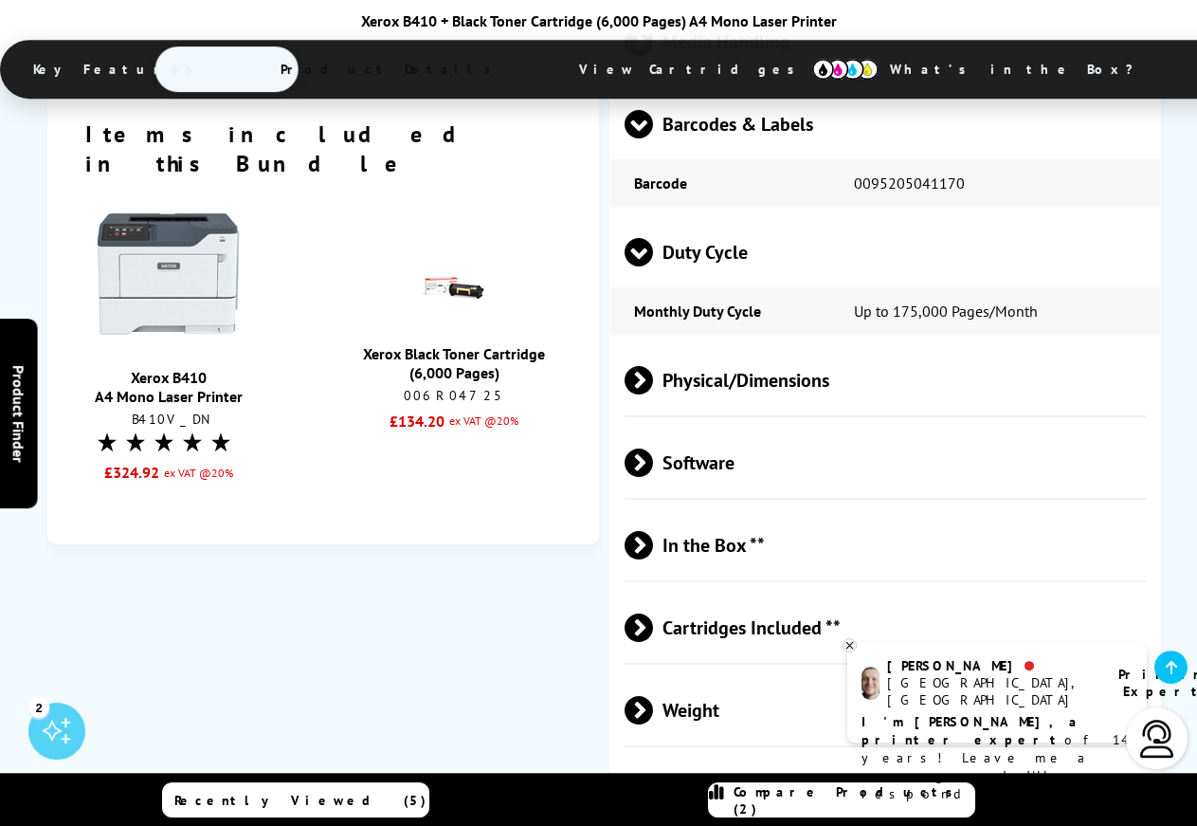
click at [653, 366] on span at bounding box center [653, 380] width 0 height 28
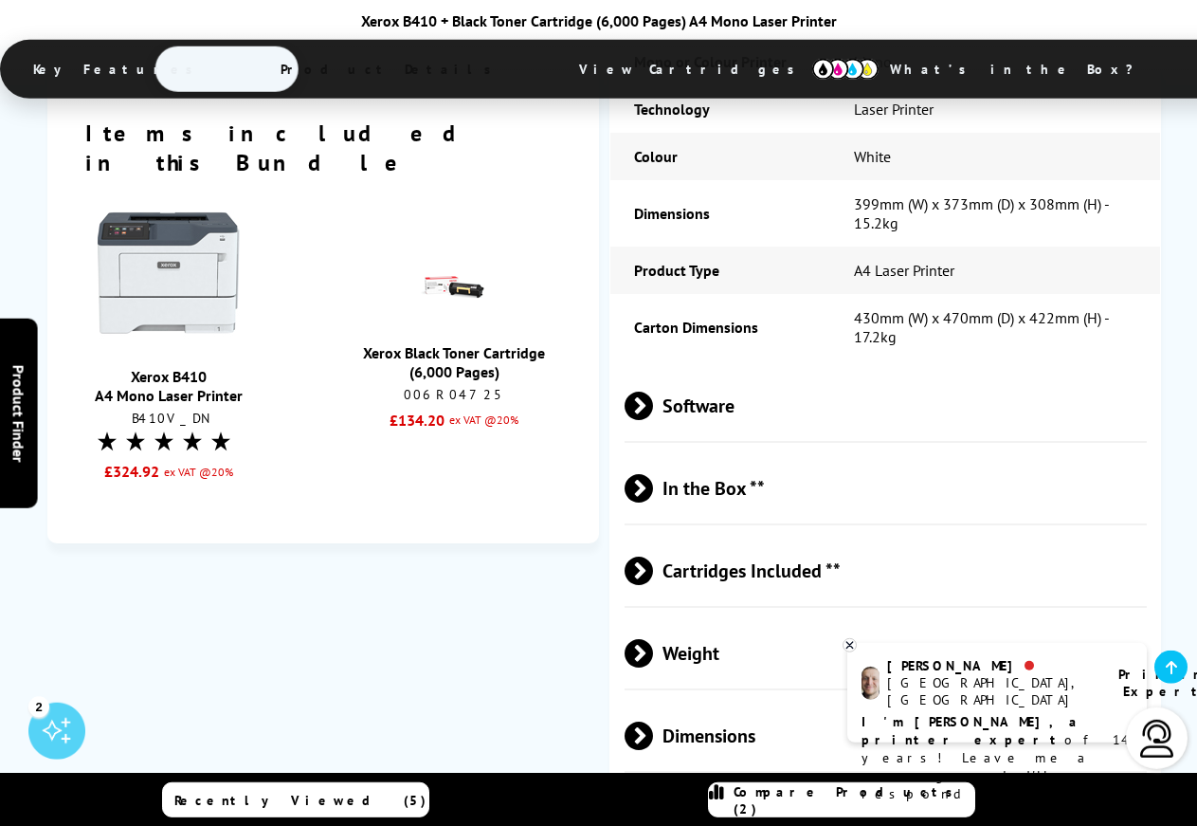
scroll to position [3785, 0]
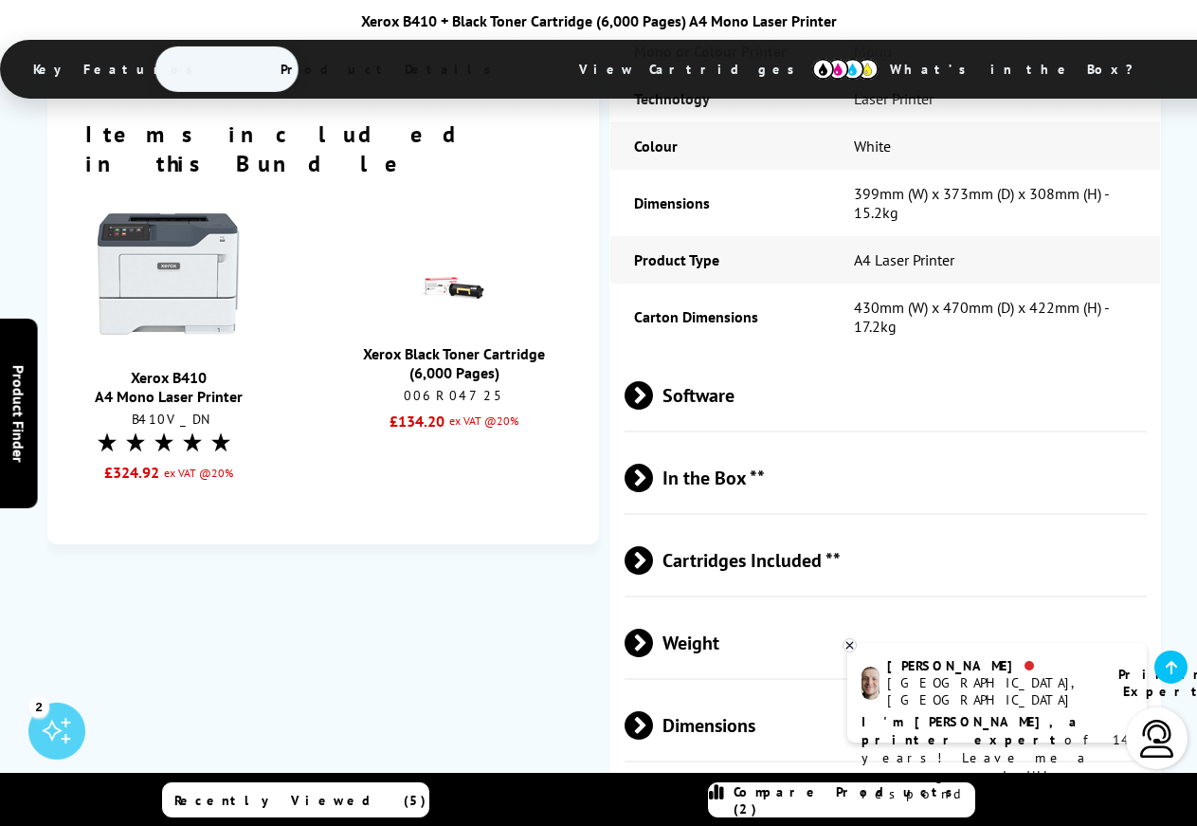
click at [653, 381] on span at bounding box center [653, 395] width 0 height 28
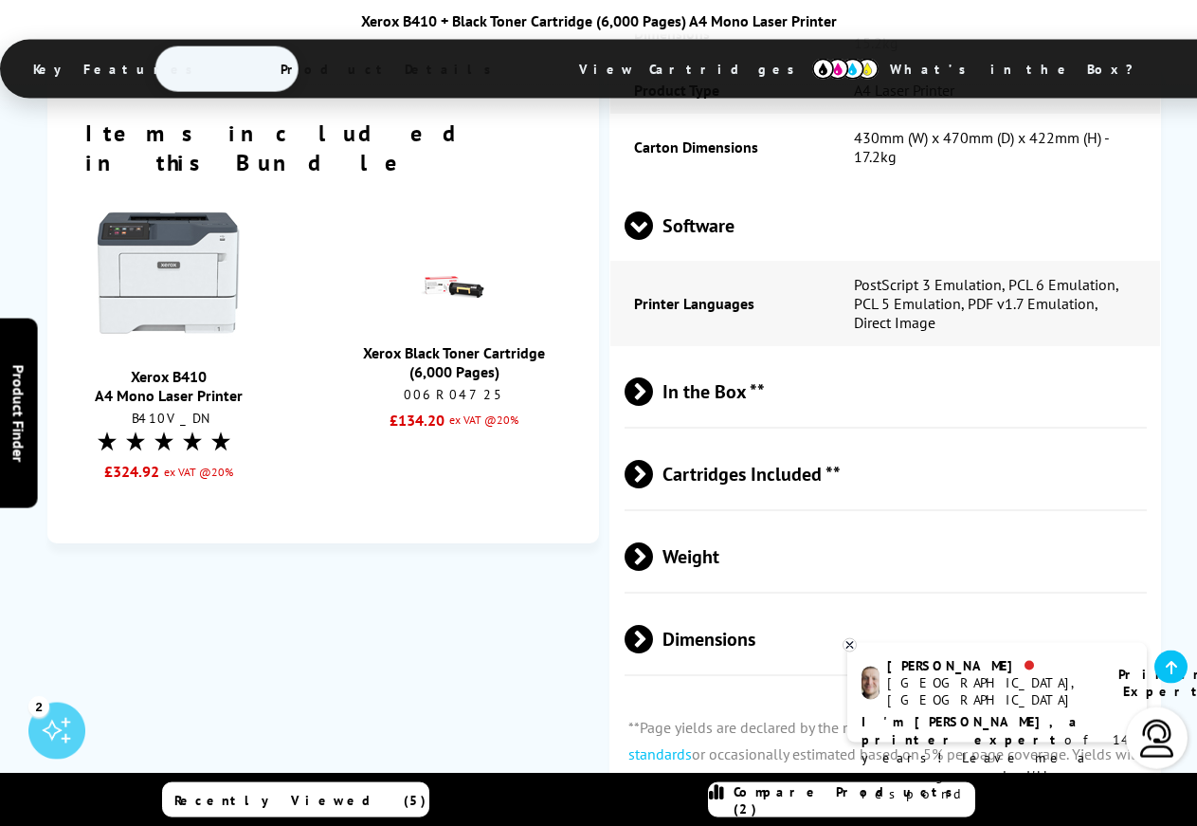
scroll to position [3965, 0]
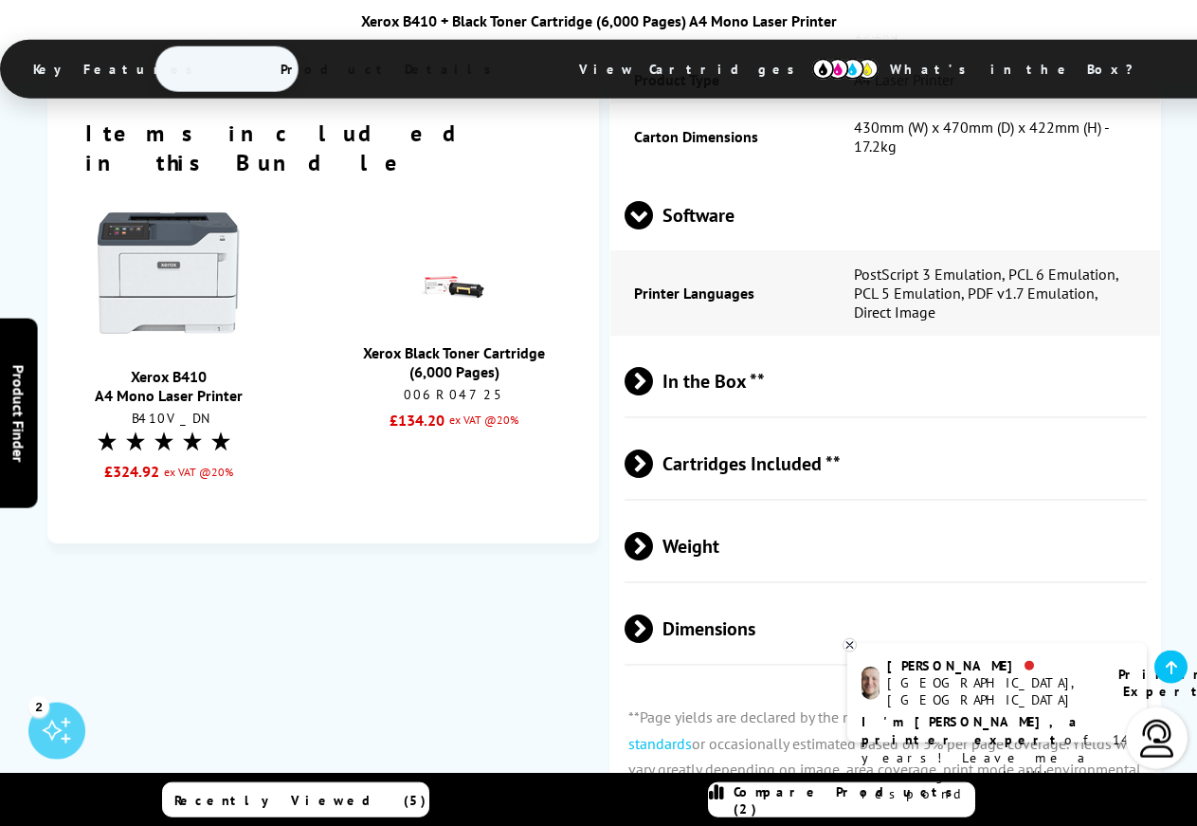
click at [653, 367] on span at bounding box center [653, 381] width 0 height 28
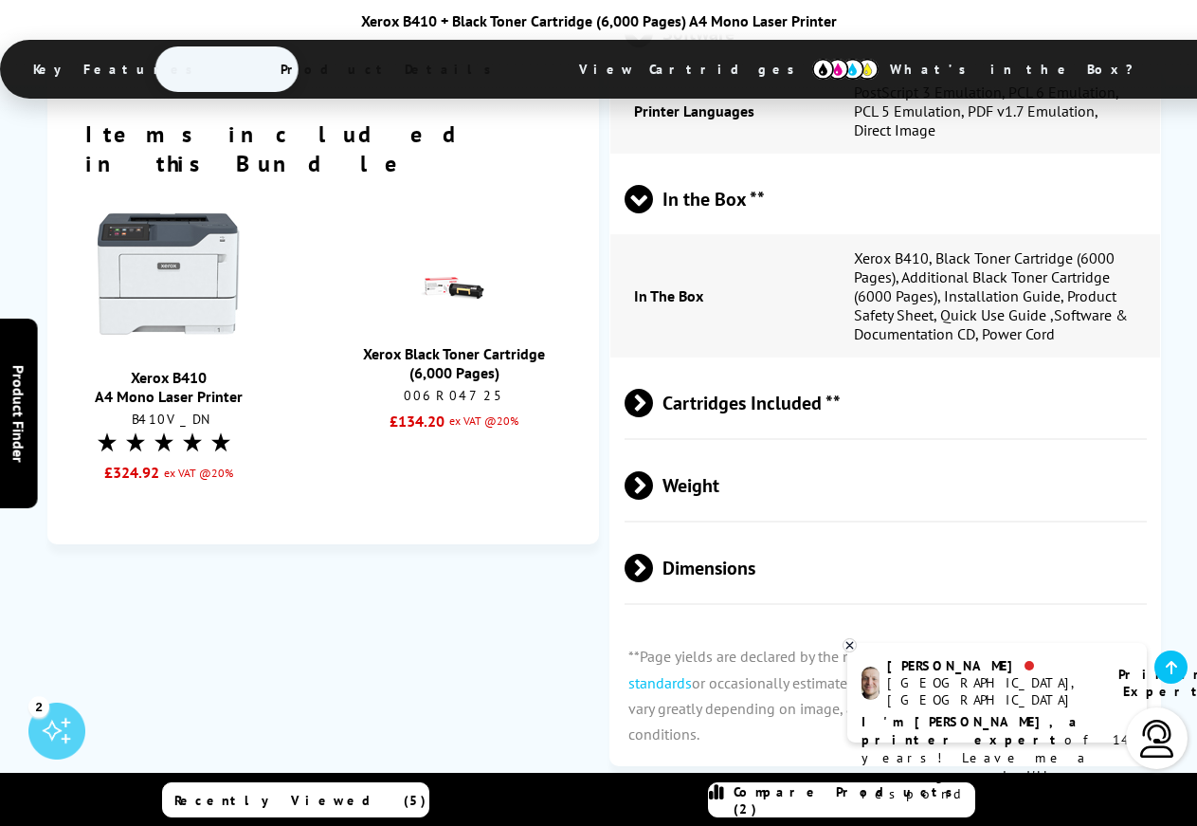
scroll to position [4178, 0]
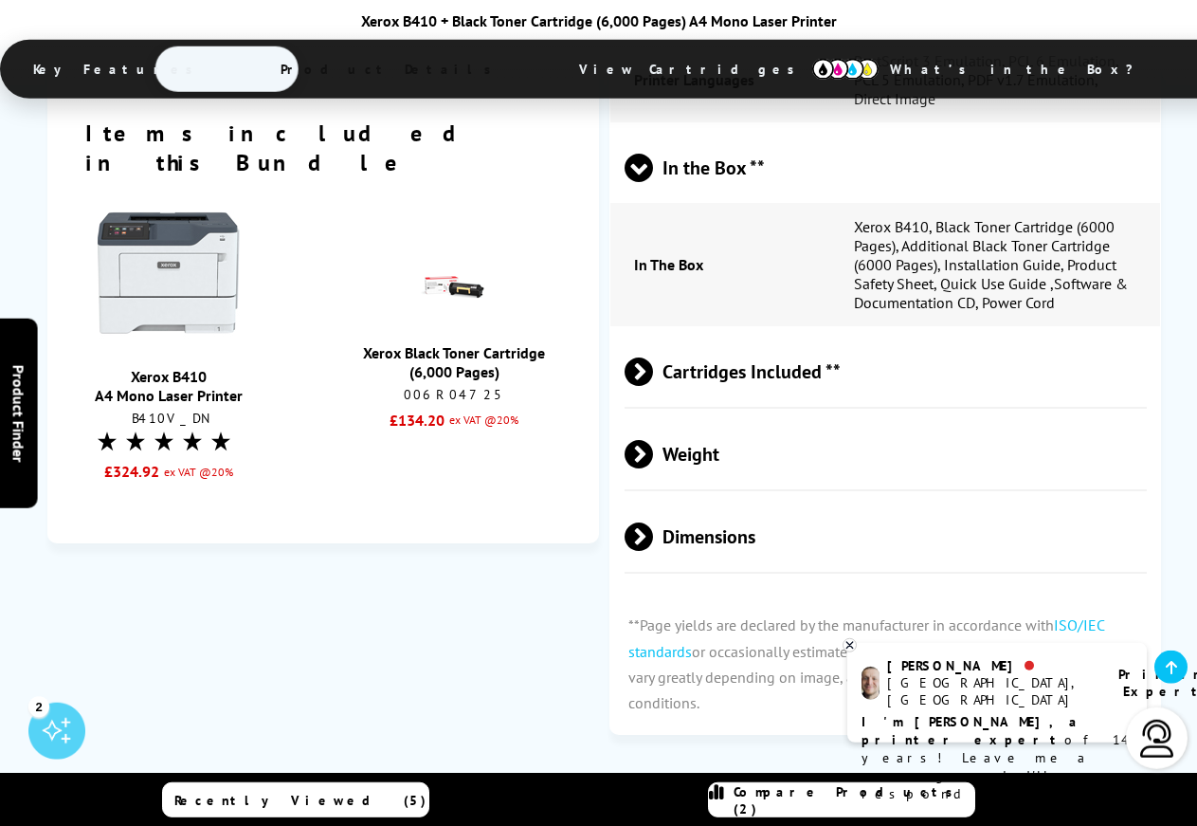
click at [653, 357] on span at bounding box center [653, 371] width 0 height 28
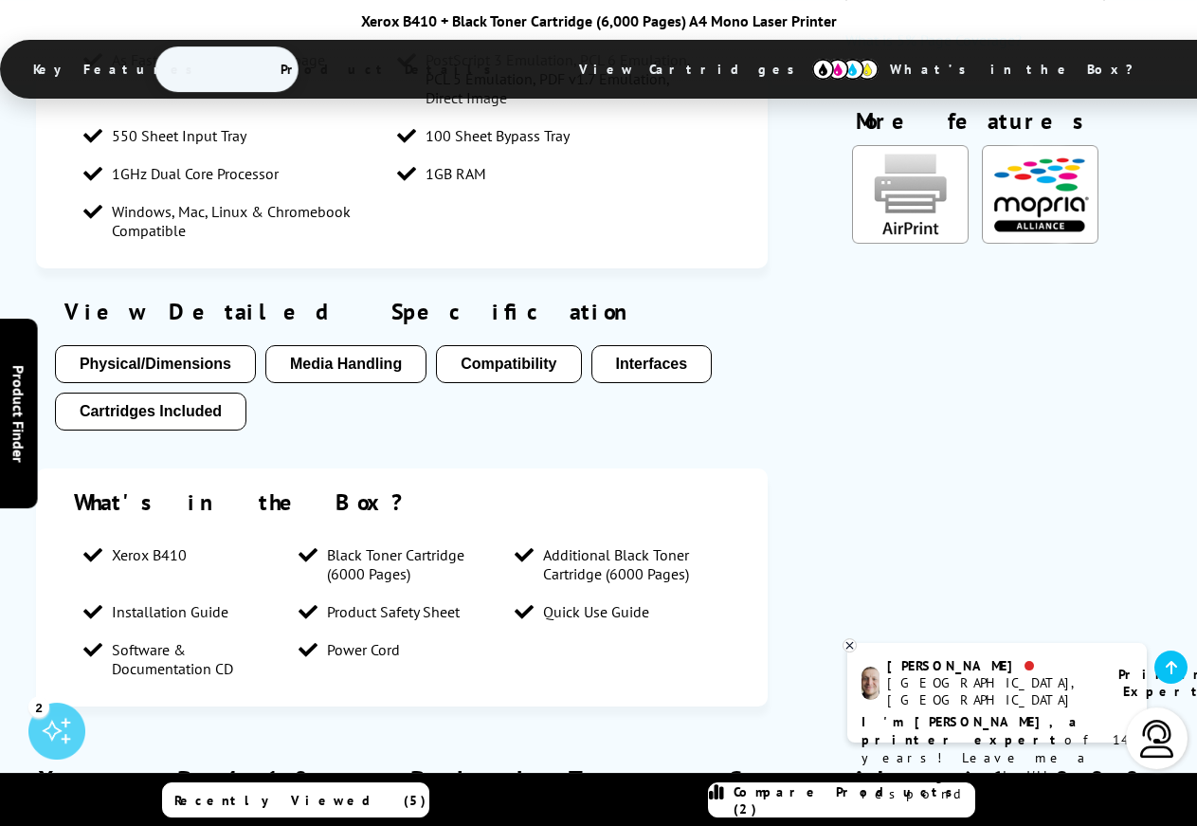
scroll to position [1393, 0]
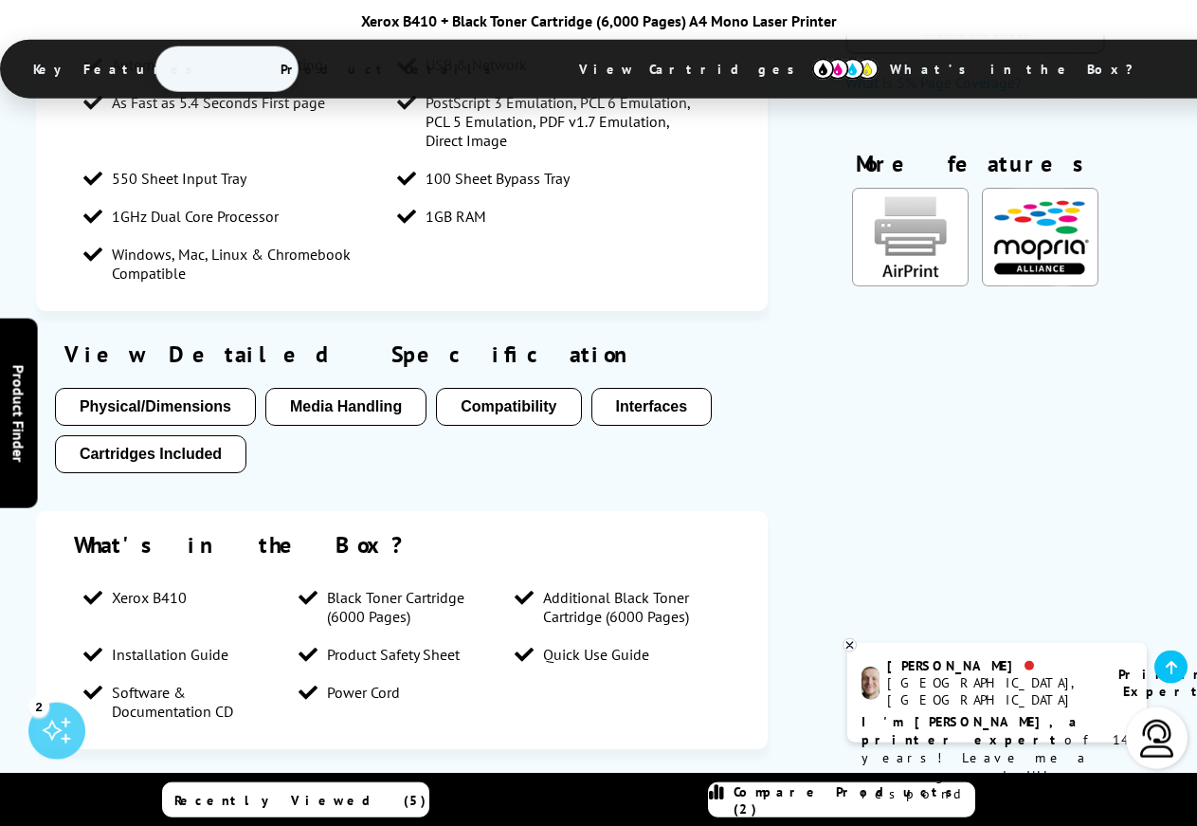
click at [345, 388] on button "Media Handling" at bounding box center [345, 407] width 161 height 38
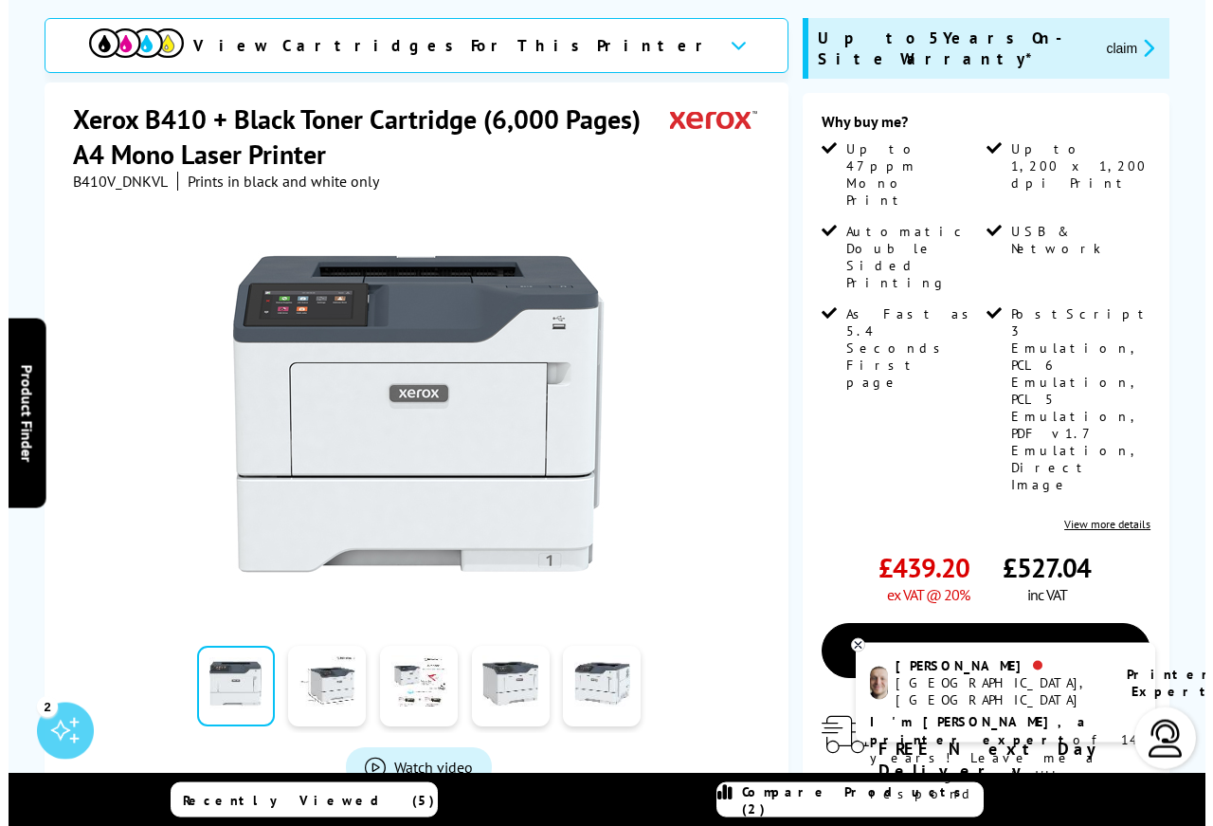
scroll to position [0, 0]
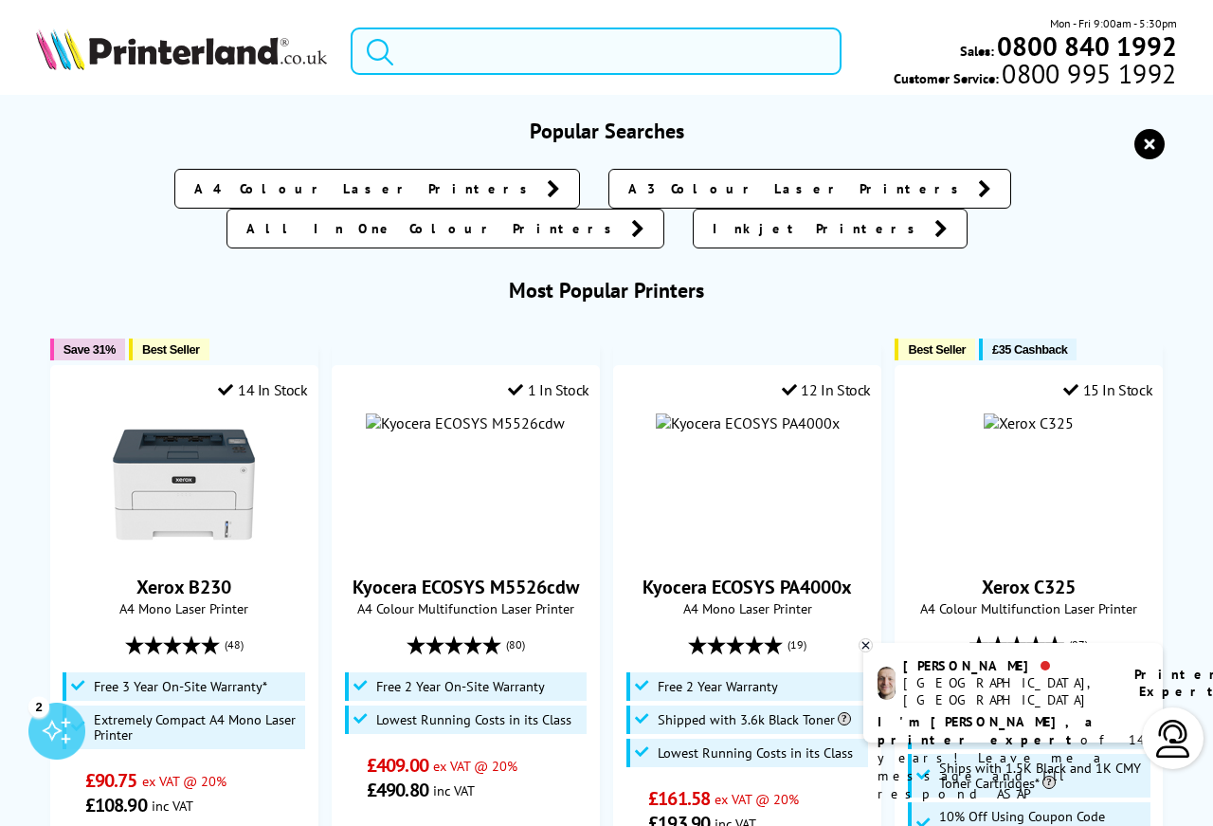
click at [458, 50] on input "search" at bounding box center [596, 50] width 491 height 47
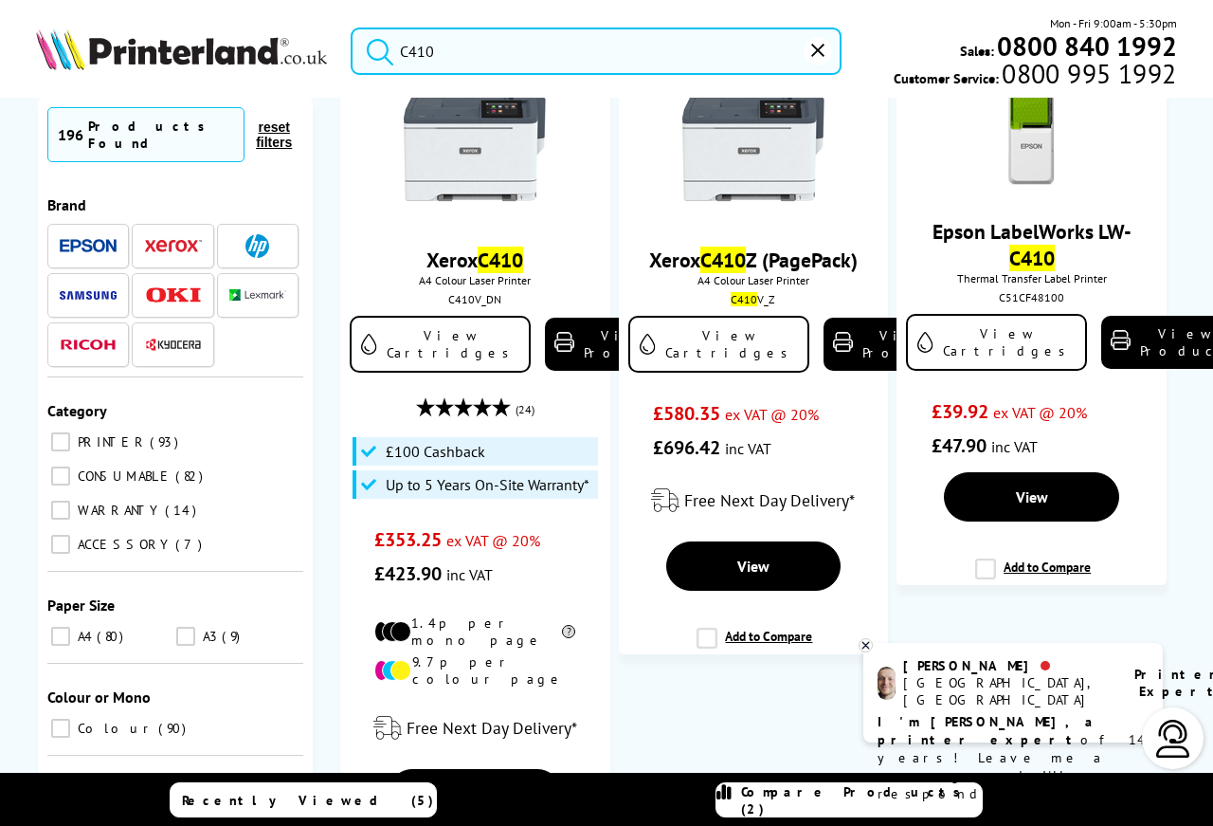
scroll to position [252, 0]
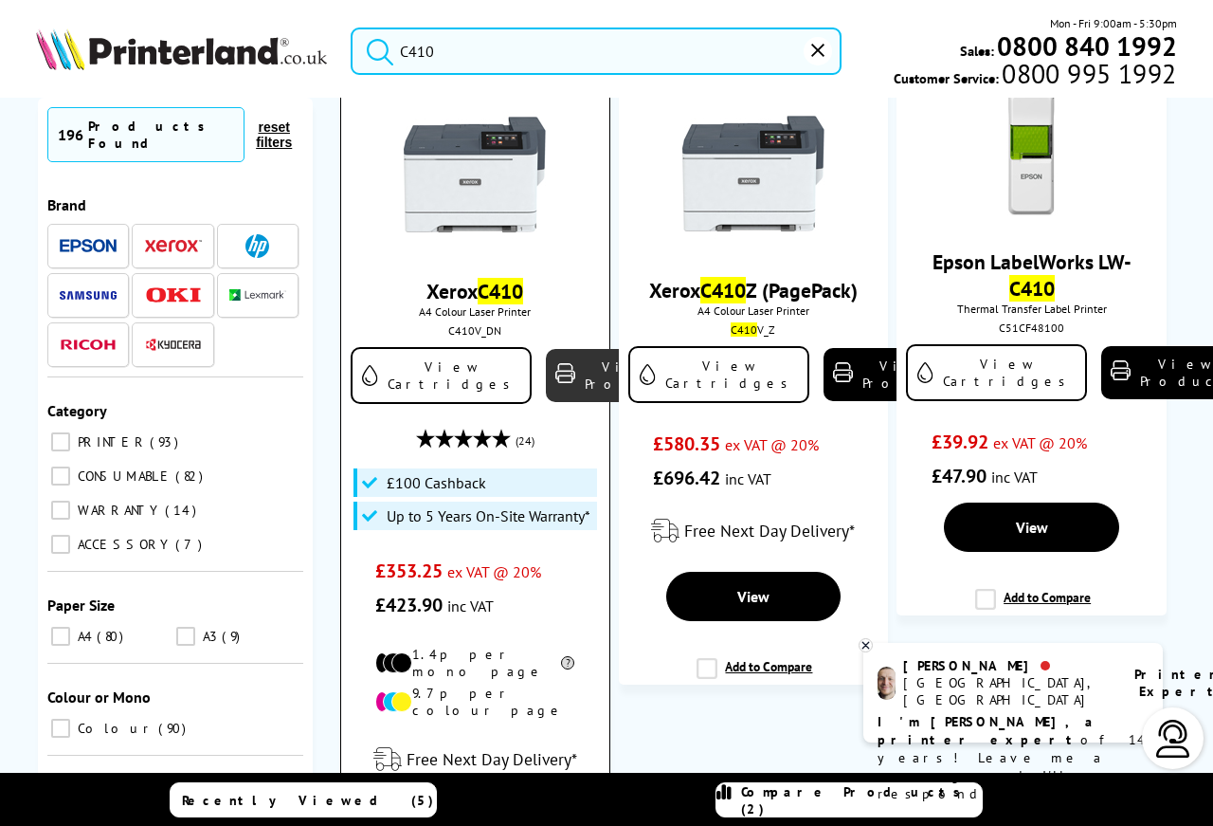
type input "C410"
click at [564, 378] on link "View Product" at bounding box center [617, 375] width 142 height 53
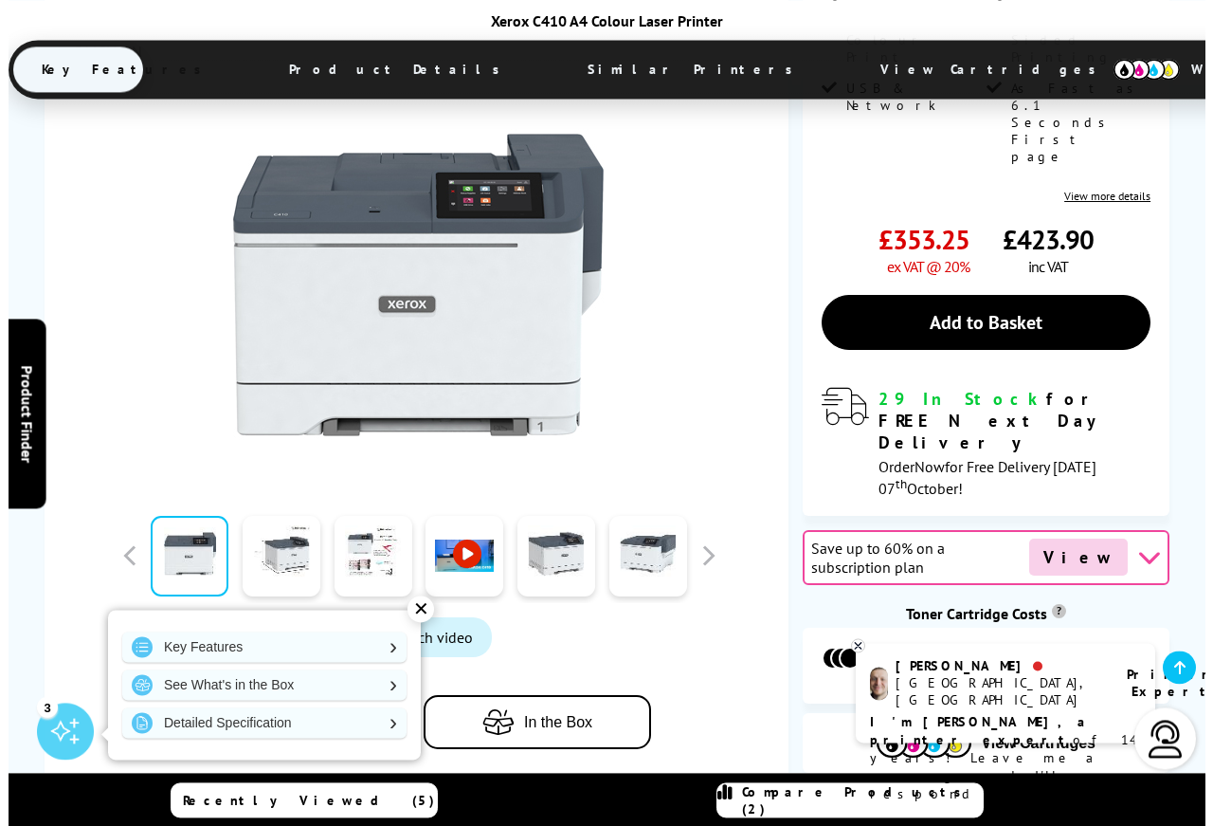
scroll to position [390, 0]
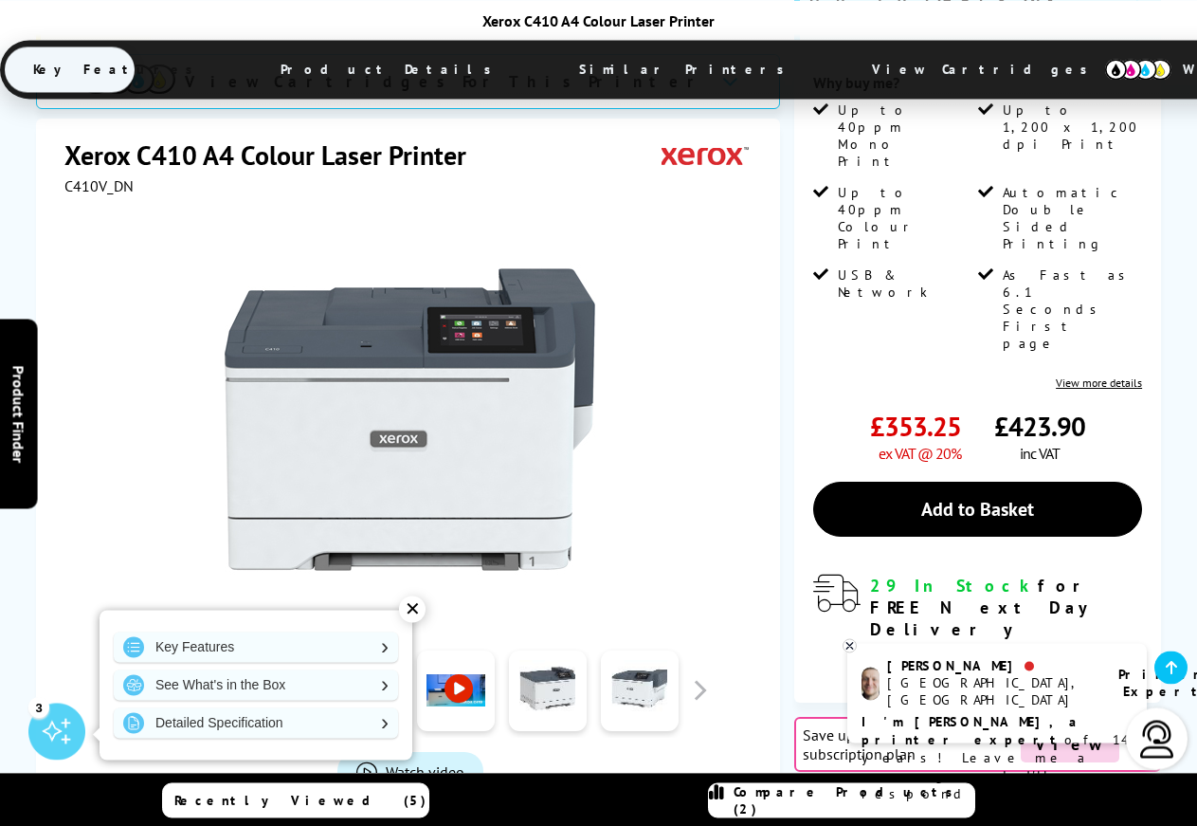
drag, startPoint x: 1173, startPoint y: 60, endPoint x: 1170, endPoint y: 40, distance: 20.3
click at [1170, 40] on div "Xerox C410 A4 Colour Laser Printer Key Features Product Details Similar Printer…" at bounding box center [598, 56] width 1197 height 91
click at [192, 649] on link at bounding box center [181, 689] width 78 height 81
click at [413, 611] on div "✕" at bounding box center [412, 608] width 27 height 27
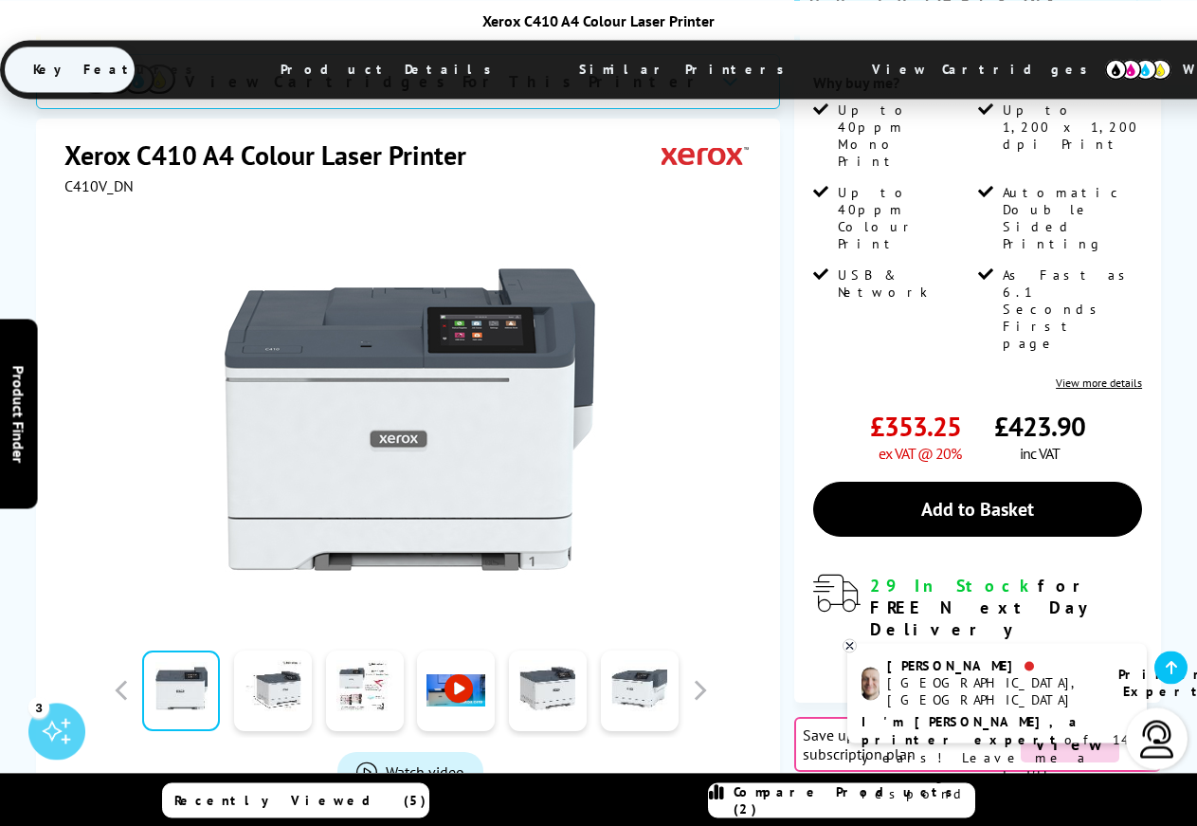
click at [179, 649] on link at bounding box center [181, 689] width 78 height 81
click at [430, 761] on span "Watch video" at bounding box center [425, 770] width 79 height 19
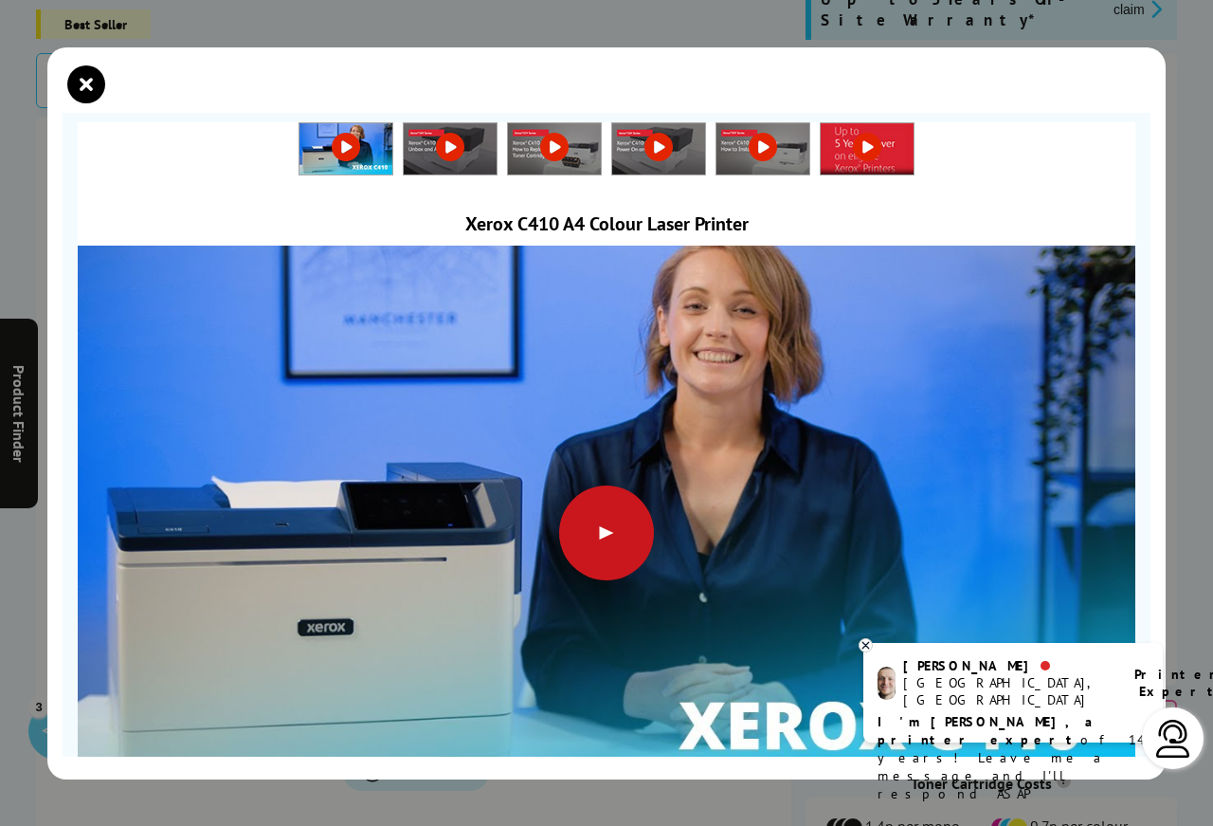
click at [598, 527] on div at bounding box center [606, 532] width 95 height 95
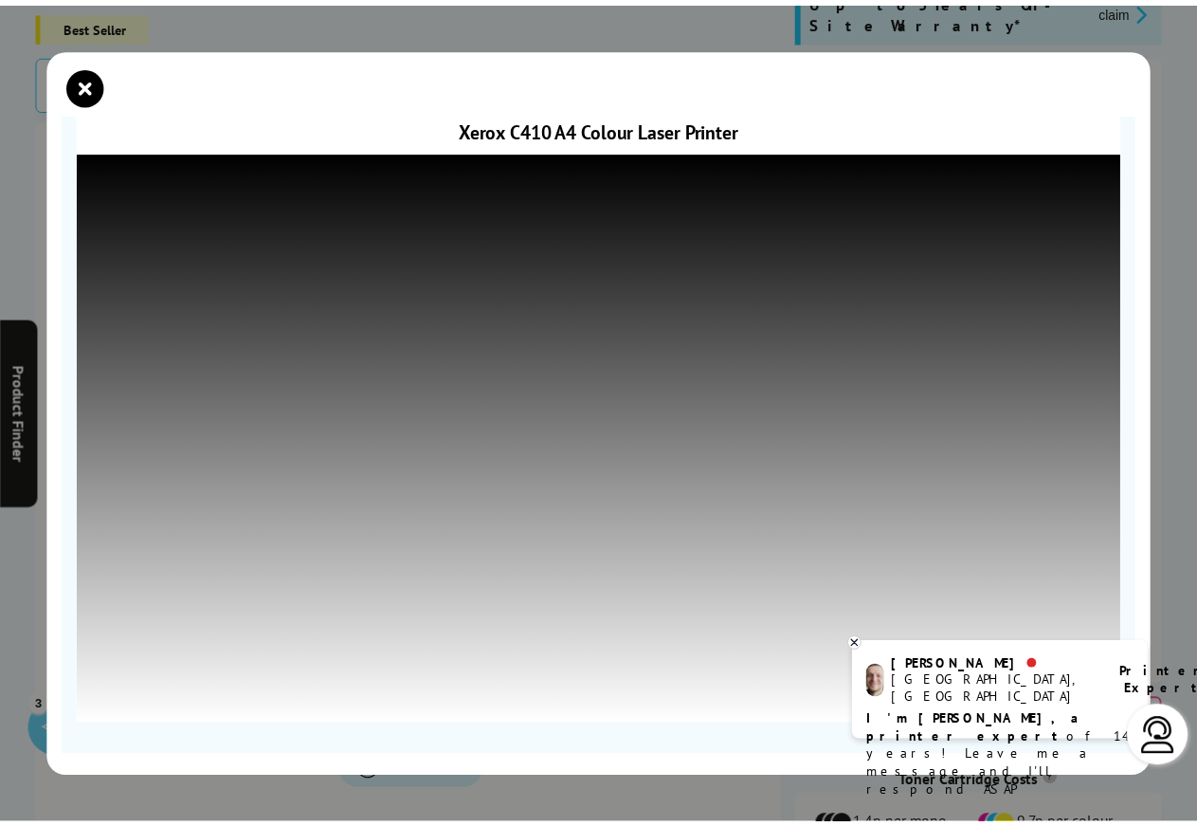
scroll to position [0, 0]
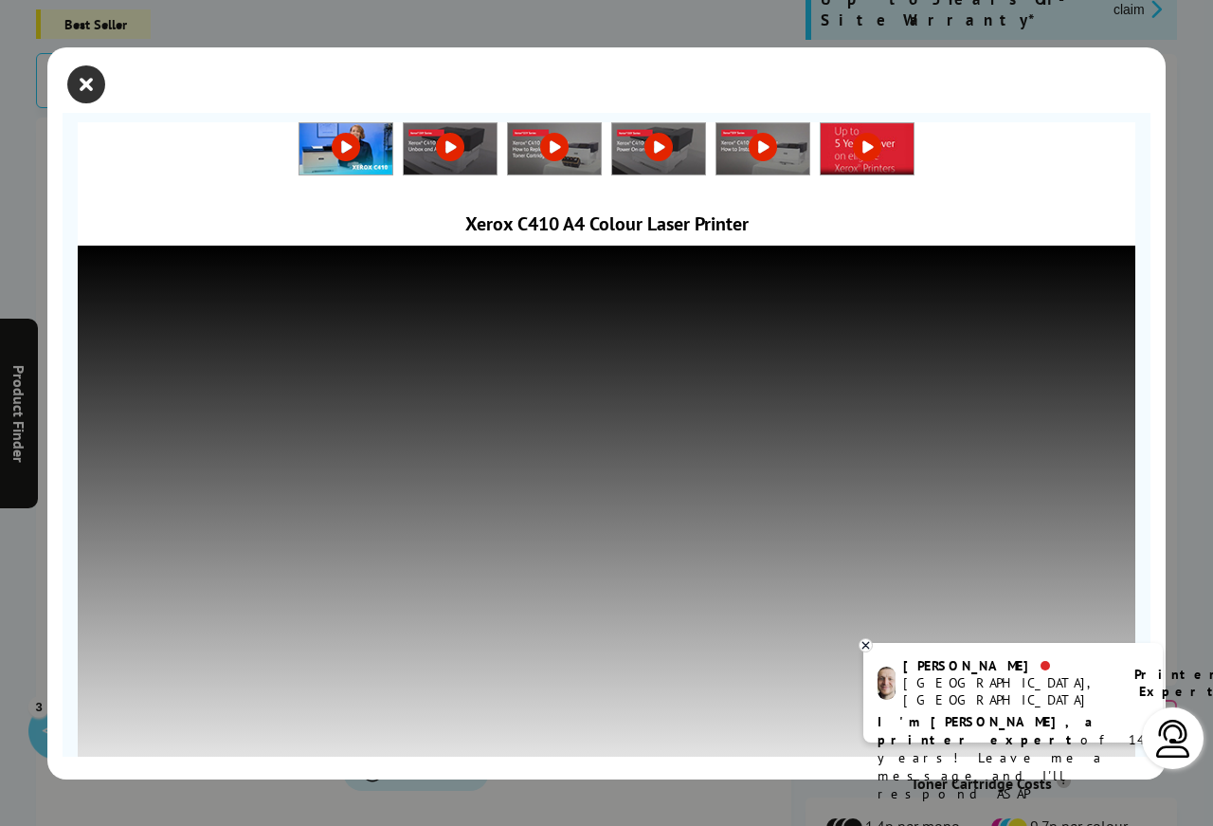
click at [75, 81] on icon "close modal" at bounding box center [86, 84] width 38 height 38
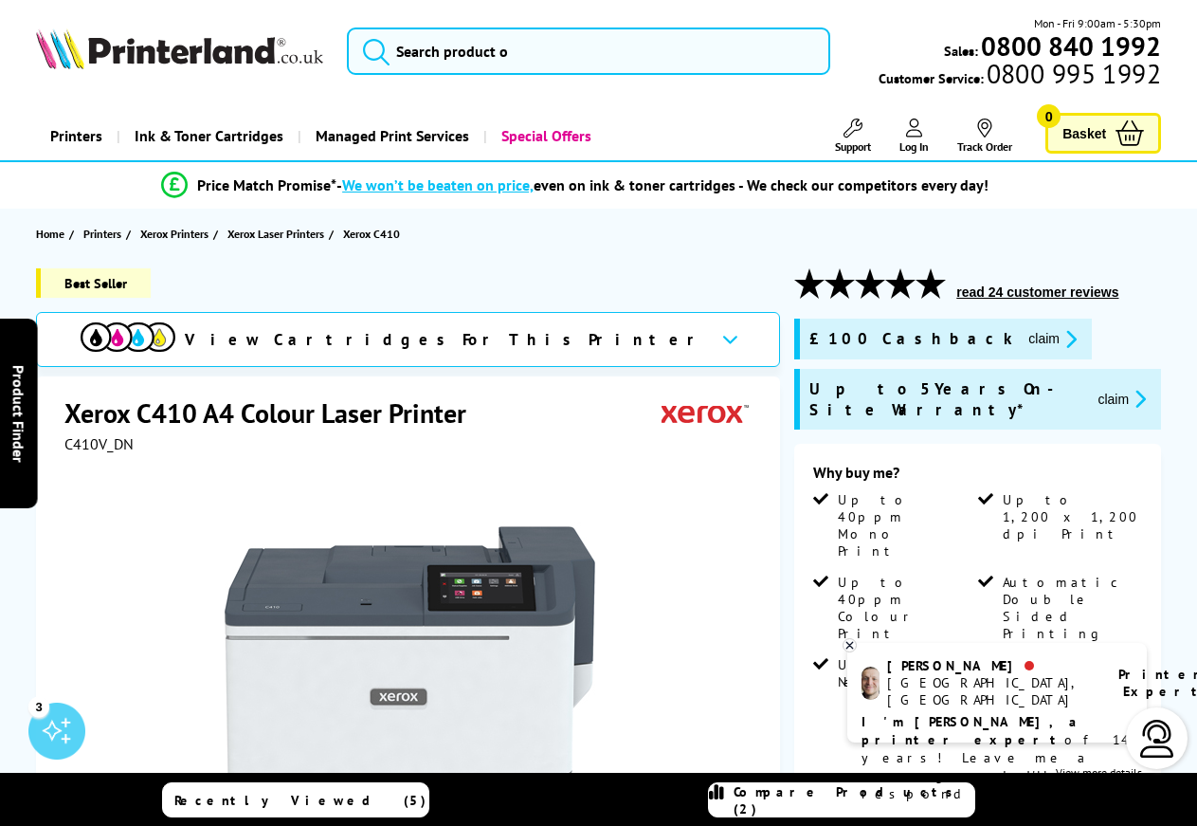
click at [368, 54] on icon "submit" at bounding box center [376, 51] width 28 height 28
click at [375, 47] on icon "submit" at bounding box center [376, 51] width 28 height 28
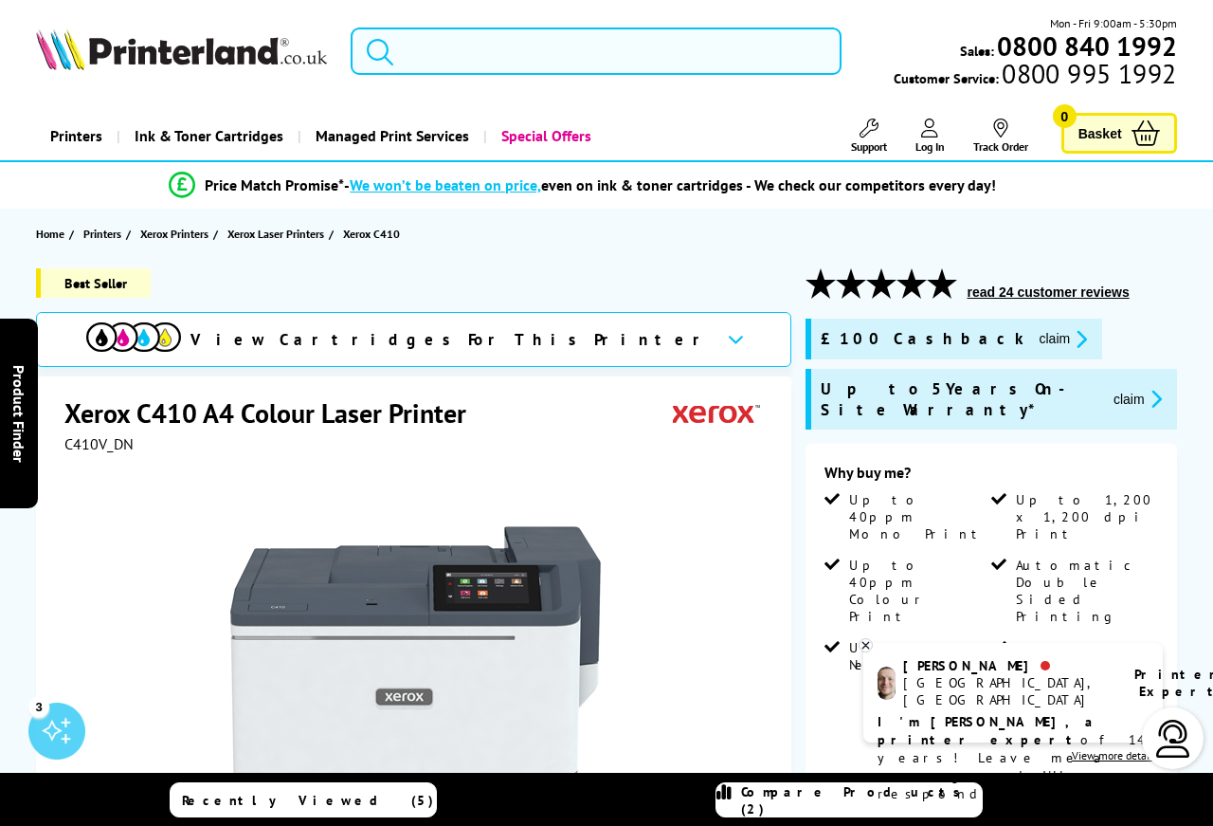
click at [456, 55] on input "search" at bounding box center [596, 50] width 491 height 47
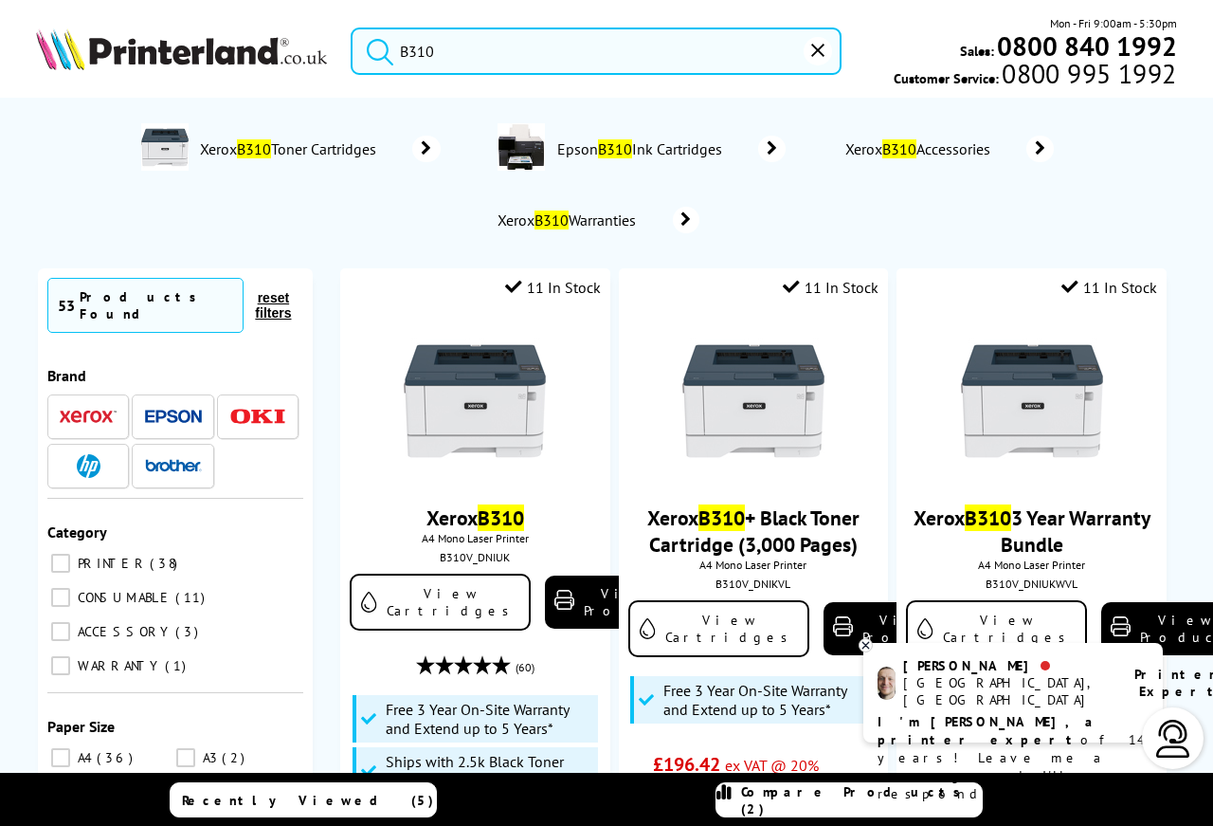
type input "B310"
click at [352, 27] on button "submit" at bounding box center [375, 48] width 47 height 42
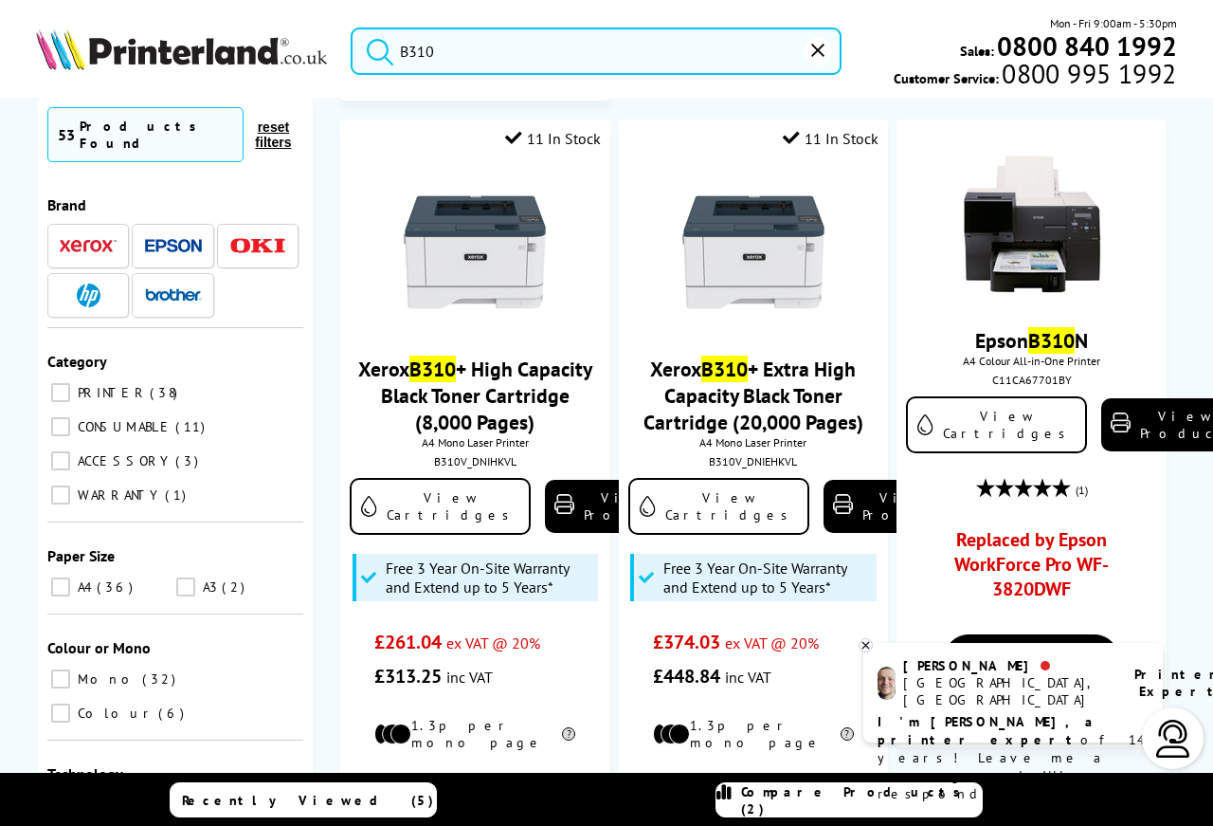
scroll to position [1059, 0]
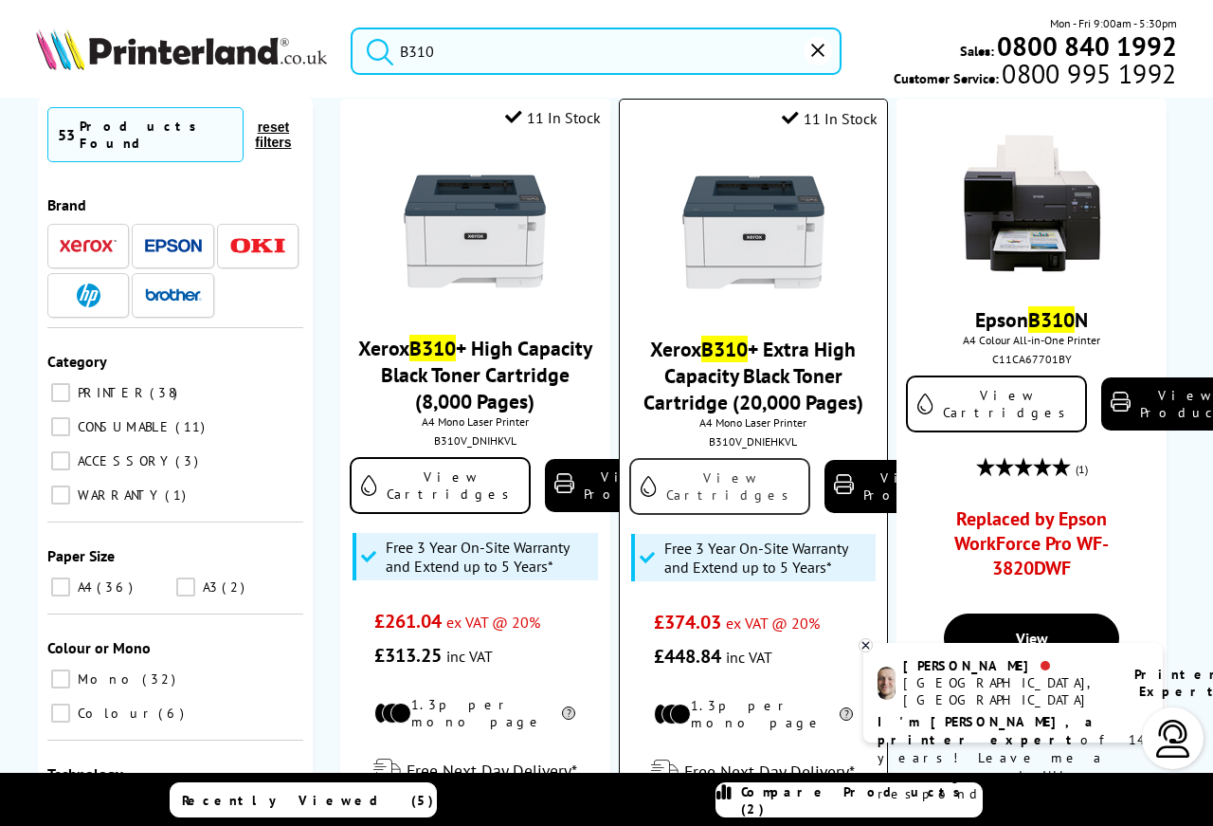
click at [713, 461] on link "View Cartridges" at bounding box center [719, 486] width 181 height 57
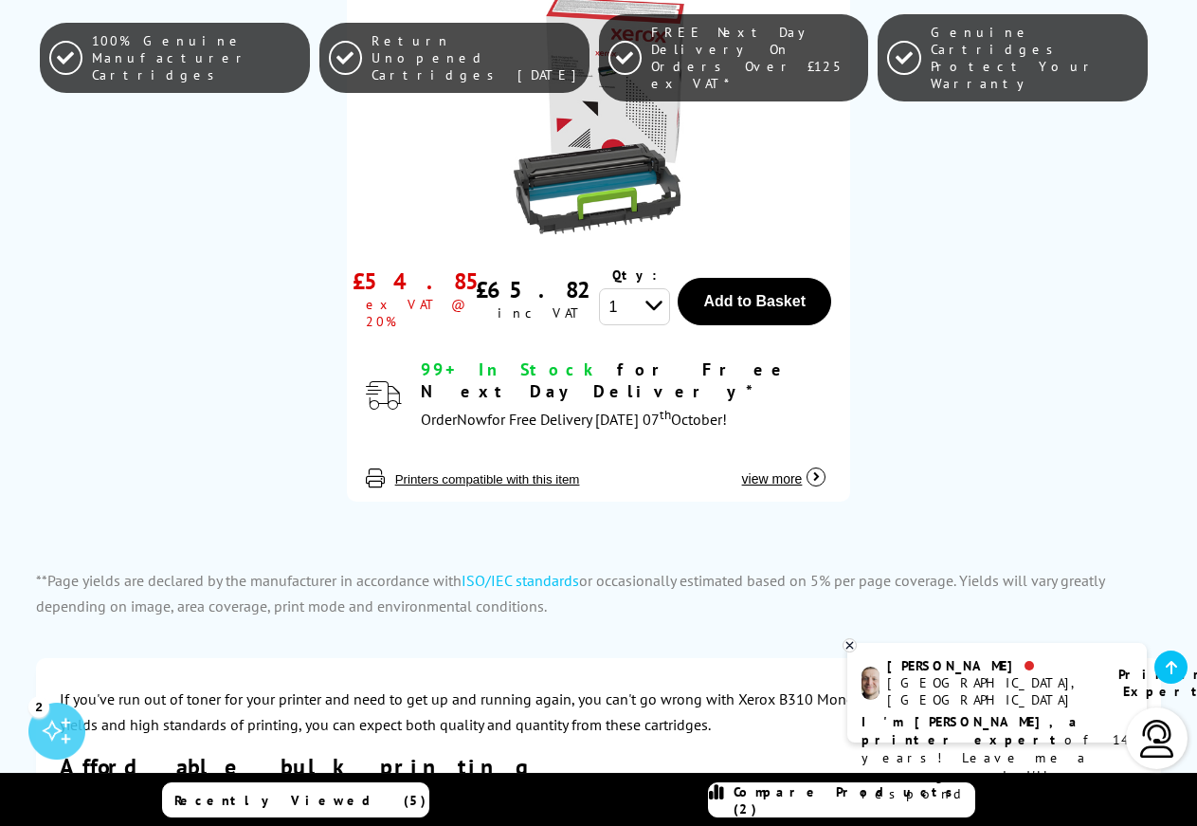
scroll to position [2289, 0]
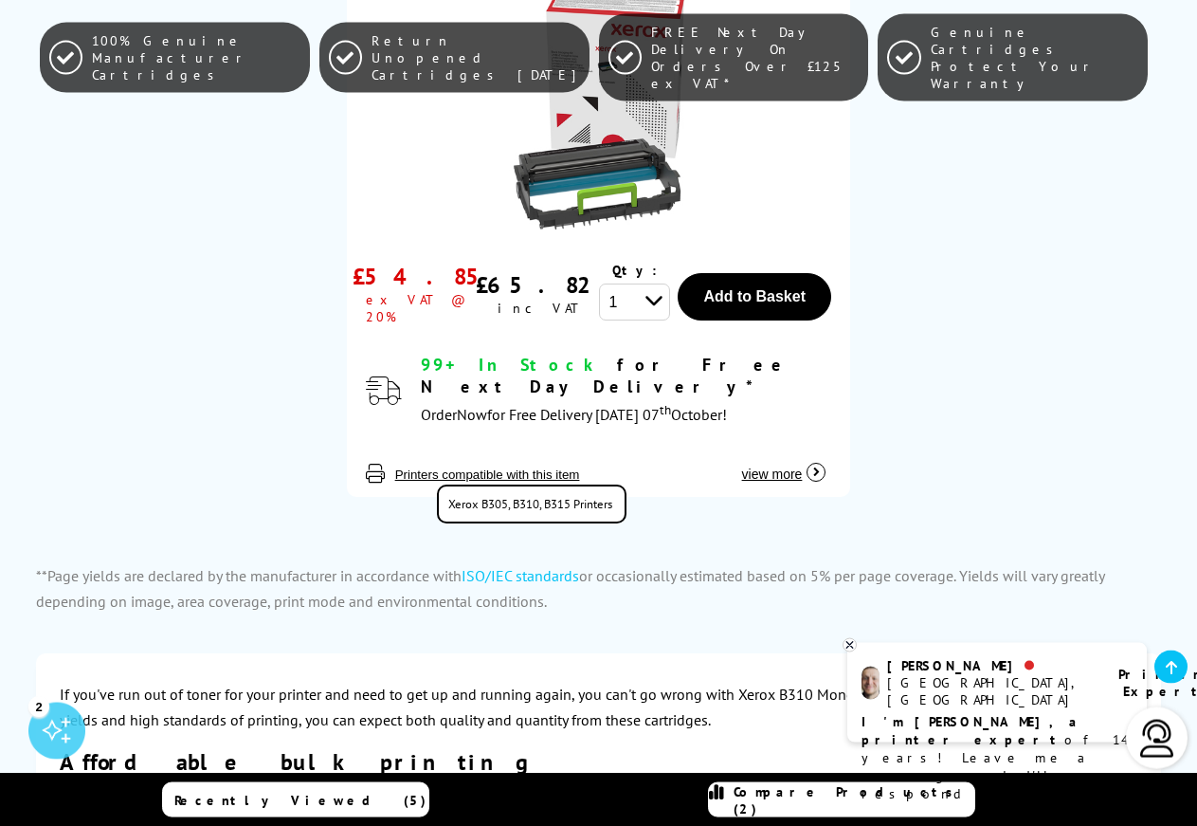
click at [563, 466] on button "Printers compatible with this item" at bounding box center [488, 474] width 196 height 16
click at [519, 466] on button "Printers compatible with this item" at bounding box center [488, 474] width 196 height 16
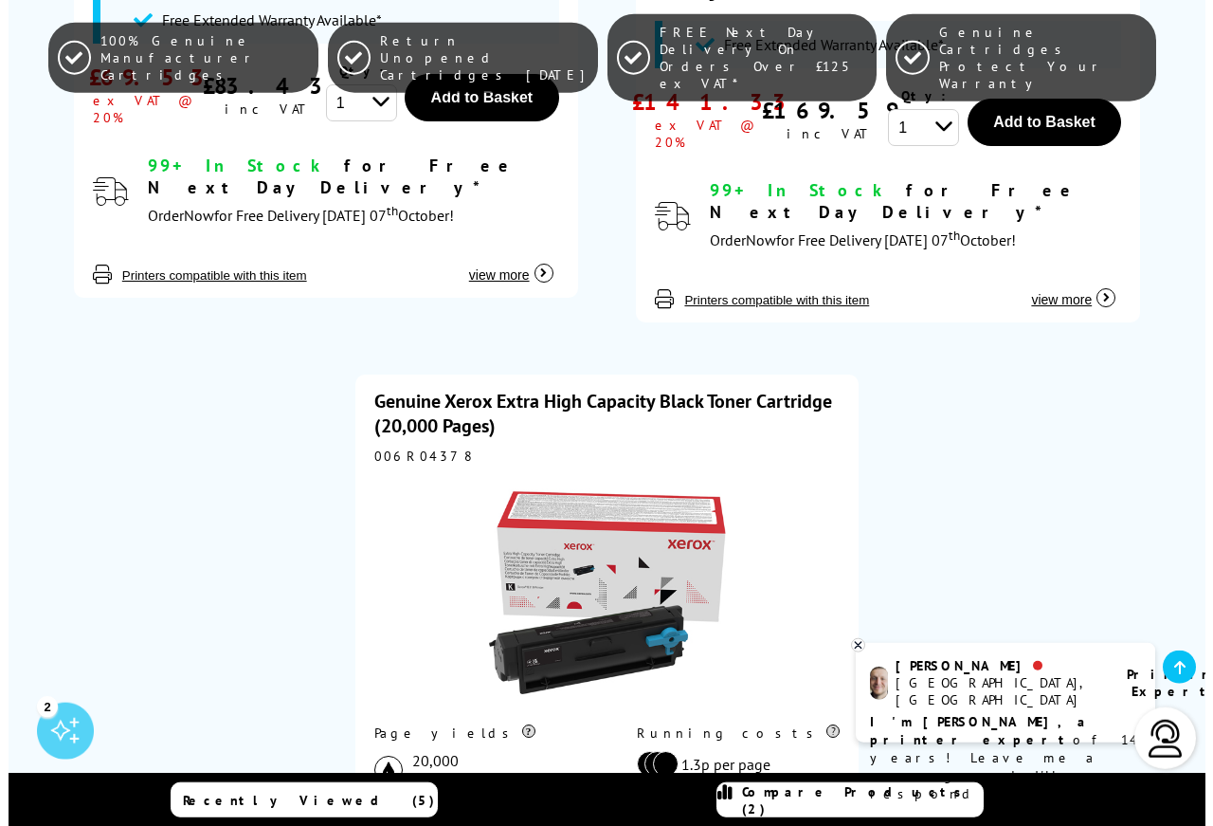
scroll to position [0, 0]
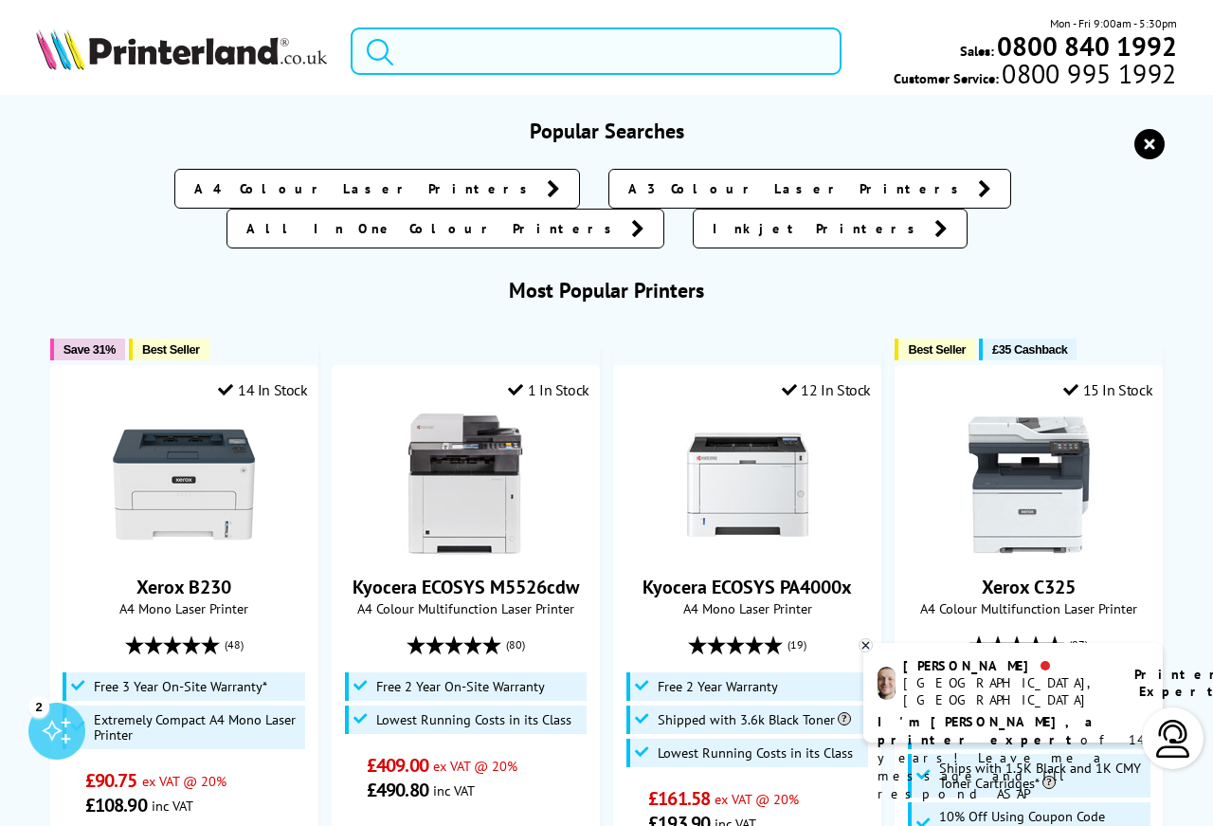
click at [432, 55] on input "search" at bounding box center [596, 50] width 491 height 47
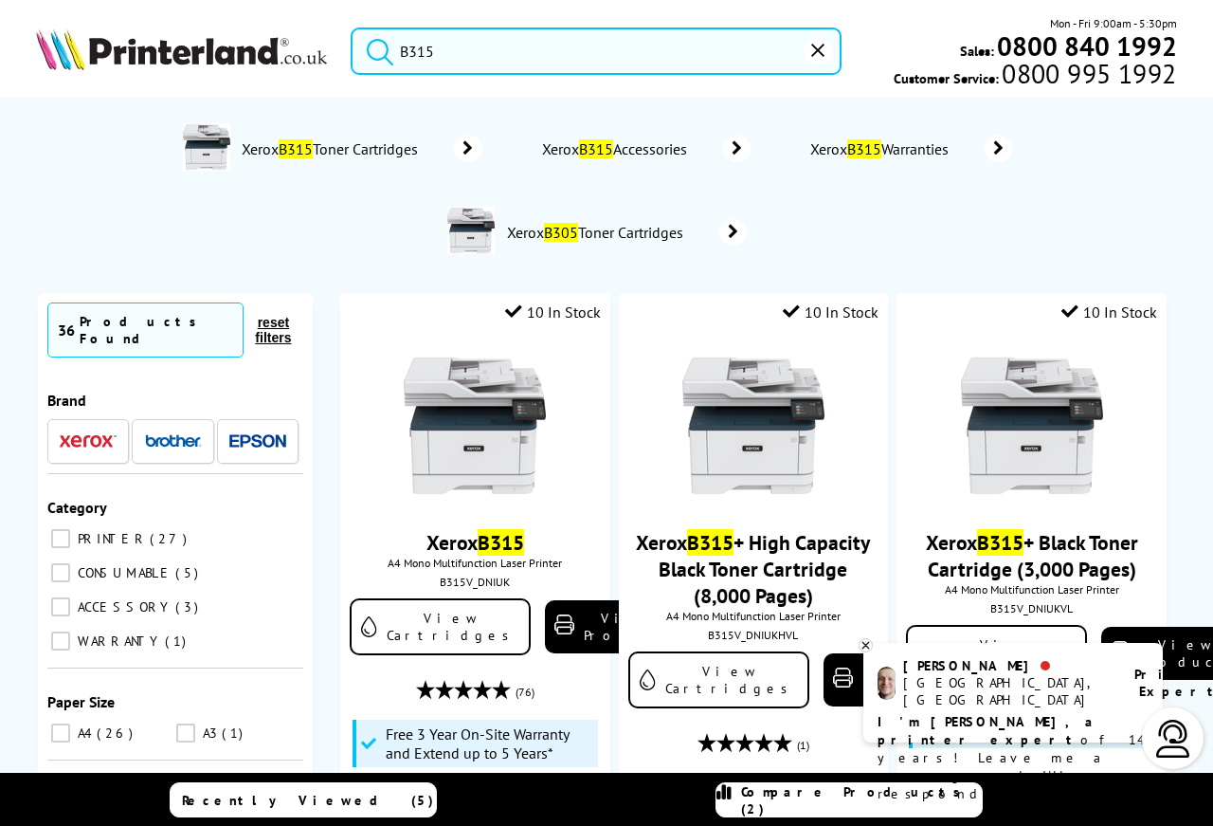
click at [352, 27] on button "submit" at bounding box center [375, 48] width 47 height 42
click at [447, 47] on input "B315" at bounding box center [596, 50] width 491 height 47
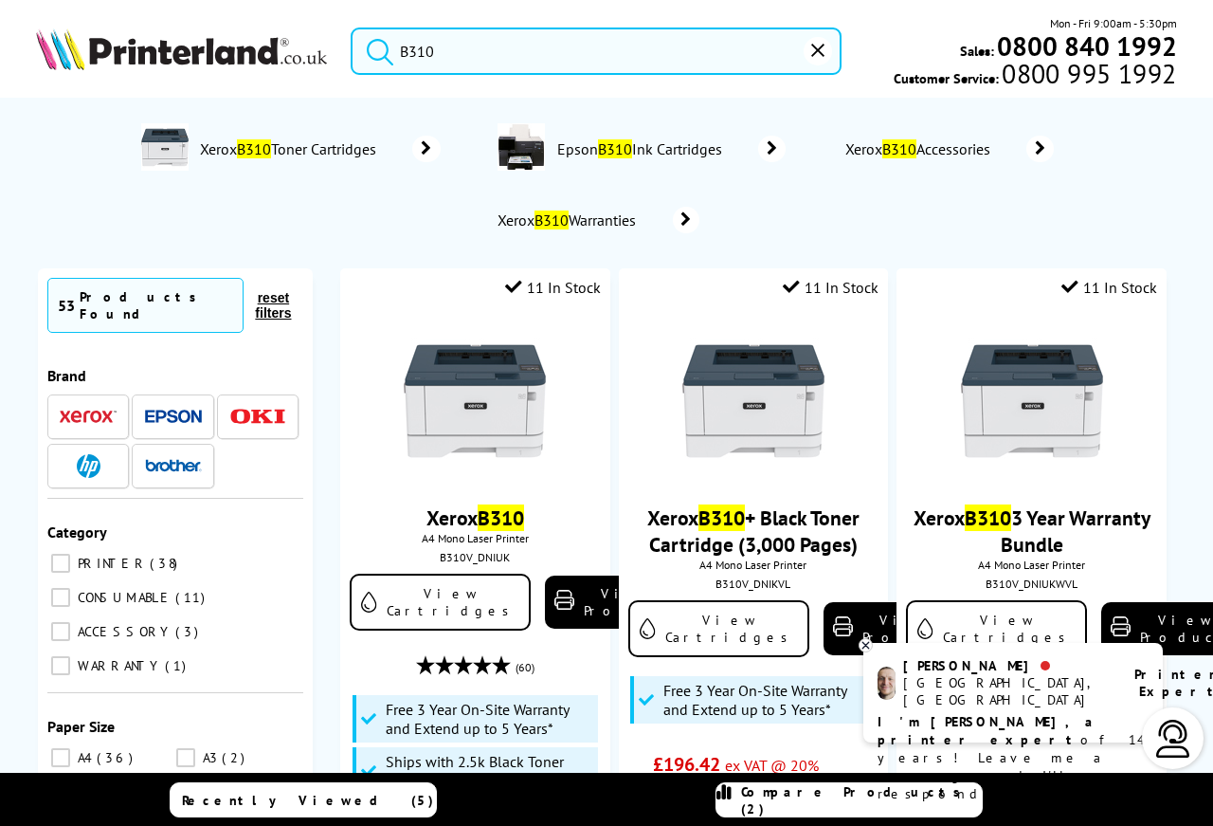
click at [537, 53] on input "B310" at bounding box center [596, 50] width 491 height 47
type input "B310"
click at [846, 150] on span "Xerox B310 Accessories" at bounding box center [921, 148] width 156 height 19
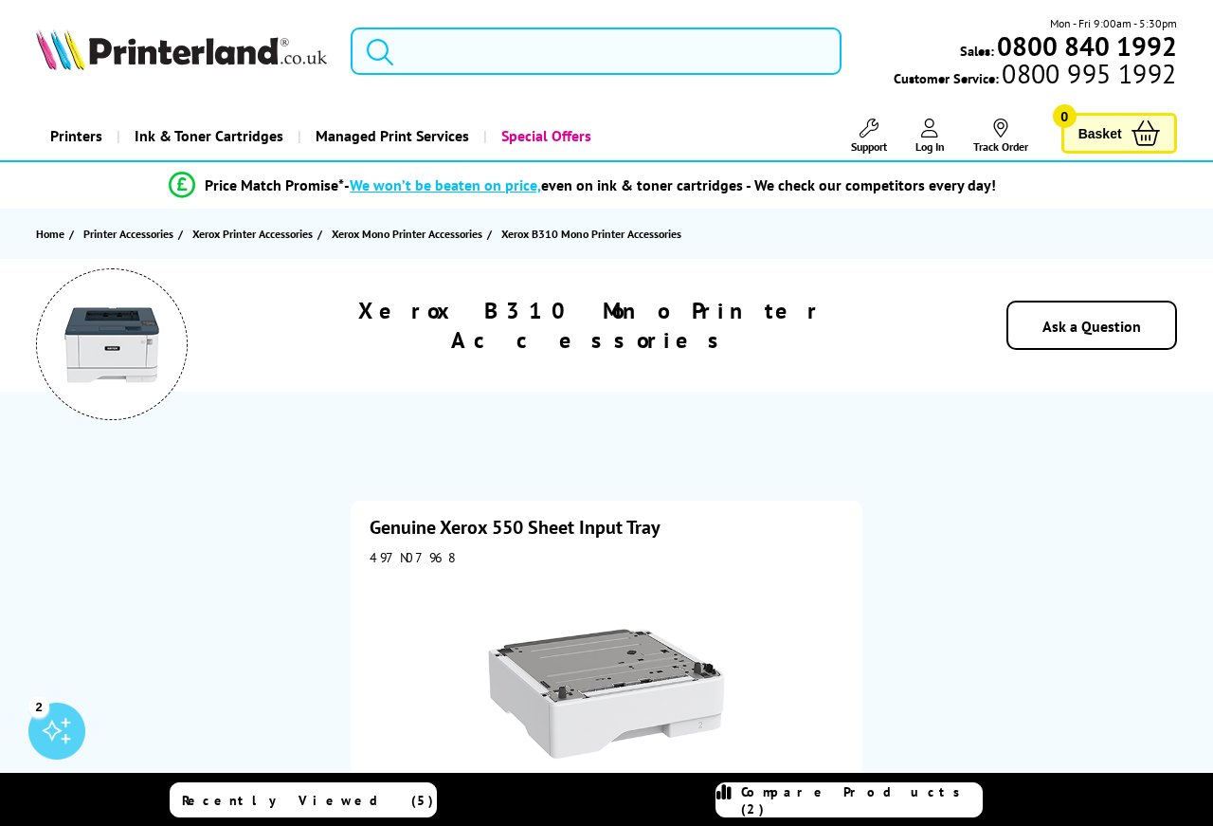
click at [586, 57] on input "search" at bounding box center [596, 50] width 491 height 47
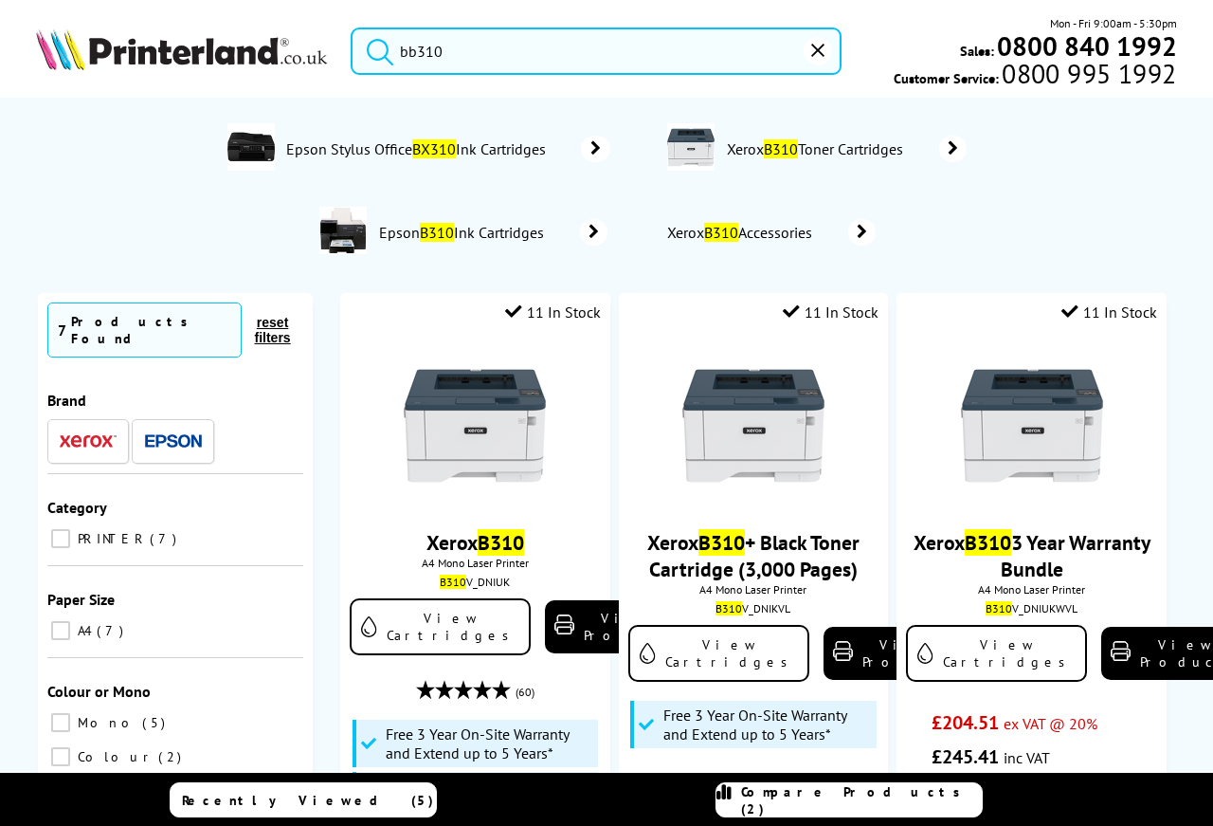
type input "bb310"
click at [352, 27] on button "submit" at bounding box center [375, 48] width 47 height 42
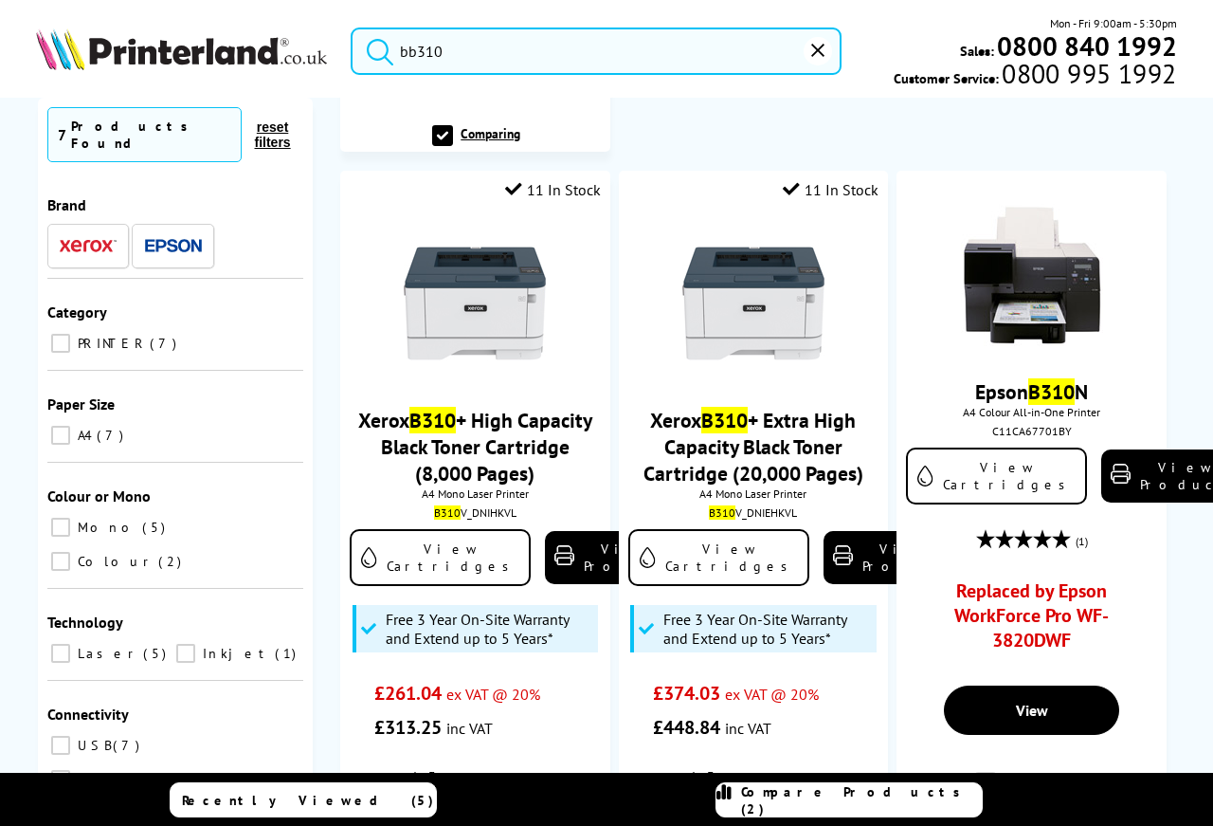
scroll to position [987, 0]
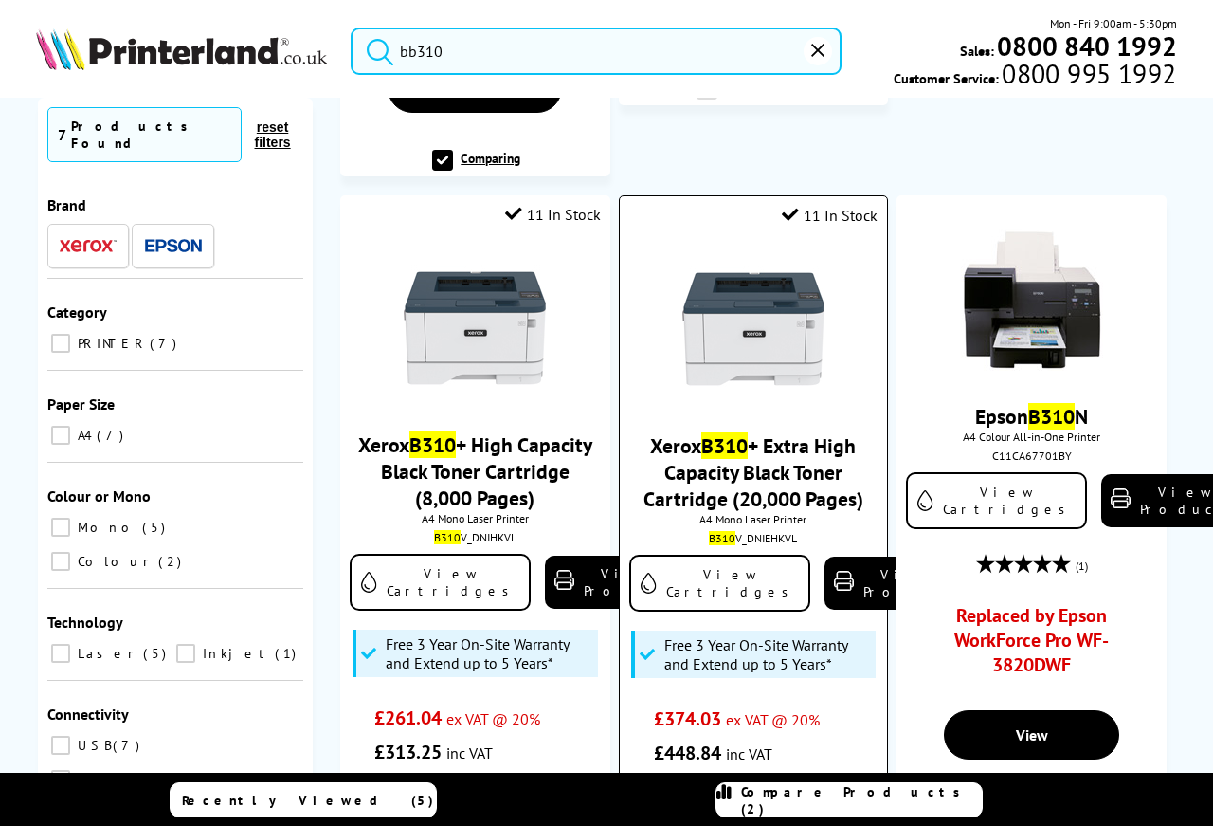
click at [739, 401] on div "Xerox B310 + Extra High Capacity Black Toner Cartridge (20,000 Pages) A4 Mono L…" at bounding box center [753, 504] width 249 height 531
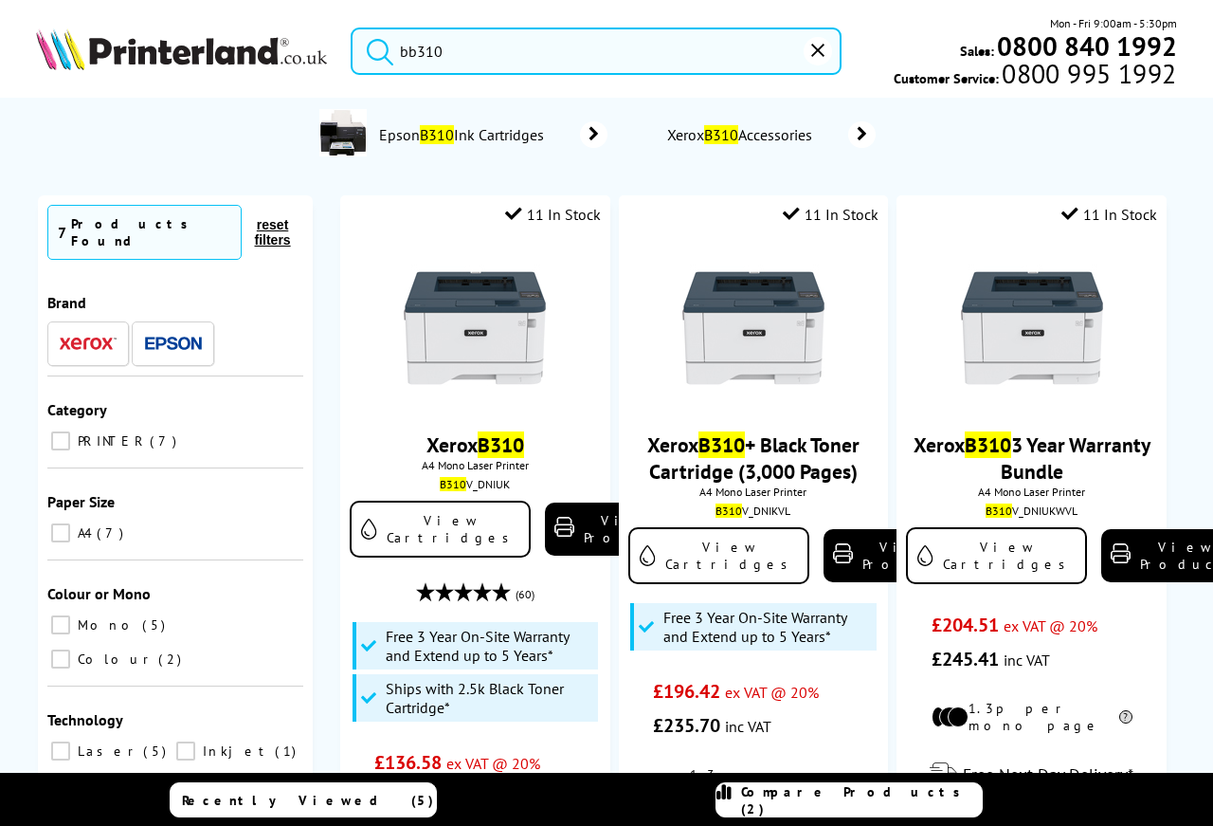
scroll to position [0, 0]
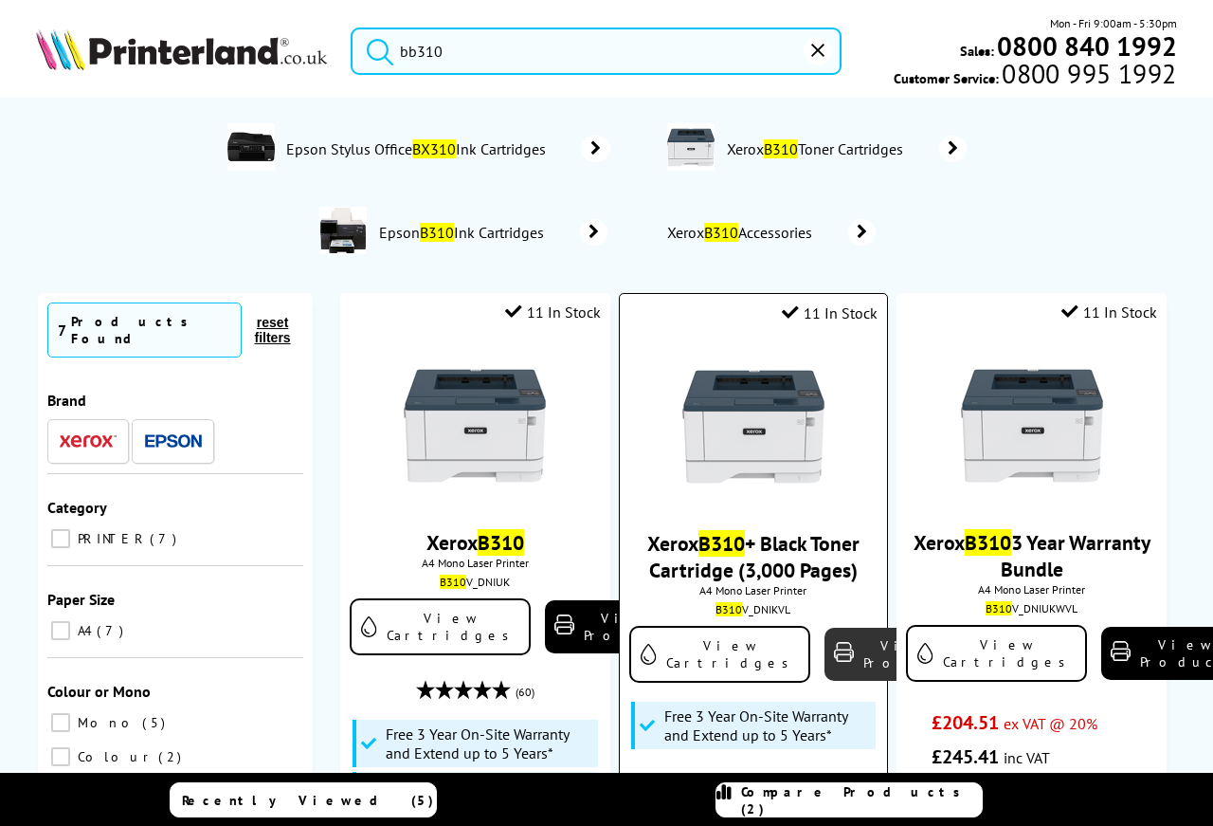
click at [825, 655] on link "View Product" at bounding box center [896, 653] width 142 height 53
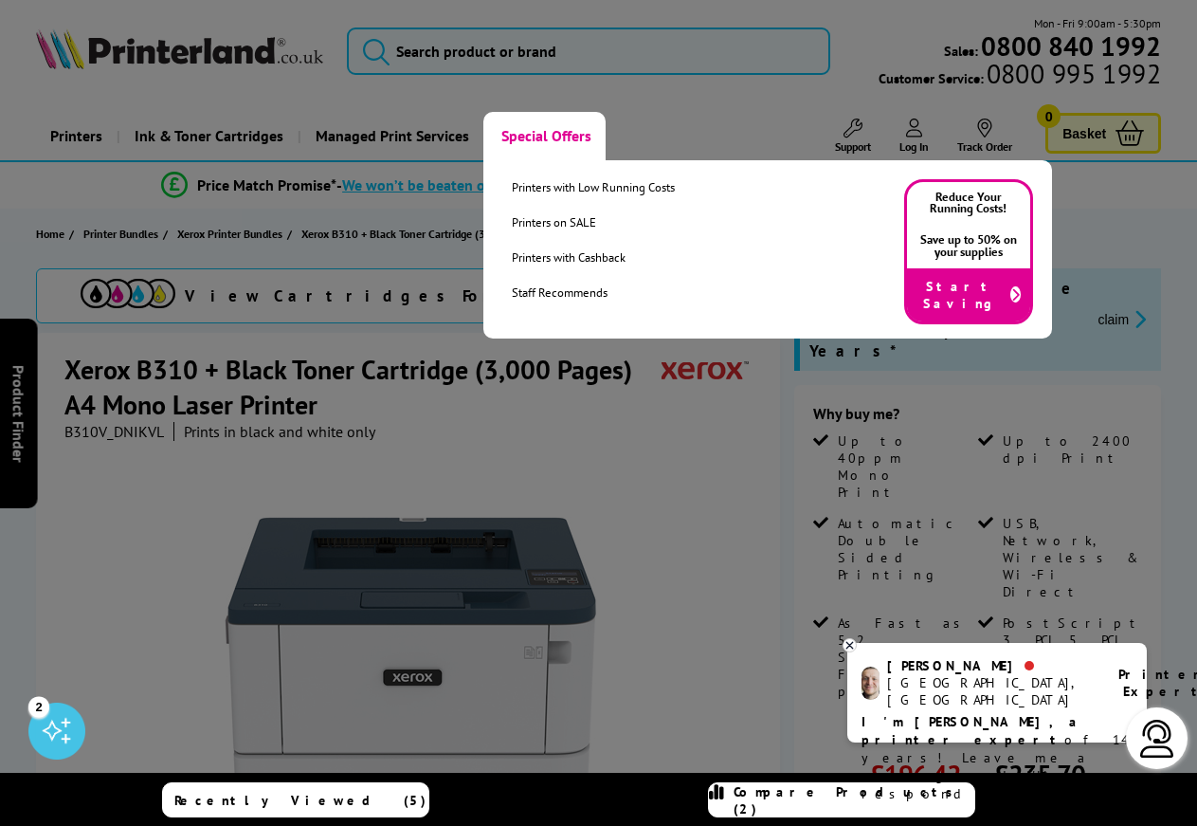
click at [525, 136] on link "Special Offers" at bounding box center [544, 136] width 122 height 48
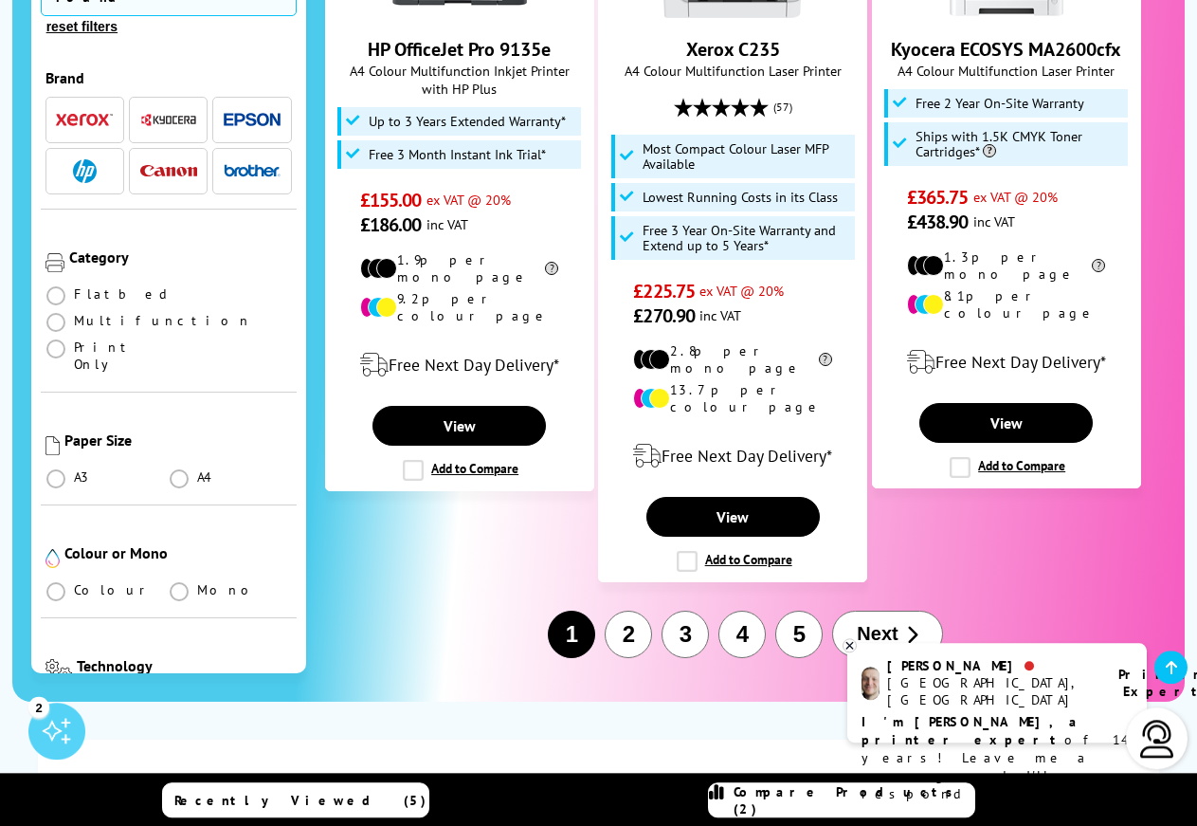
scroll to position [3082, 0]
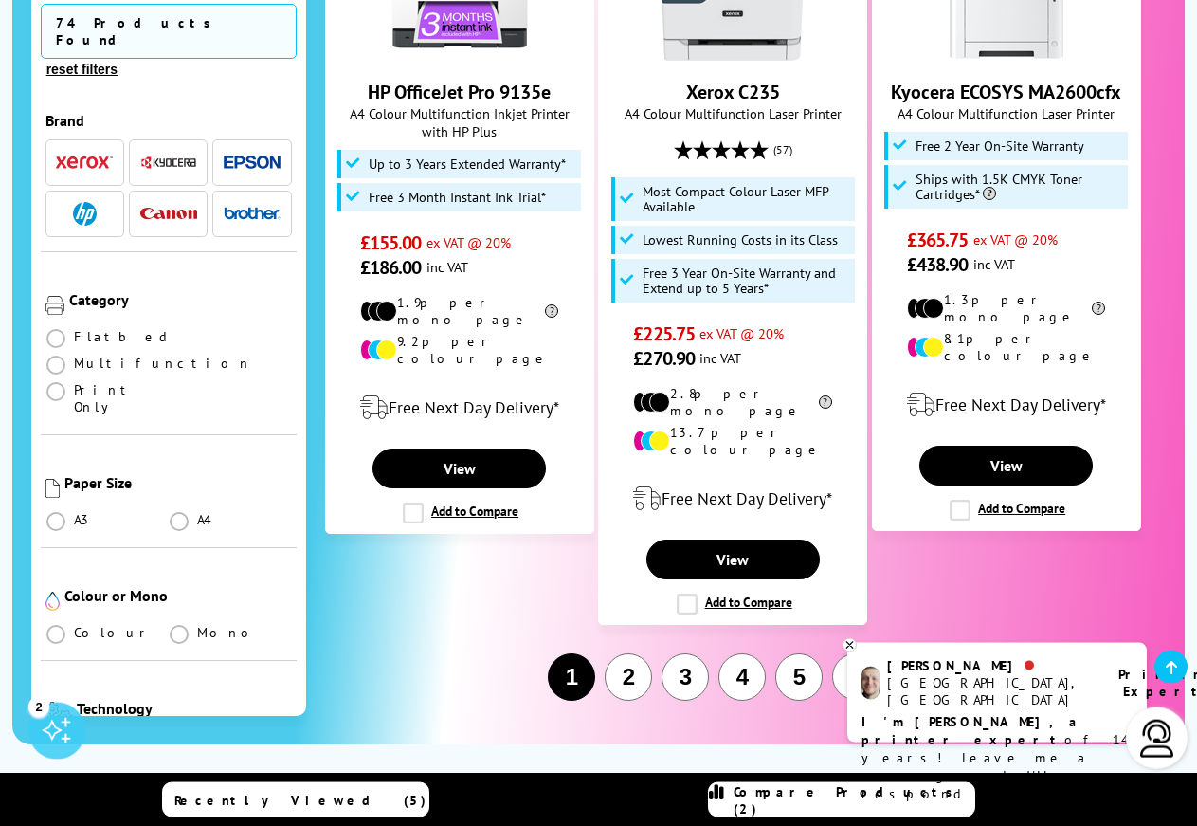
click at [631, 653] on button "2" at bounding box center [628, 676] width 47 height 47
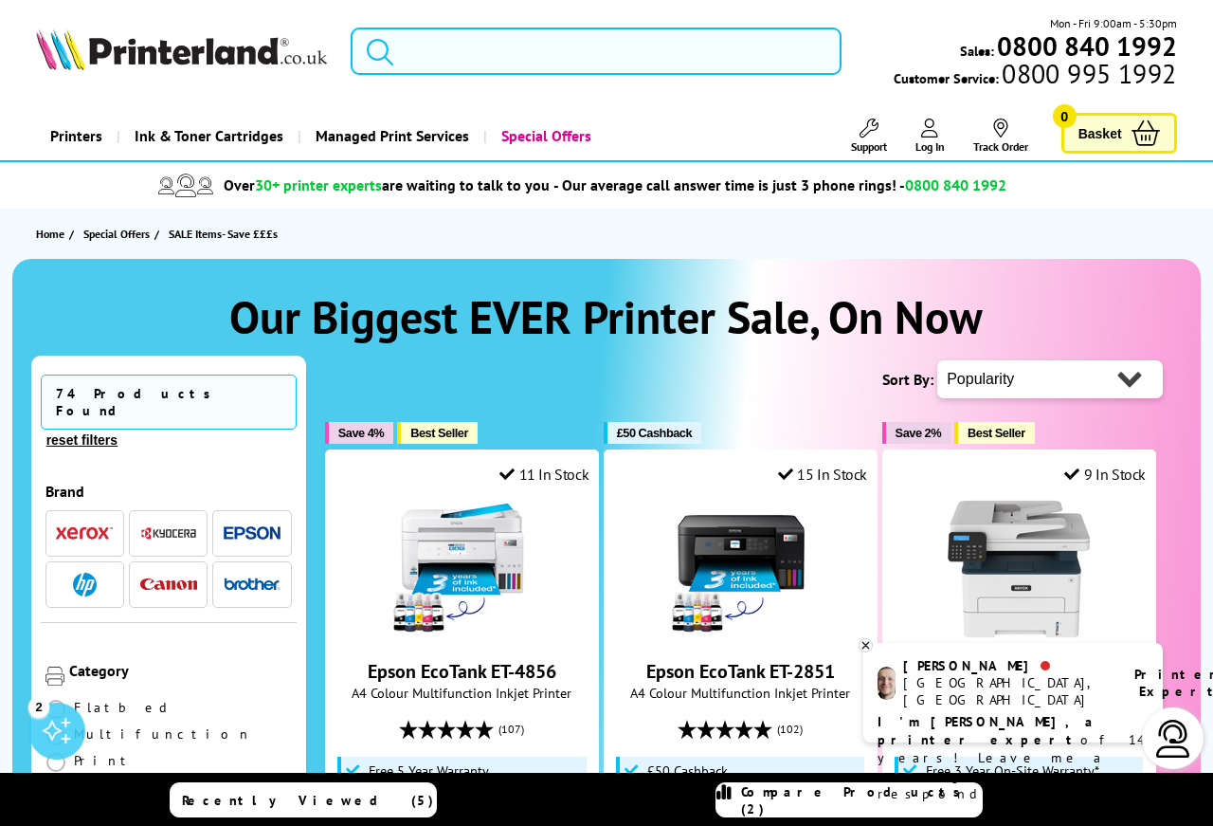
click at [428, 53] on input "search" at bounding box center [596, 50] width 491 height 47
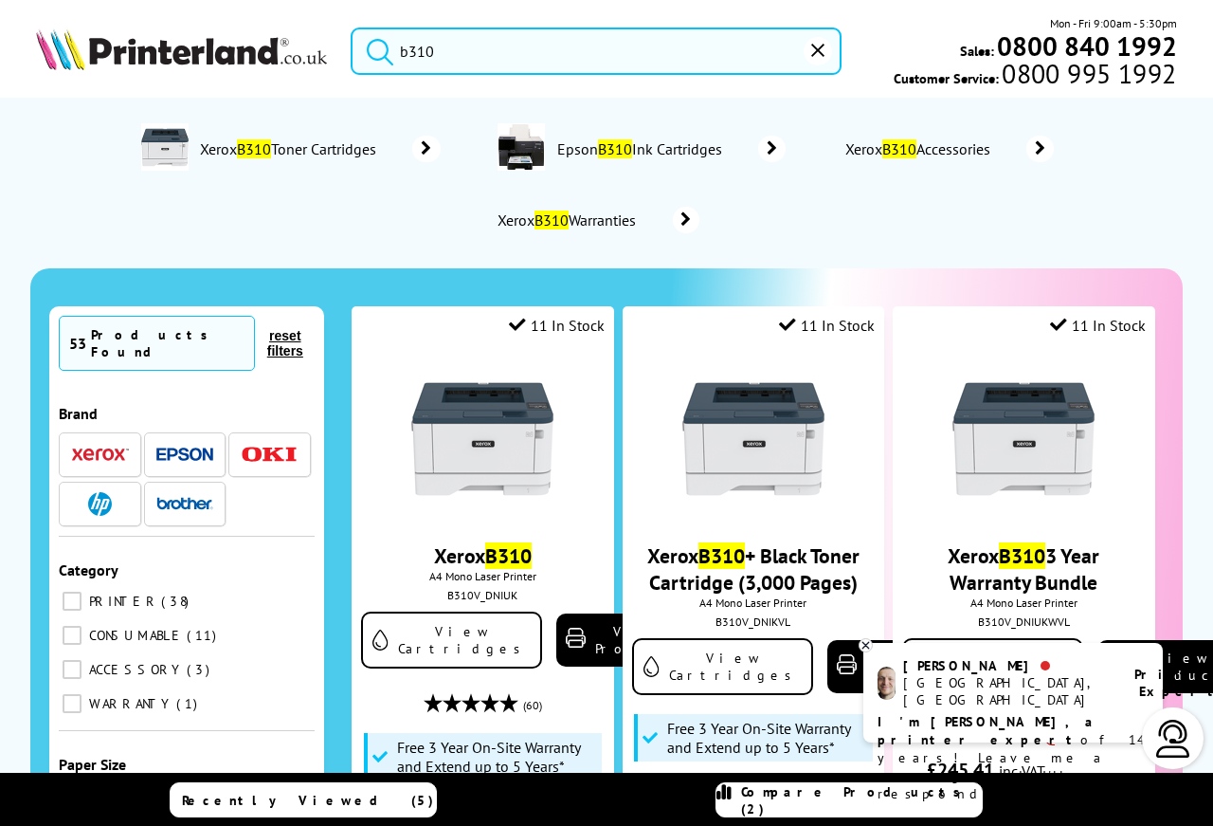
type input "b310"
click at [352, 27] on button "submit" at bounding box center [375, 48] width 47 height 42
click at [445, 51] on input "b310" at bounding box center [596, 50] width 491 height 47
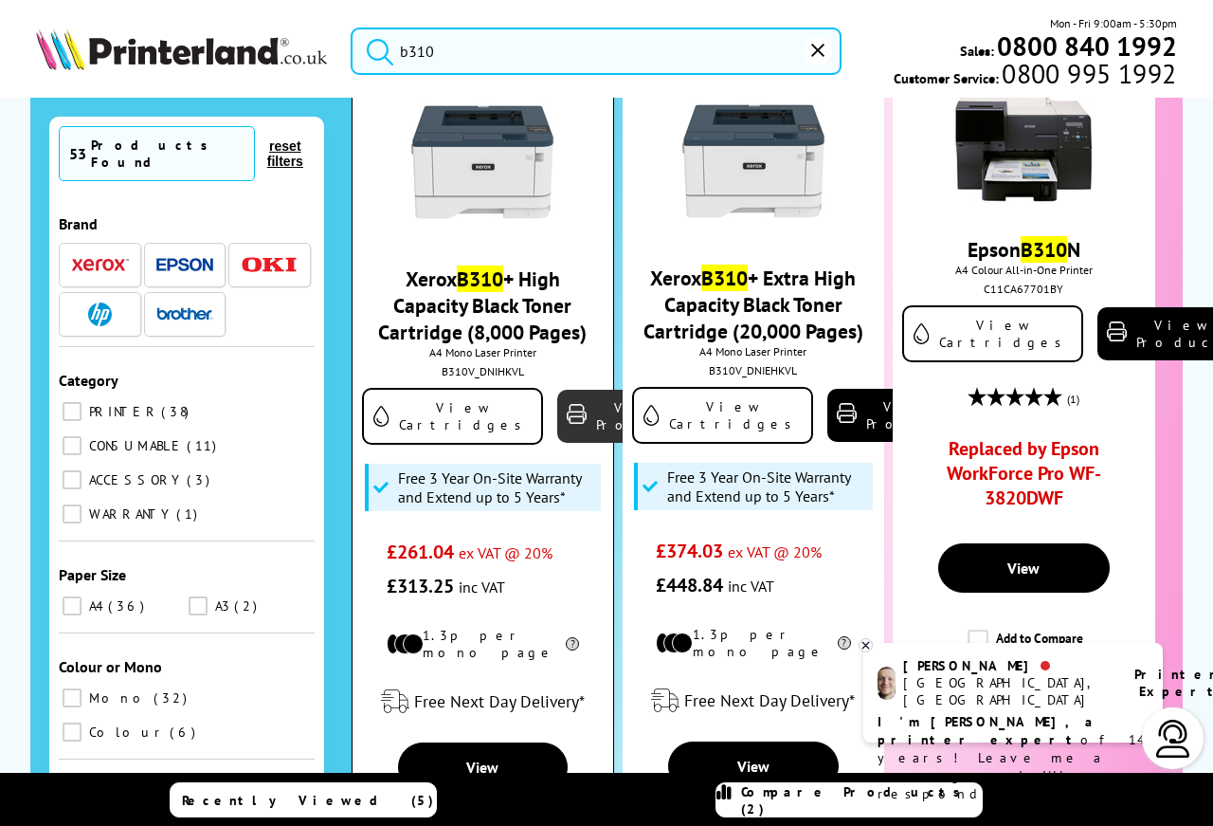
scroll to position [1168, 0]
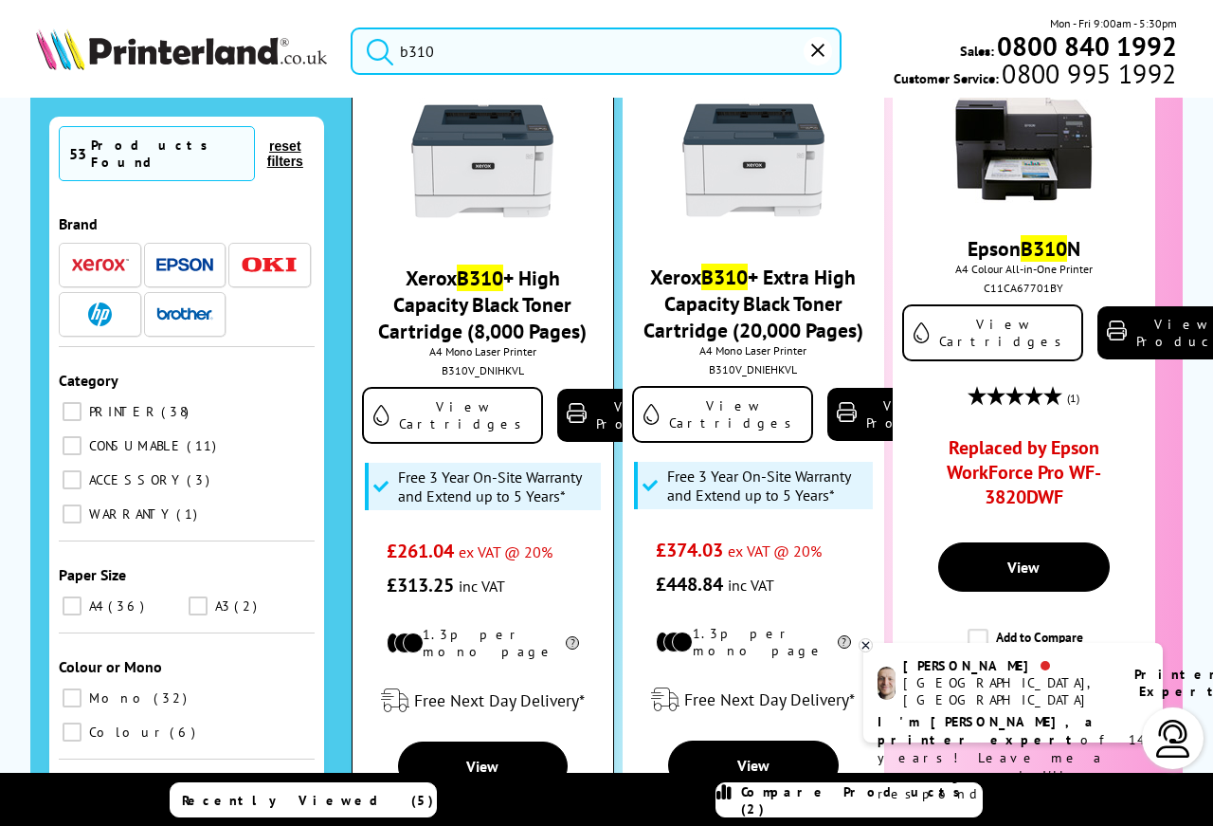
click at [519, 344] on span "A4 Mono Laser Printer" at bounding box center [483, 351] width 242 height 14
click at [557, 405] on link "View Product" at bounding box center [628, 415] width 142 height 53
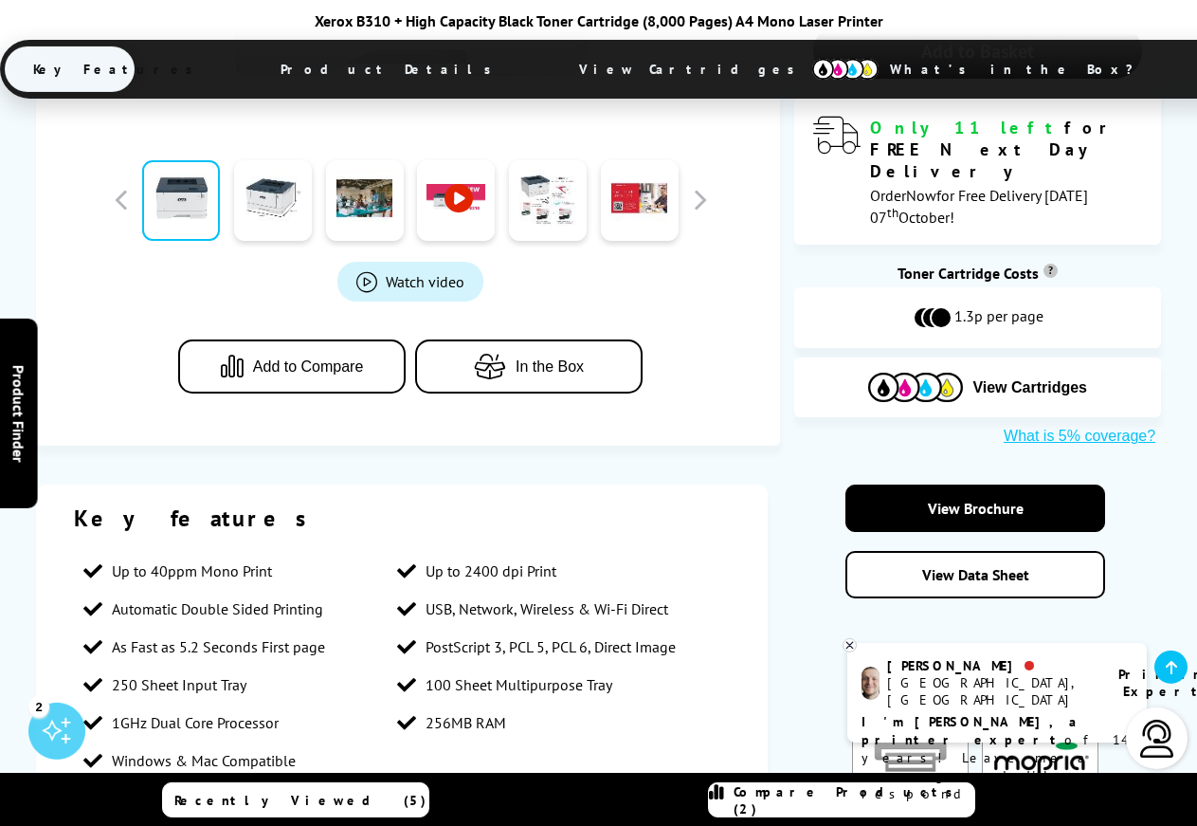
scroll to position [814, 0]
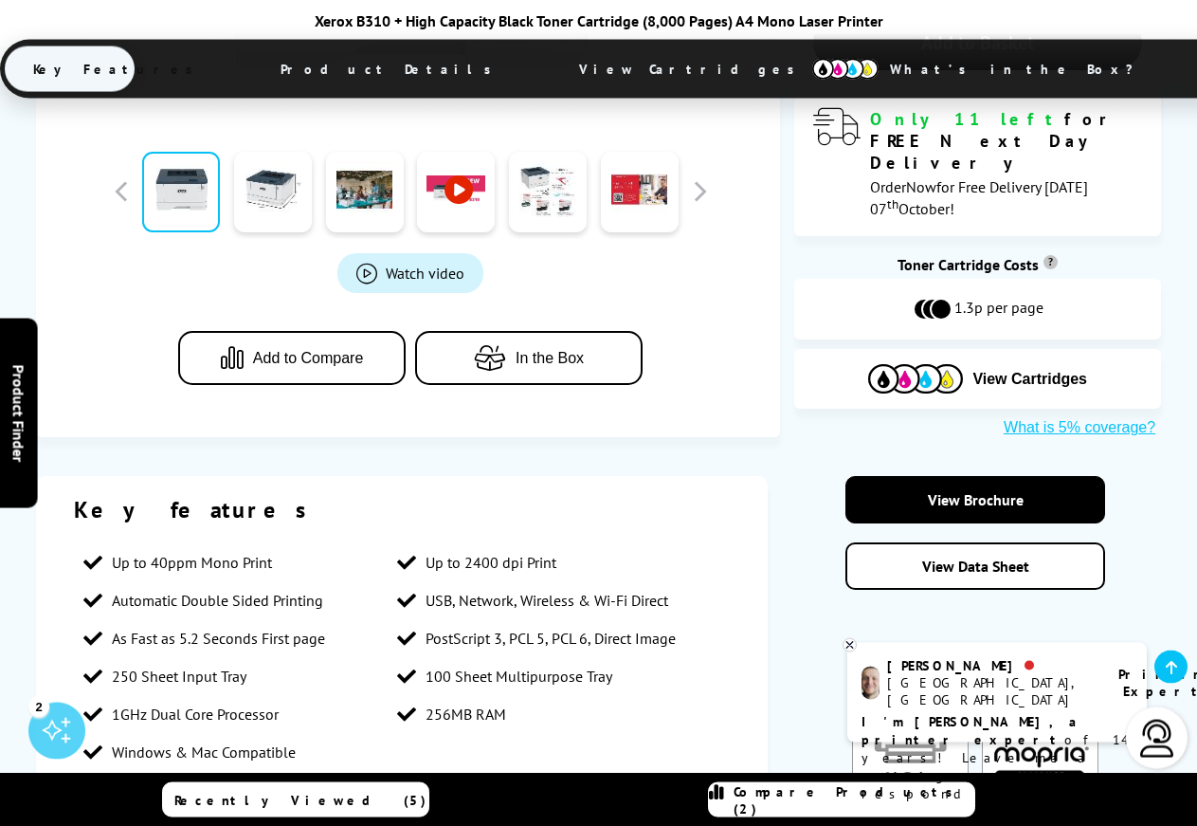
drag, startPoint x: 543, startPoint y: 288, endPoint x: 1024, endPoint y: 252, distance: 481.9
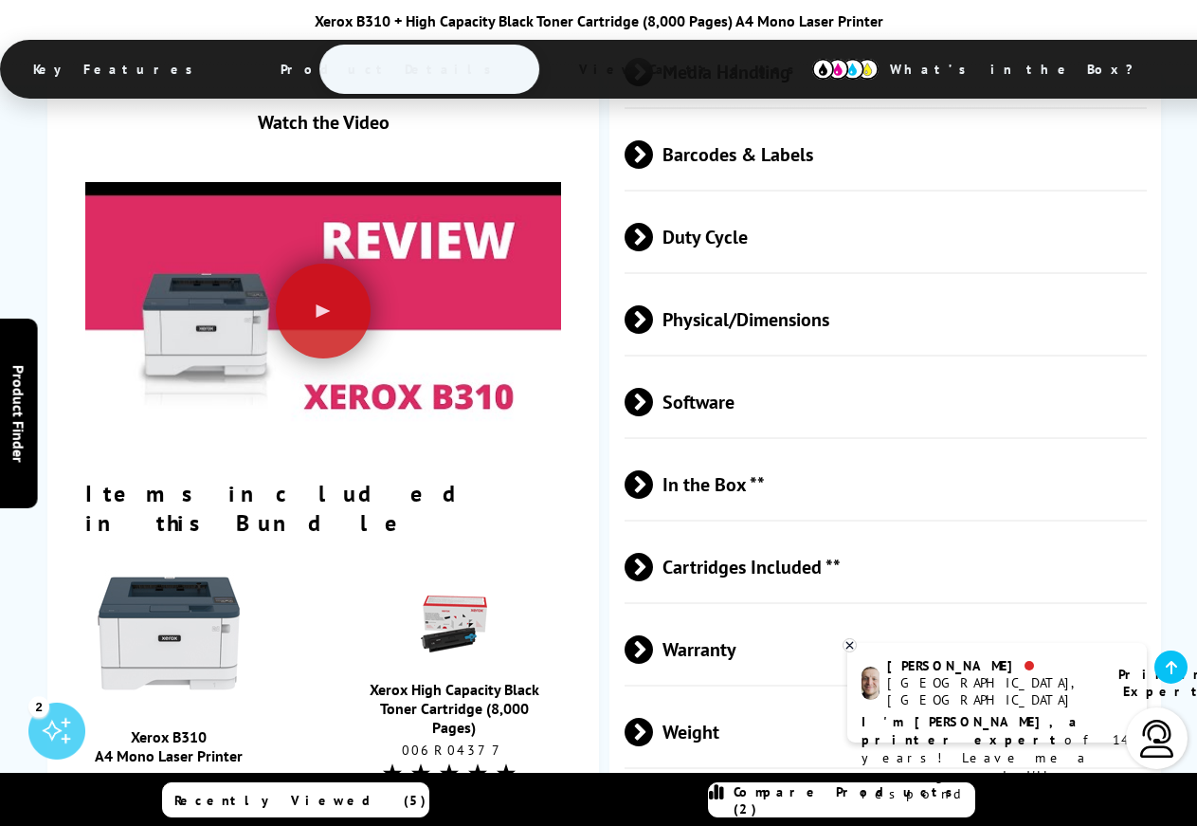
scroll to position [2843, 0]
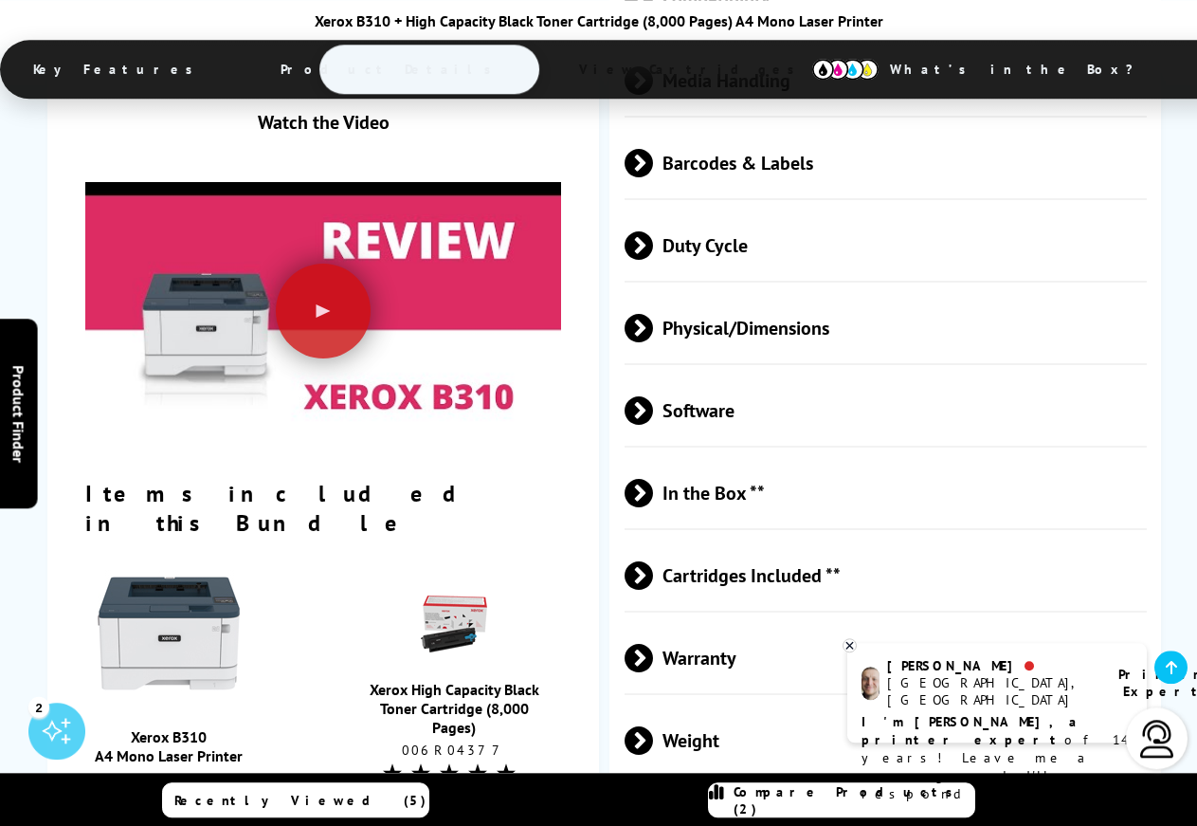
click at [653, 479] on span at bounding box center [653, 493] width 0 height 28
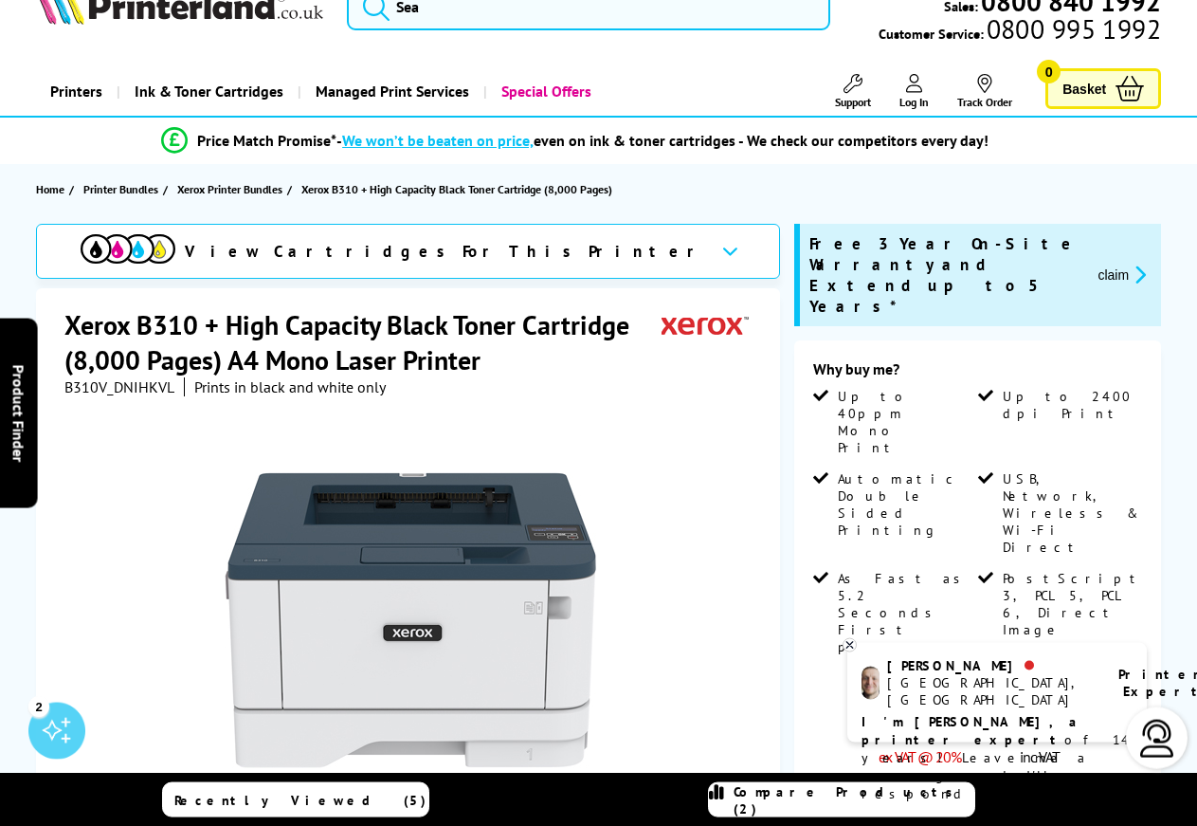
scroll to position [0, 0]
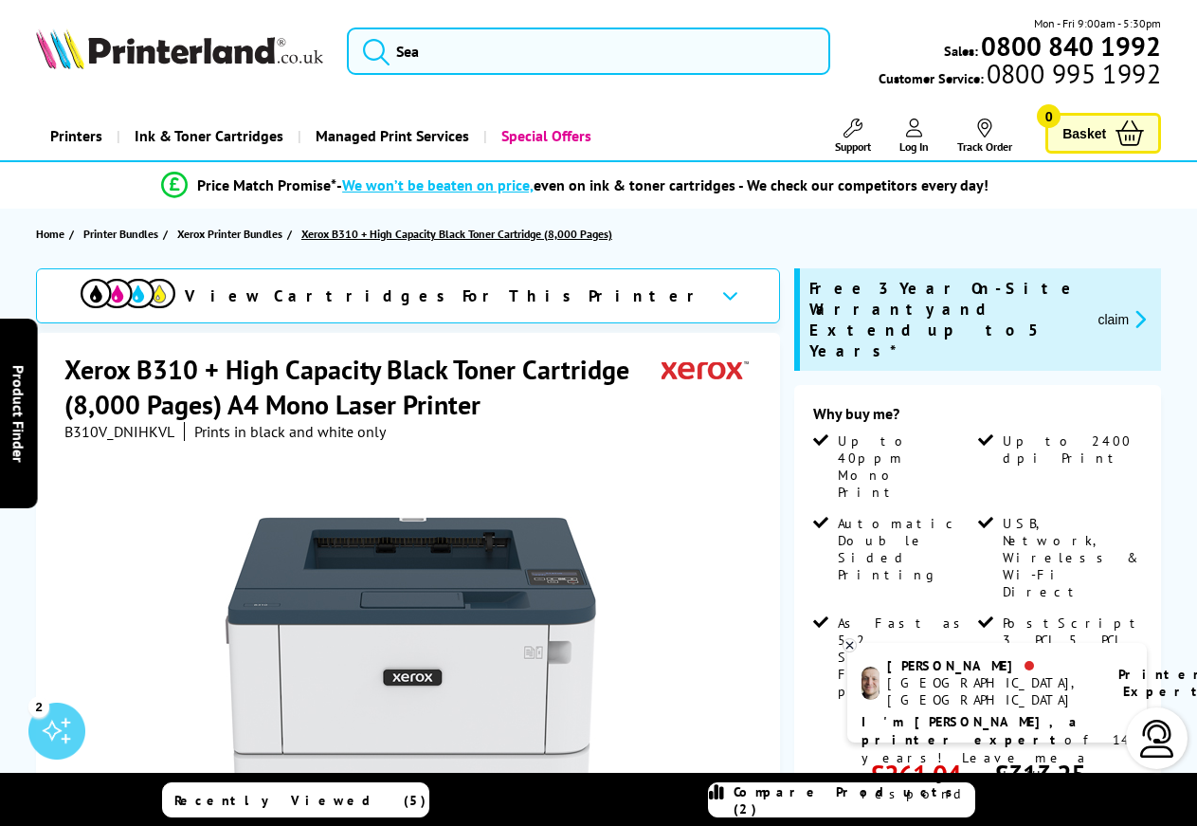
click at [468, 231] on span "Xerox B310 + High Capacity Black Toner Cartridge (8,000 Pages)" at bounding box center [456, 234] width 311 height 20
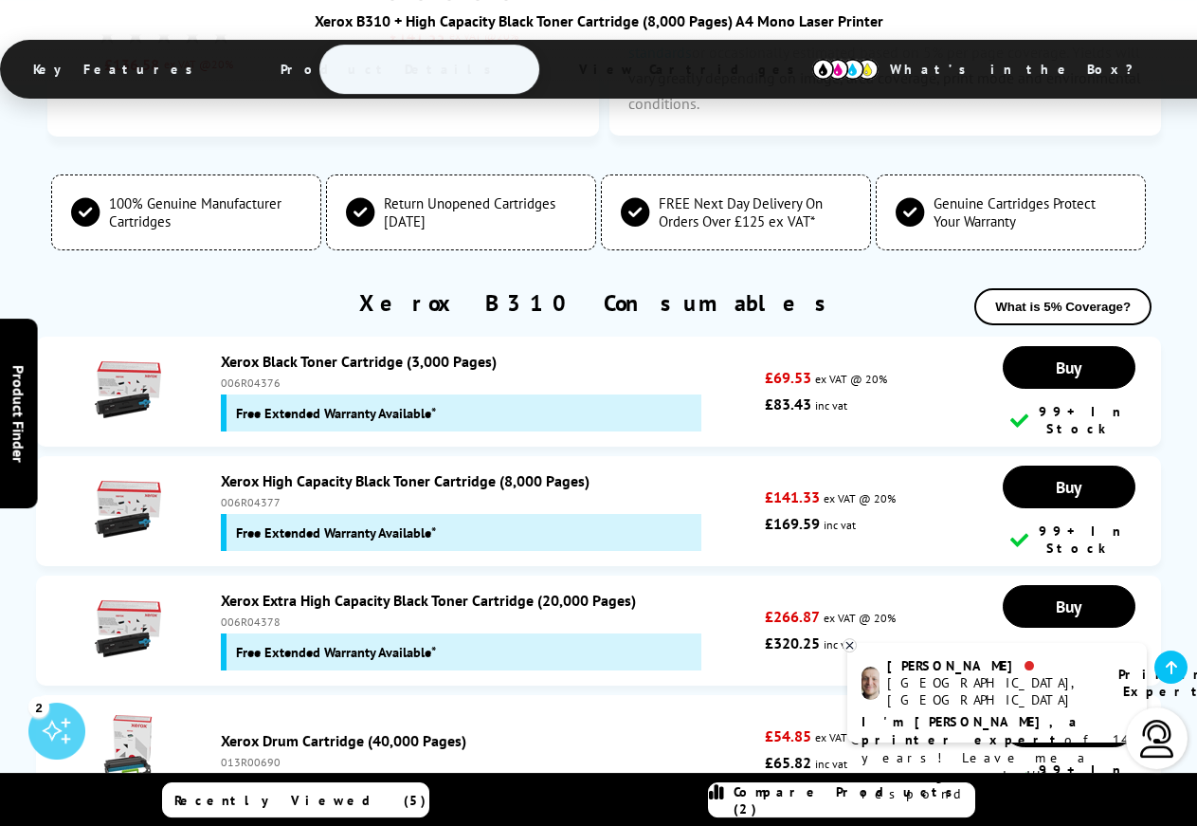
scroll to position [3719, 0]
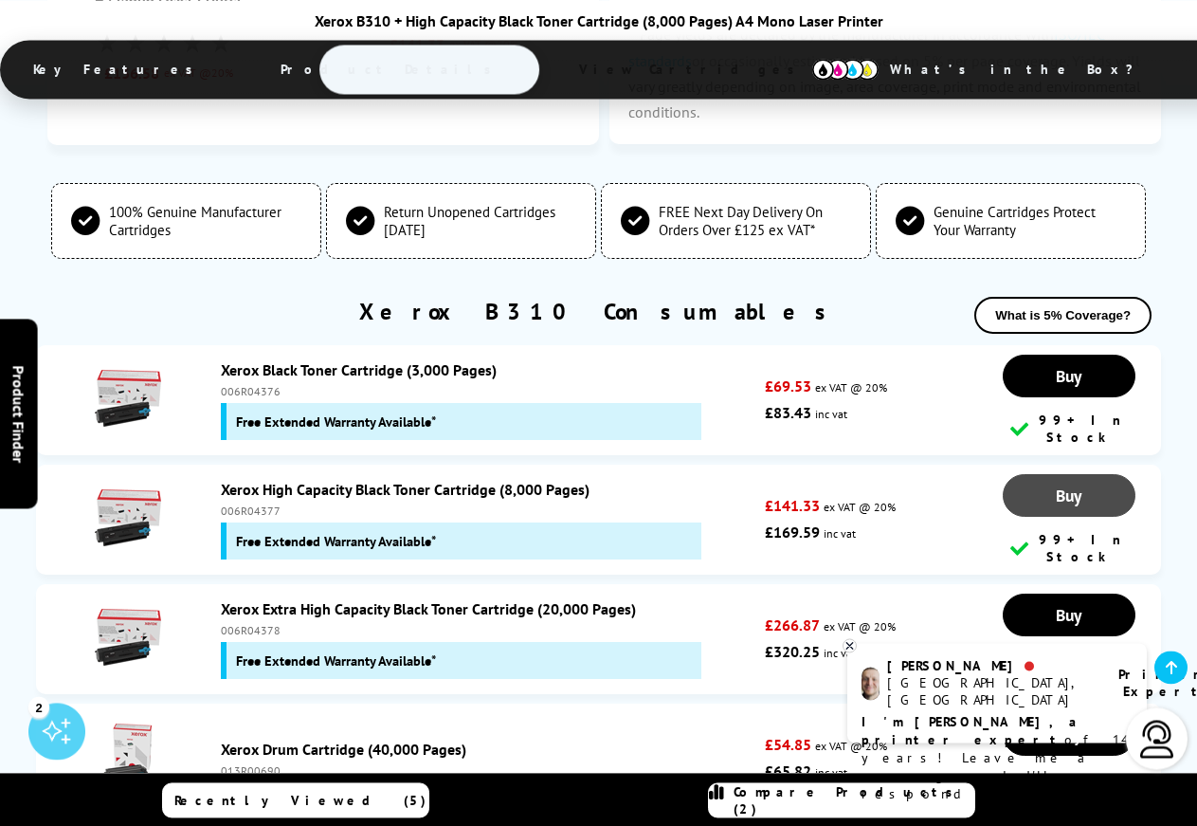
click at [1061, 484] on span "Buy" at bounding box center [1069, 495] width 26 height 22
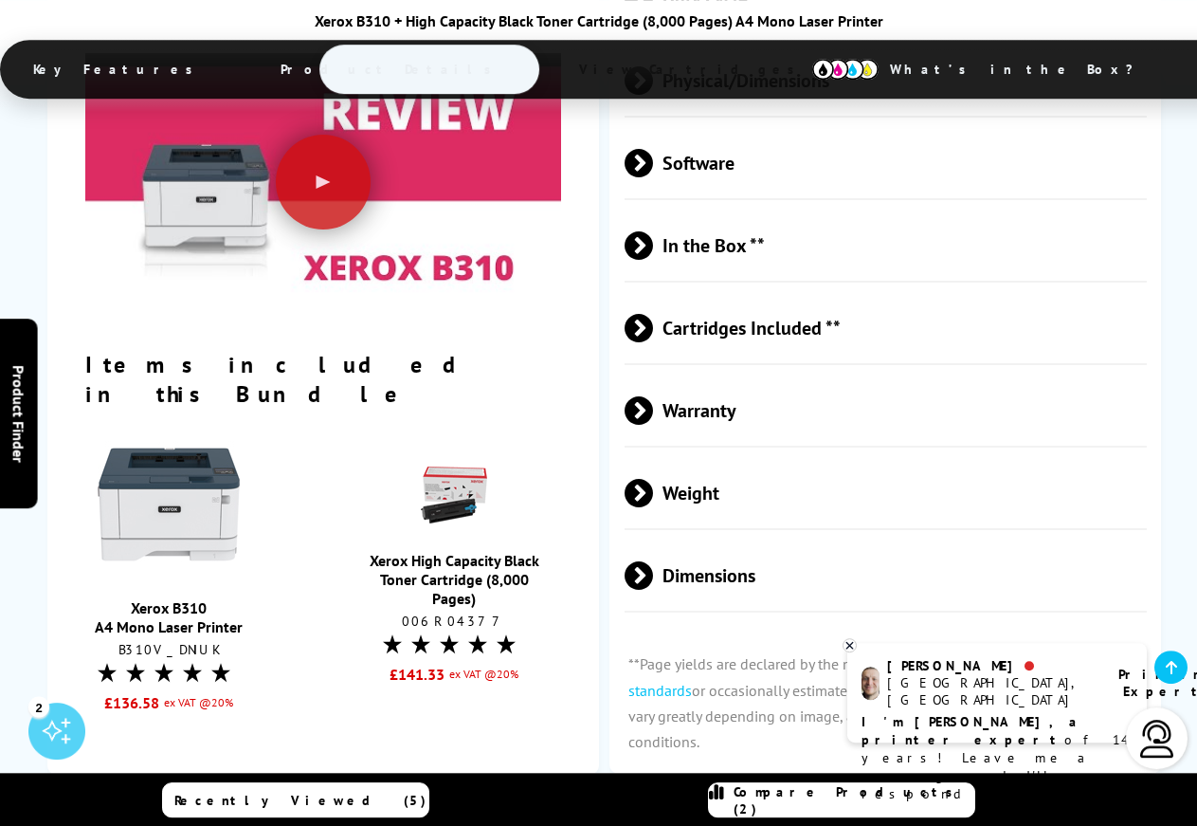
scroll to position [3116, 0]
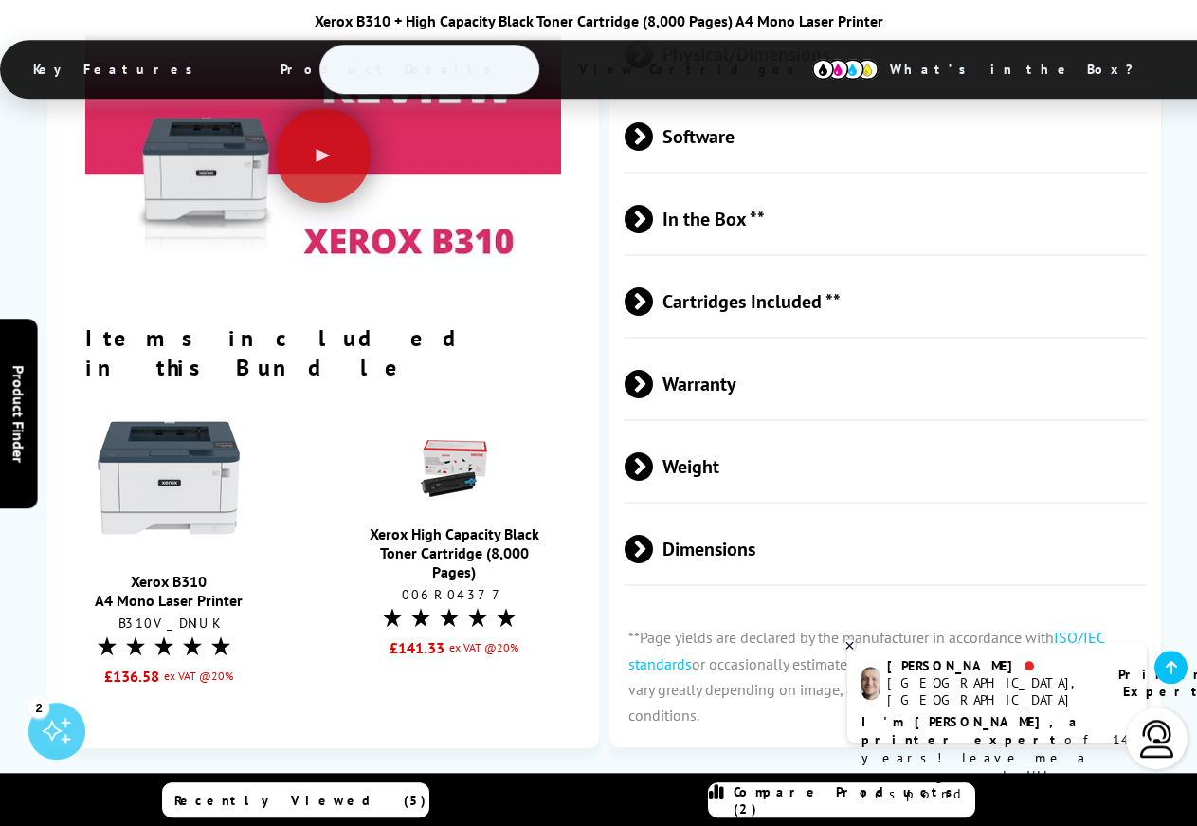
click at [211, 406] on img at bounding box center [169, 477] width 142 height 142
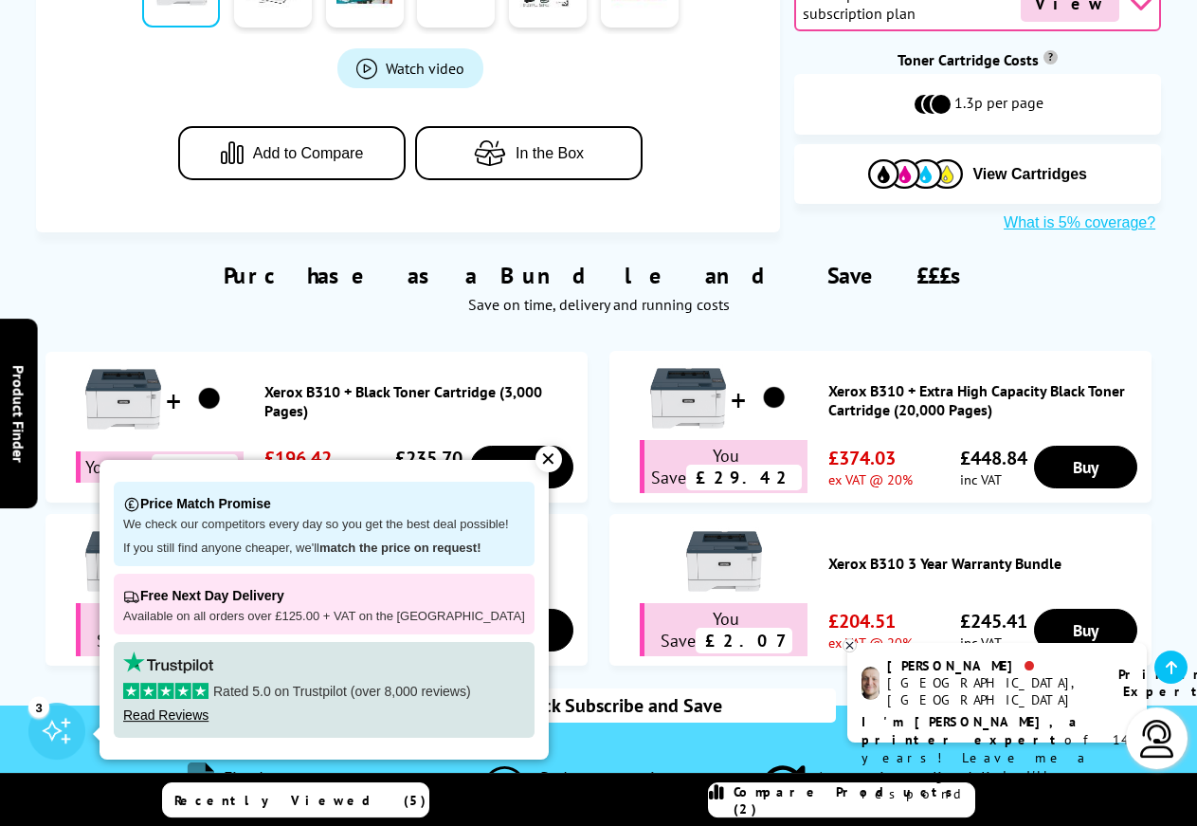
scroll to position [1259, 0]
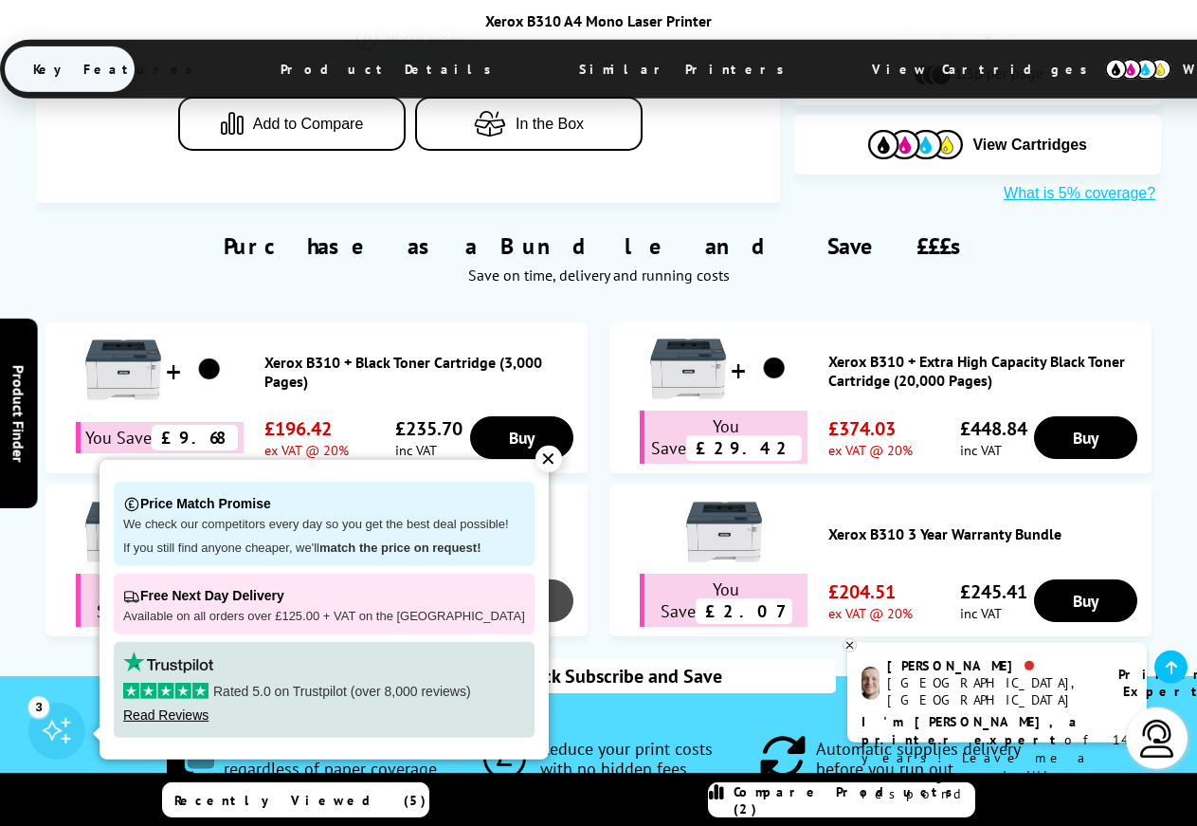
click at [518, 579] on link "Buy" at bounding box center [521, 600] width 103 height 43
click at [1085, 416] on link "Buy" at bounding box center [1085, 437] width 103 height 43
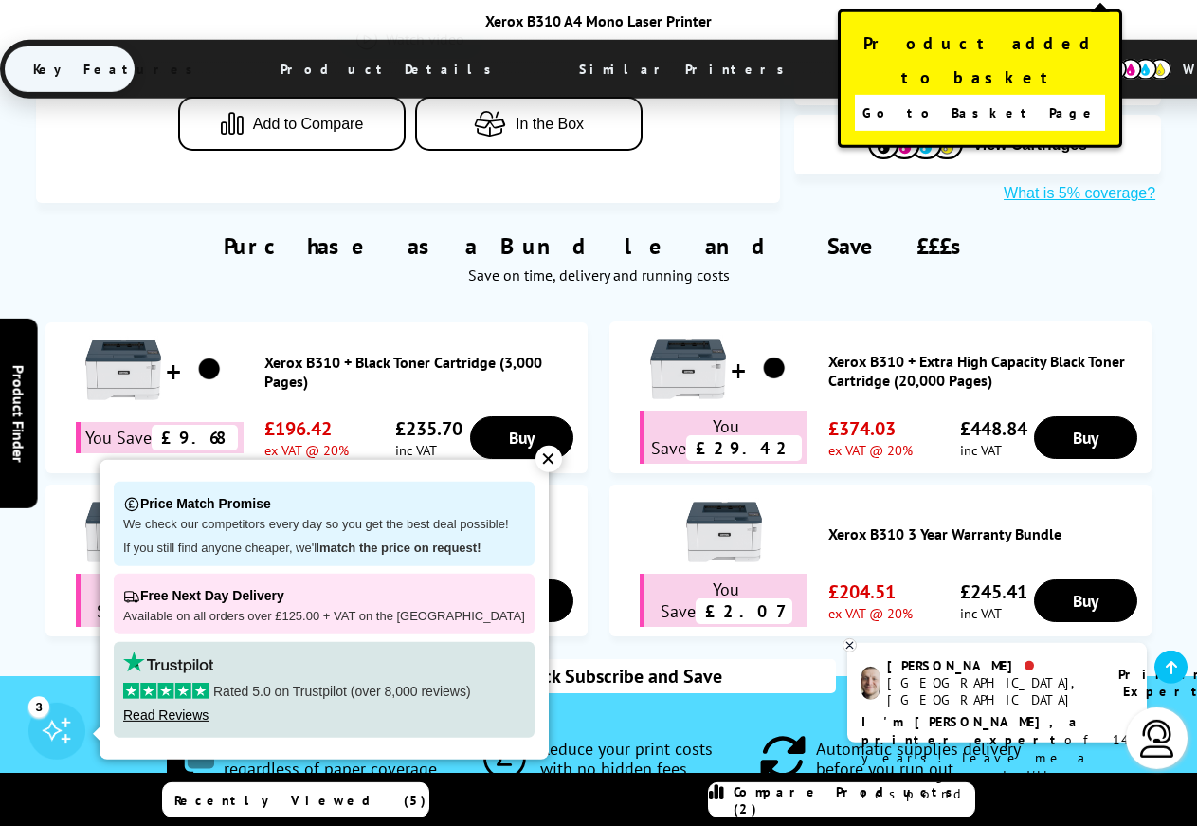
click at [1033, 95] on link "Go to Basket Page" at bounding box center [980, 113] width 250 height 36
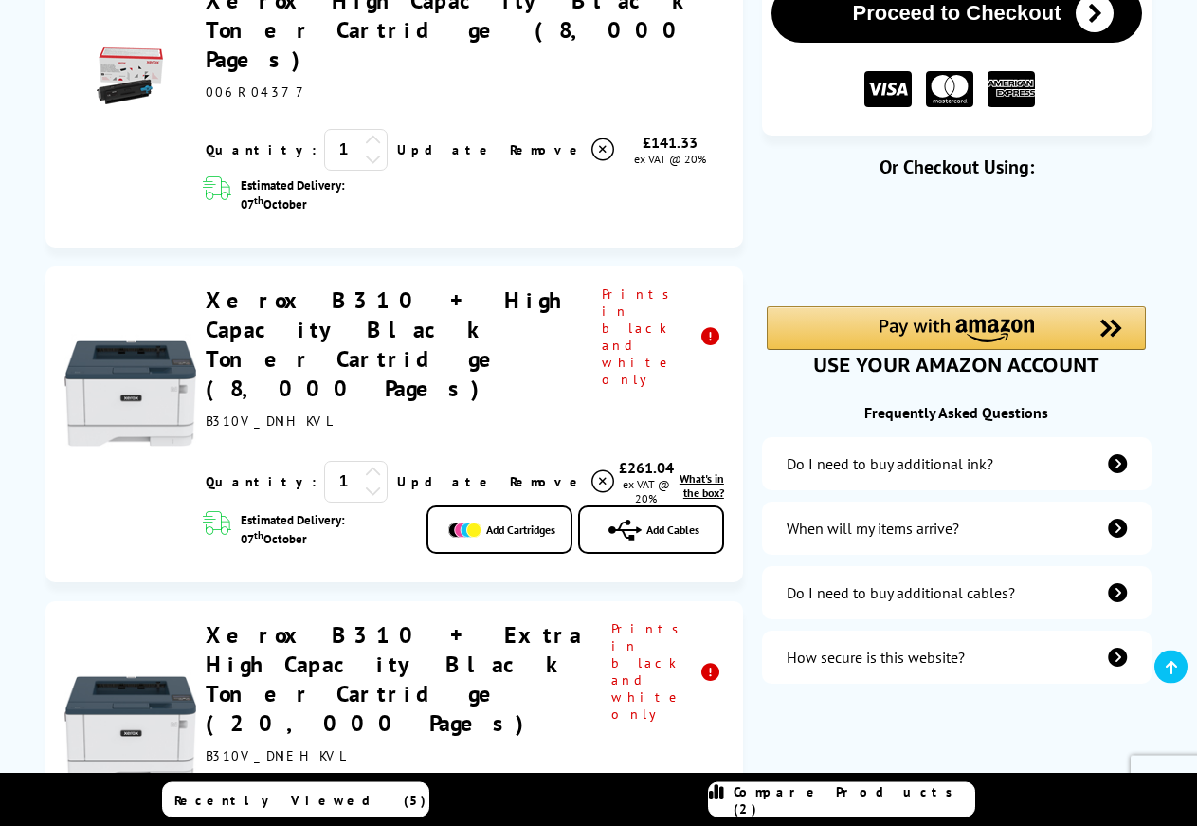
scroll to position [310, 0]
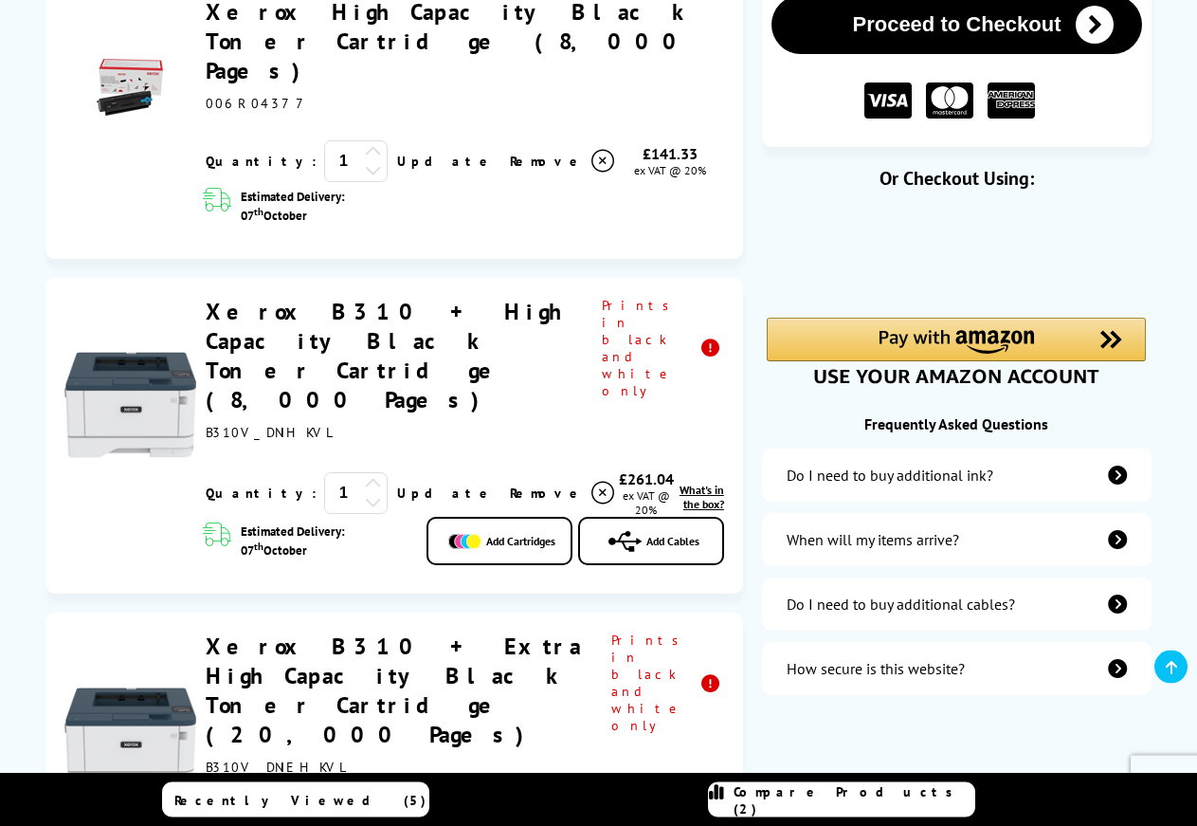
click at [365, 493] on icon at bounding box center [373, 501] width 17 height 17
click at [397, 484] on link "Update" at bounding box center [446, 492] width 98 height 17
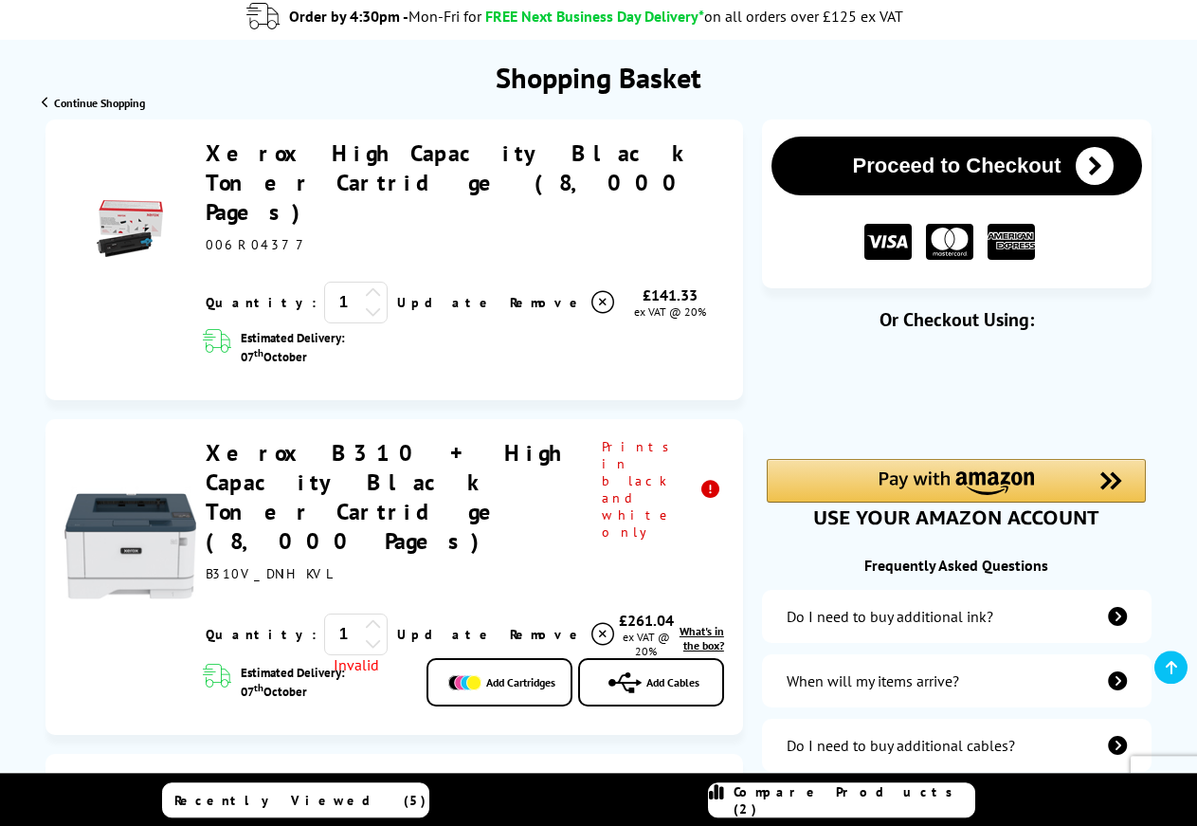
scroll to position [173, 0]
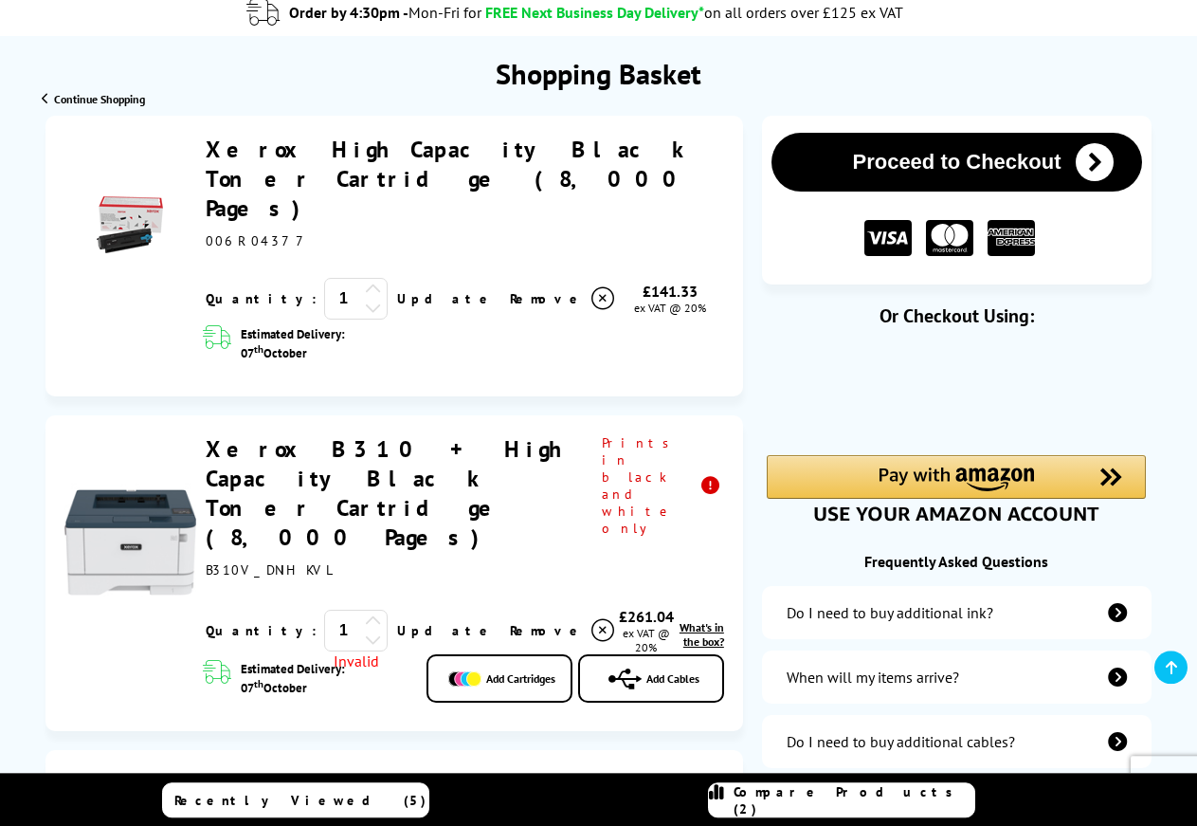
click at [365, 299] on icon at bounding box center [373, 307] width 17 height 17
click at [510, 290] on span "Remove" at bounding box center [547, 298] width 75 height 17
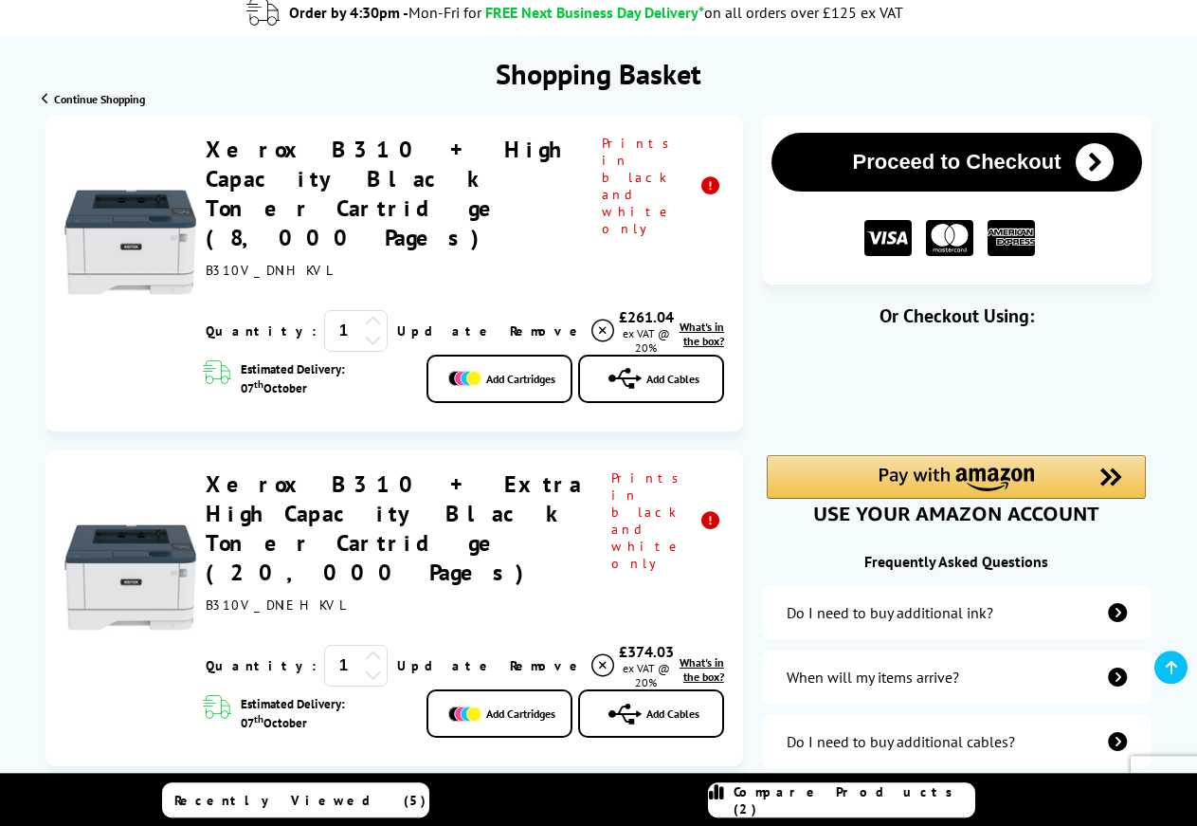
click at [591, 319] on icon at bounding box center [602, 330] width 23 height 23
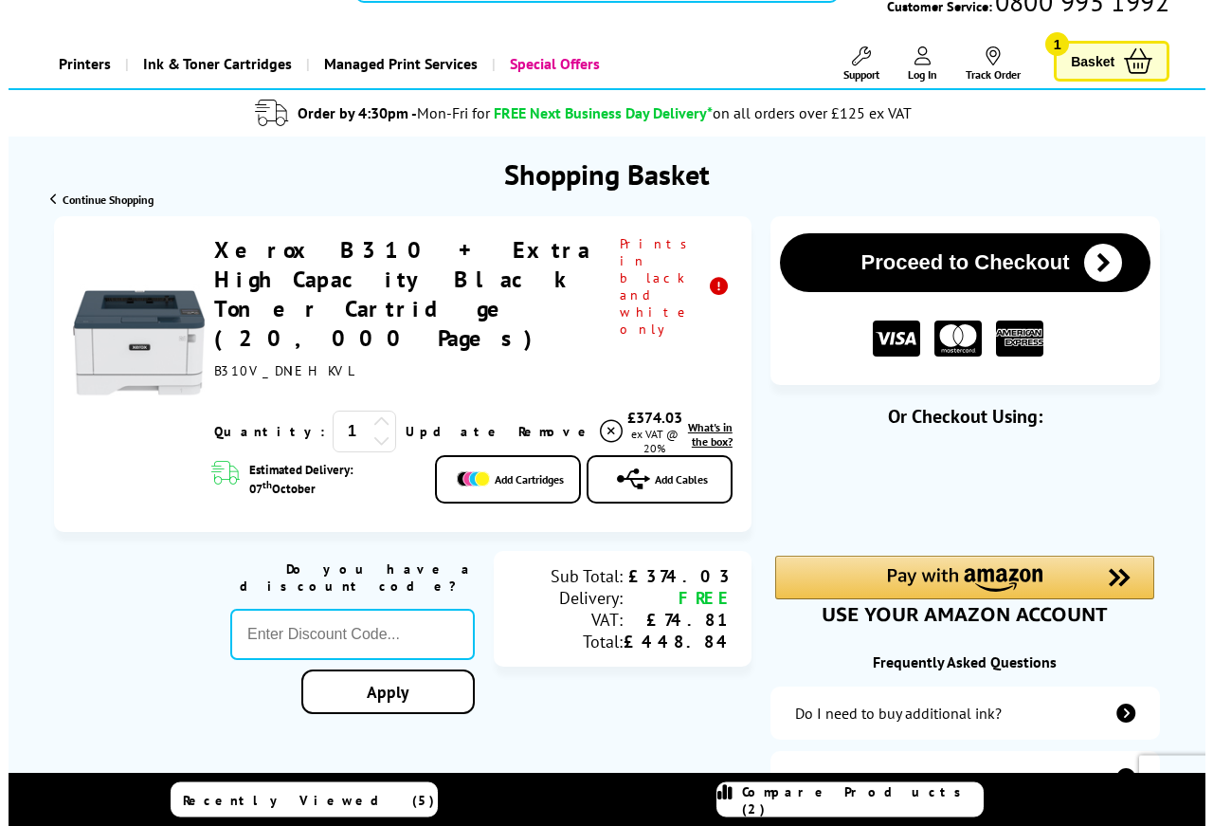
scroll to position [0, 0]
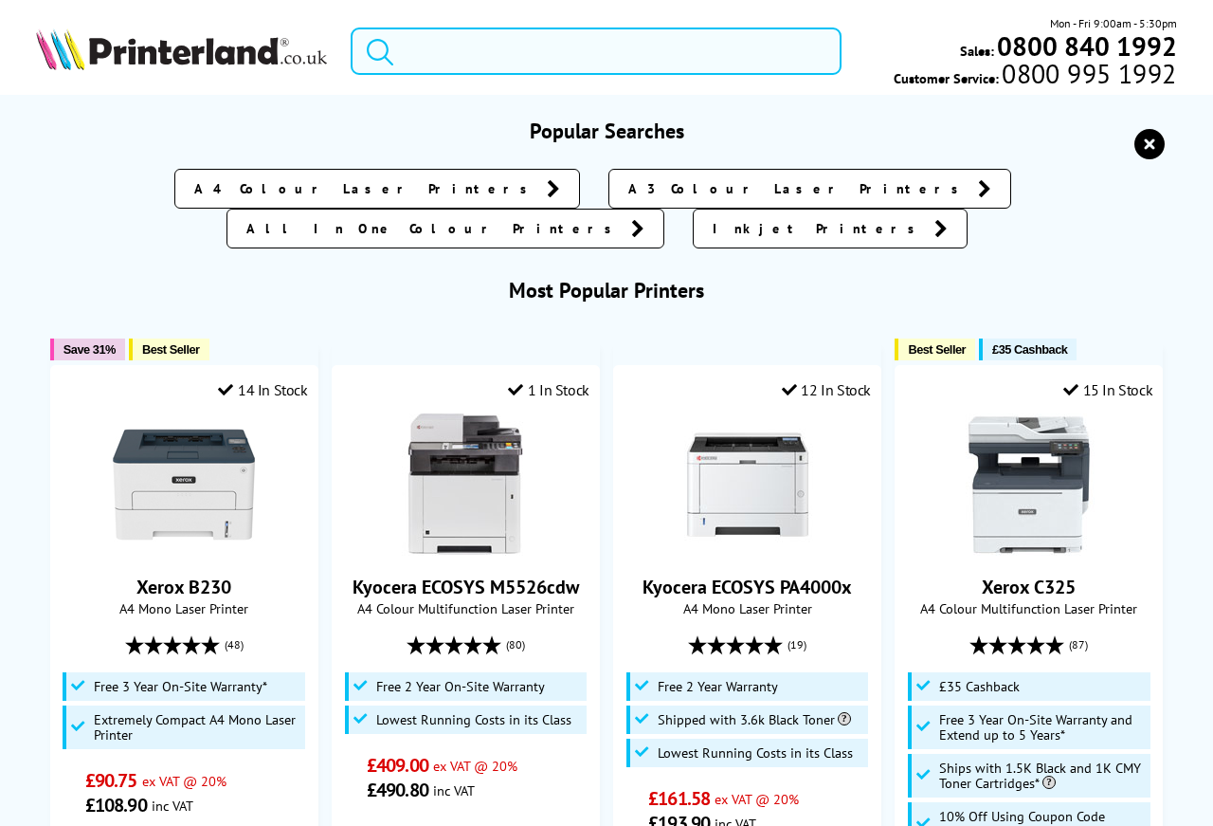
click at [428, 49] on input "search" at bounding box center [596, 50] width 491 height 47
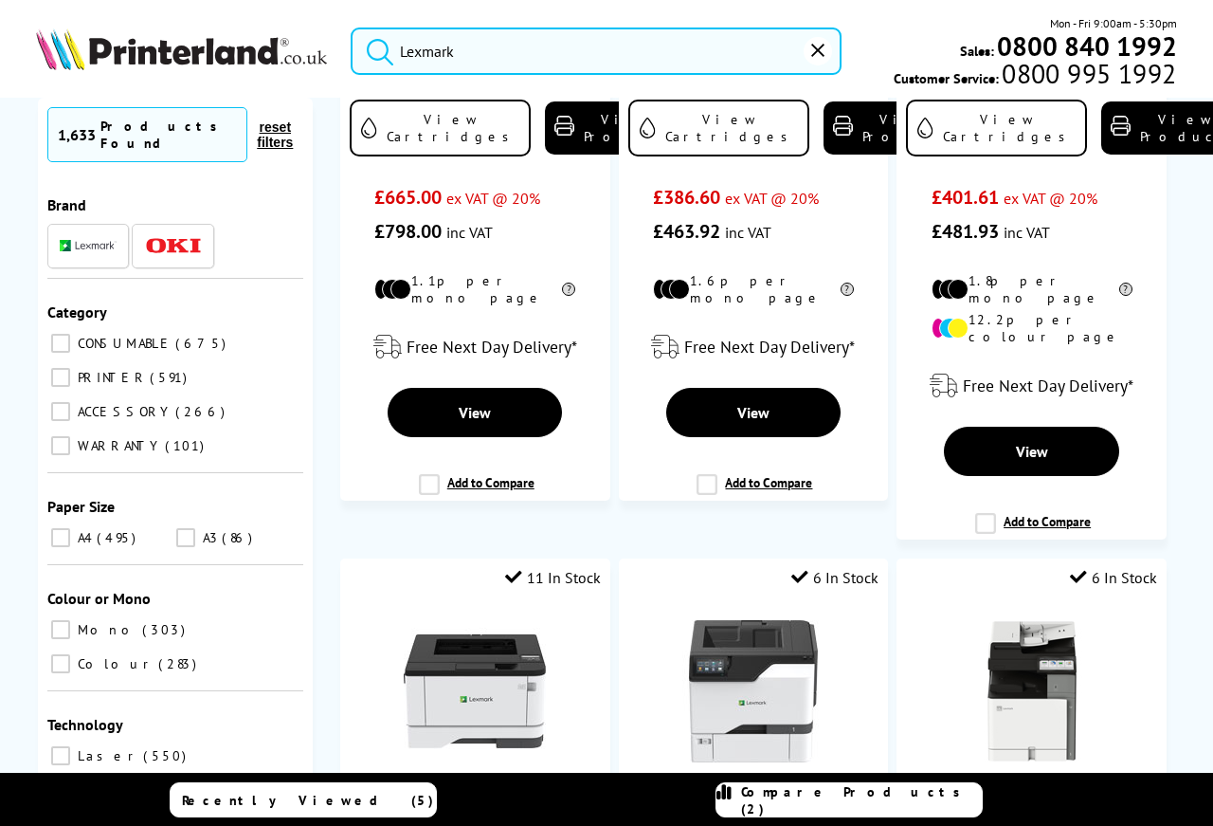
scroll to position [471, 0]
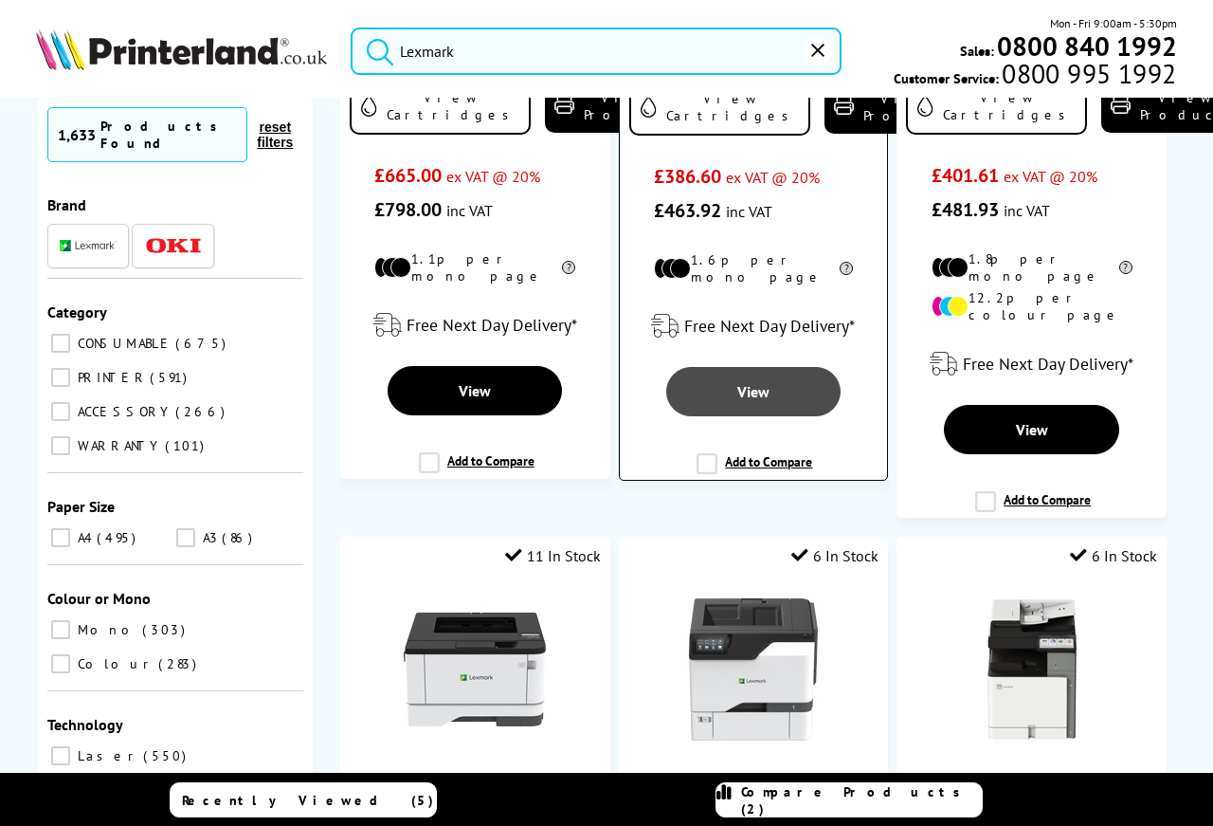
type input "Lexmark"
click at [687, 384] on link "View" at bounding box center [752, 391] width 173 height 49
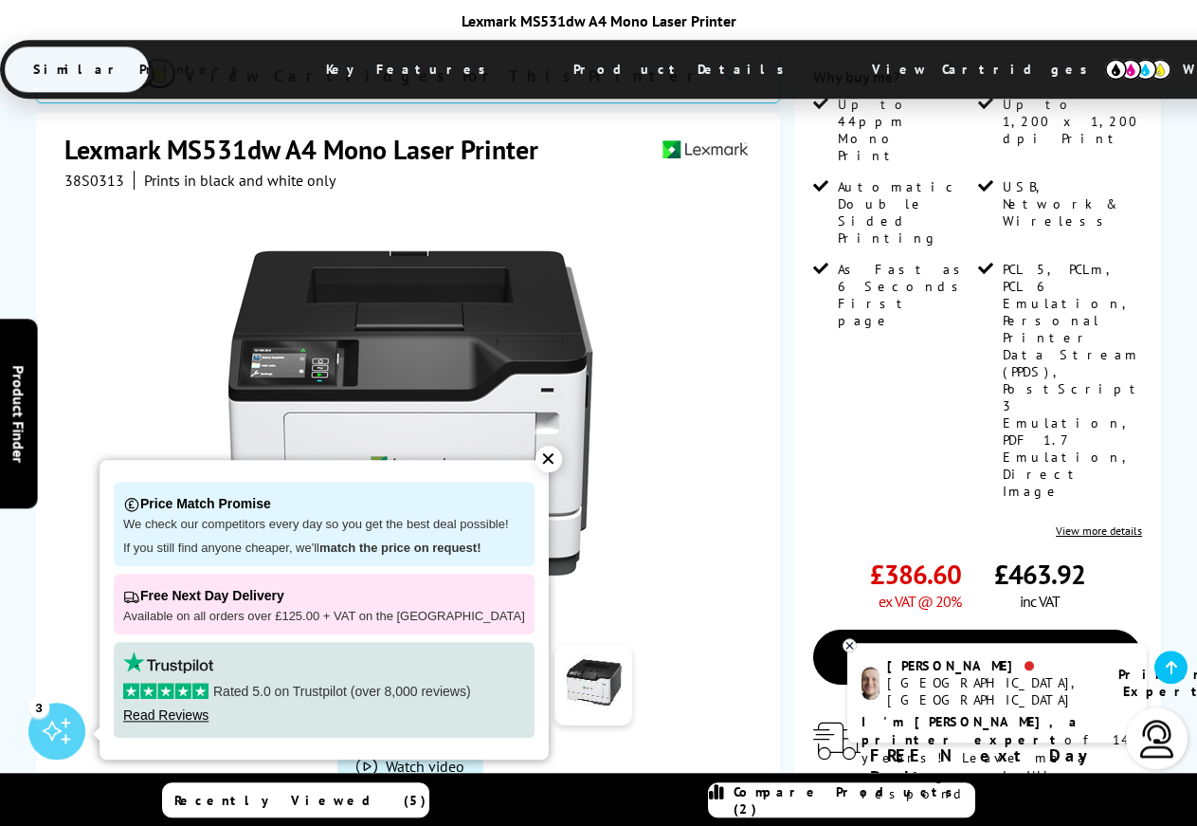
scroll to position [378, 0]
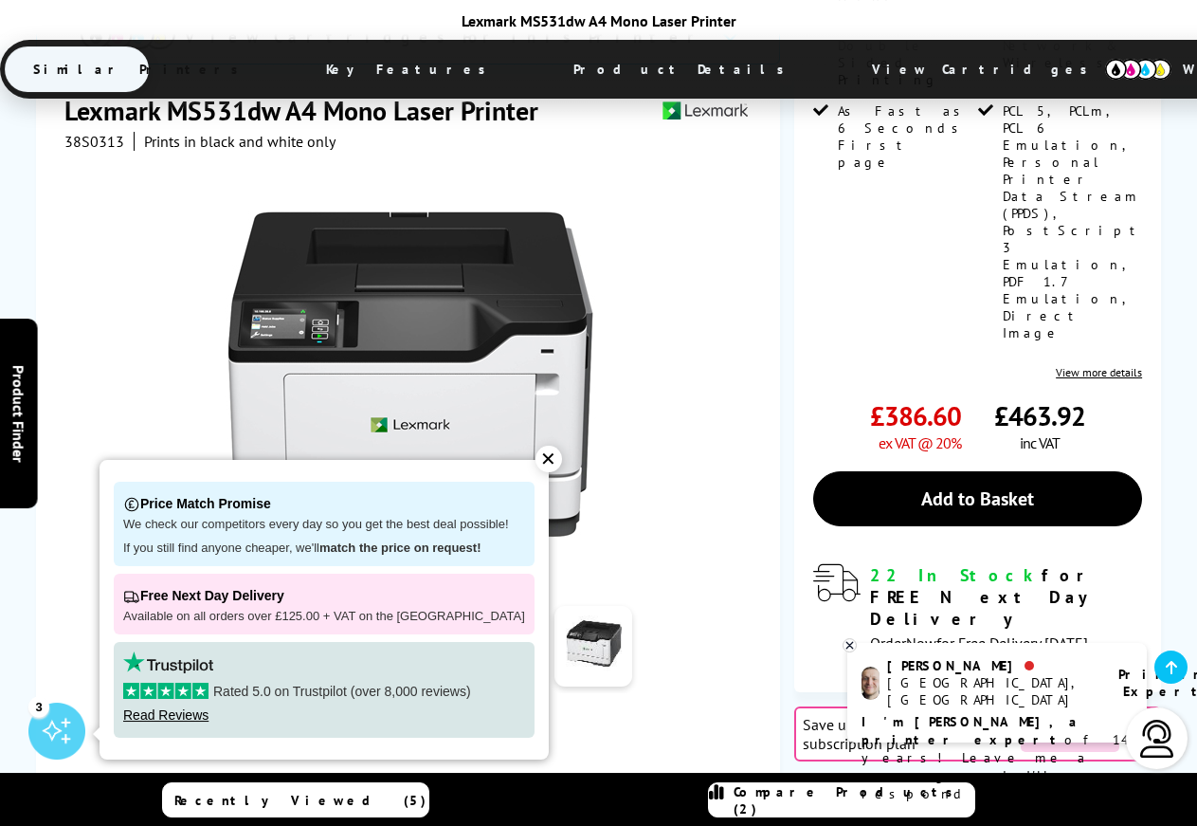
click at [536, 463] on div "✕" at bounding box center [549, 458] width 27 height 27
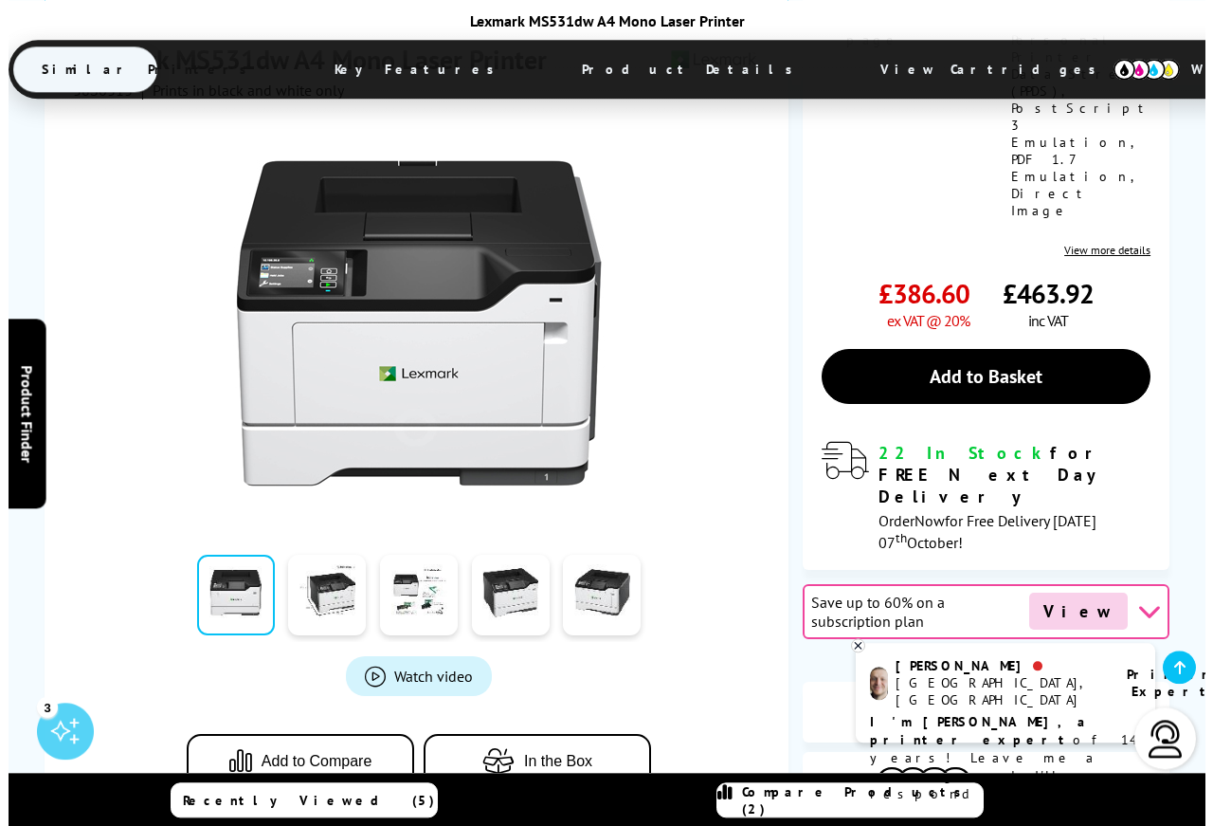
scroll to position [513, 0]
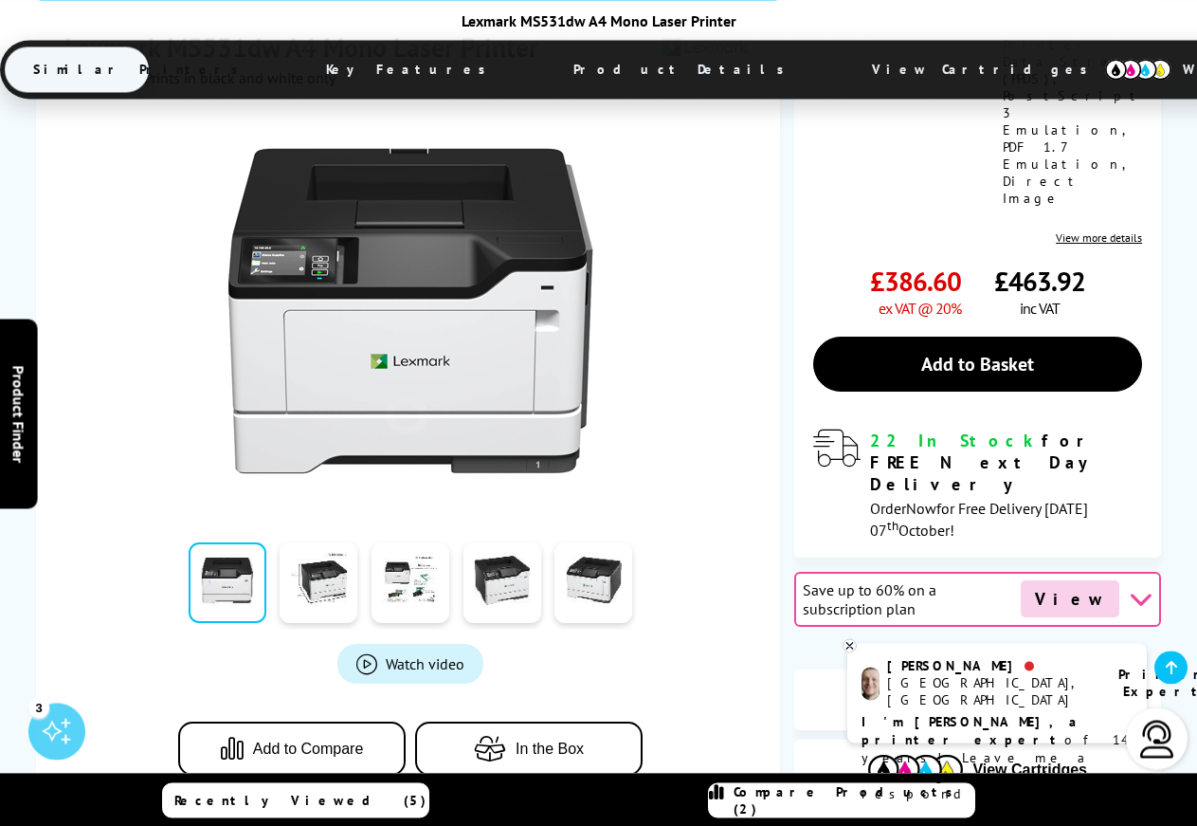
click at [421, 654] on span "Watch video" at bounding box center [425, 663] width 79 height 19
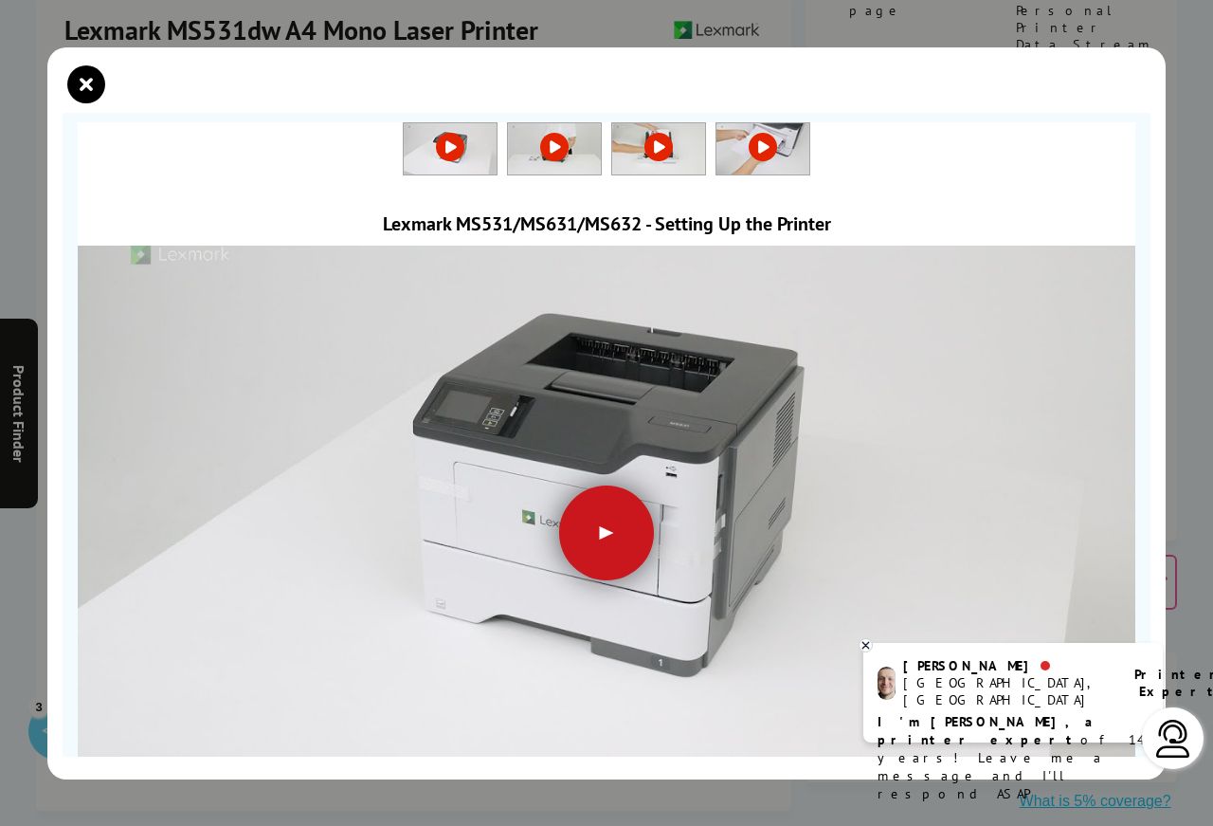
click at [598, 521] on div at bounding box center [606, 532] width 95 height 95
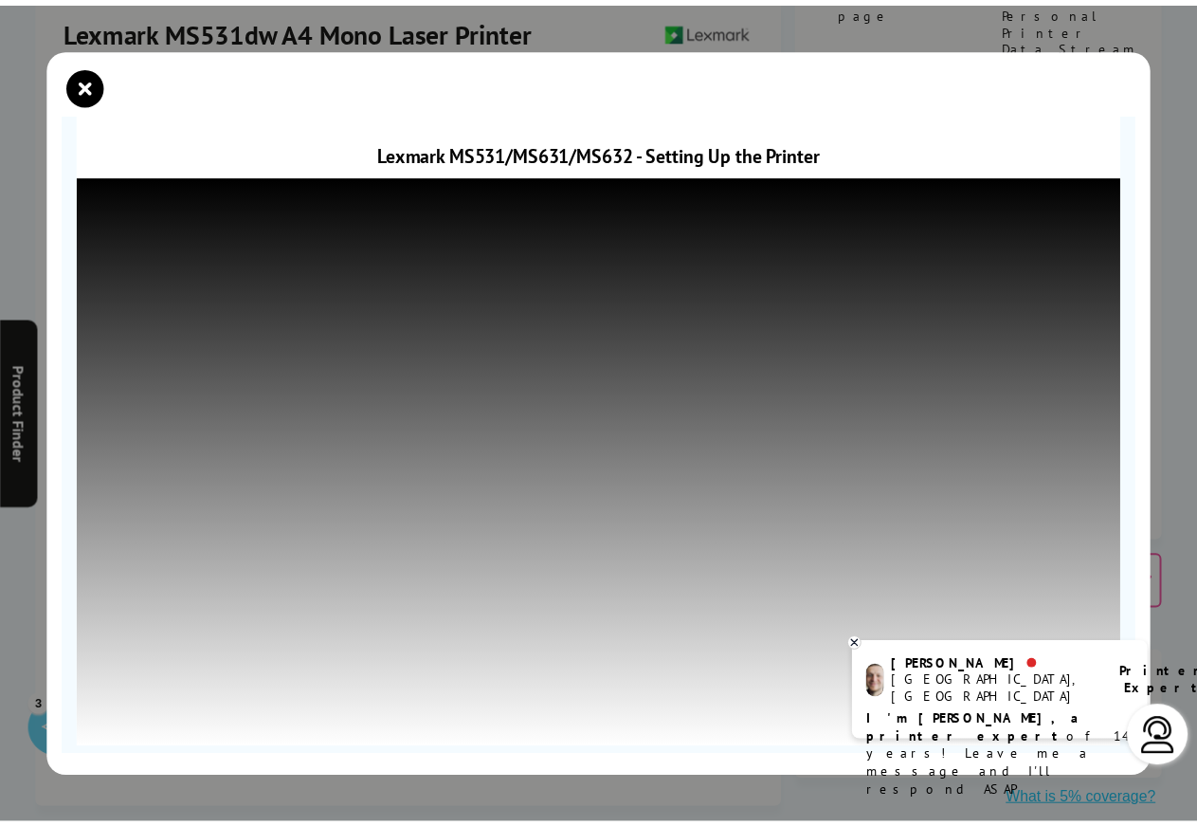
scroll to position [95, 0]
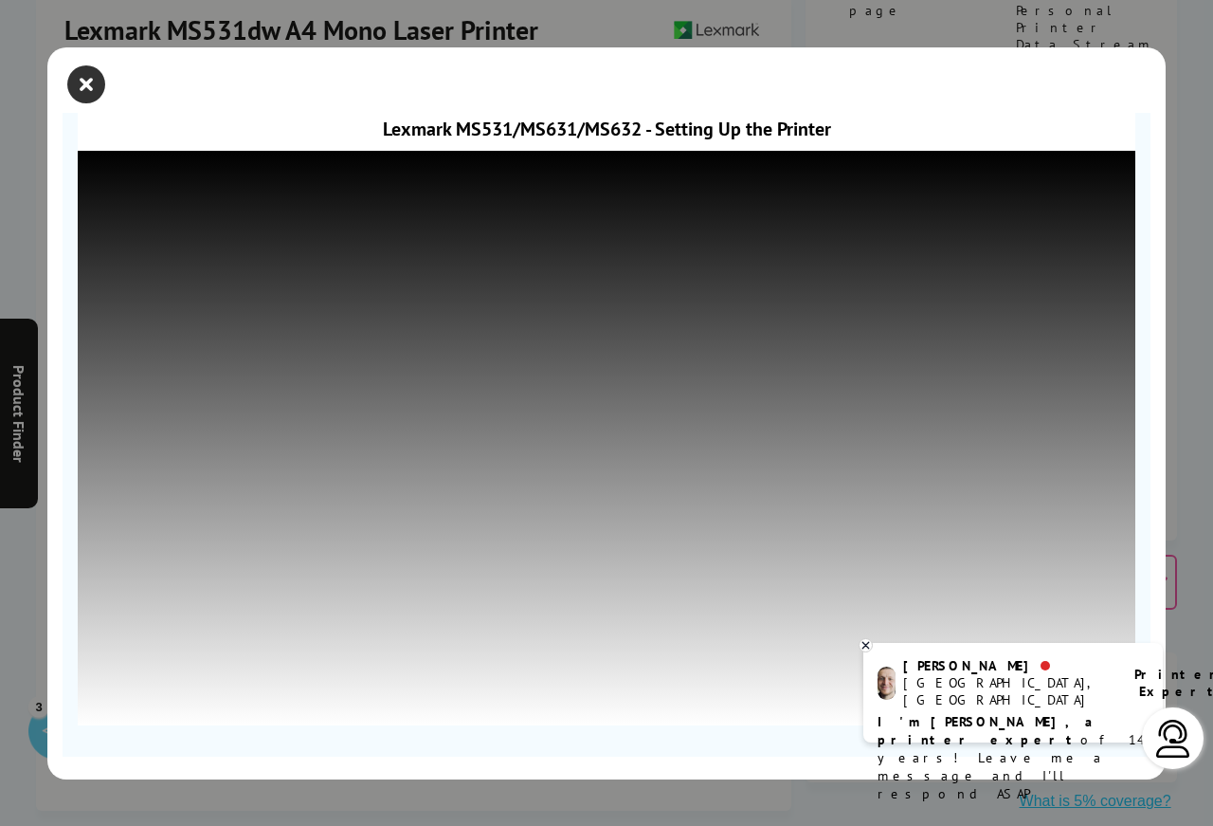
click at [86, 82] on icon "close modal" at bounding box center [86, 84] width 38 height 38
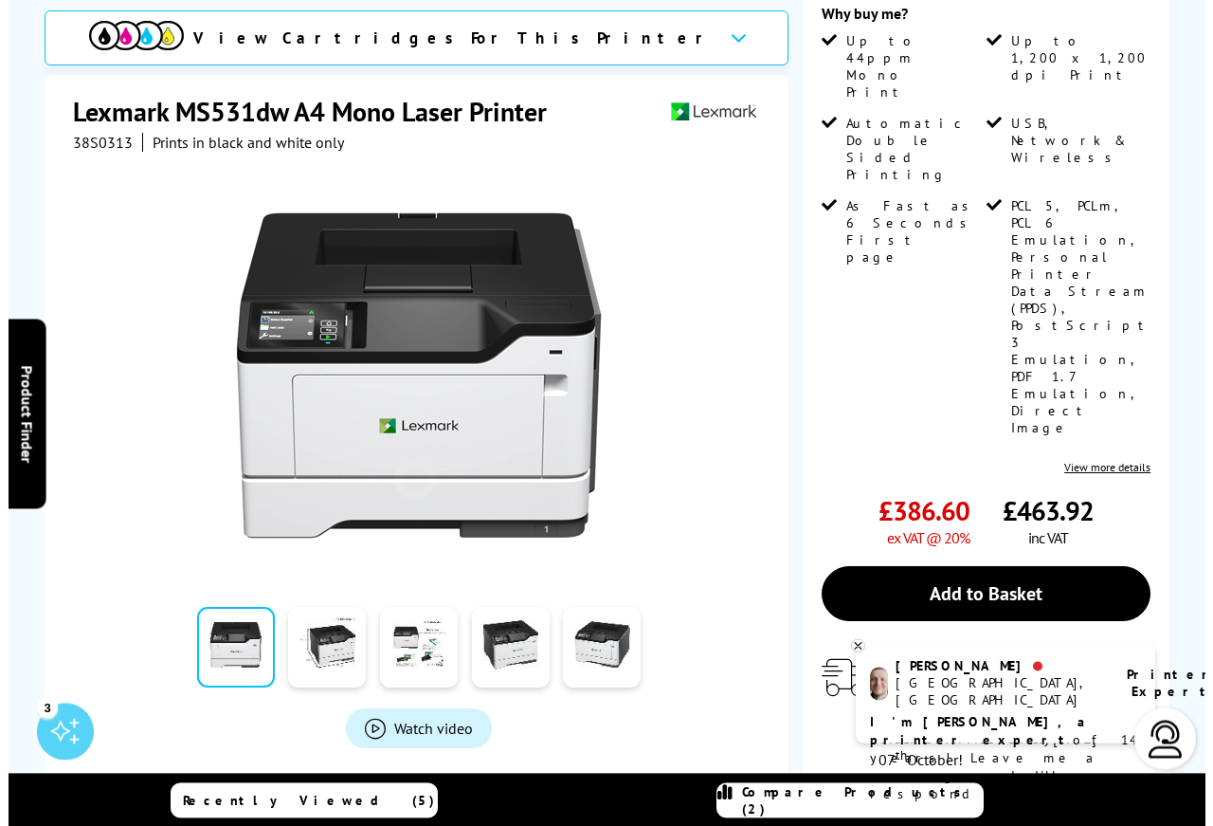
scroll to position [0, 0]
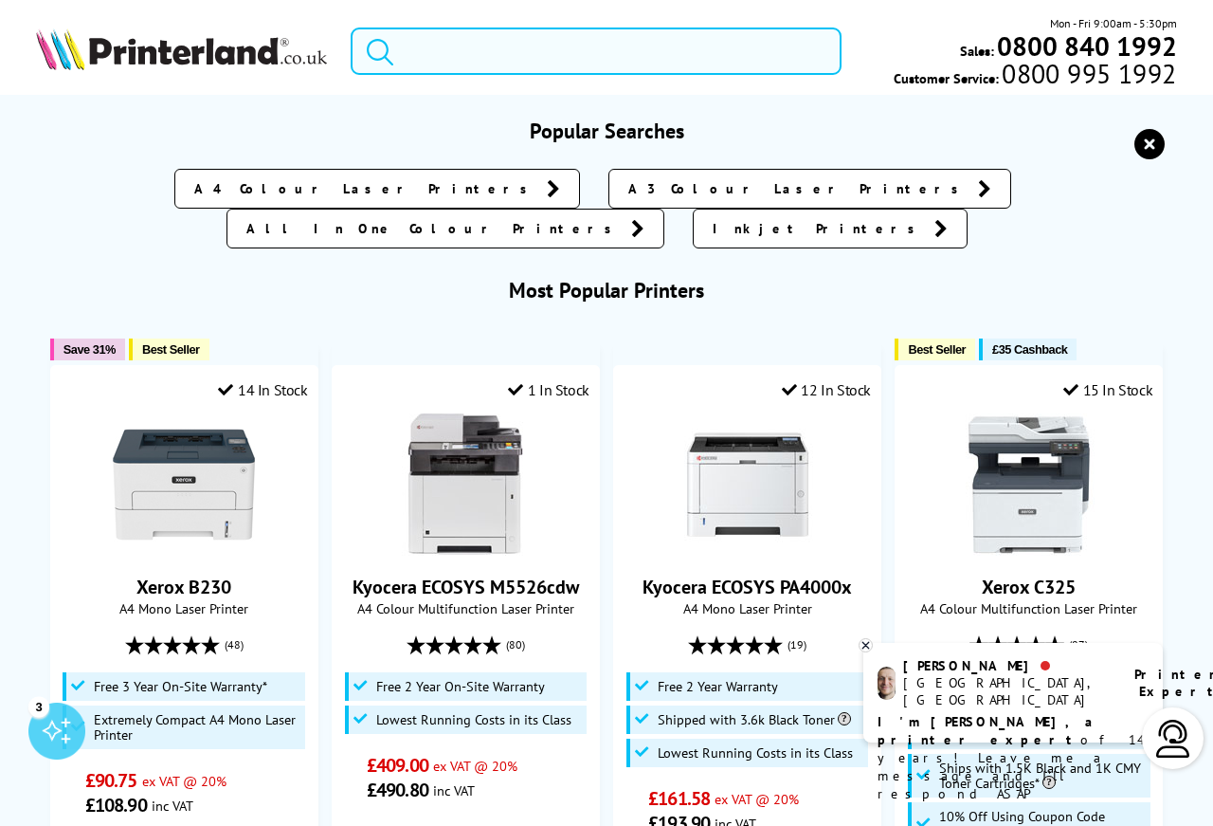
click at [466, 52] on input "search" at bounding box center [596, 50] width 491 height 47
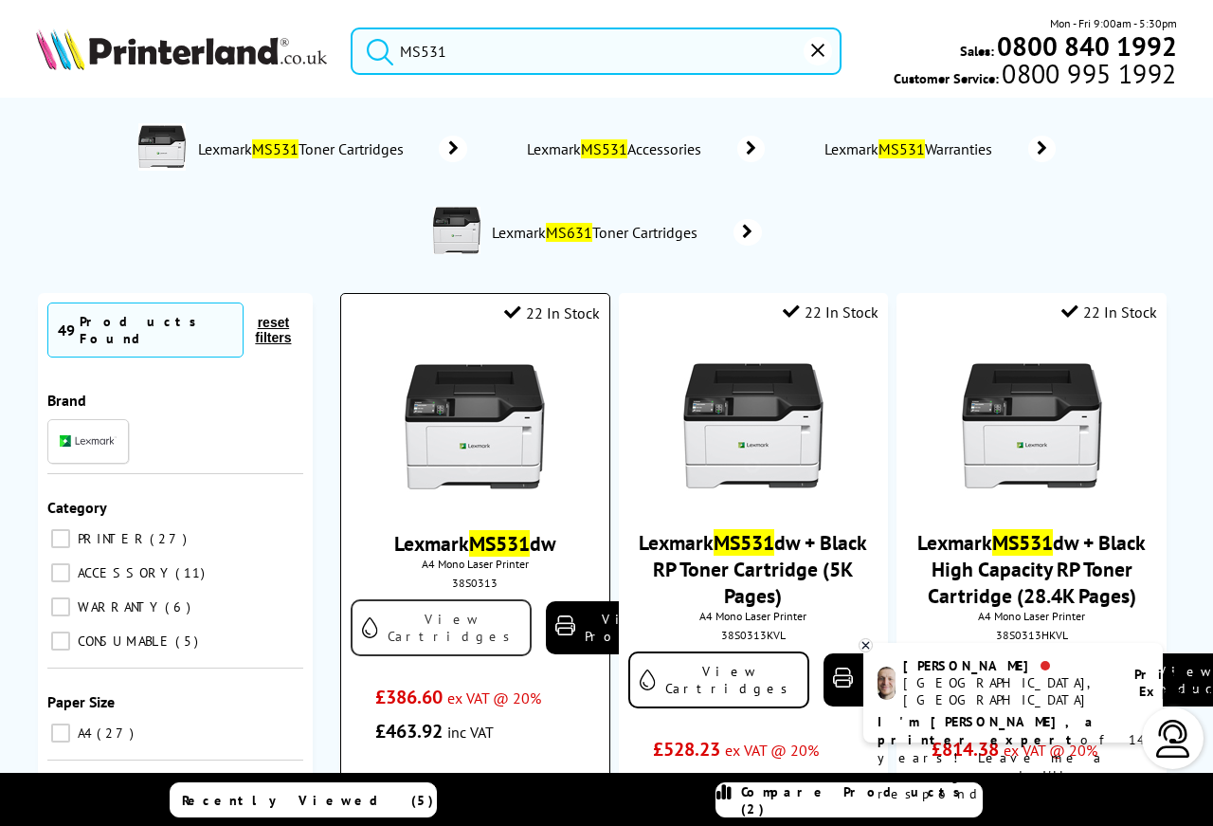
type input "MS531"
click at [428, 635] on link "View Cartridges" at bounding box center [441, 627] width 181 height 57
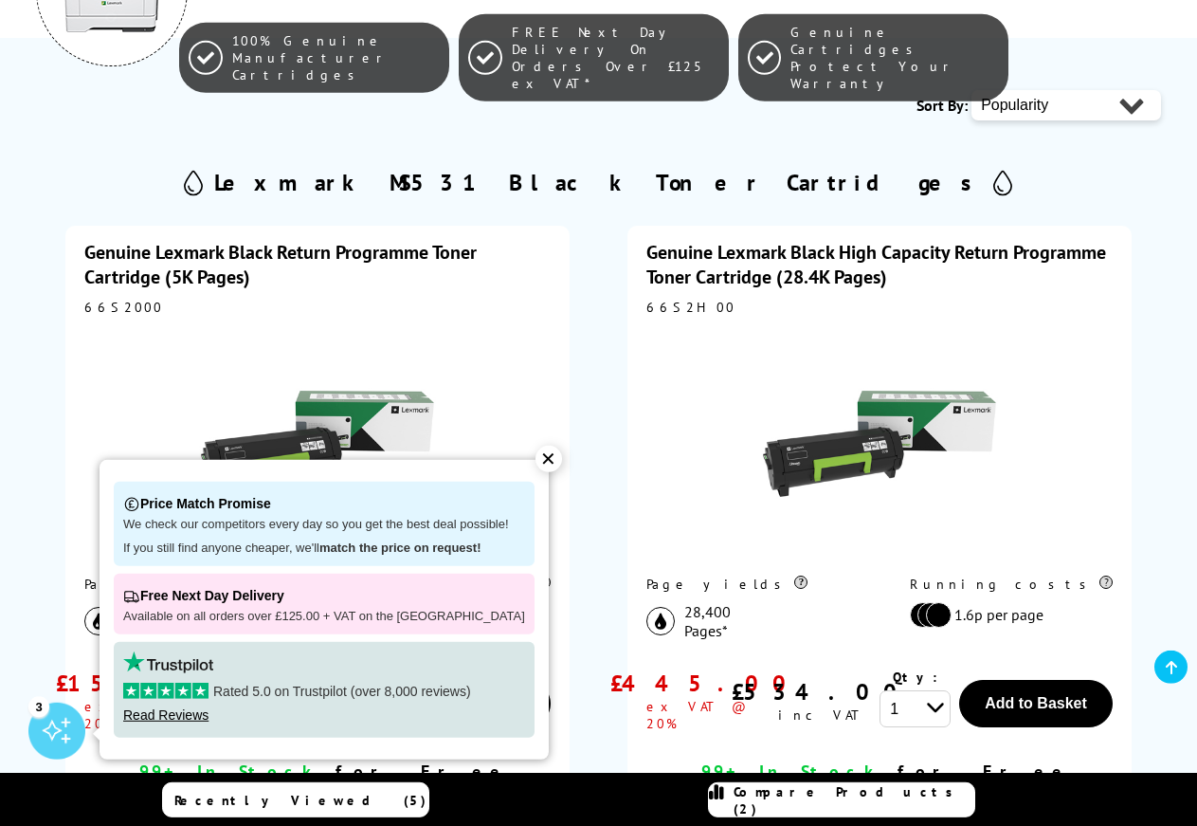
scroll to position [528, 0]
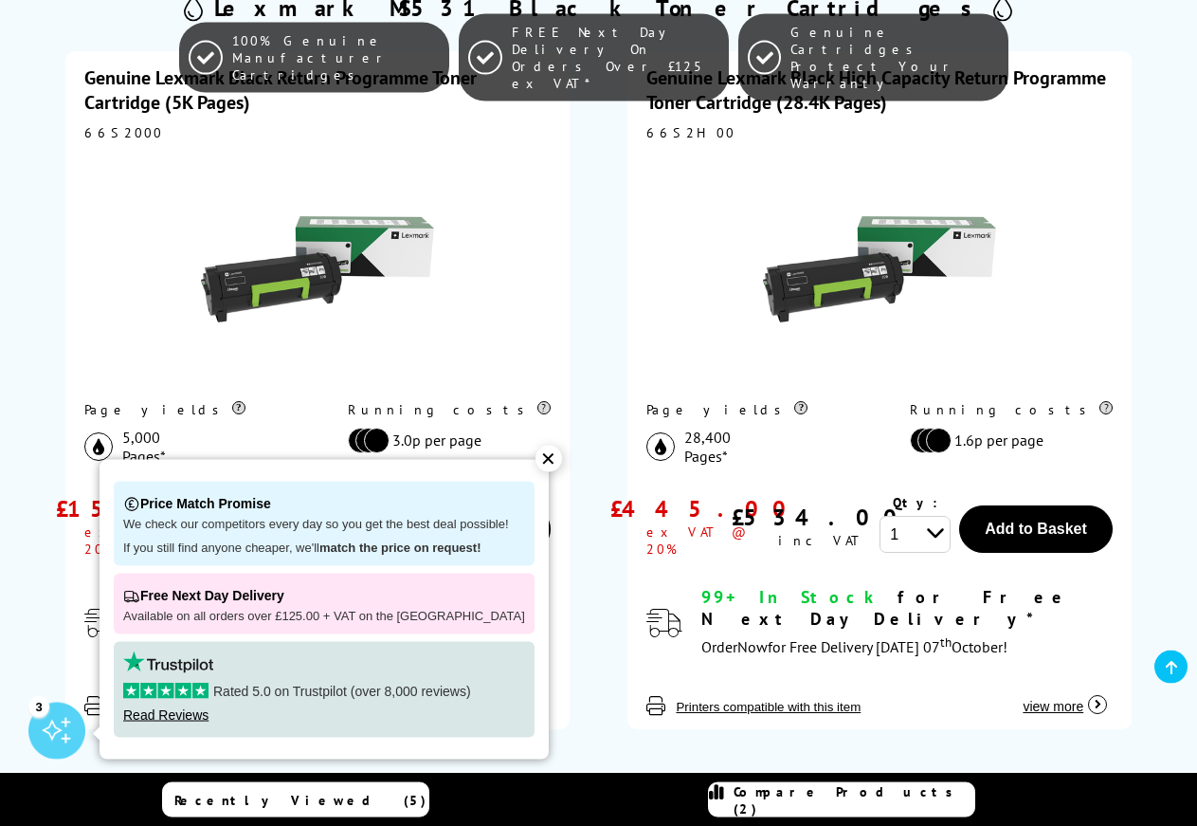
click at [536, 460] on div "✕" at bounding box center [549, 458] width 27 height 27
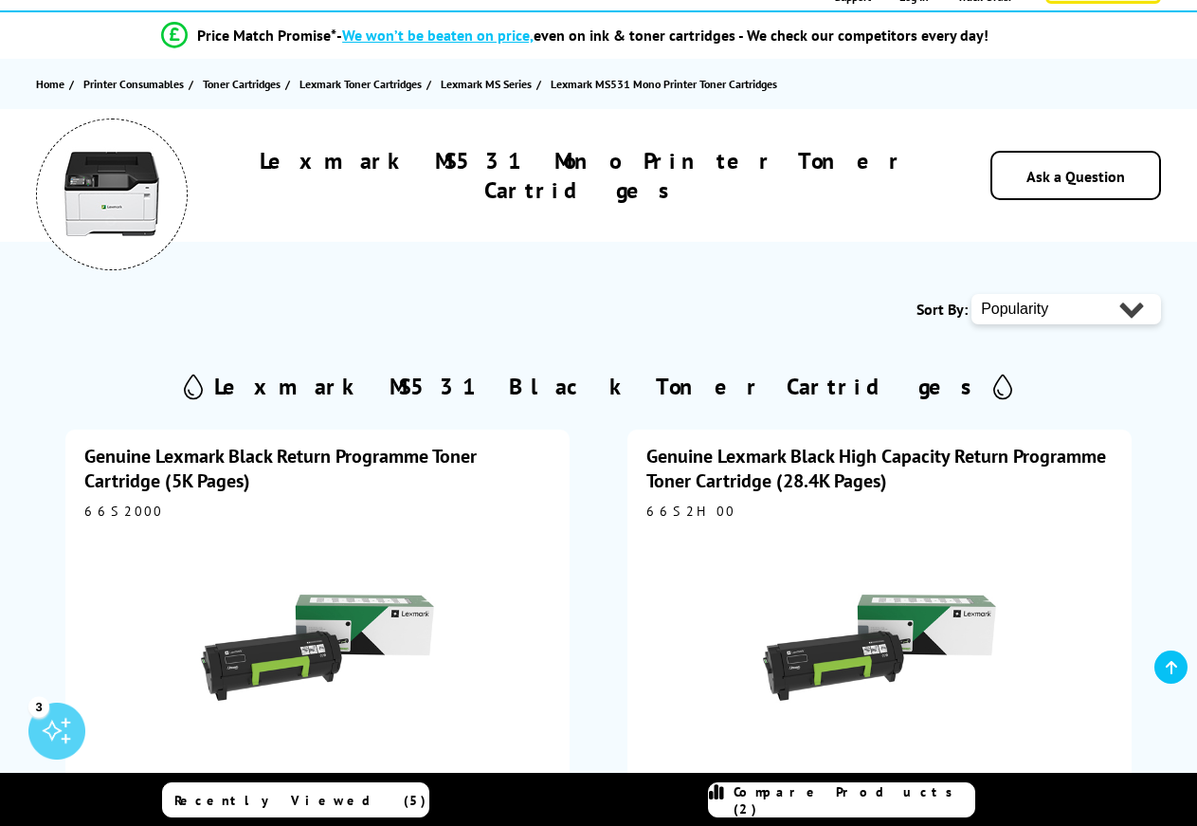
scroll to position [154, 0]
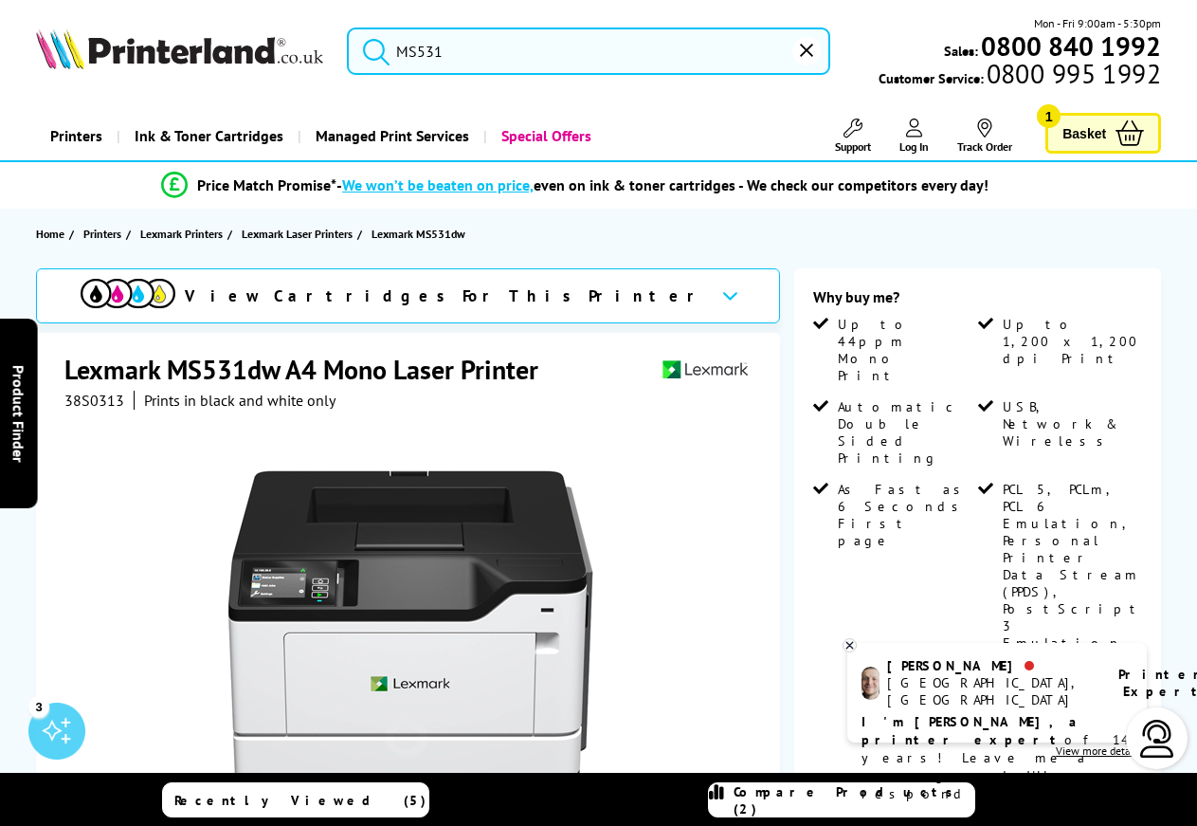
click at [1087, 129] on span "Basket" at bounding box center [1085, 133] width 44 height 26
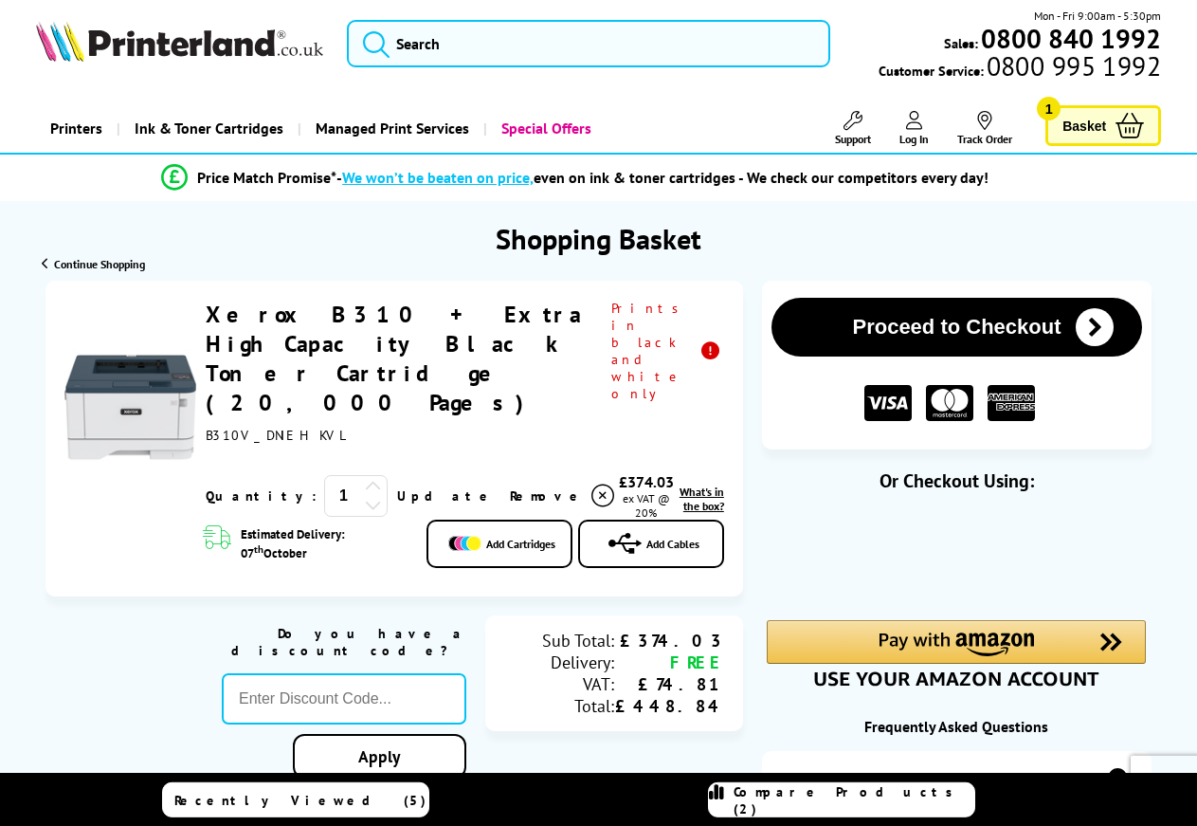
scroll to position [18, 0]
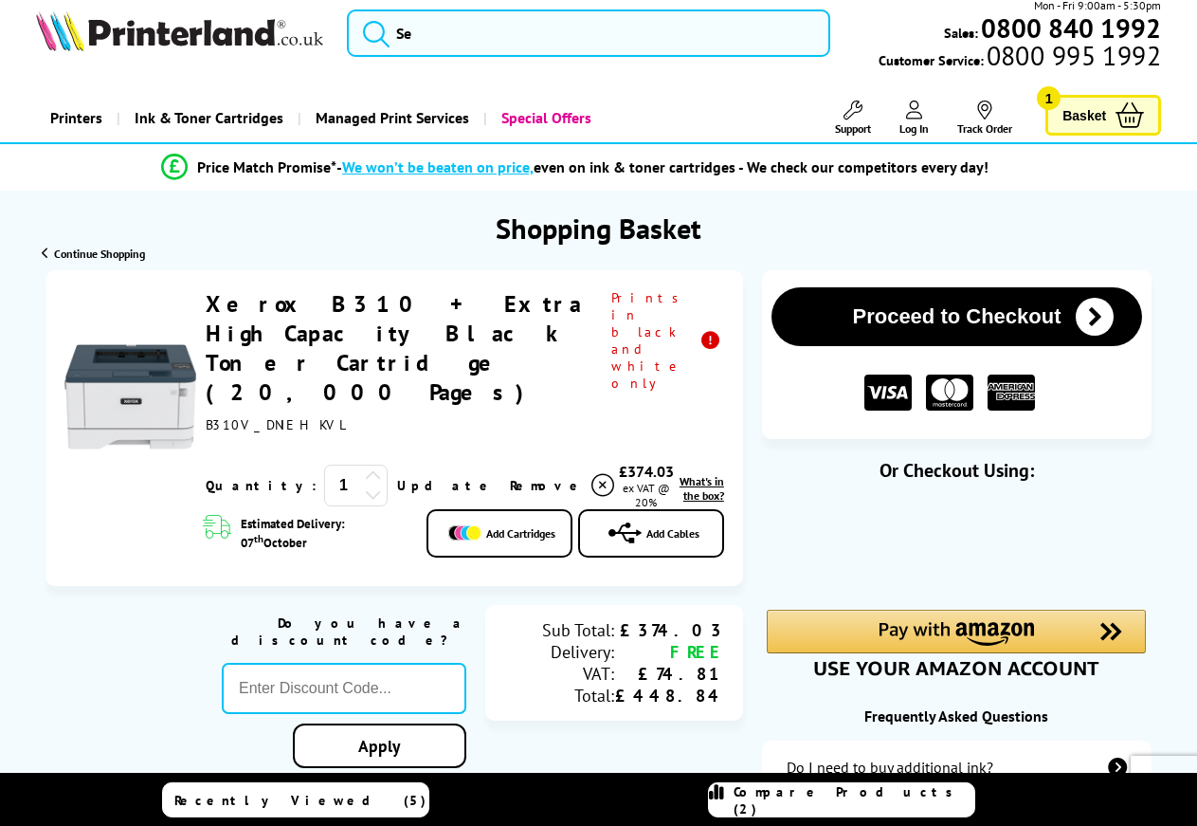
click at [945, 319] on button "Proceed to Checkout" at bounding box center [957, 316] width 371 height 59
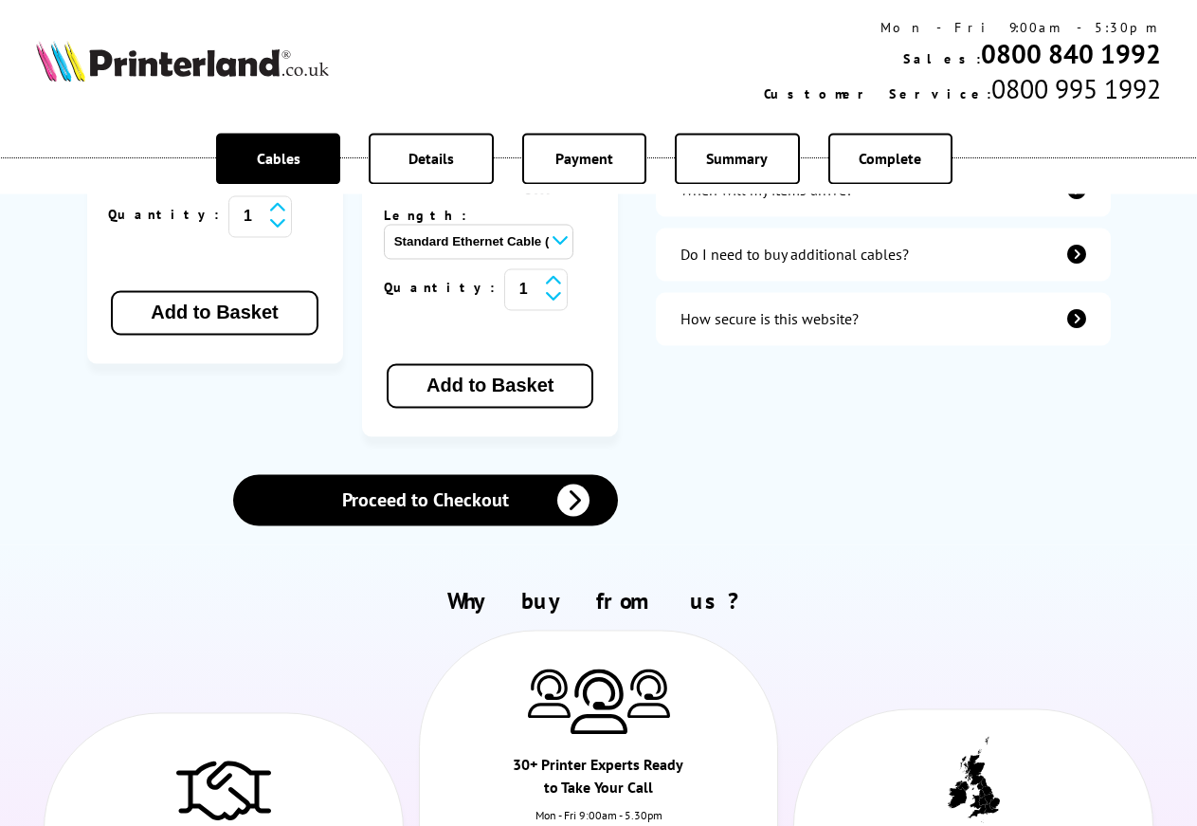
scroll to position [762, 0]
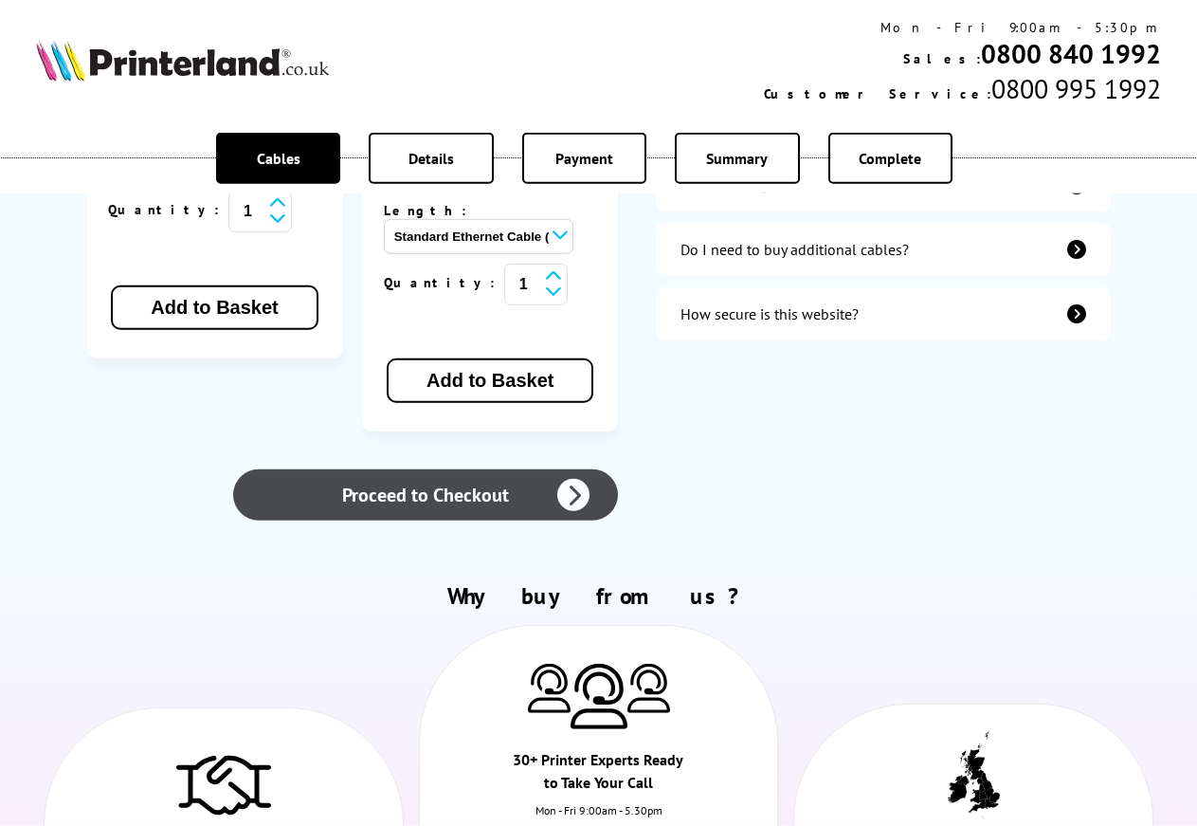
click at [517, 469] on link "Proceed to Checkout" at bounding box center [425, 494] width 385 height 51
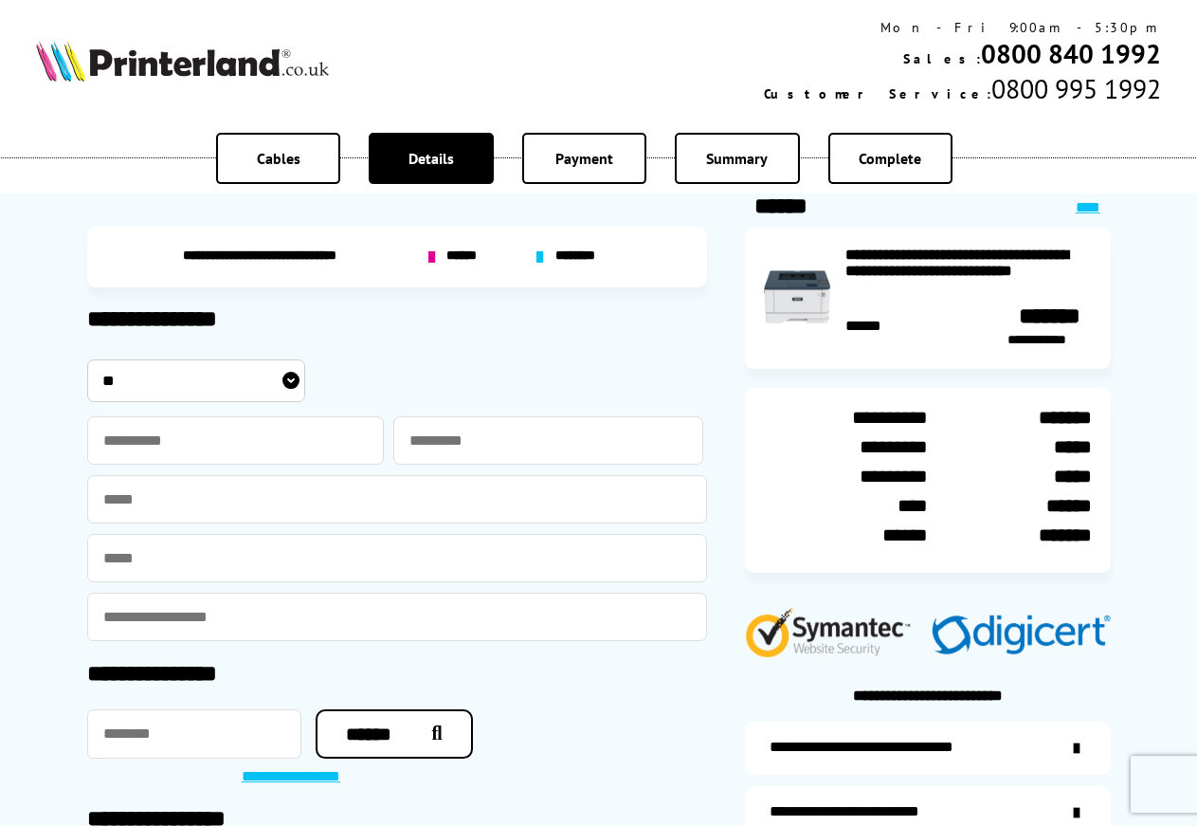
scroll to position [18, 0]
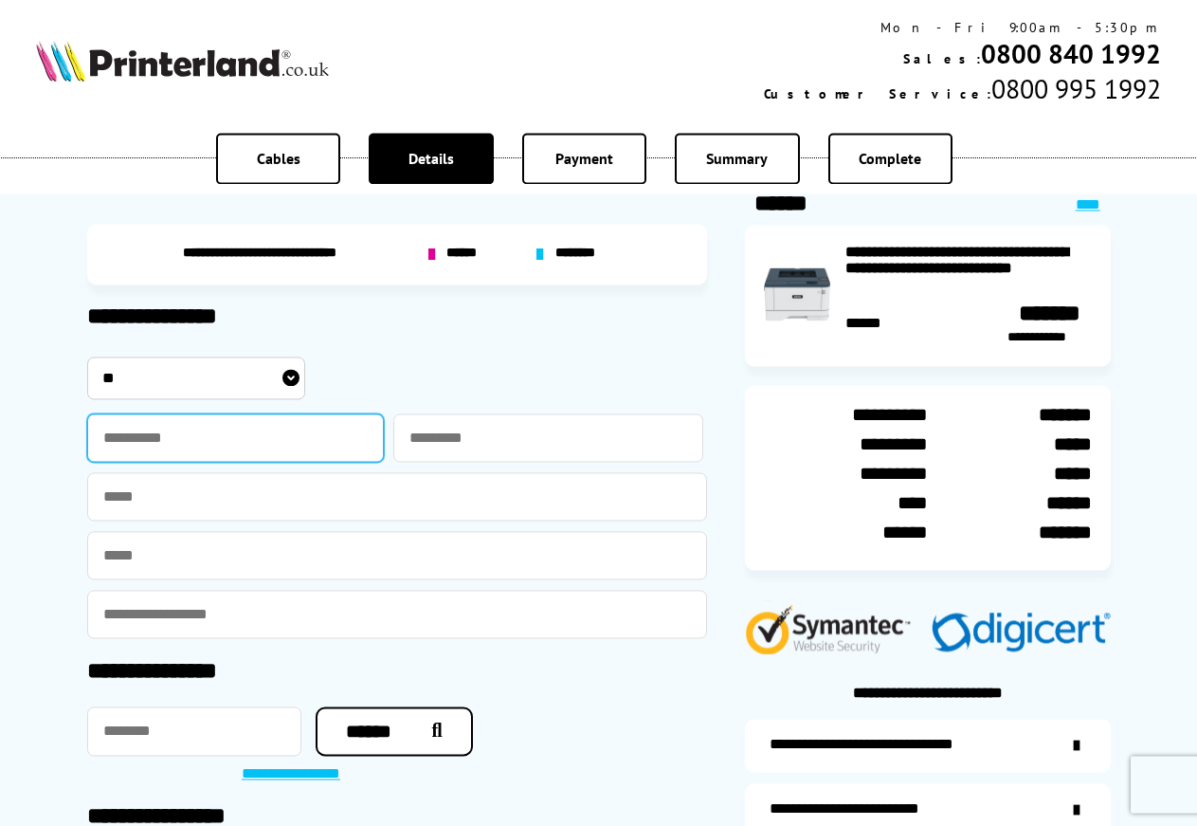
click at [191, 443] on input "text" at bounding box center [236, 437] width 298 height 48
type input "*****"
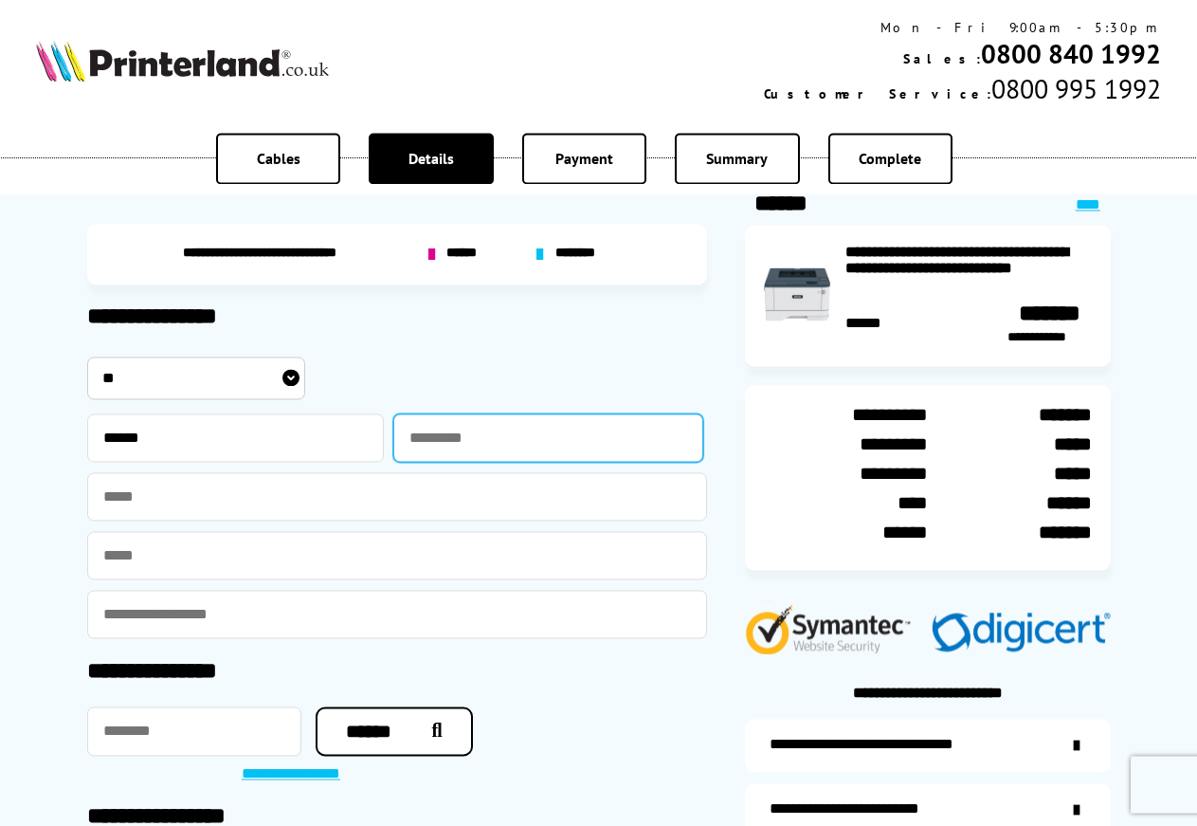
click at [456, 448] on input "text" at bounding box center [548, 437] width 310 height 48
type input "******"
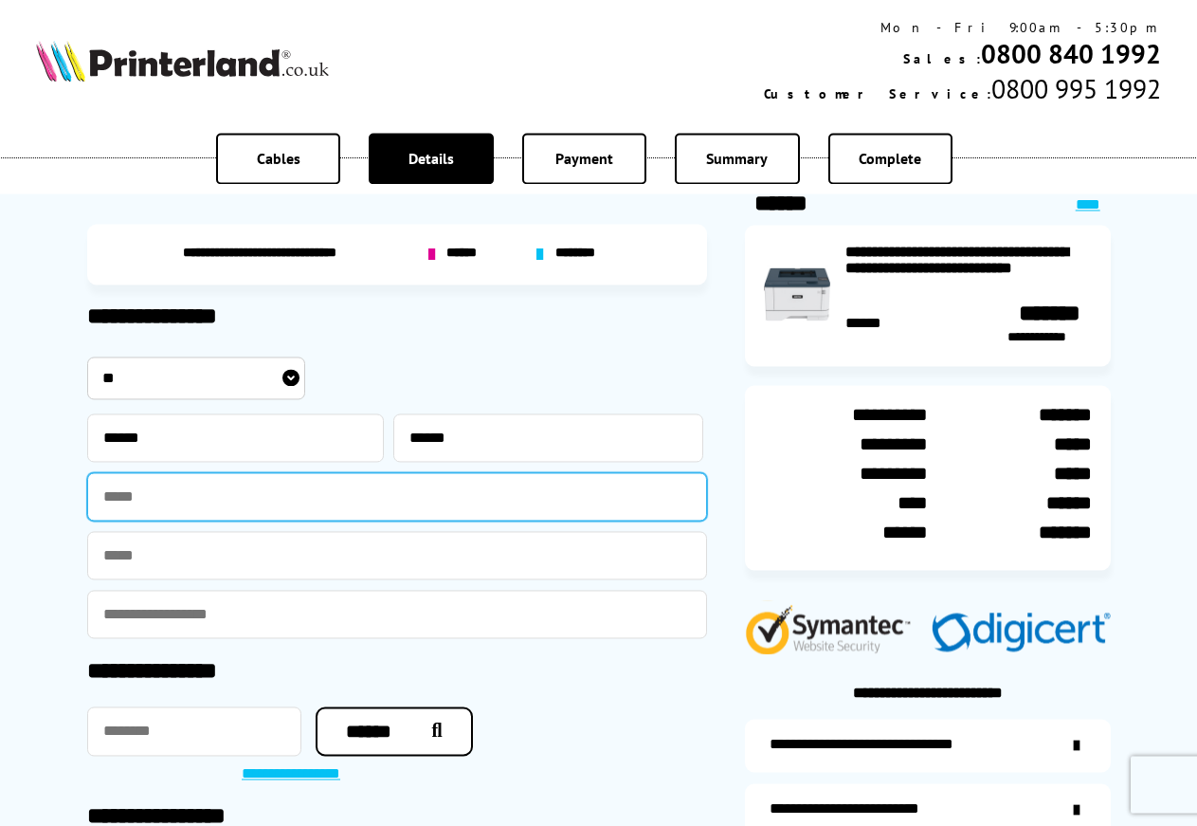
click at [212, 500] on input "text" at bounding box center [397, 496] width 620 height 48
type input "**********"
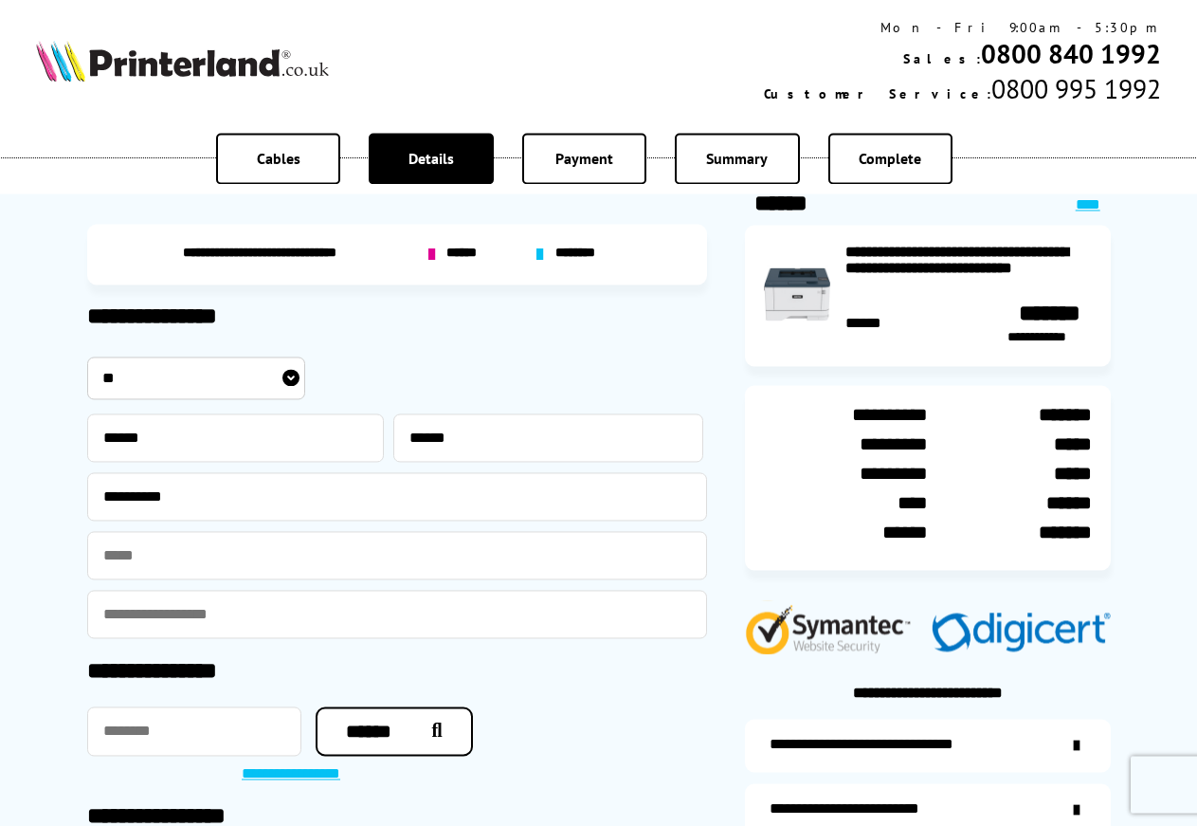
click at [184, 560] on input "email" at bounding box center [397, 555] width 620 height 48
type input "**********"
click at [156, 616] on input "email" at bounding box center [397, 614] width 620 height 48
drag, startPoint x: 303, startPoint y: 557, endPoint x: 0, endPoint y: 552, distance: 303.4
click at [87, 552] on input "**********" at bounding box center [397, 555] width 620 height 48
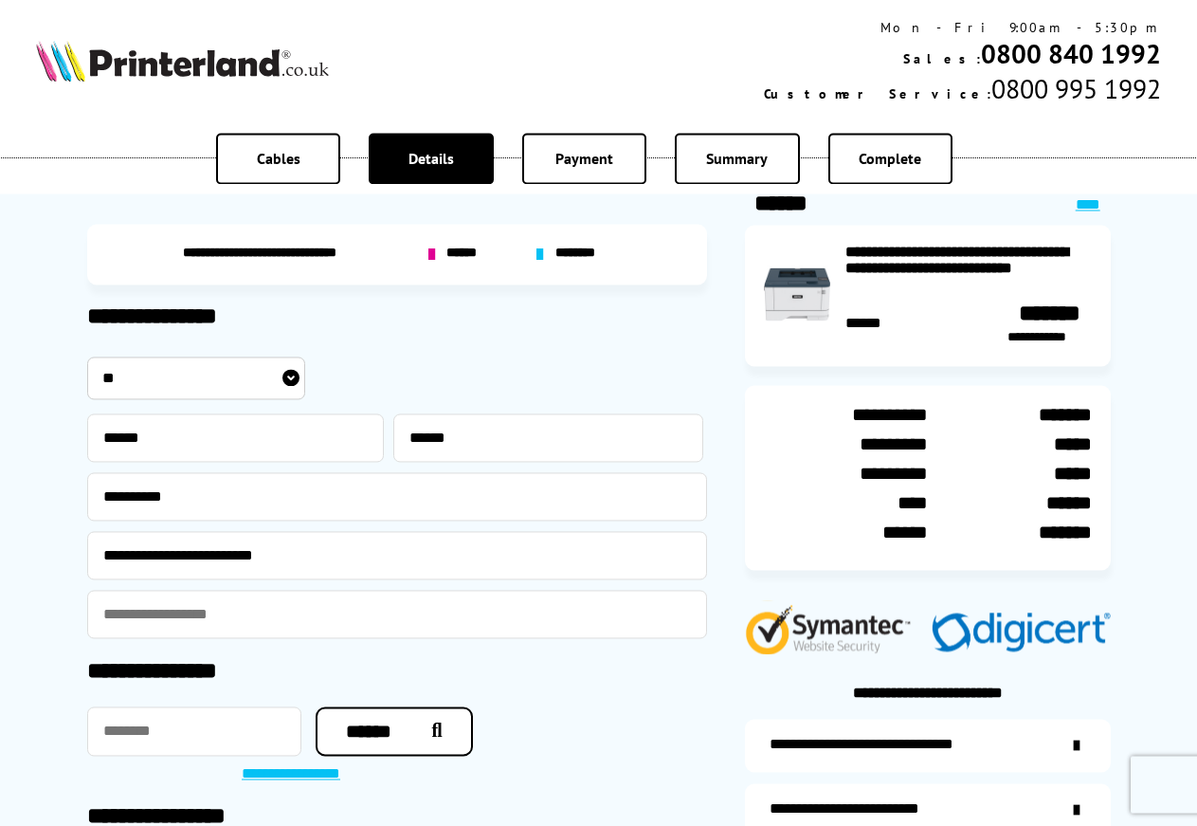
click at [182, 608] on input "email" at bounding box center [397, 614] width 620 height 48
paste input "**********"
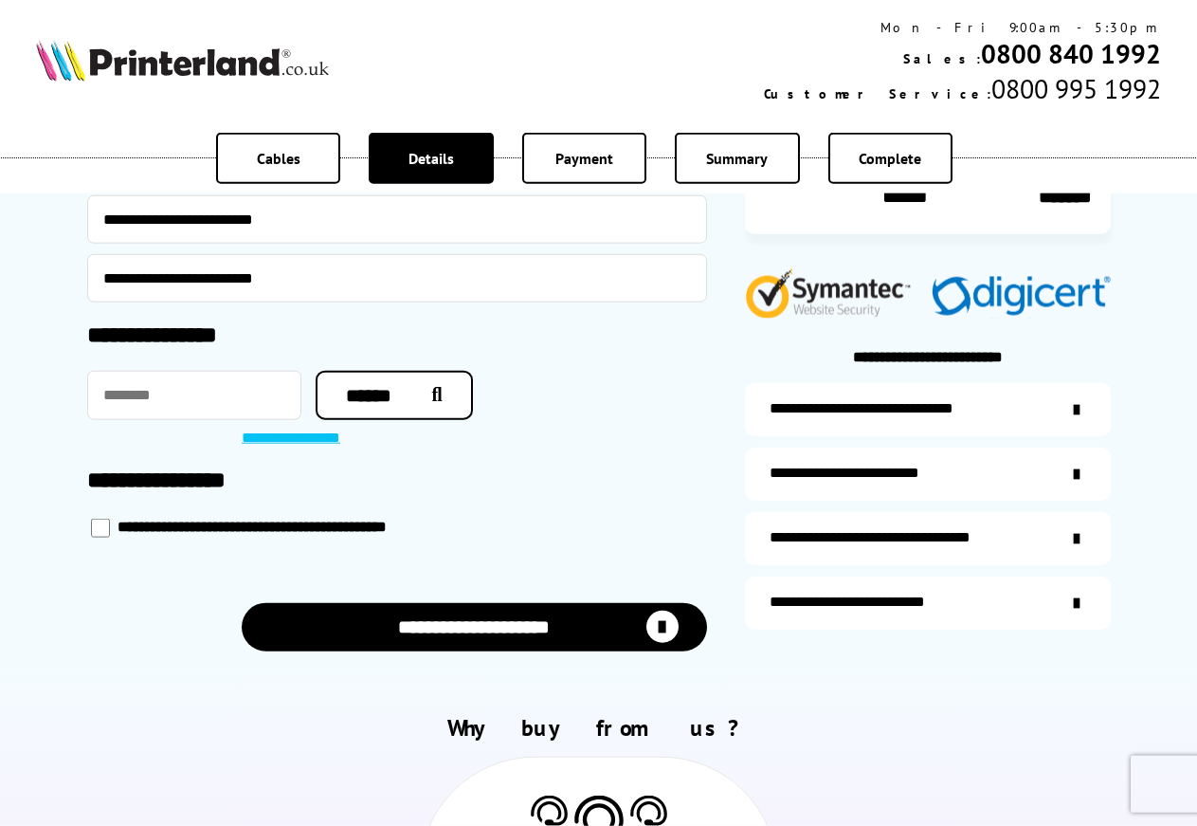
scroll to position [361, 0]
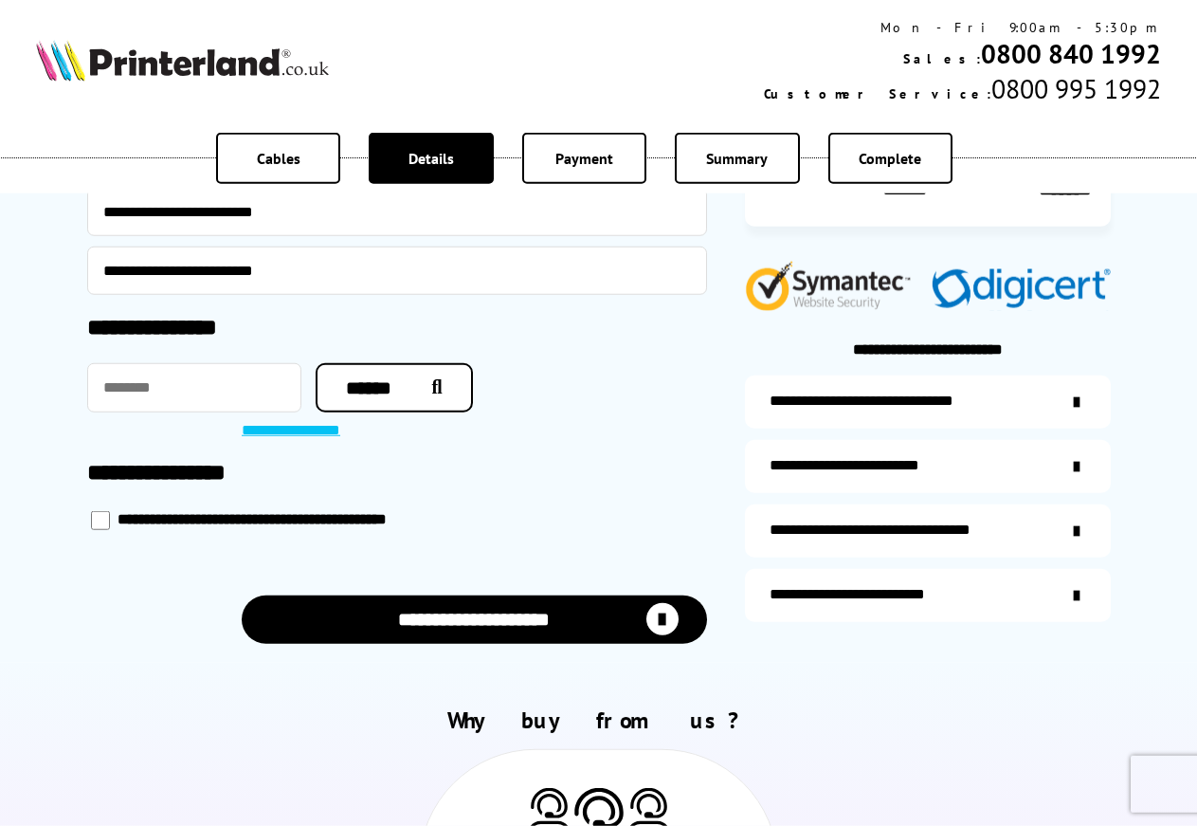
type input "**********"
click at [120, 394] on input "text" at bounding box center [194, 387] width 214 height 49
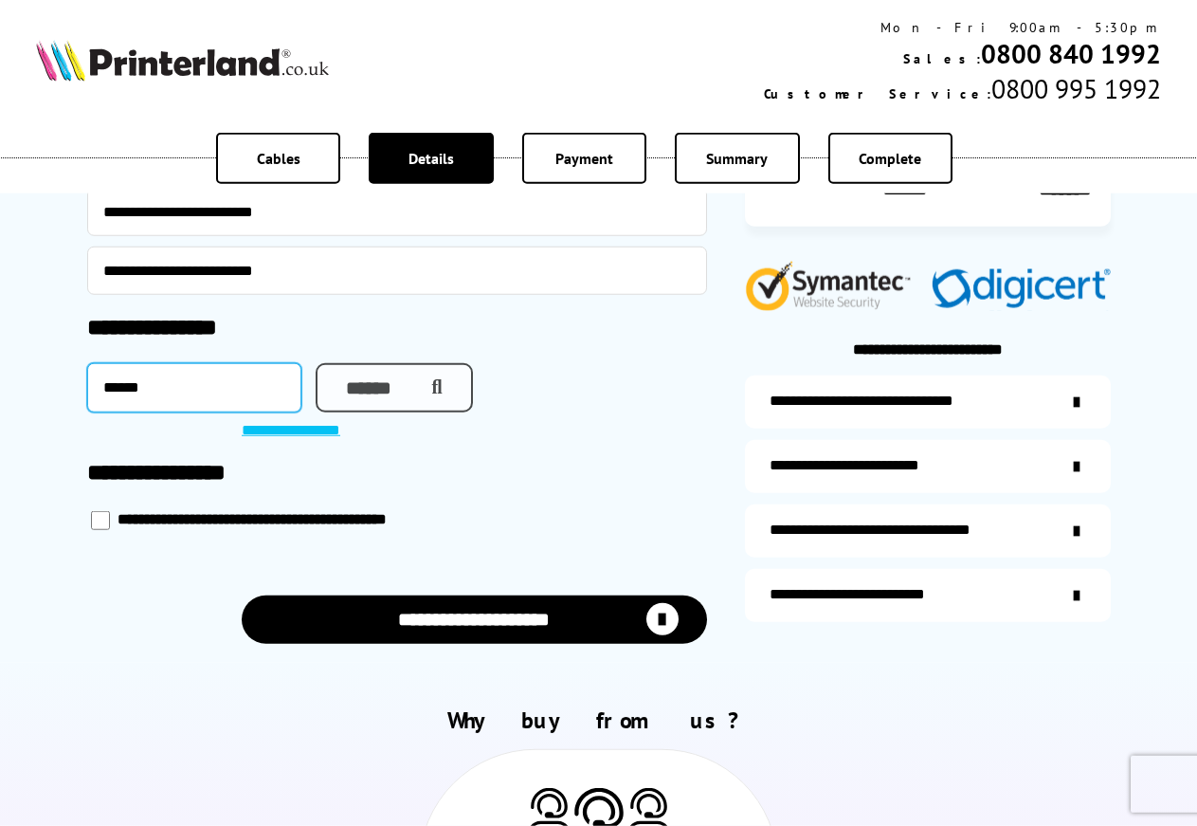
type input "******"
click at [433, 388] on icon "button" at bounding box center [433, 387] width 20 height 19
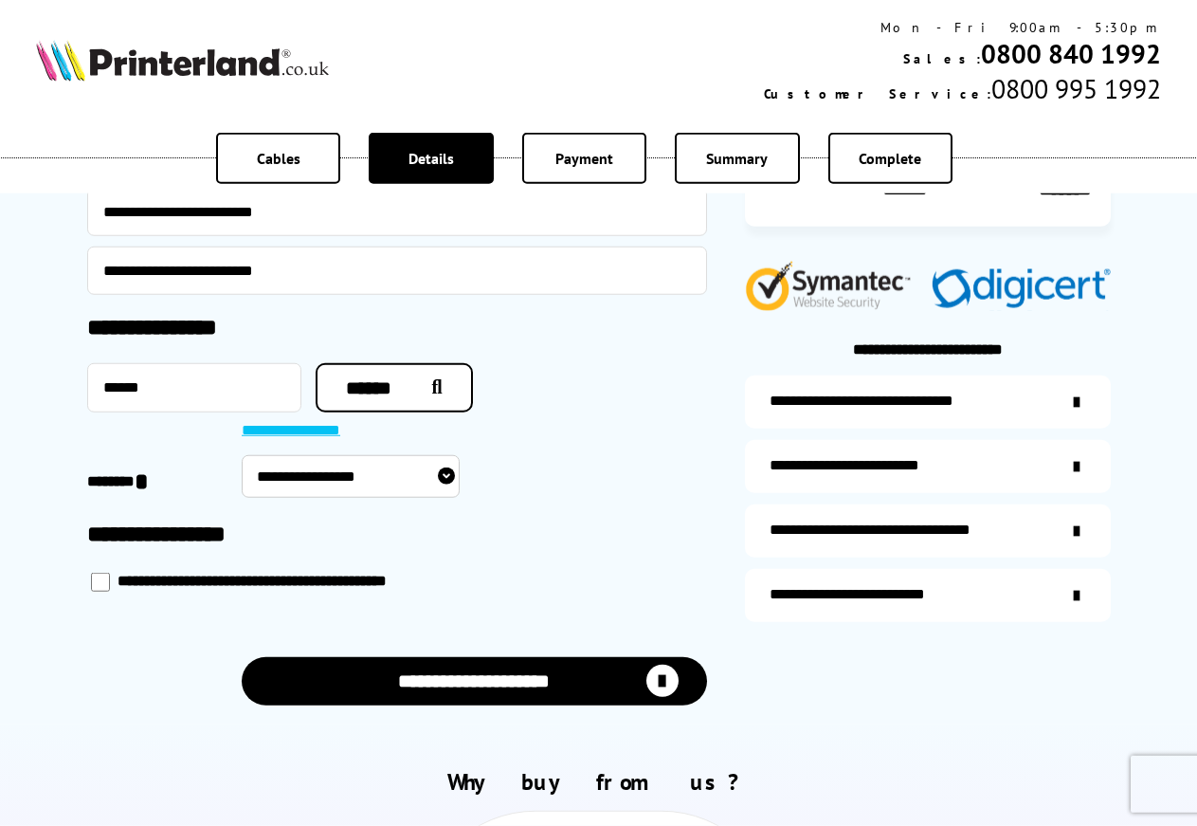
click at [242, 455] on select "**********" at bounding box center [351, 476] width 218 height 43
select select "**********"
click option "**********" at bounding box center [0, 0] width 0 height 0
type input "*******"
select select "**********"
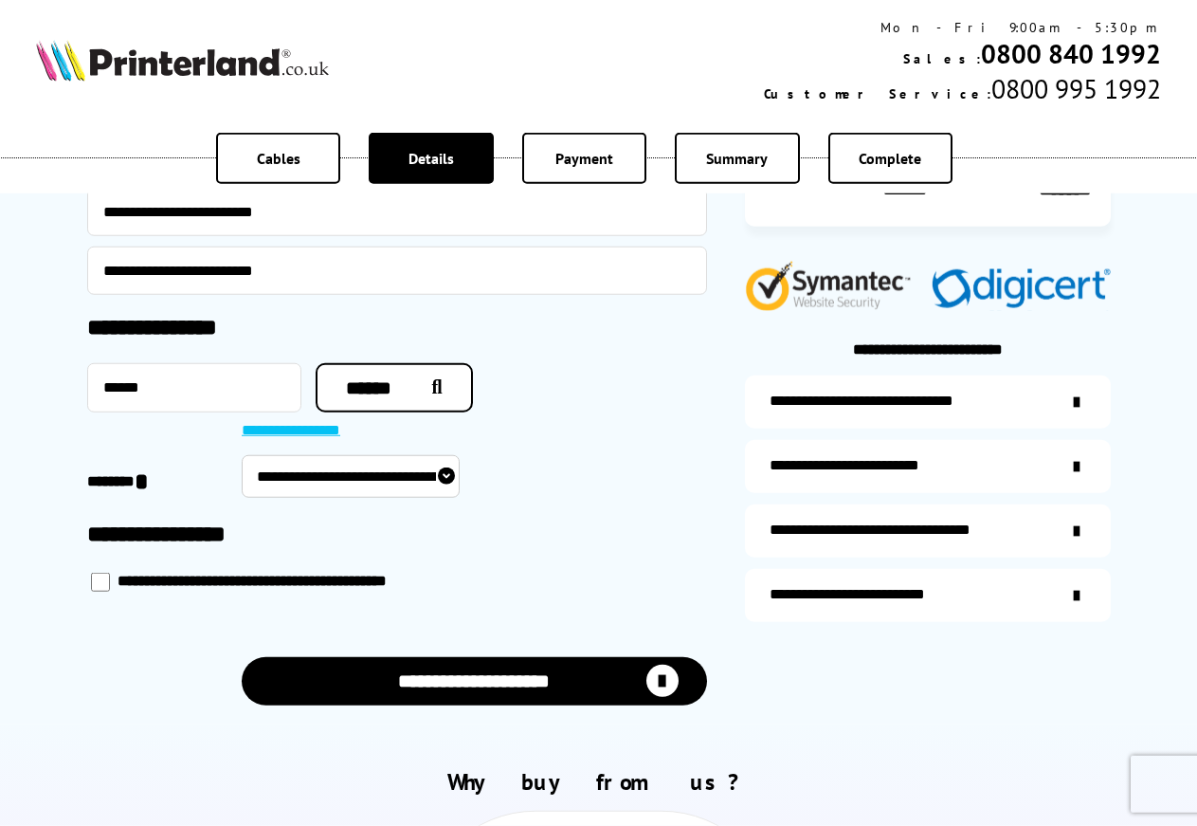
type input "**********"
type input "*******"
type input "**********"
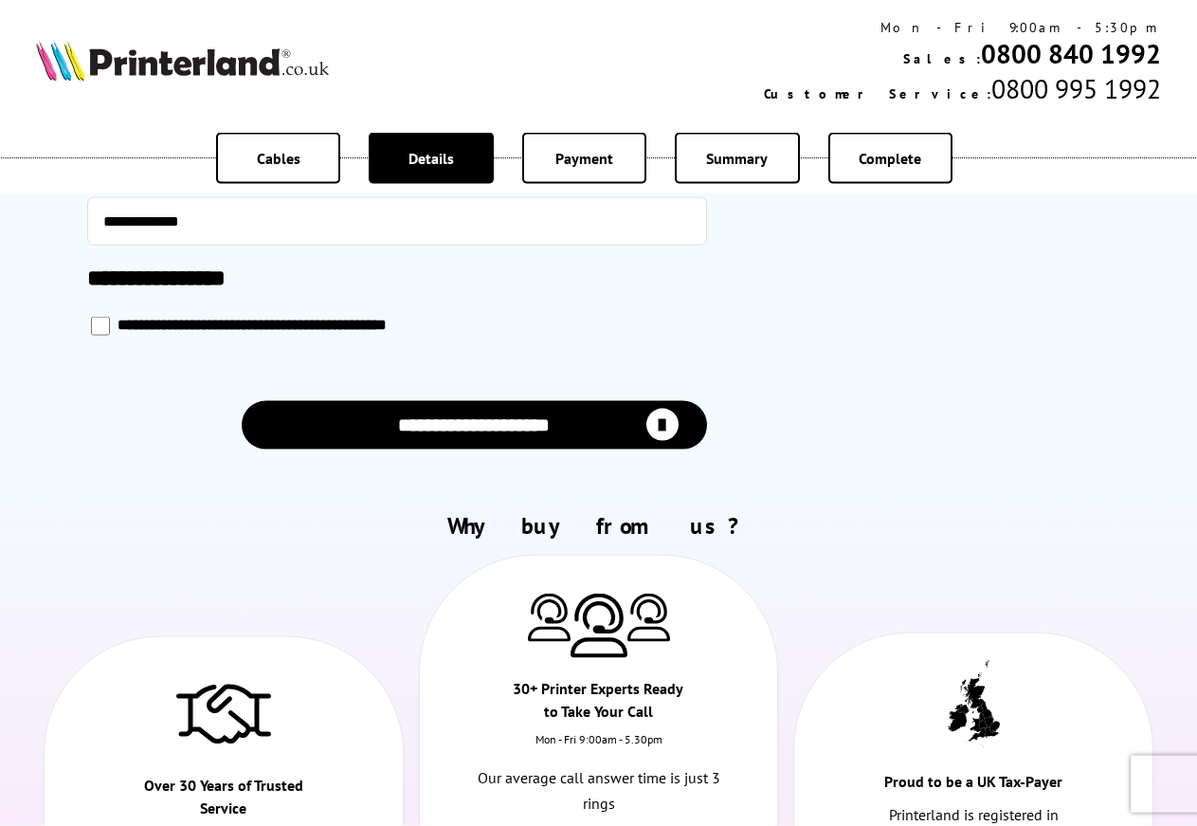
scroll to position [912, 0]
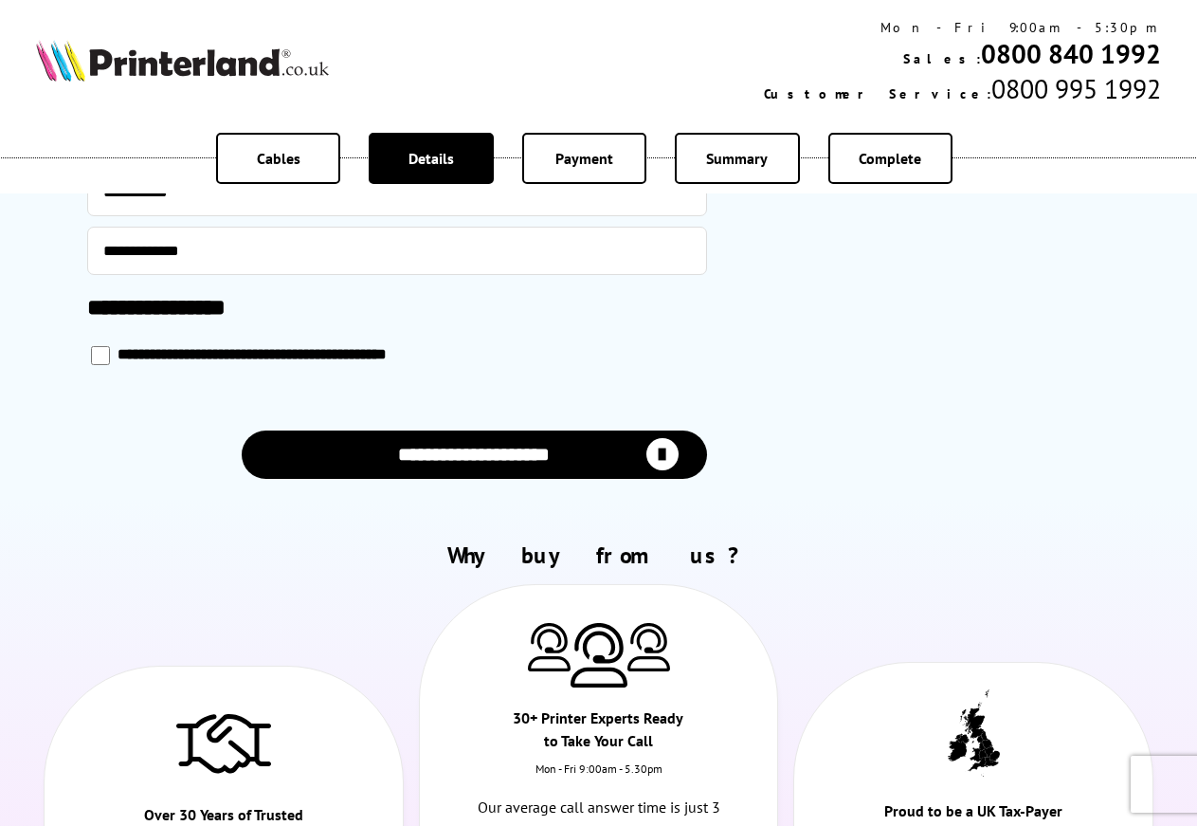
click at [509, 459] on button "**********" at bounding box center [474, 454] width 465 height 48
select select "**********"
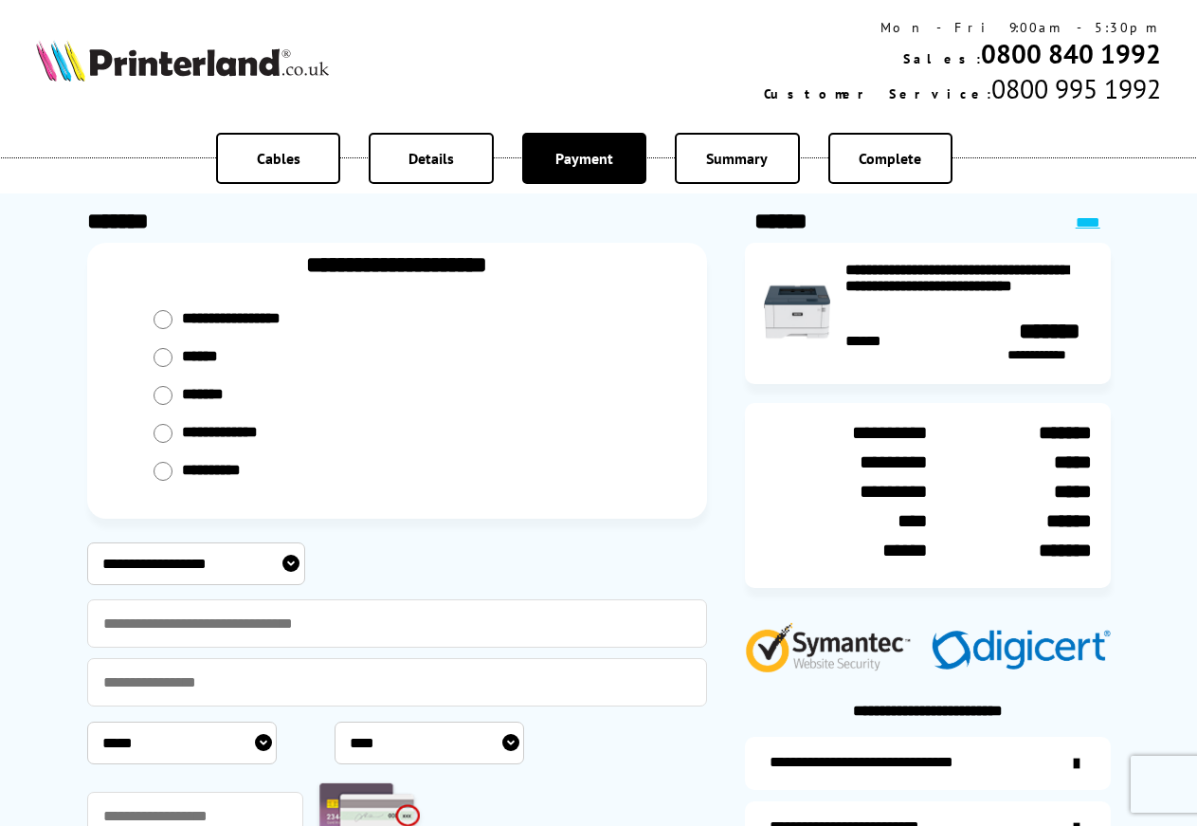
click at [169, 348] on input "radio" at bounding box center [163, 357] width 19 height 19
radio input "****"
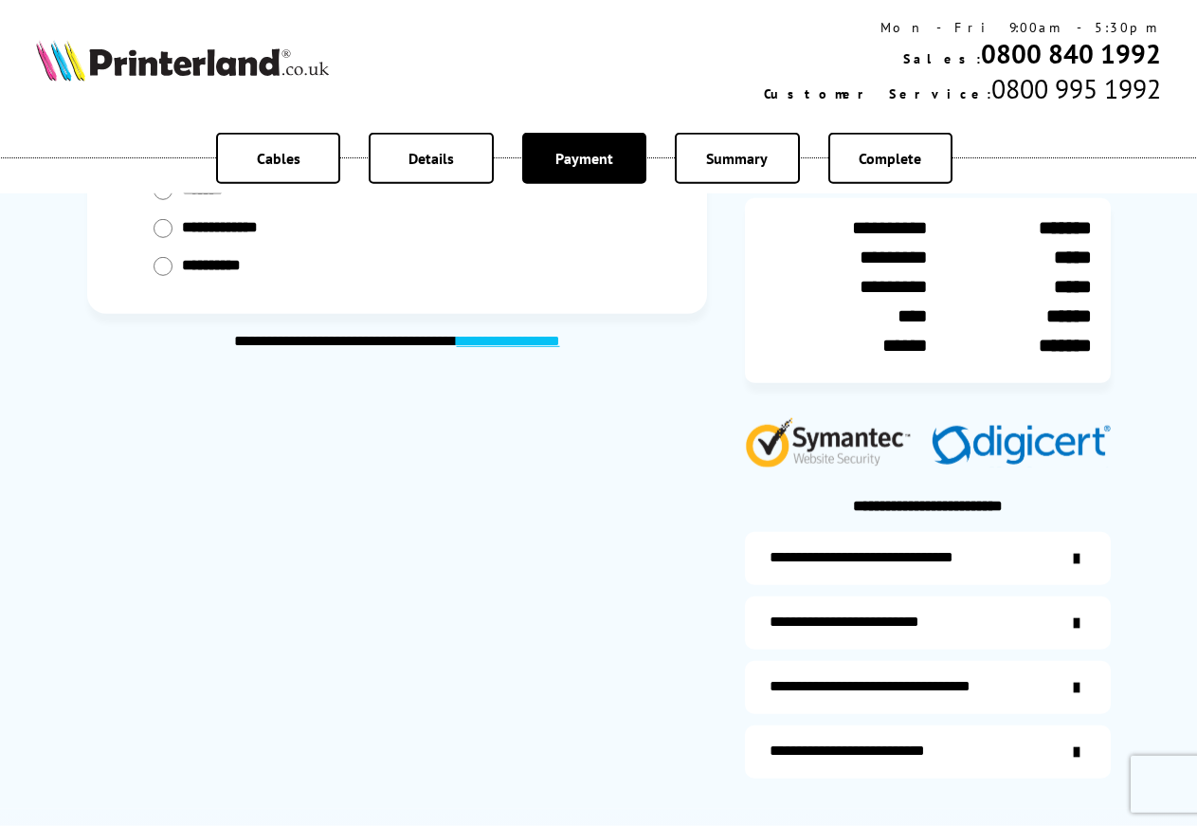
scroll to position [197, 0]
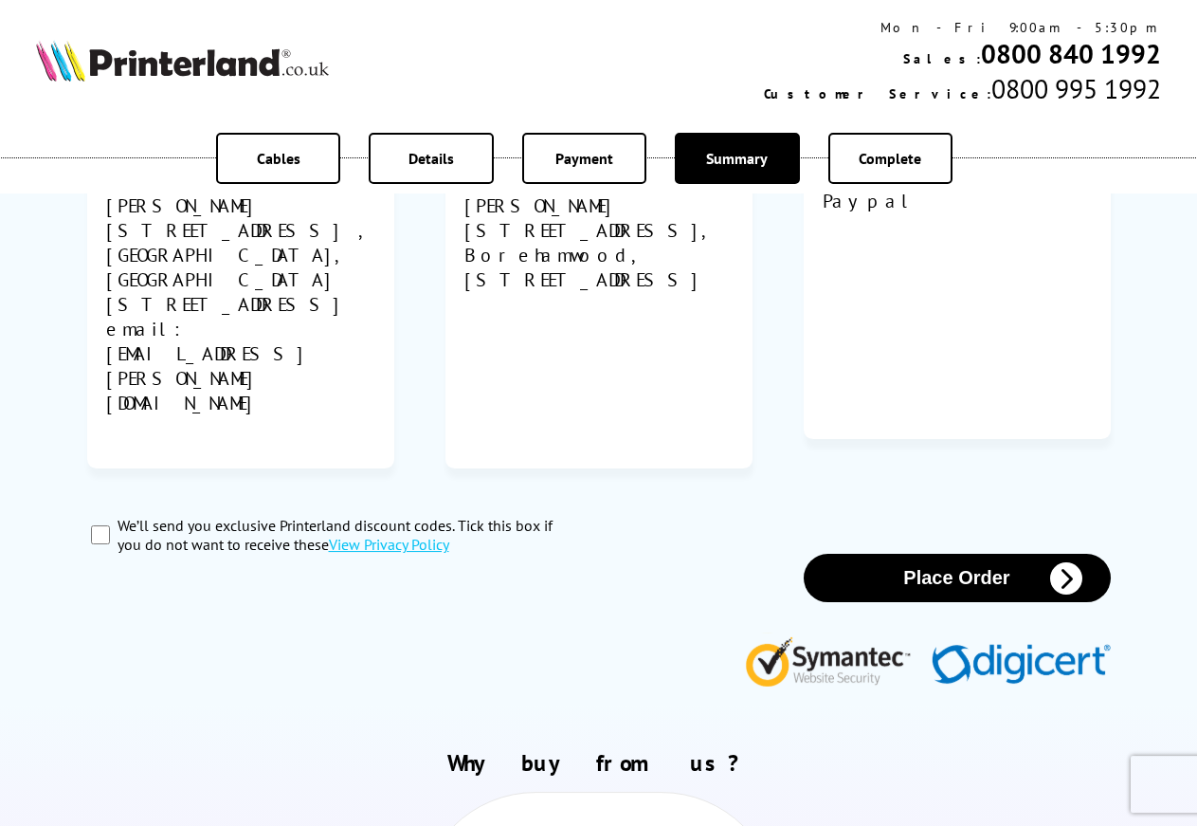
scroll to position [941, 0]
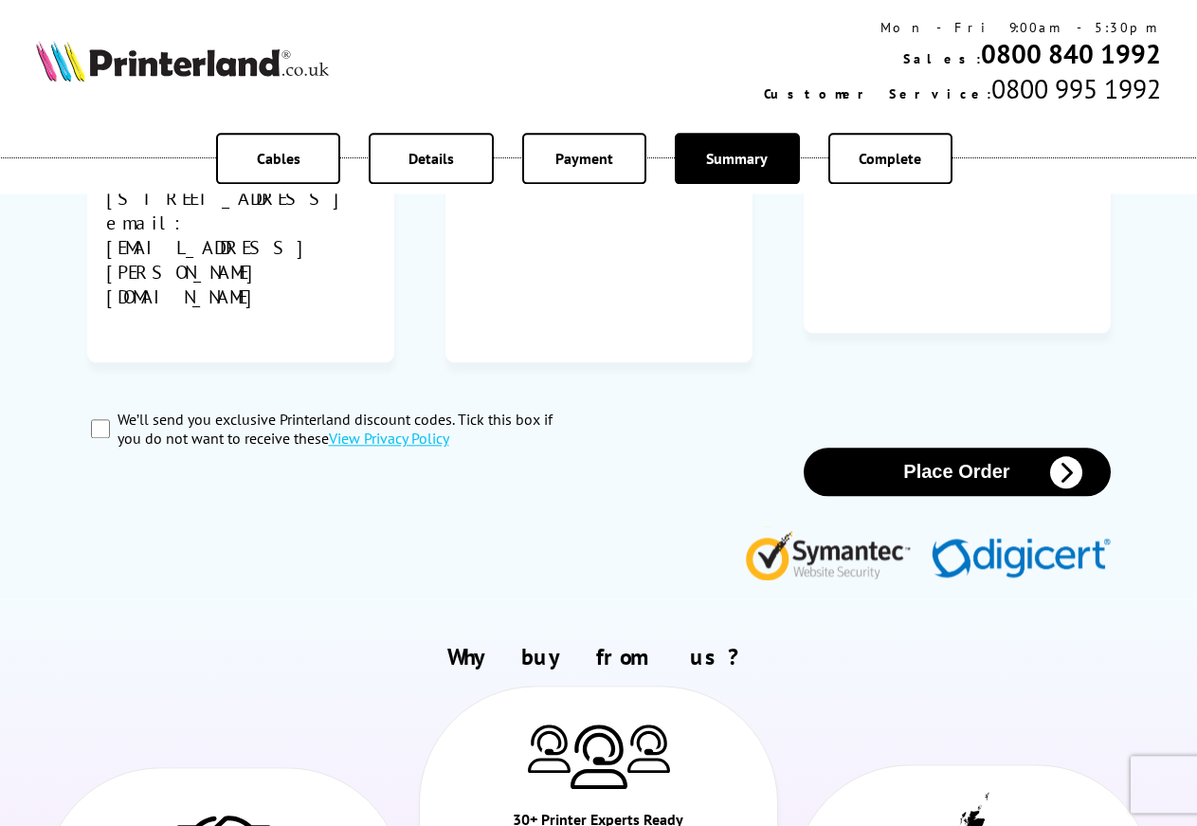
click at [930, 447] on button "Place Order" at bounding box center [957, 471] width 307 height 48
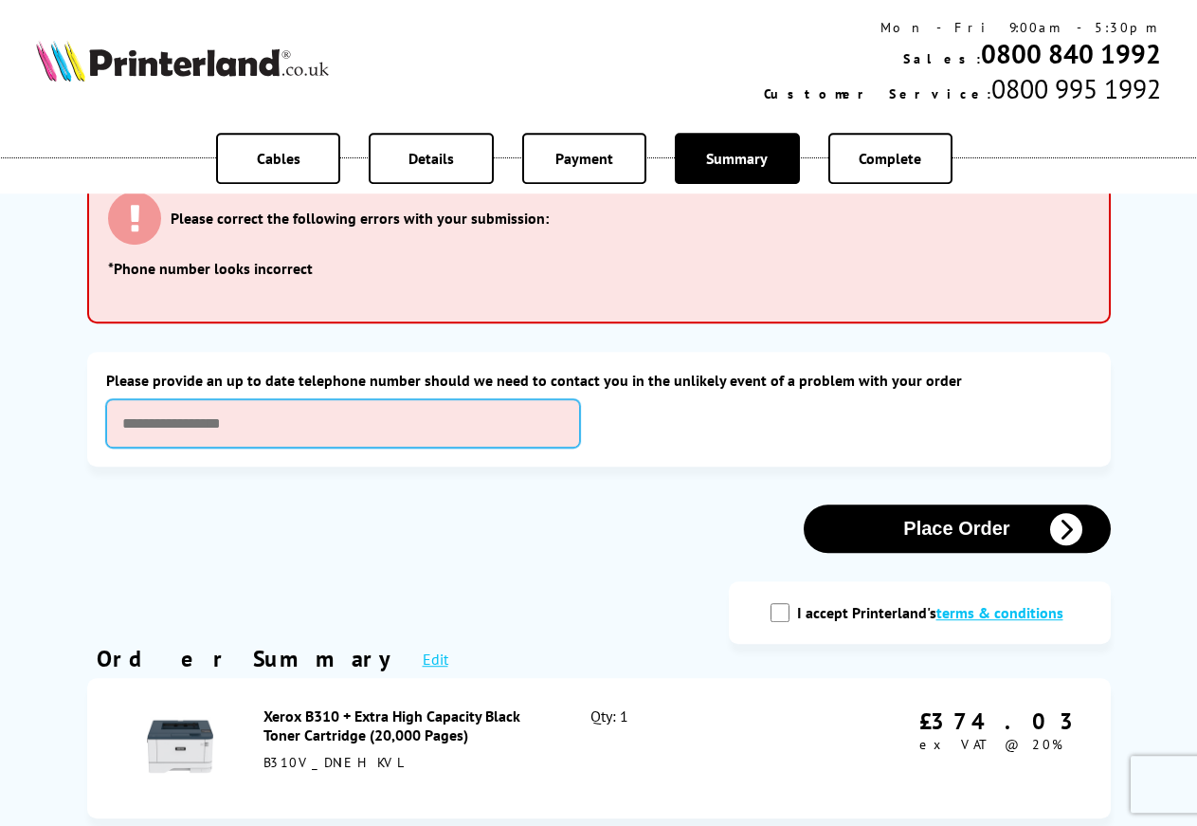
scroll to position [0, 0]
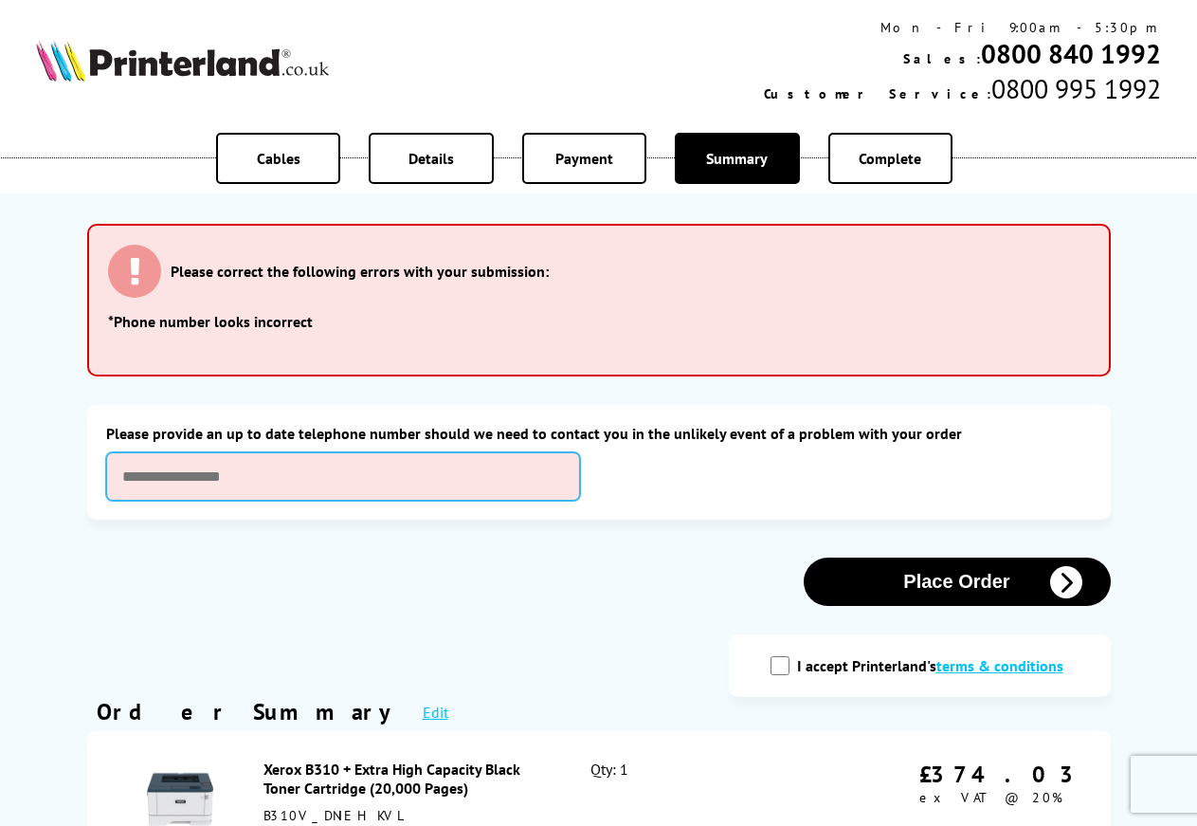
click at [131, 479] on input "text" at bounding box center [343, 476] width 474 height 48
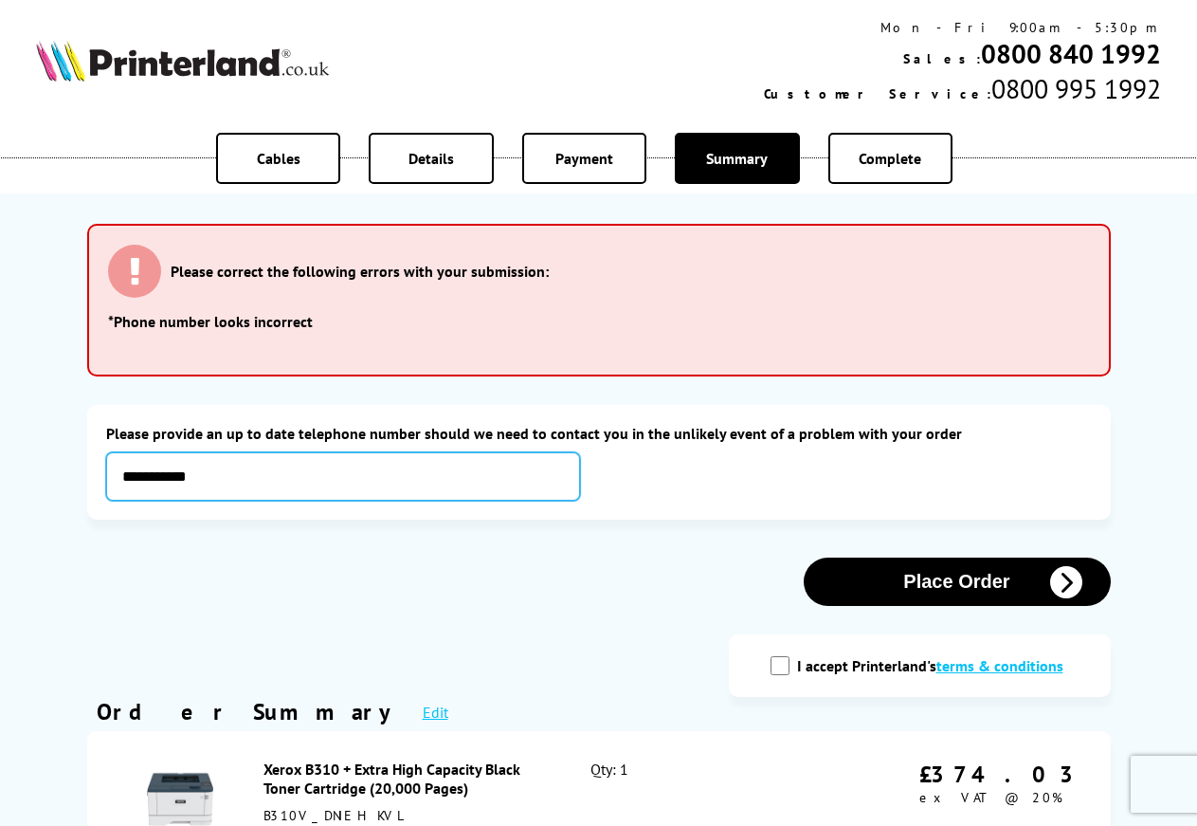
type input "**********"
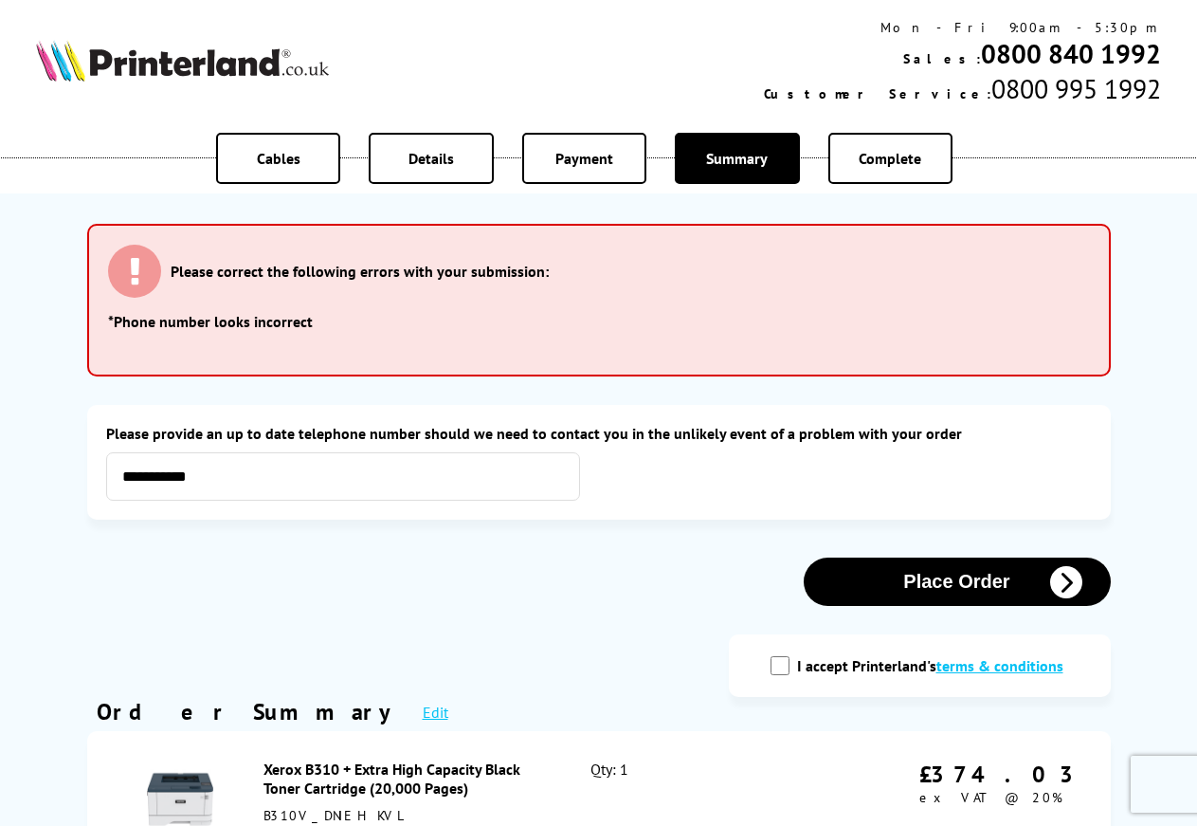
click at [974, 572] on button "Place Order" at bounding box center [957, 581] width 307 height 48
click at [793, 663] on div "I accept Printerland's terms & conditions" at bounding box center [920, 665] width 306 height 25
click at [783, 660] on input "I accept Printerland's terms & conditions" at bounding box center [780, 665] width 19 height 19
checkbox input "true"
click at [886, 585] on button "Place Order" at bounding box center [957, 581] width 307 height 48
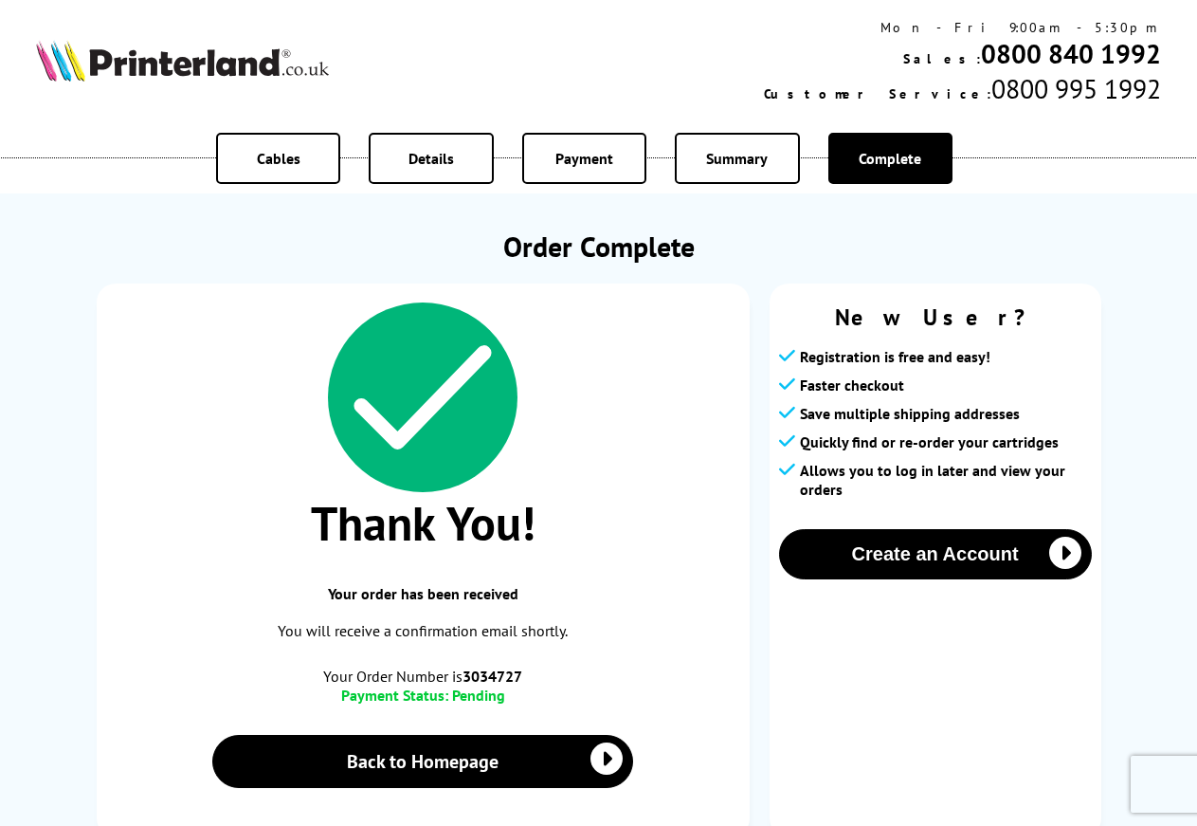
click at [296, 187] on div "Cables Details Payment Summary Complete" at bounding box center [598, 158] width 1197 height 70
